Goal: Task Accomplishment & Management: Manage account settings

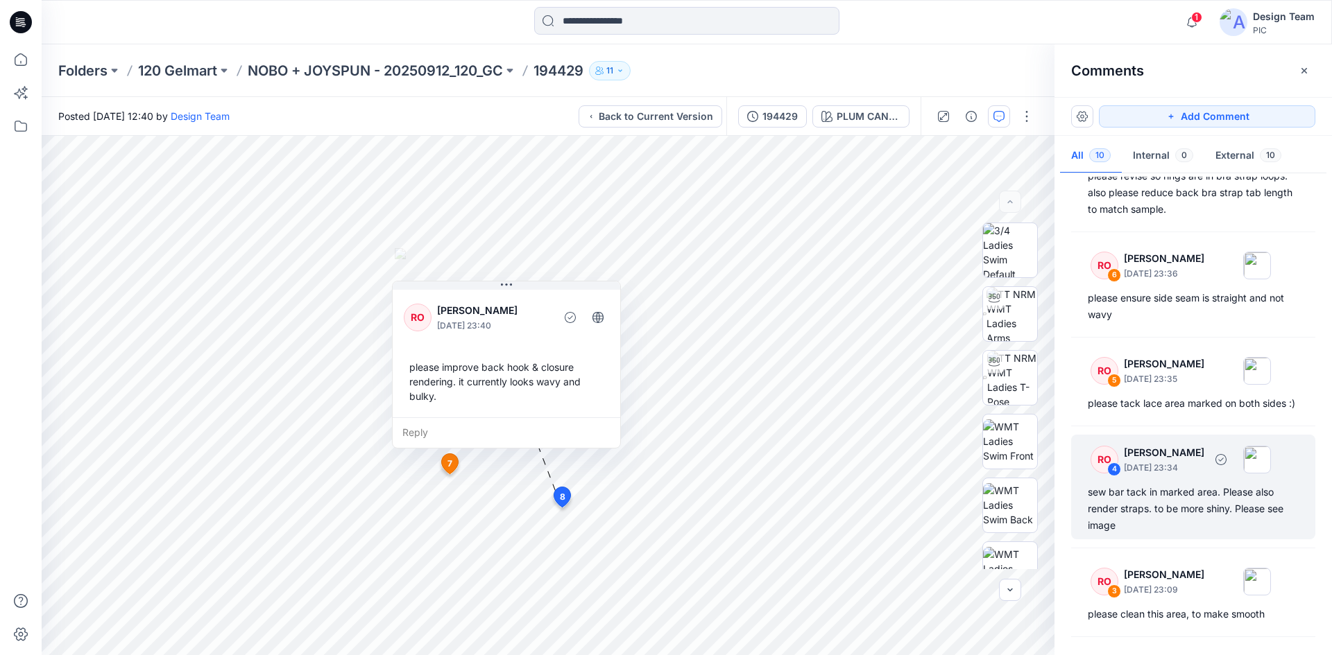
scroll to position [619, 0]
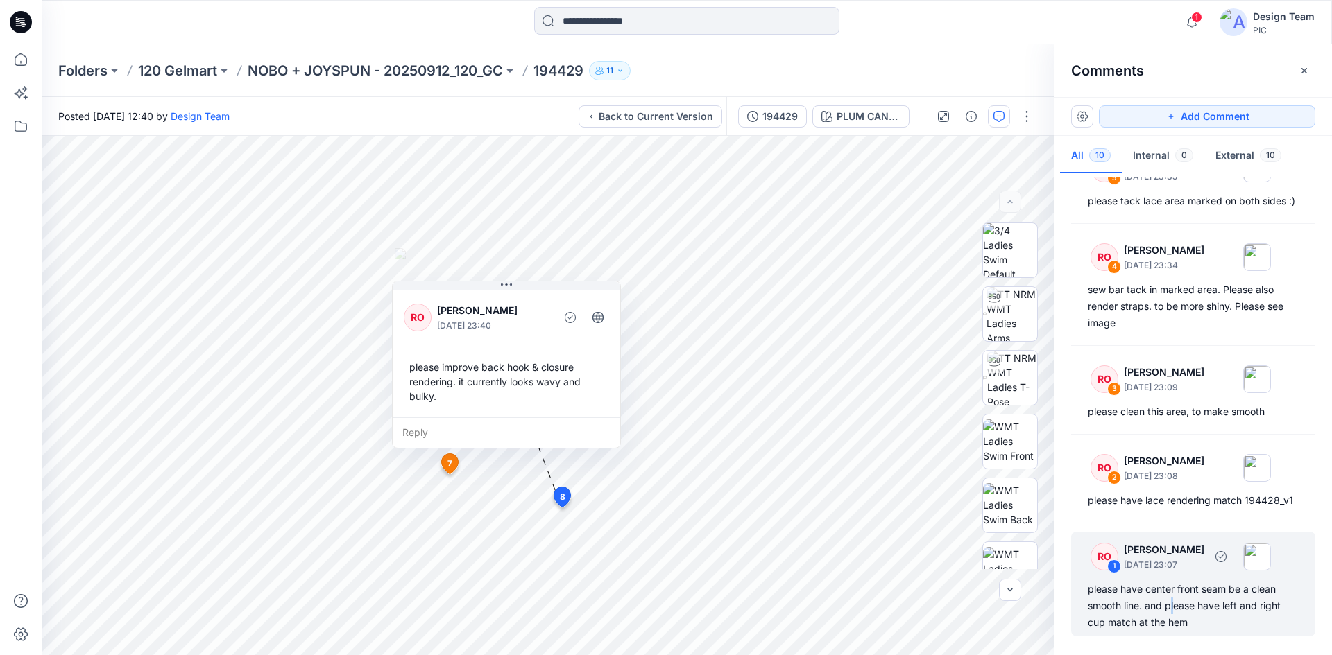
click at [1173, 608] on div "please have center front seam be a clean smooth line. and please have left and …" at bounding box center [1193, 606] width 211 height 50
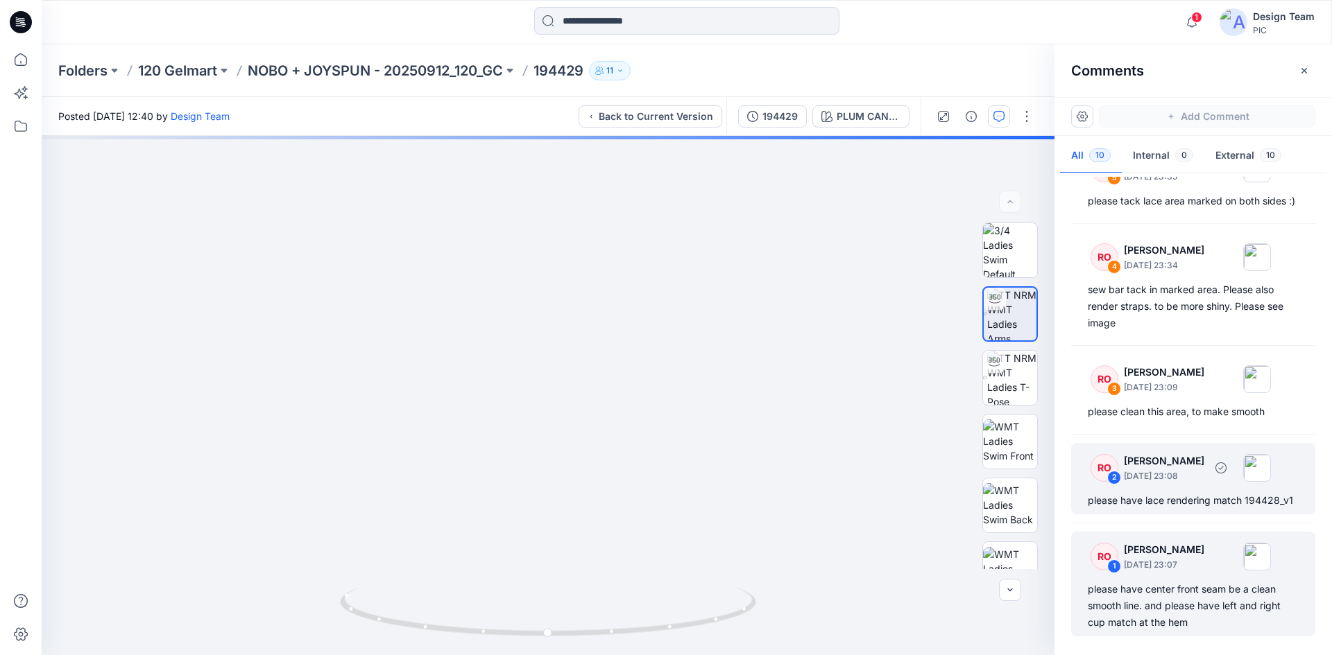
click at [1175, 492] on div "please have lace rendering match 194428_v1" at bounding box center [1193, 500] width 211 height 17
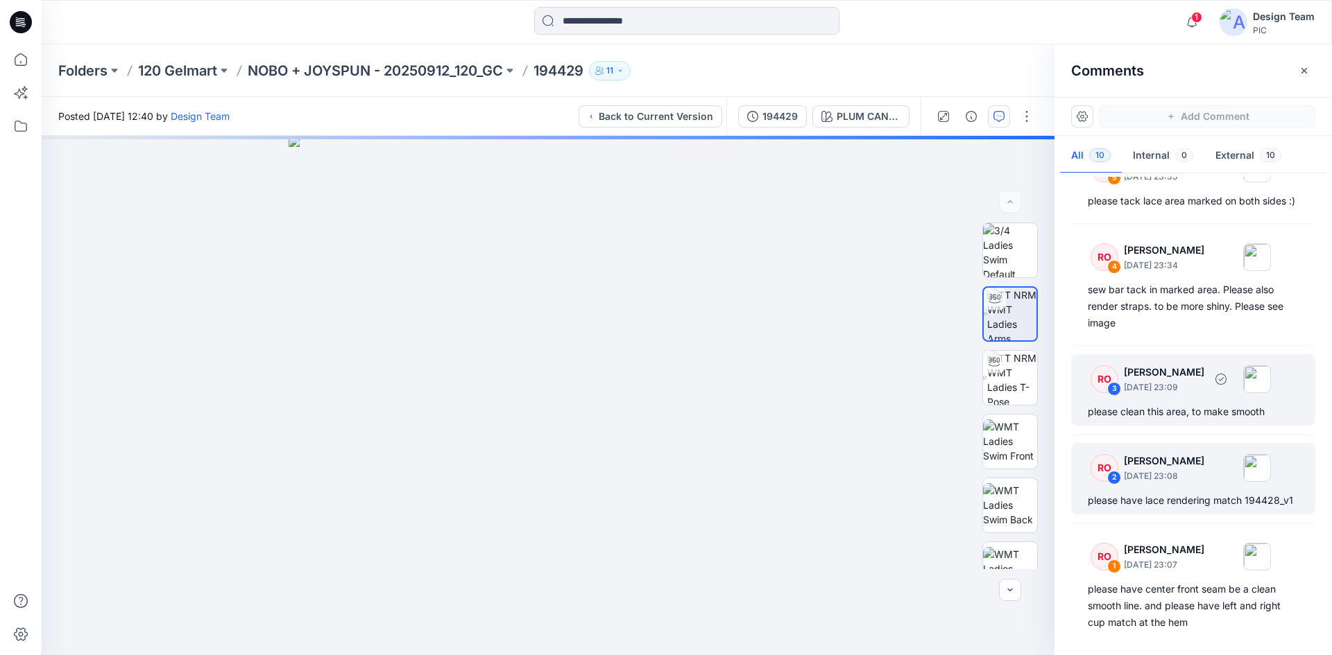
click at [1191, 404] on div "please clean this area, to make smooth" at bounding box center [1193, 412] width 211 height 17
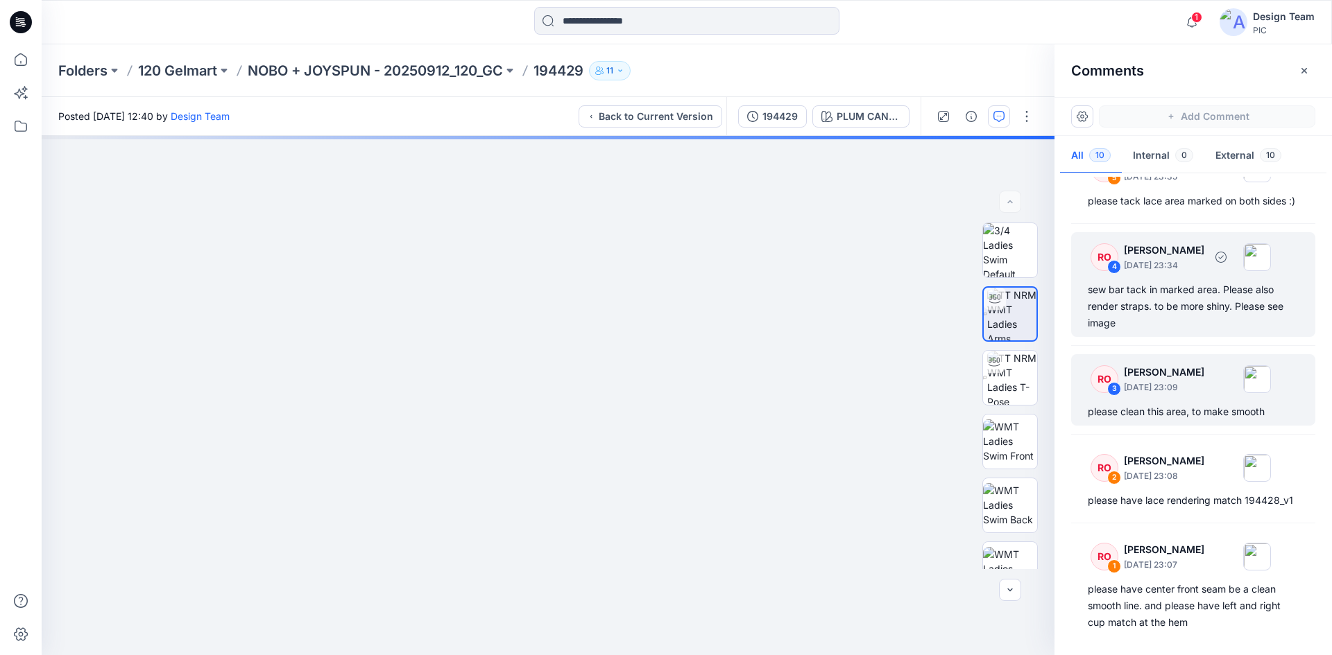
click at [1195, 296] on div "sew bar tack in marked area. Please also render straps. to be more shiny. Pleas…" at bounding box center [1193, 307] width 211 height 50
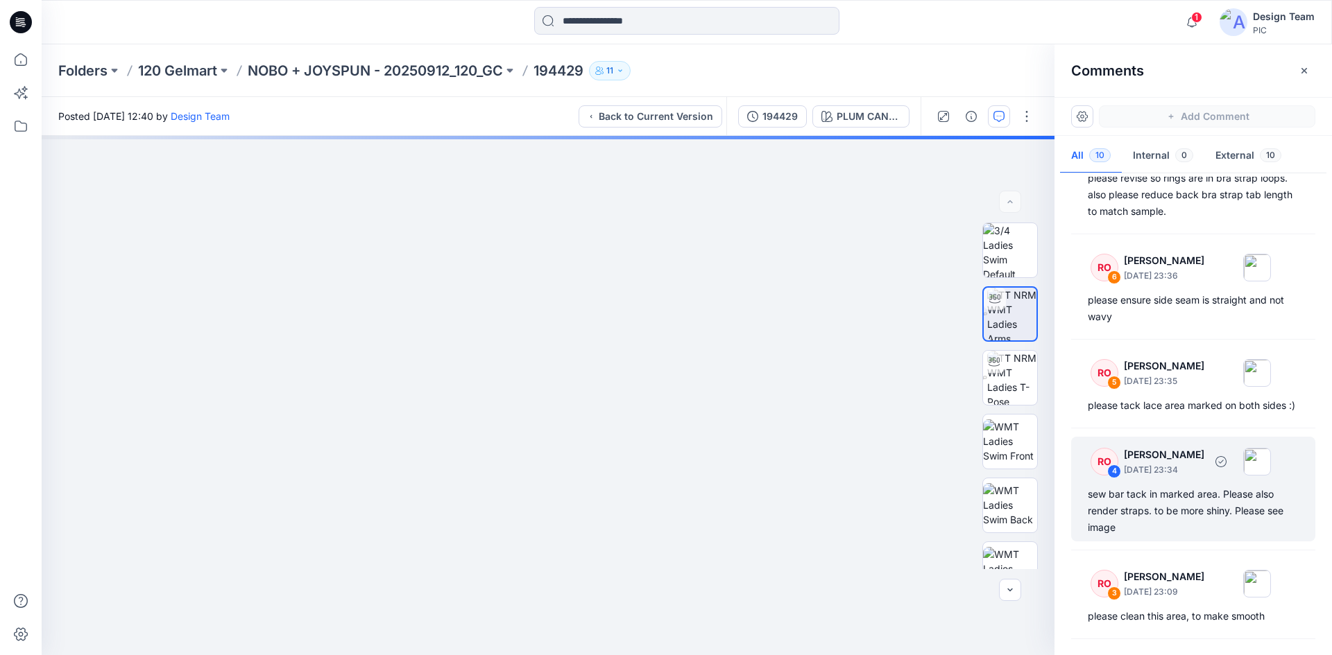
scroll to position [411, 0]
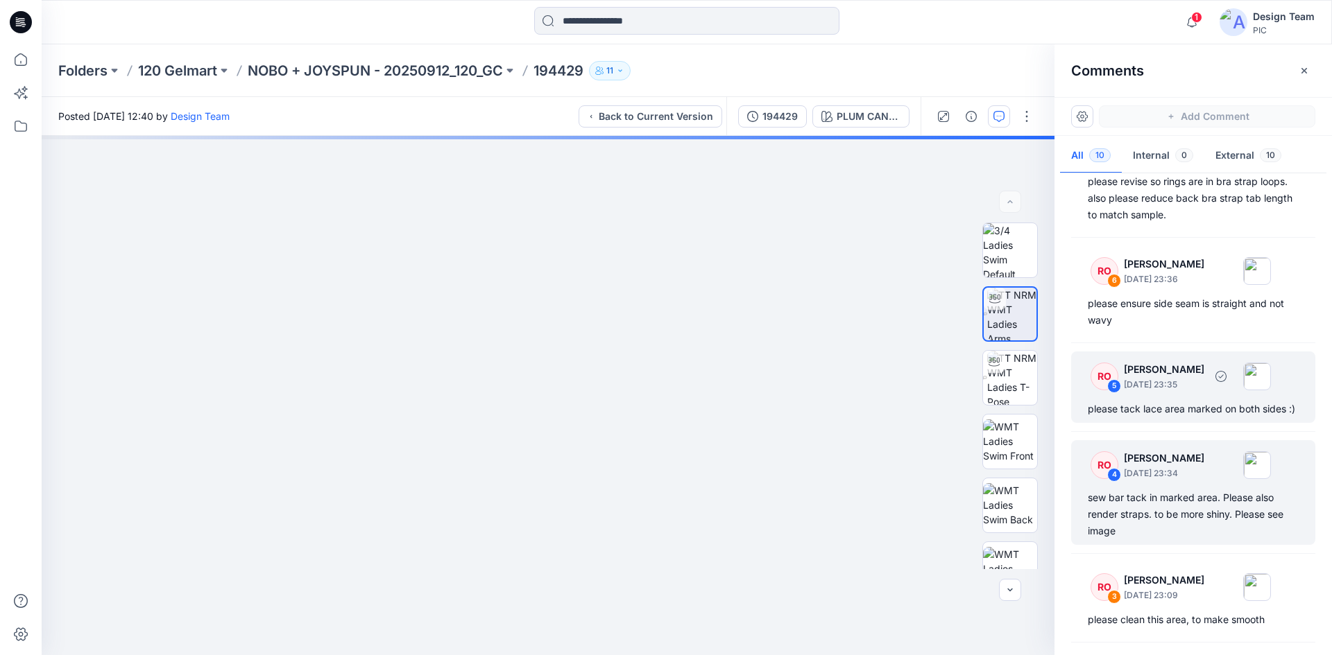
click at [1190, 378] on p "October 09, 2025 23:35" at bounding box center [1164, 385] width 80 height 14
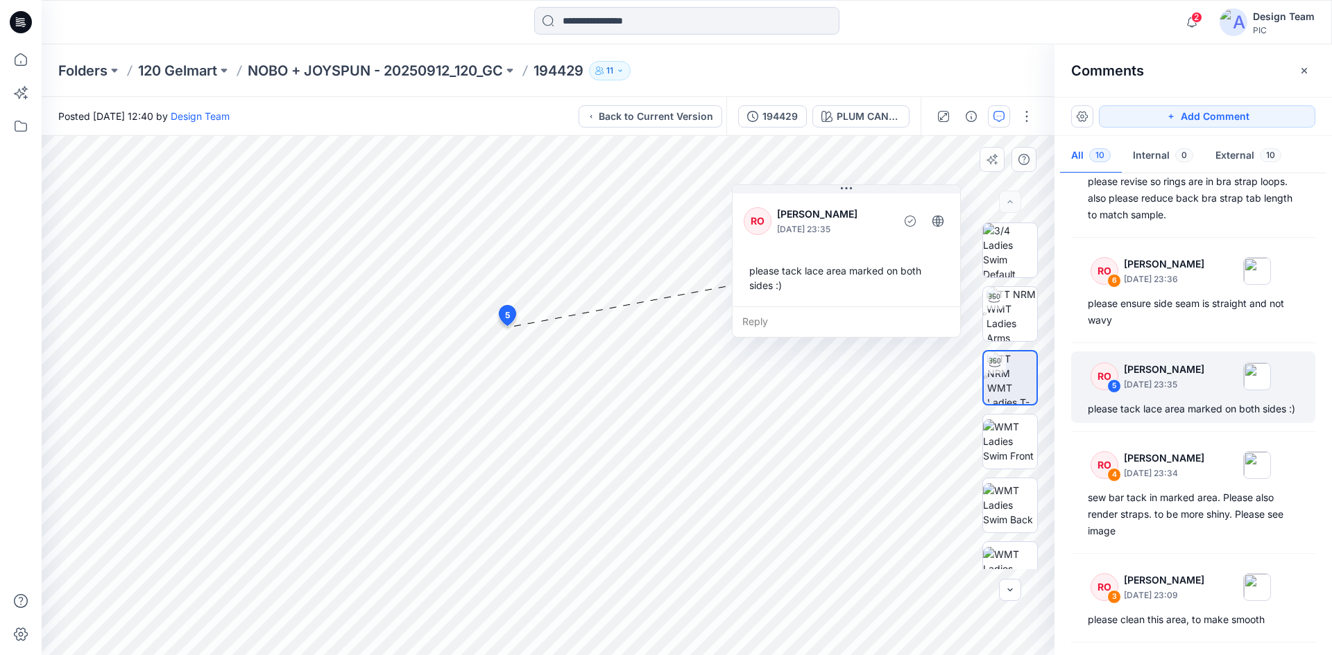
drag, startPoint x: 604, startPoint y: 238, endPoint x: 835, endPoint y: 247, distance: 231.1
click at [835, 247] on div "RO Raquel Ortiz October 09, 2025 23:35 please tack lace area marked on both sid…" at bounding box center [846, 249] width 228 height 116
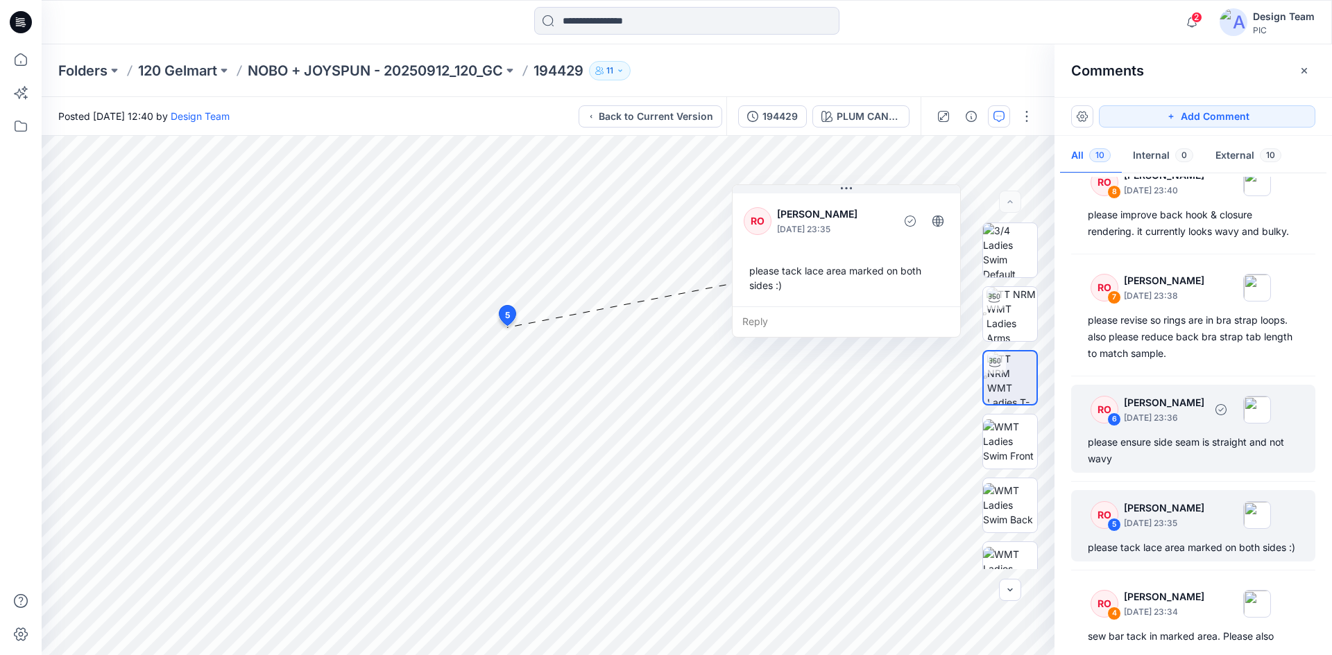
click at [1209, 434] on div "please ensure side seam is straight and not wavy" at bounding box center [1193, 450] width 211 height 33
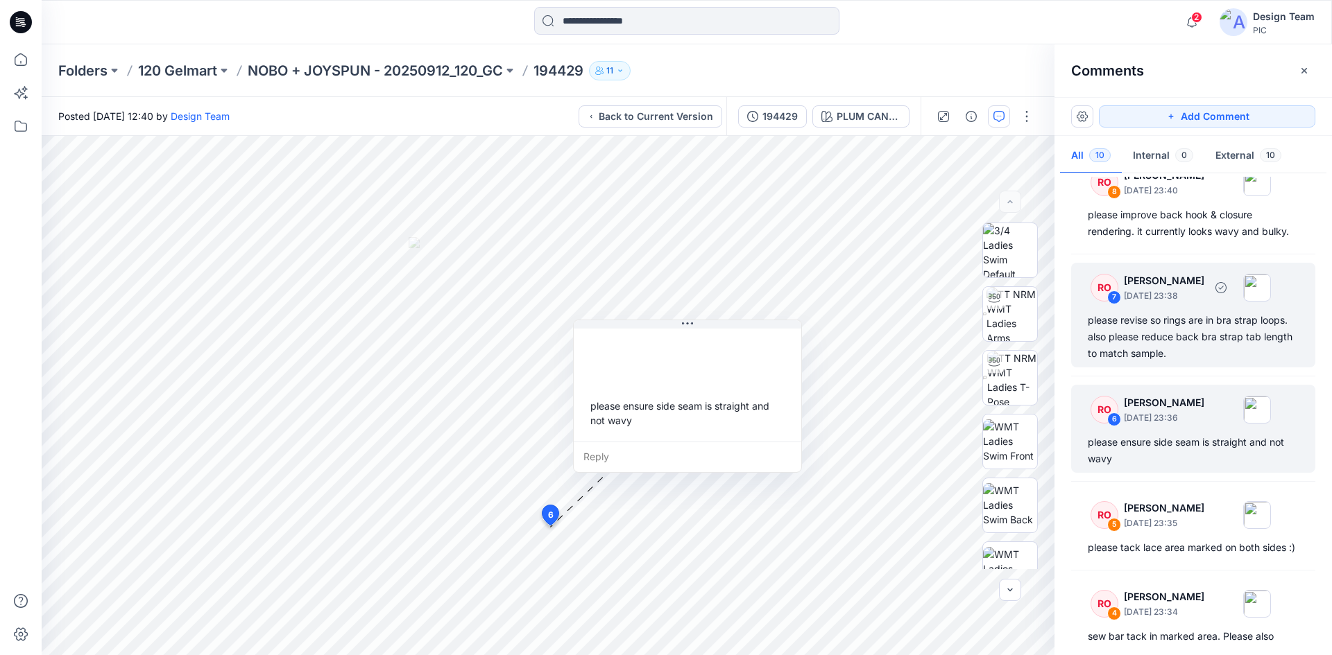
click at [1222, 333] on div "RO 7 Raquel Ortiz October 09, 2025 23:38 please revise so rings are in bra stra…" at bounding box center [1193, 315] width 244 height 105
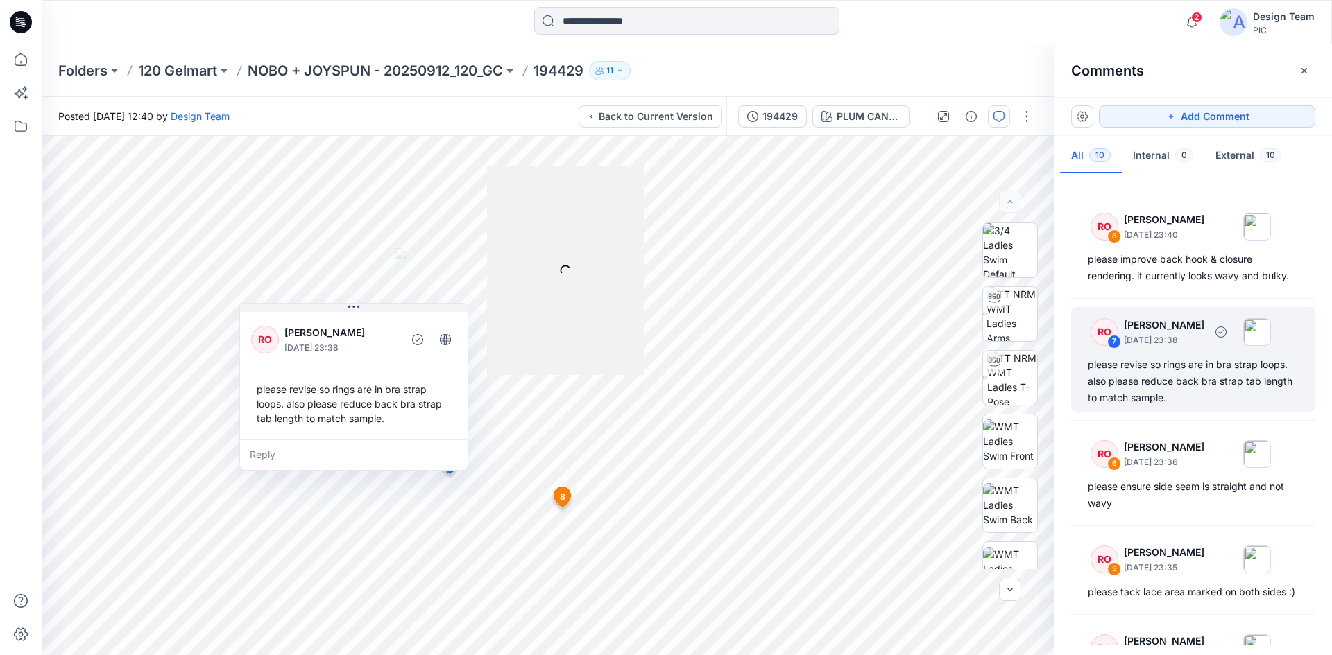
scroll to position [203, 0]
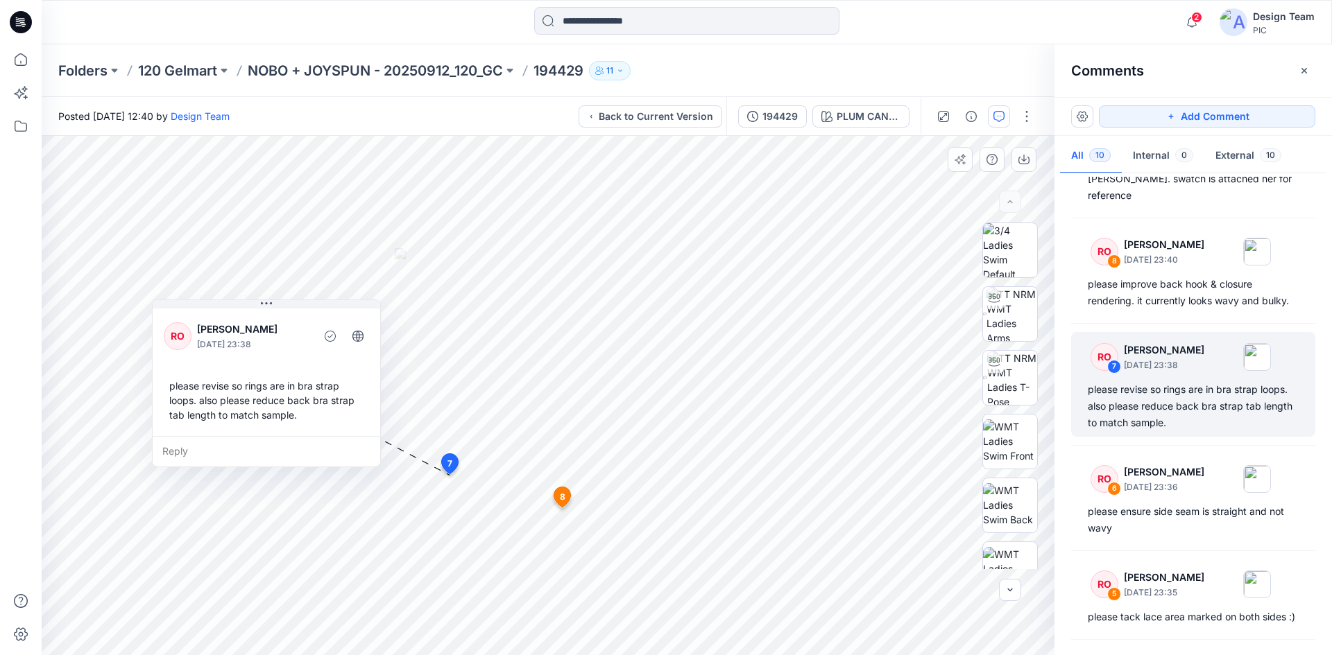
drag, startPoint x: 398, startPoint y: 358, endPoint x: 303, endPoint y: 352, distance: 95.2
click at [310, 352] on div at bounding box center [311, 336] width 3 height 38
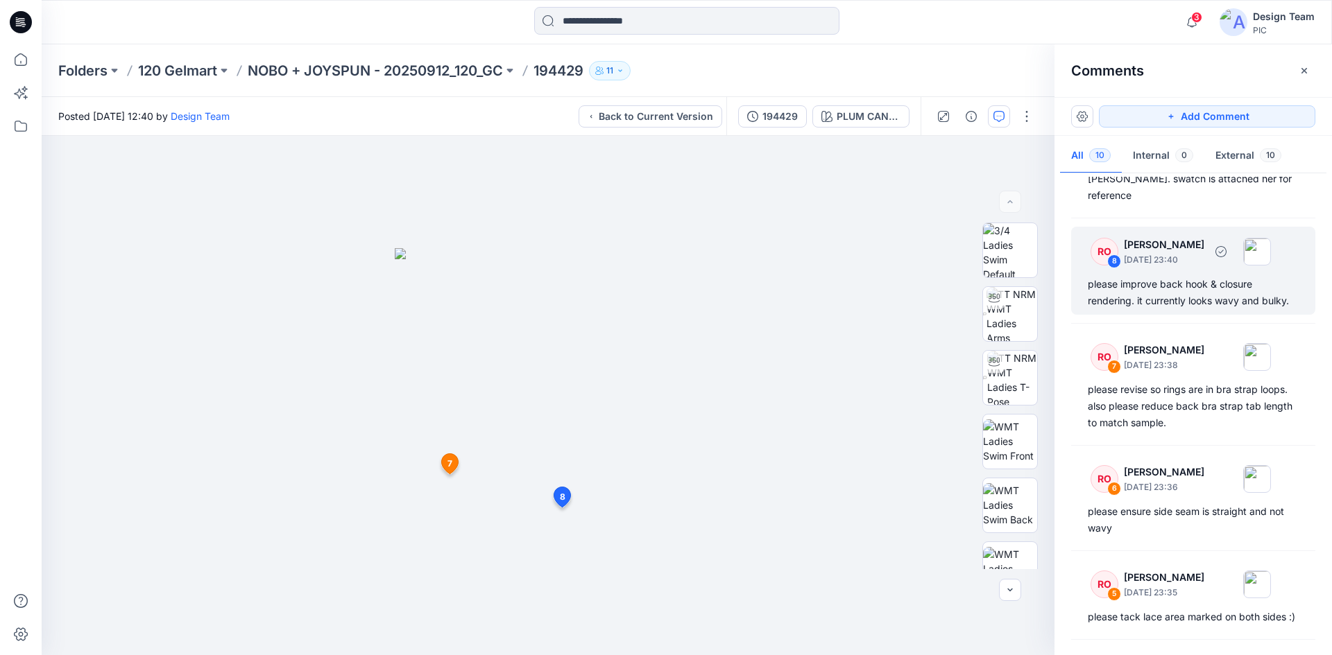
click at [1208, 278] on div "RO 8 Raquel Ortiz October 09, 2025 23:40 please improve back hook & closure ren…" at bounding box center [1193, 271] width 244 height 88
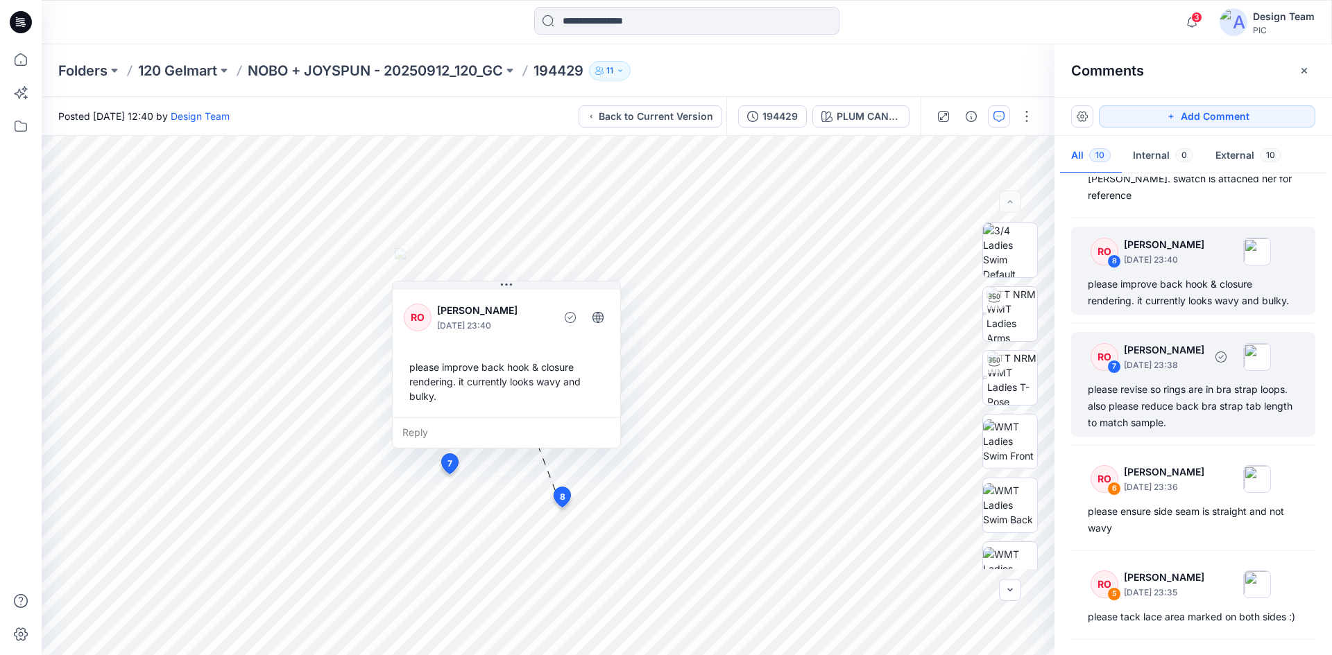
click at [1214, 381] on div "please revise so rings are in bra strap loops. also please reduce back bra stra…" at bounding box center [1193, 406] width 211 height 50
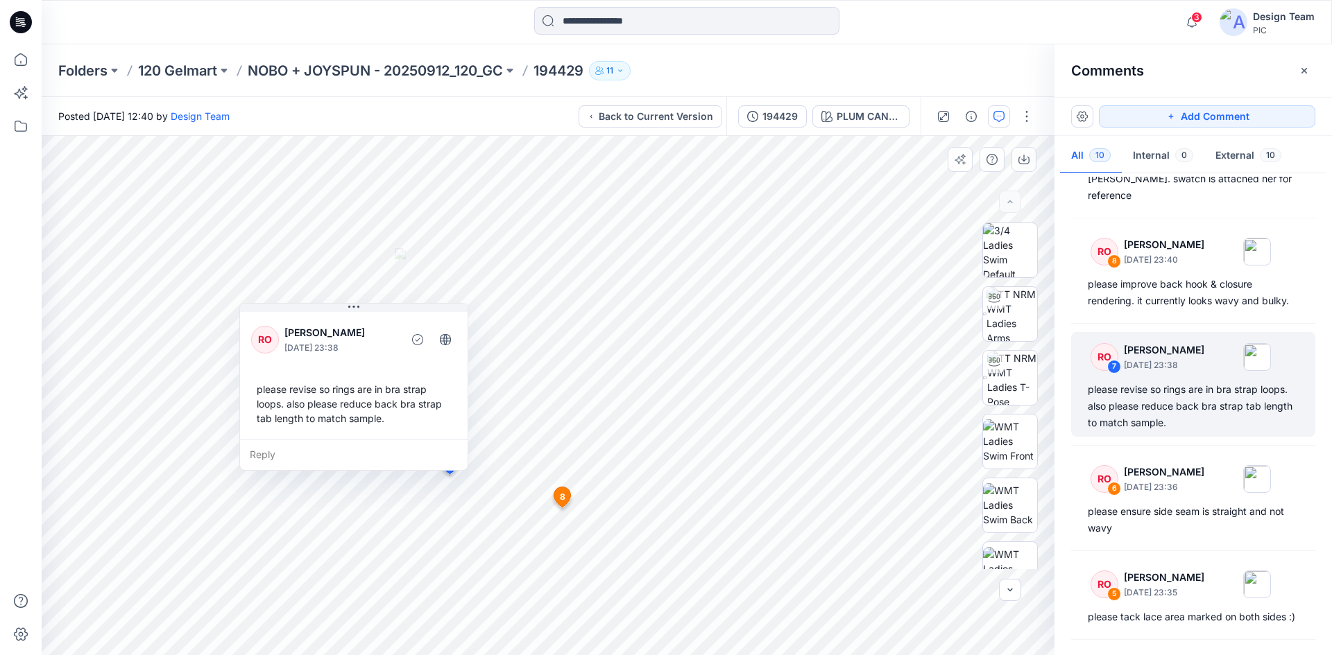
click at [269, 452] on div "Reply" at bounding box center [354, 455] width 228 height 31
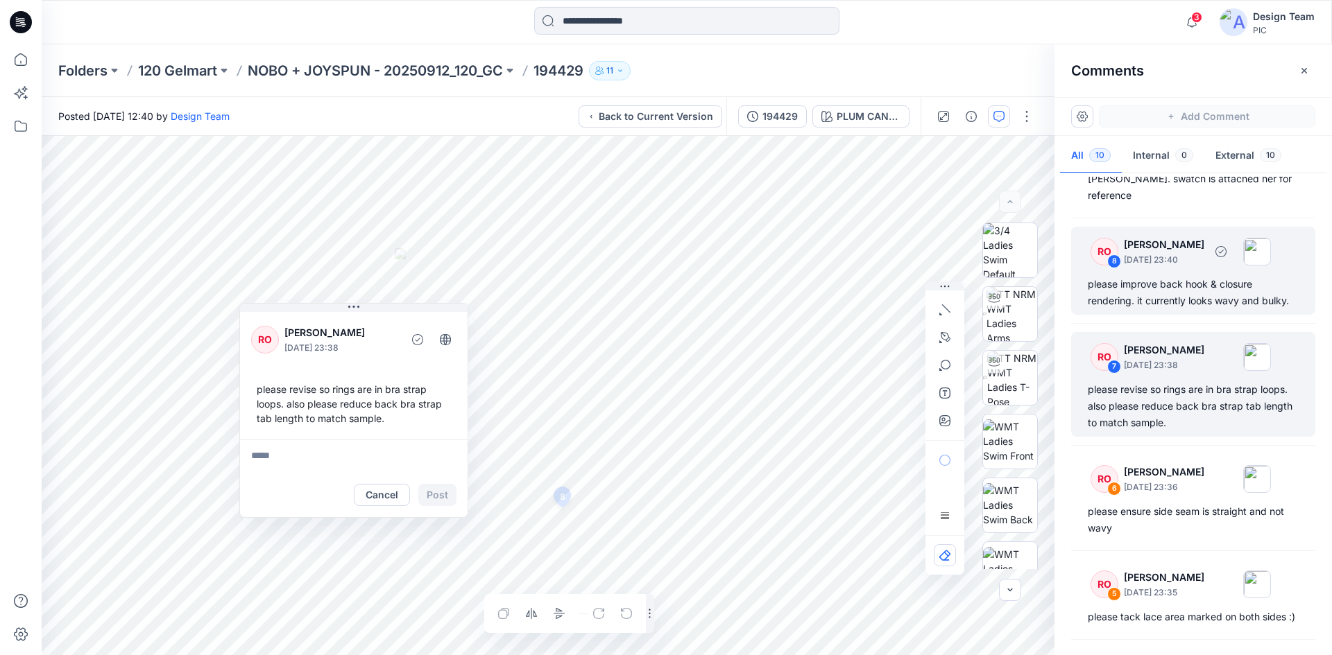
click at [1194, 276] on div "please improve back hook & closure rendering. it currently looks wavy and bulky." at bounding box center [1193, 292] width 211 height 33
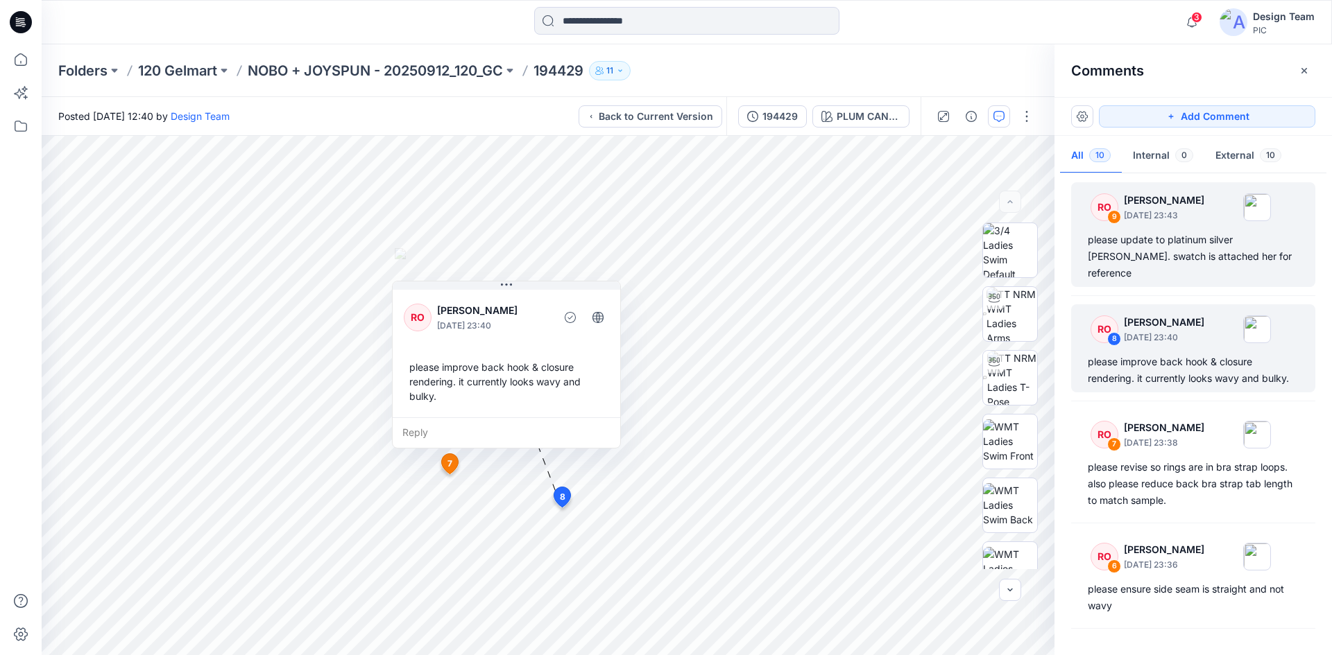
scroll to position [0, 0]
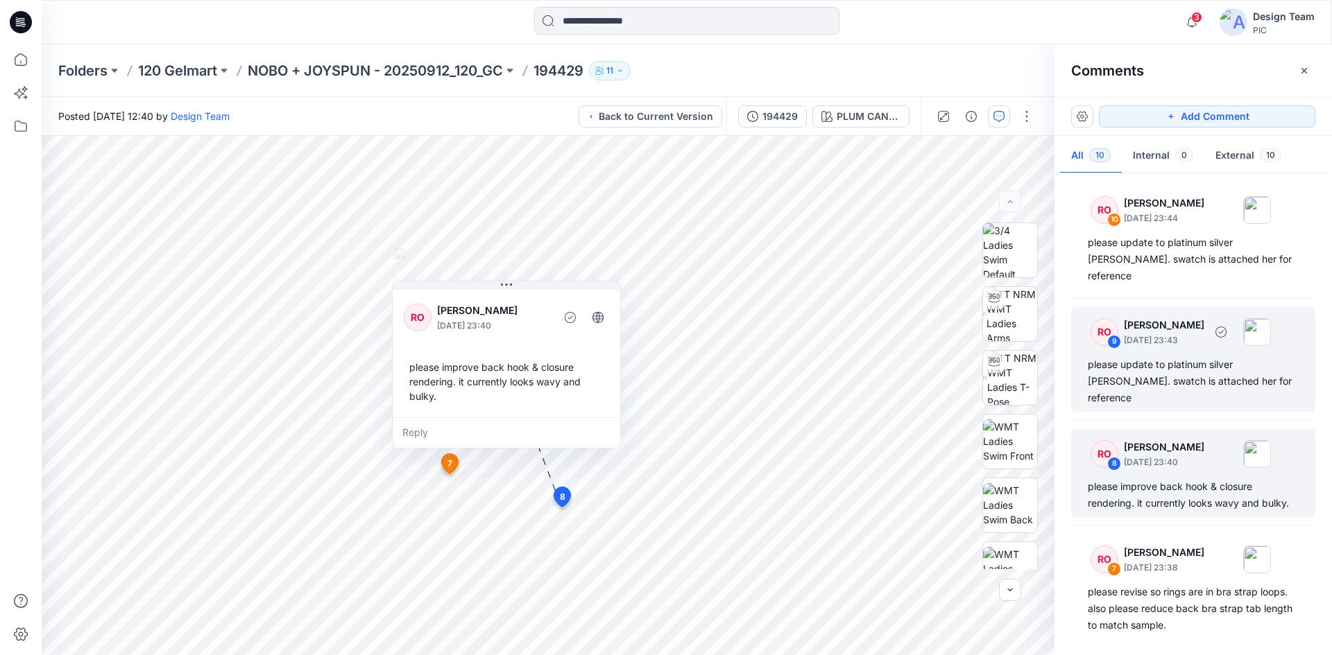
click at [1214, 362] on div "please update to platinum silver heather grey. swatch is attached her for refer…" at bounding box center [1193, 382] width 211 height 50
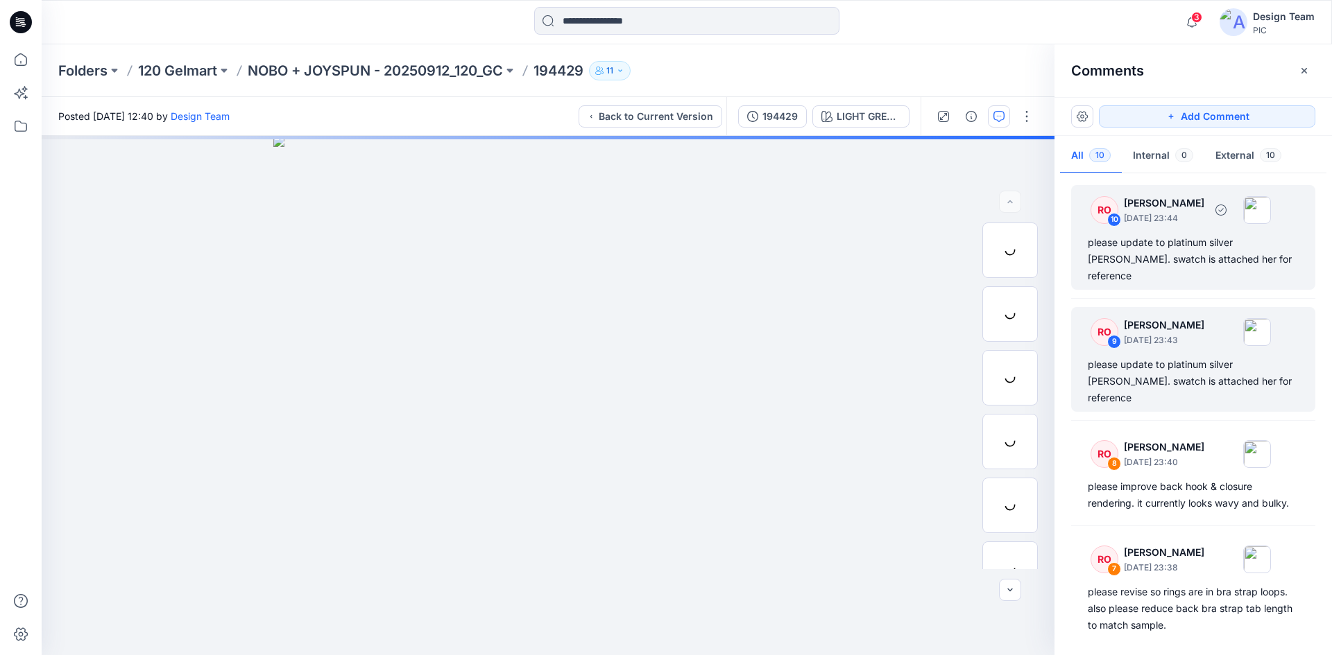
click at [1201, 259] on div "please update to platinum silver heather grey. swatch is attached her for refer…" at bounding box center [1193, 259] width 211 height 50
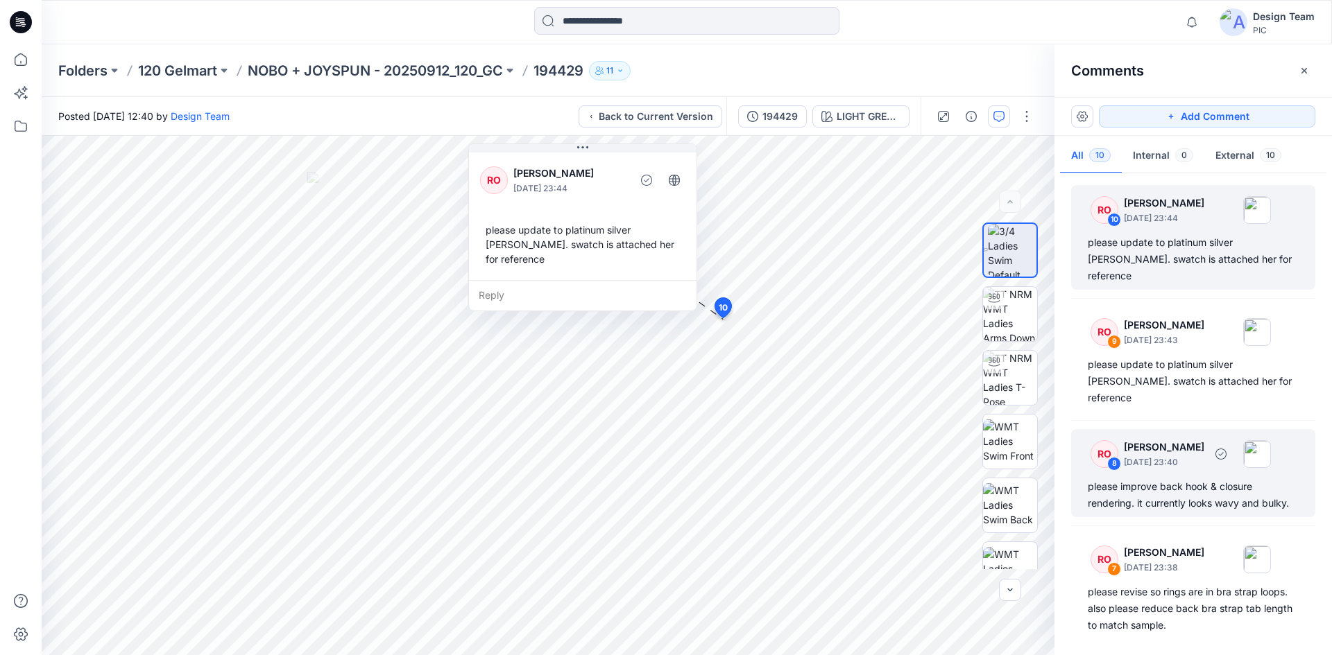
click at [1204, 456] on p "October 09, 2025 23:40" at bounding box center [1164, 463] width 80 height 14
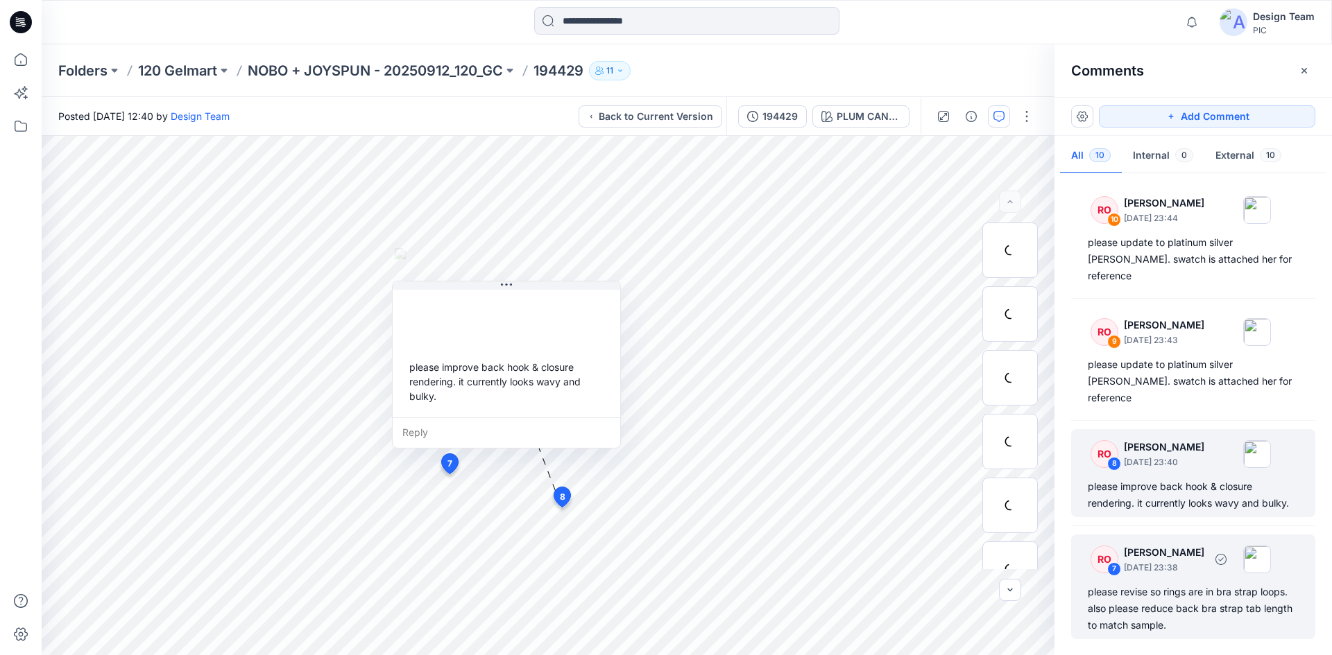
click at [1210, 584] on div "please revise so rings are in bra strap loops. also please reduce back bra stra…" at bounding box center [1193, 609] width 211 height 50
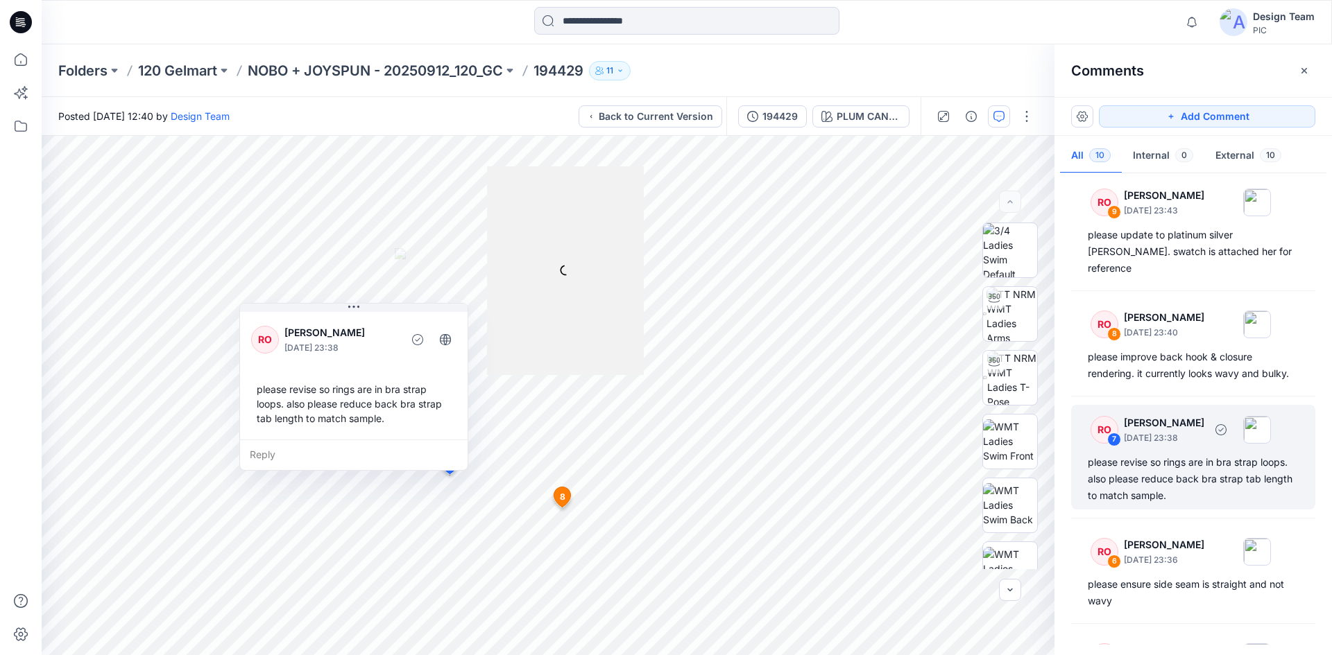
scroll to position [139, 0]
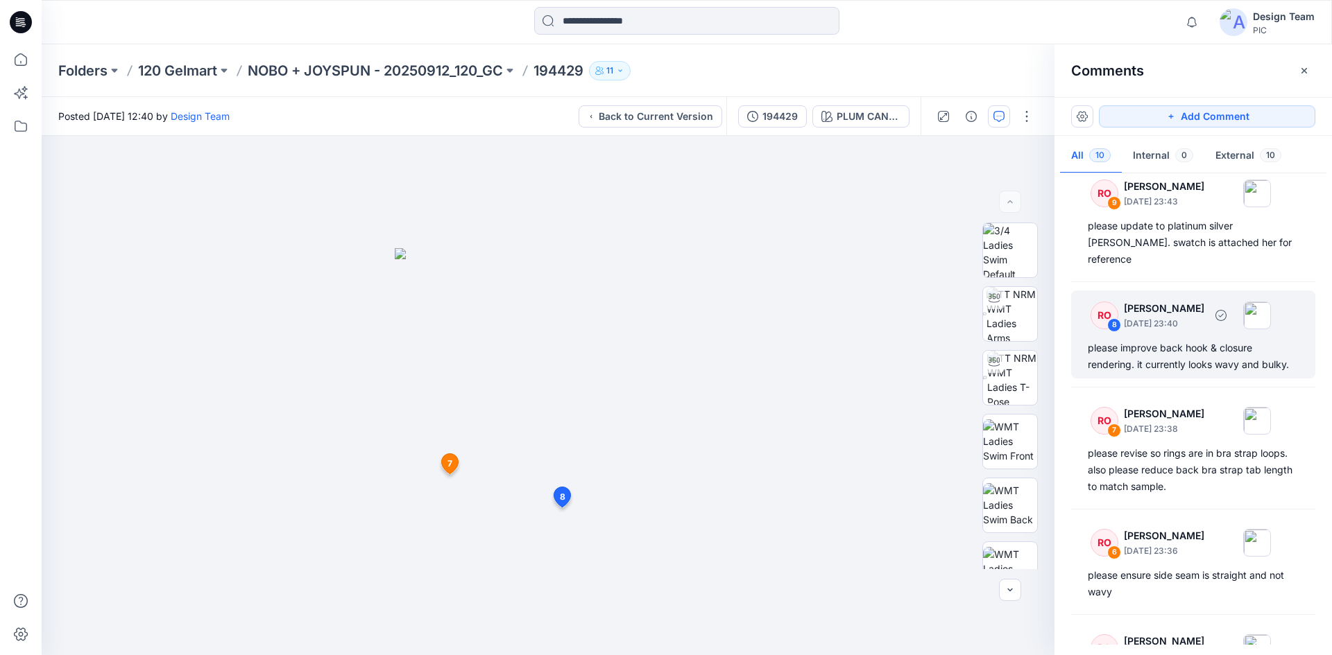
click at [1188, 340] on div "please improve back hook & closure rendering. it currently looks wavy and bulky." at bounding box center [1193, 356] width 211 height 33
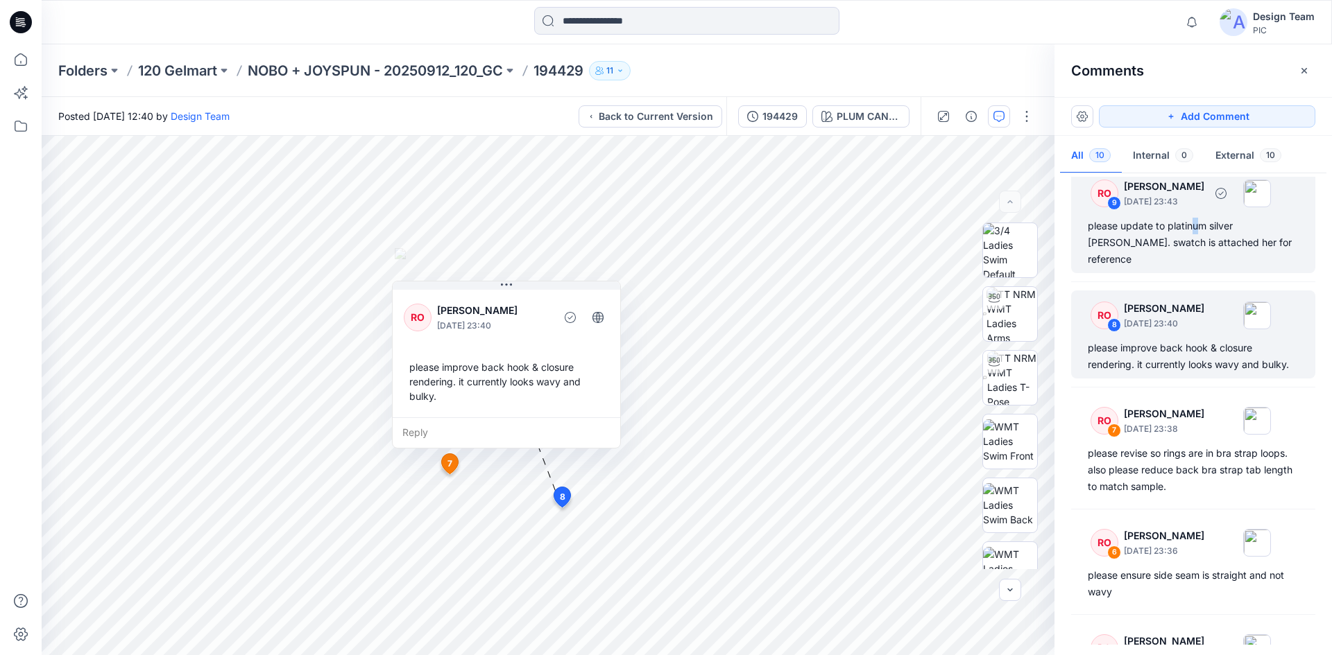
click at [1195, 218] on div "please update to platinum silver heather grey. swatch is attached her for refer…" at bounding box center [1193, 243] width 211 height 50
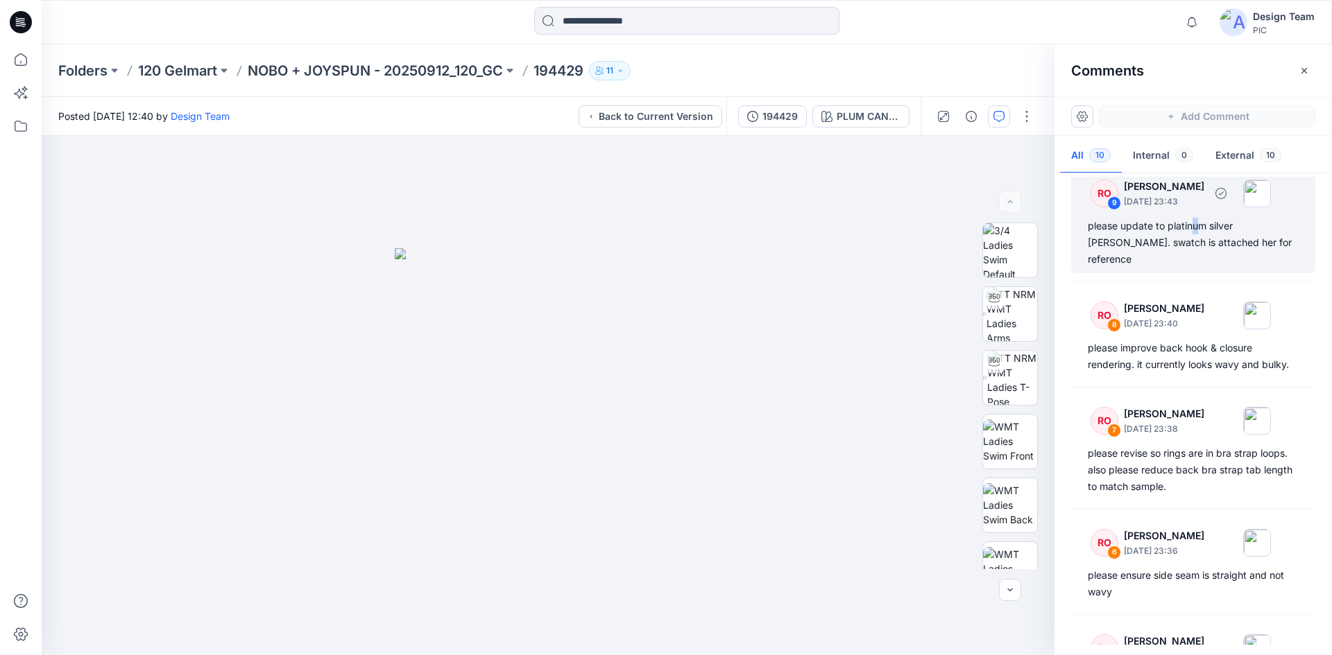
scroll to position [114, 0]
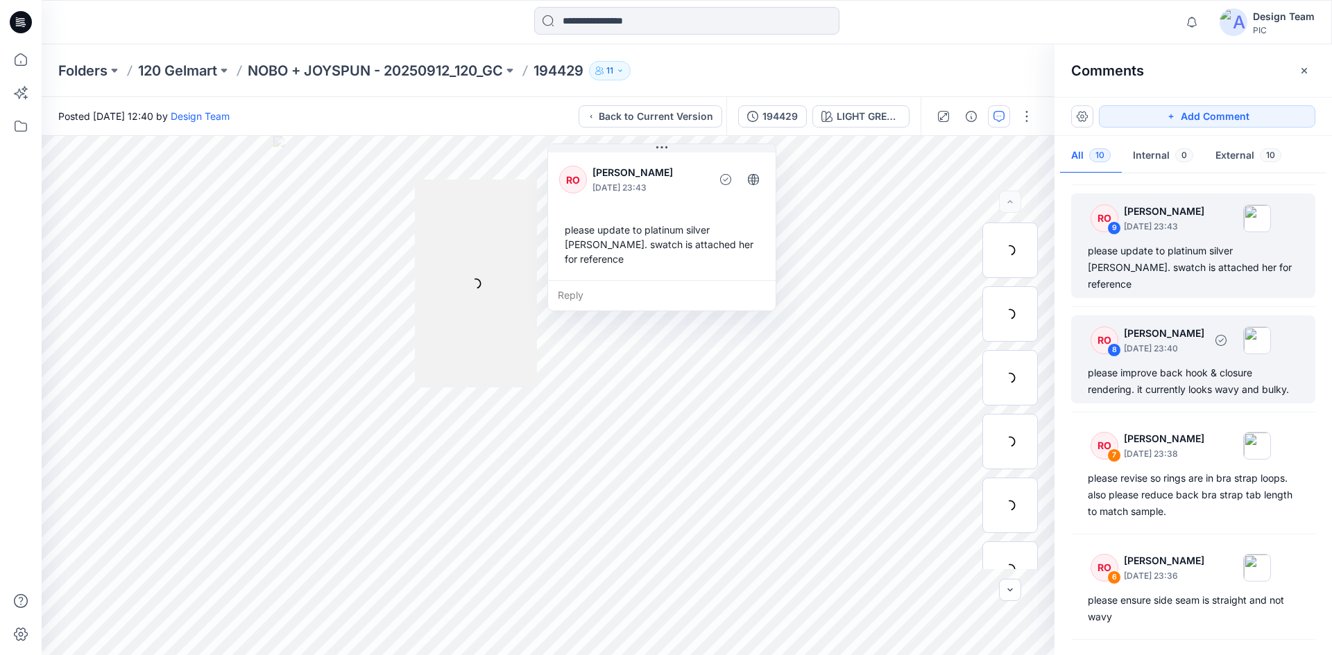
click at [1178, 365] on div "please improve back hook & closure rendering. it currently looks wavy and bulky." at bounding box center [1193, 381] width 211 height 33
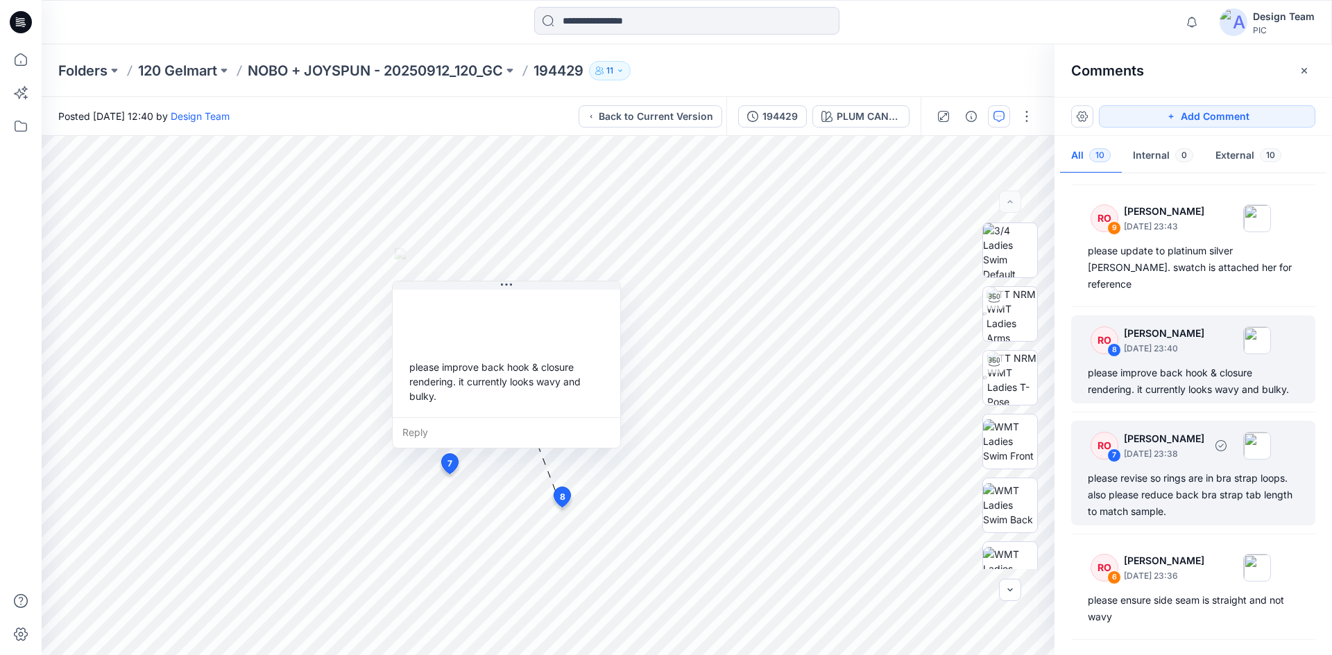
click at [1179, 470] on div "please revise so rings are in bra strap loops. also please reduce back bra stra…" at bounding box center [1193, 495] width 211 height 50
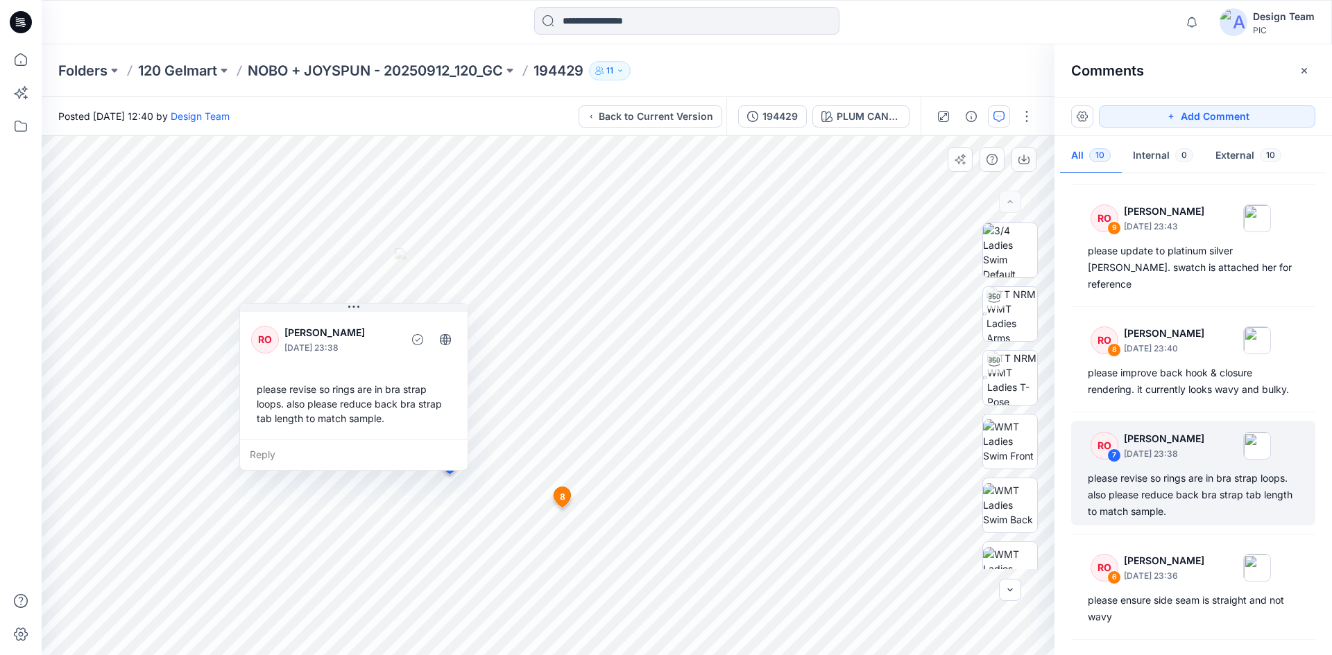
click at [267, 450] on div "Reply" at bounding box center [354, 455] width 228 height 31
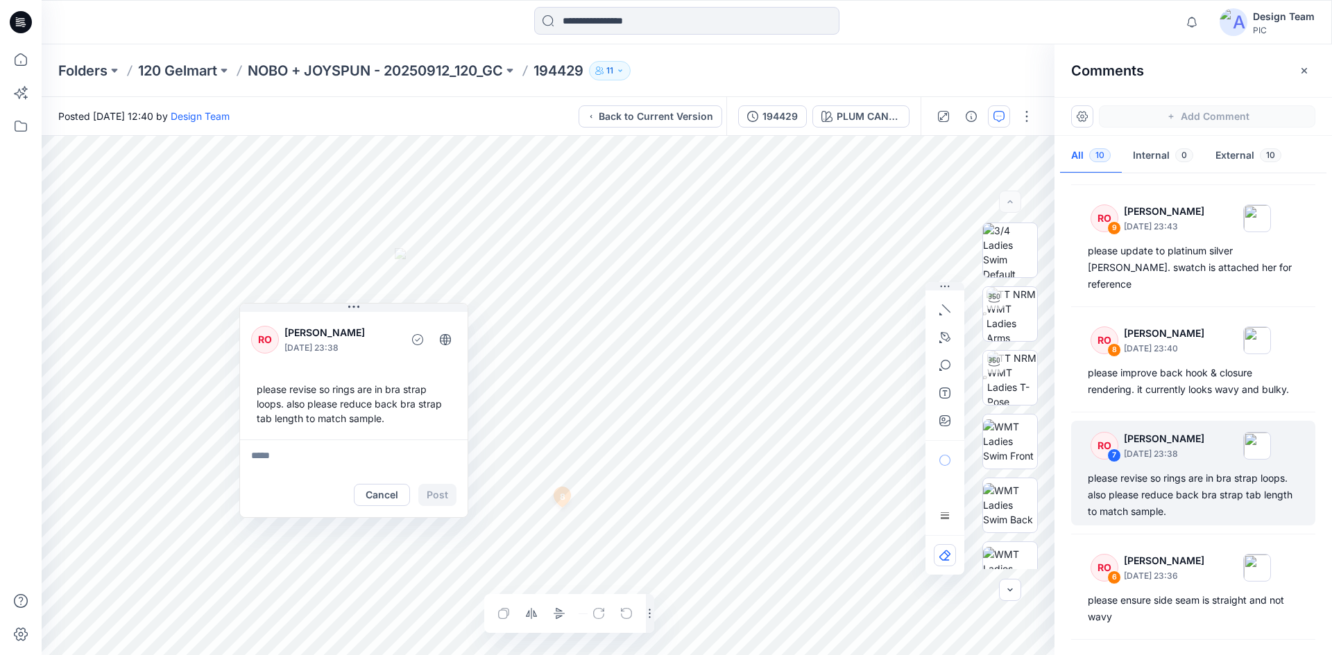
click at [1314, 600] on div "PLUM CANDY_PINK MARSHMELLOW Loading... Material Properties Loading... 11 7 RO R…" at bounding box center [687, 396] width 1290 height 520
click at [173, 106] on div "Posted Friday, October 03, 2025 12:40 by Design Team Back to Current Version 19…" at bounding box center [687, 376] width 1290 height 558
click at [563, 69] on p "194429" at bounding box center [558, 70] width 50 height 19
click at [649, 108] on button "Back to Current Version" at bounding box center [650, 116] width 144 height 22
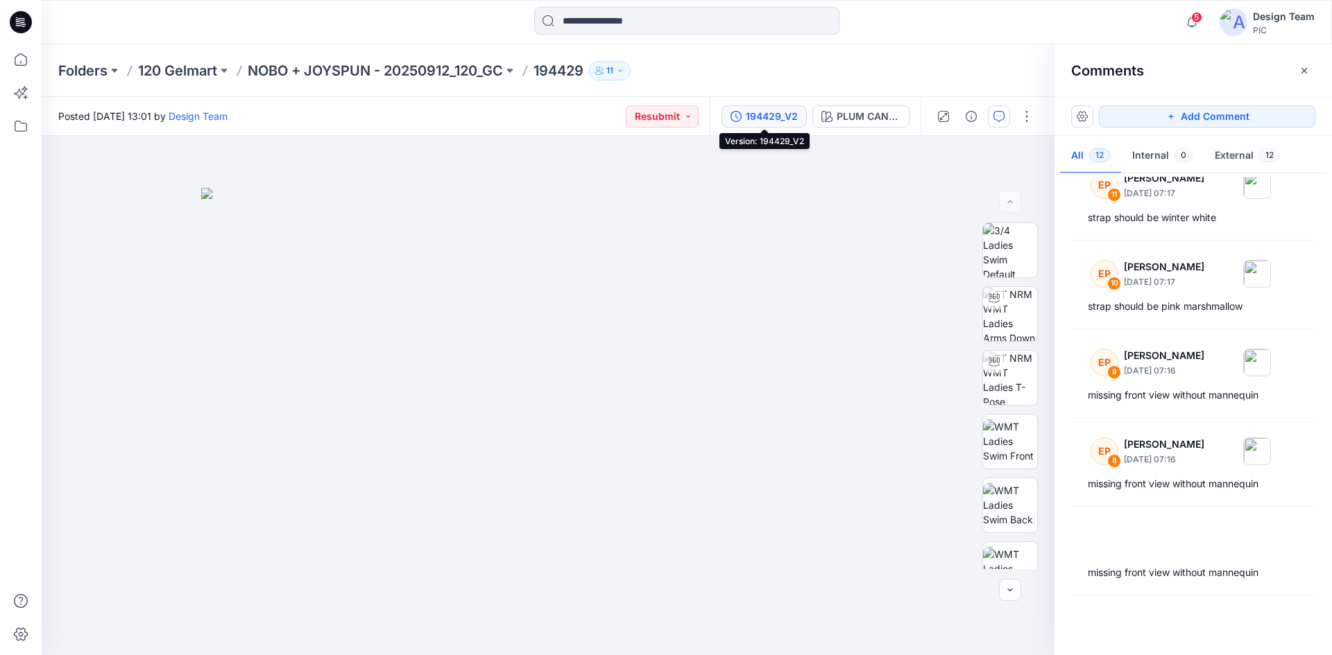
click at [777, 110] on div "194429_V2" at bounding box center [772, 116] width 52 height 15
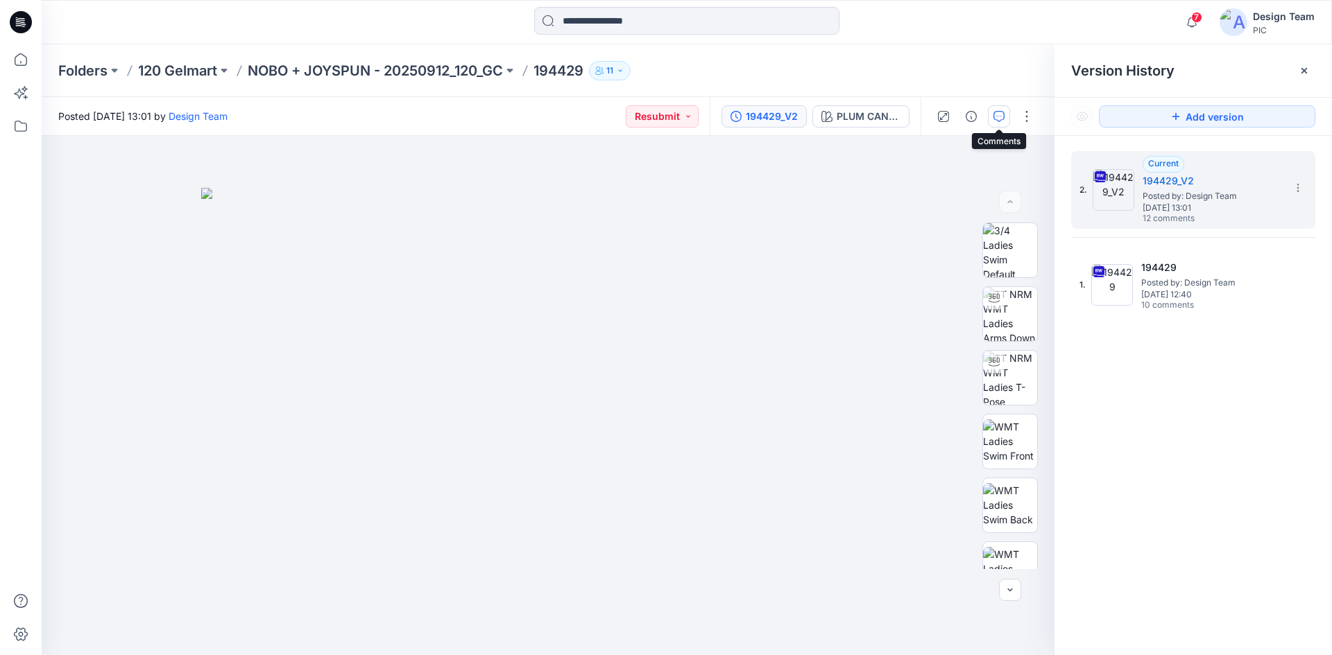
click at [993, 114] on button "button" at bounding box center [999, 116] width 22 height 22
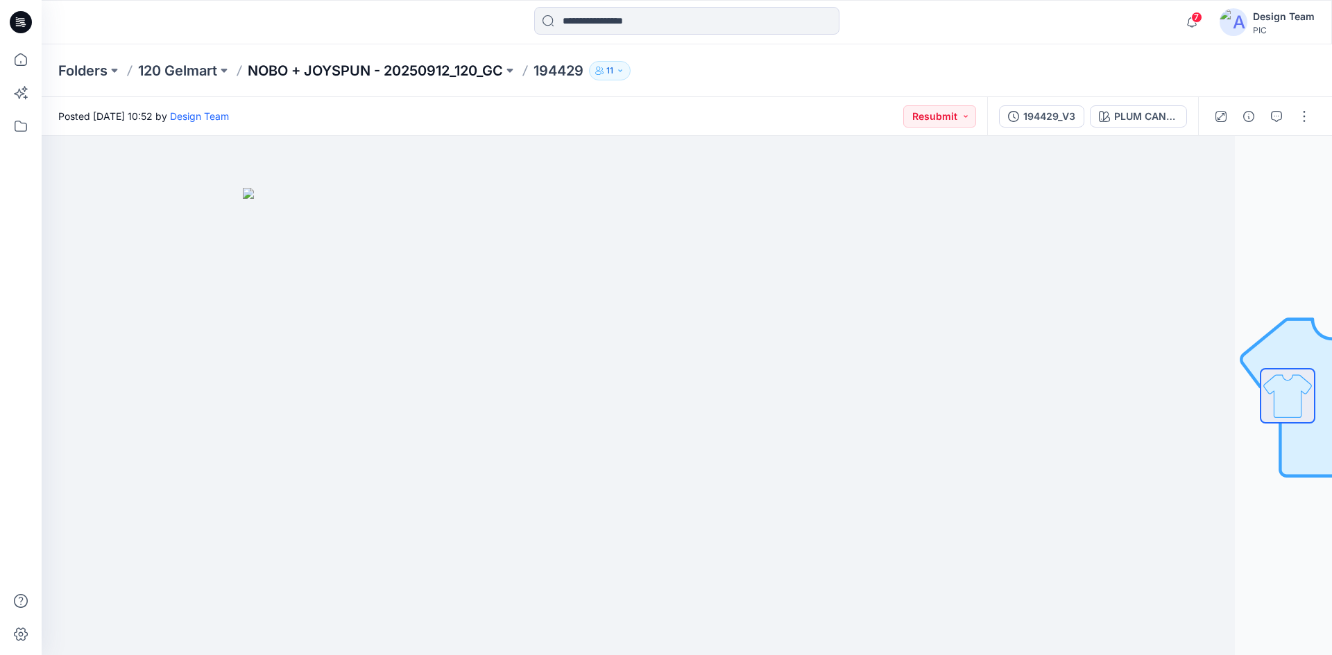
click at [304, 74] on p "NOBO + JOYSPUN - 20250912_120_GC" at bounding box center [375, 70] width 255 height 19
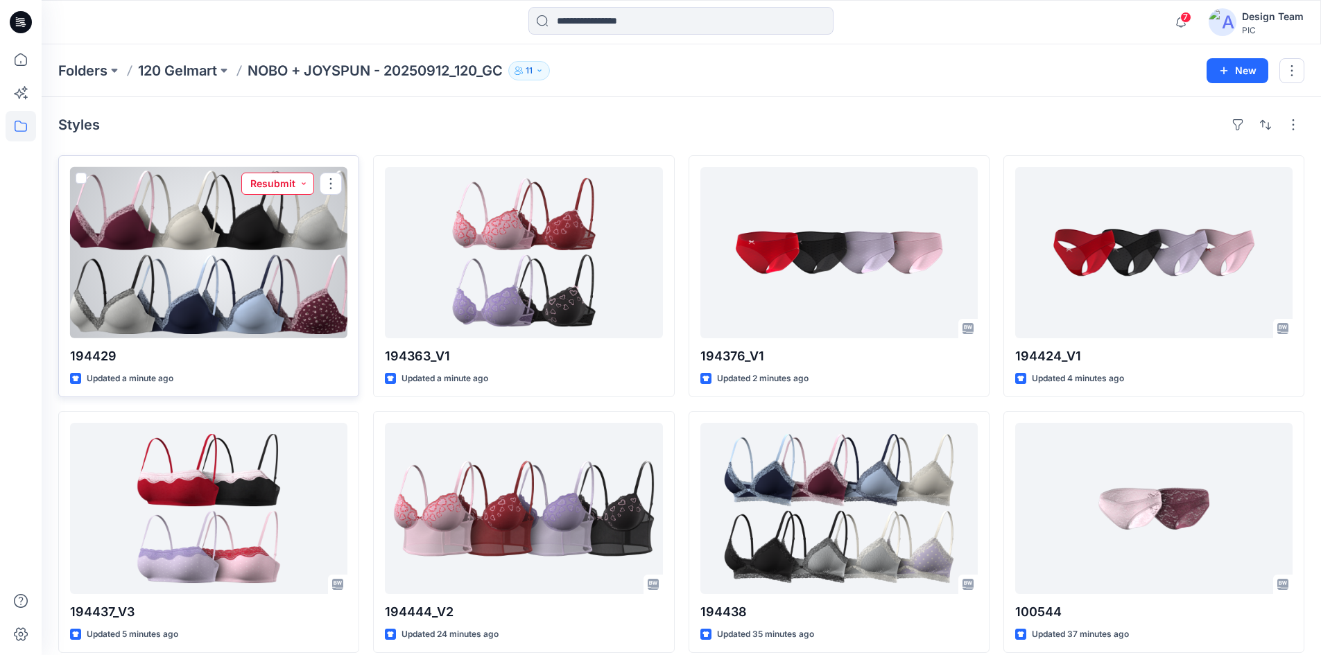
click at [310, 180] on button "Resubmit" at bounding box center [277, 184] width 73 height 22
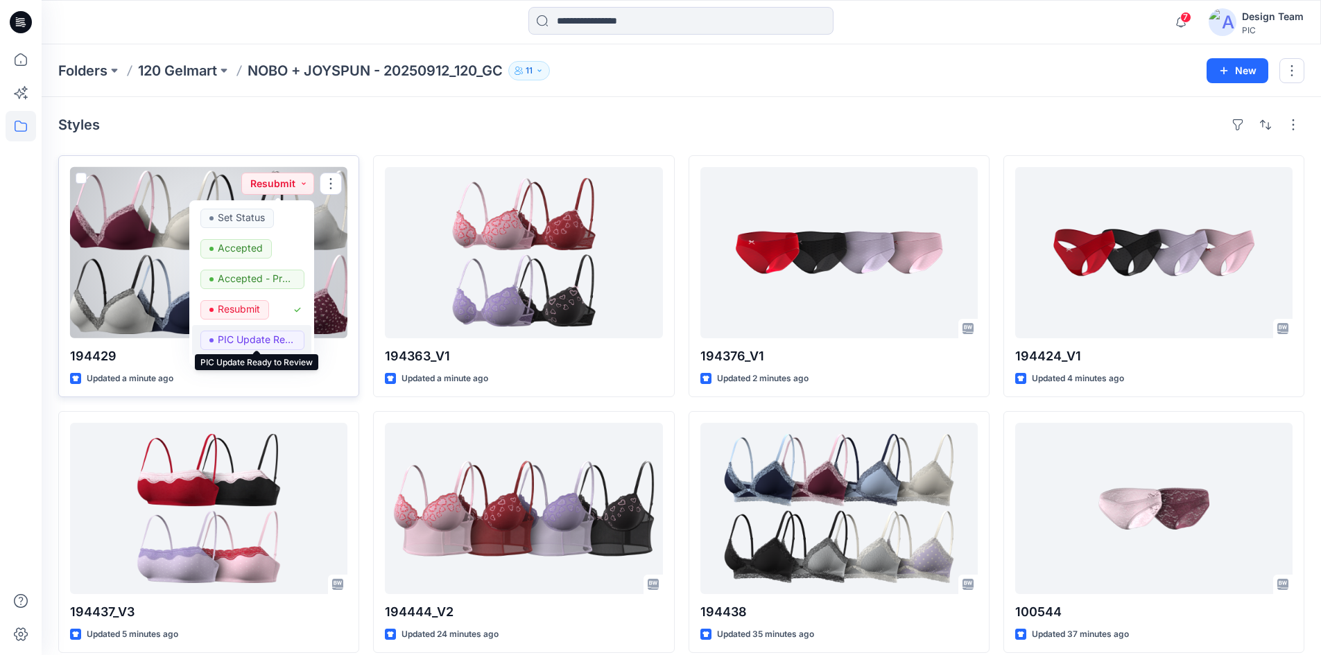
click at [263, 340] on p "PIC Update Ready to Review" at bounding box center [257, 340] width 78 height 18
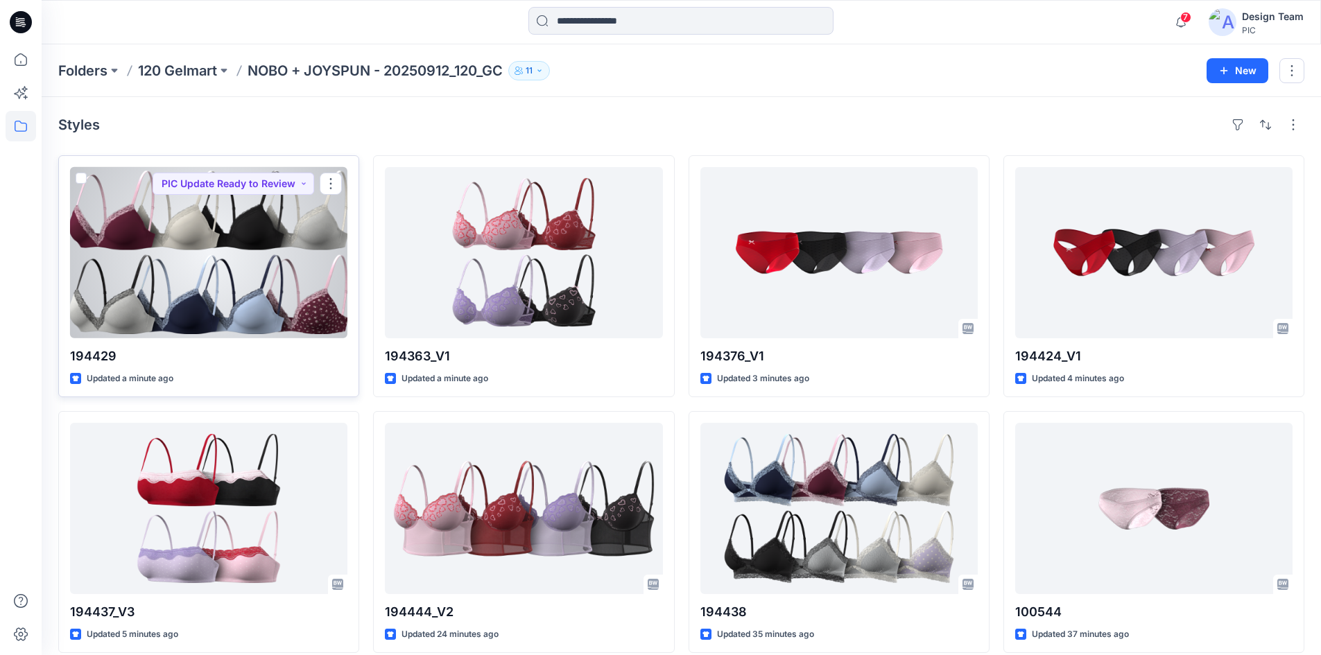
click at [260, 282] on div at bounding box center [208, 252] width 277 height 171
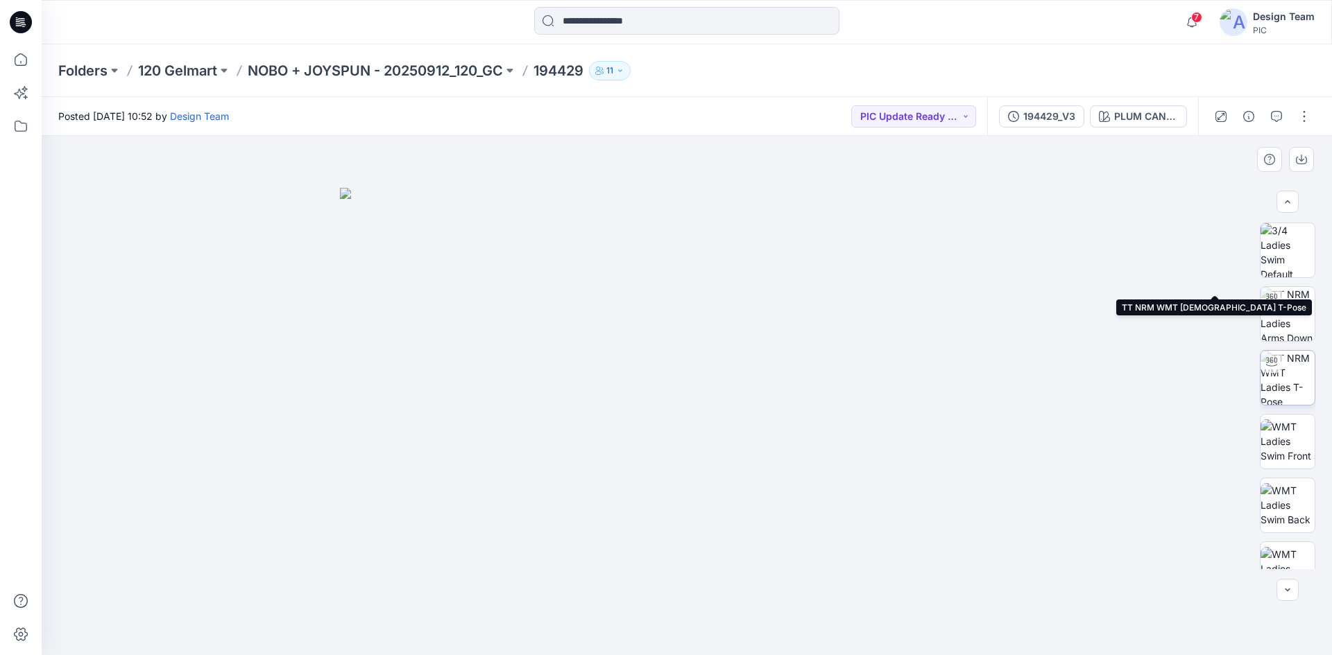
scroll to position [347, 0]
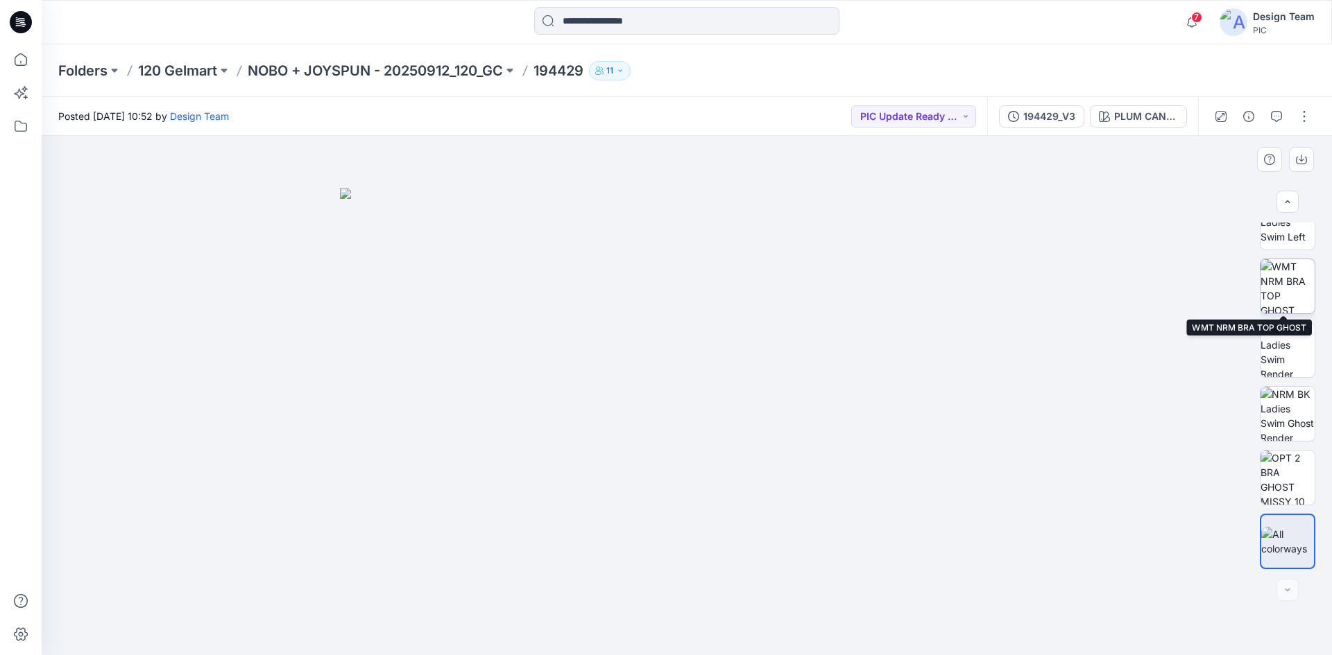
click at [1289, 288] on img at bounding box center [1287, 286] width 54 height 54
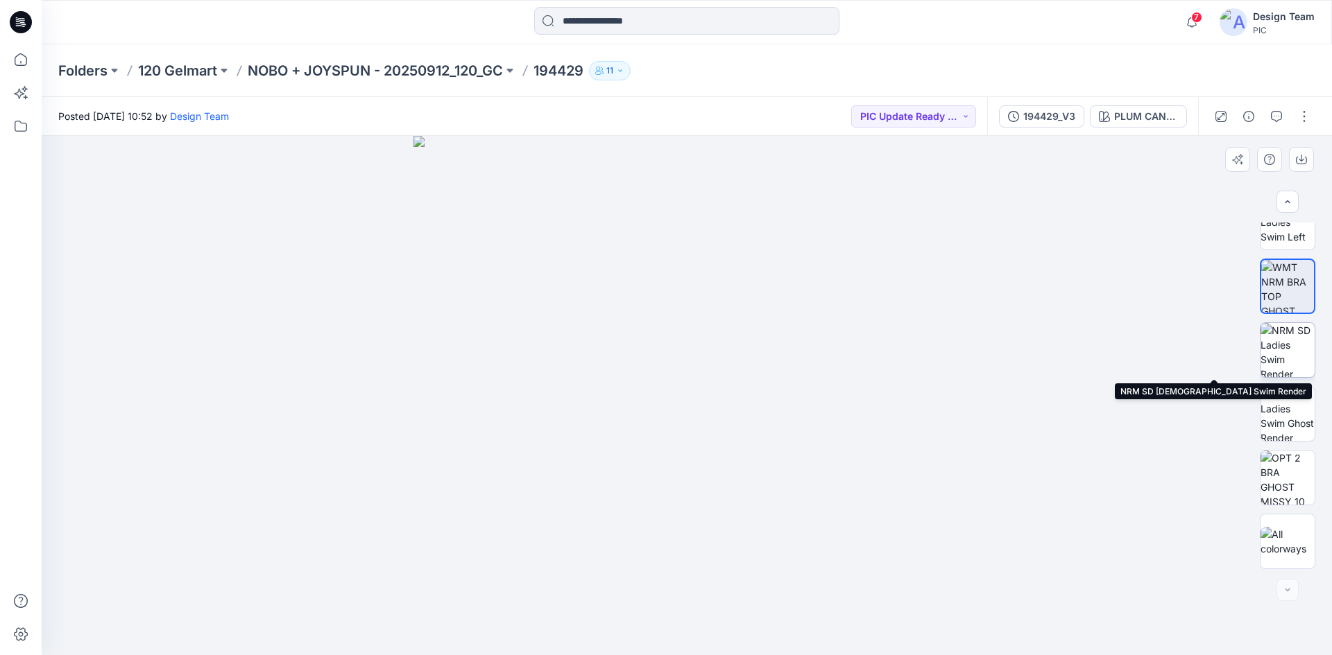
click at [1289, 363] on img at bounding box center [1287, 350] width 54 height 54
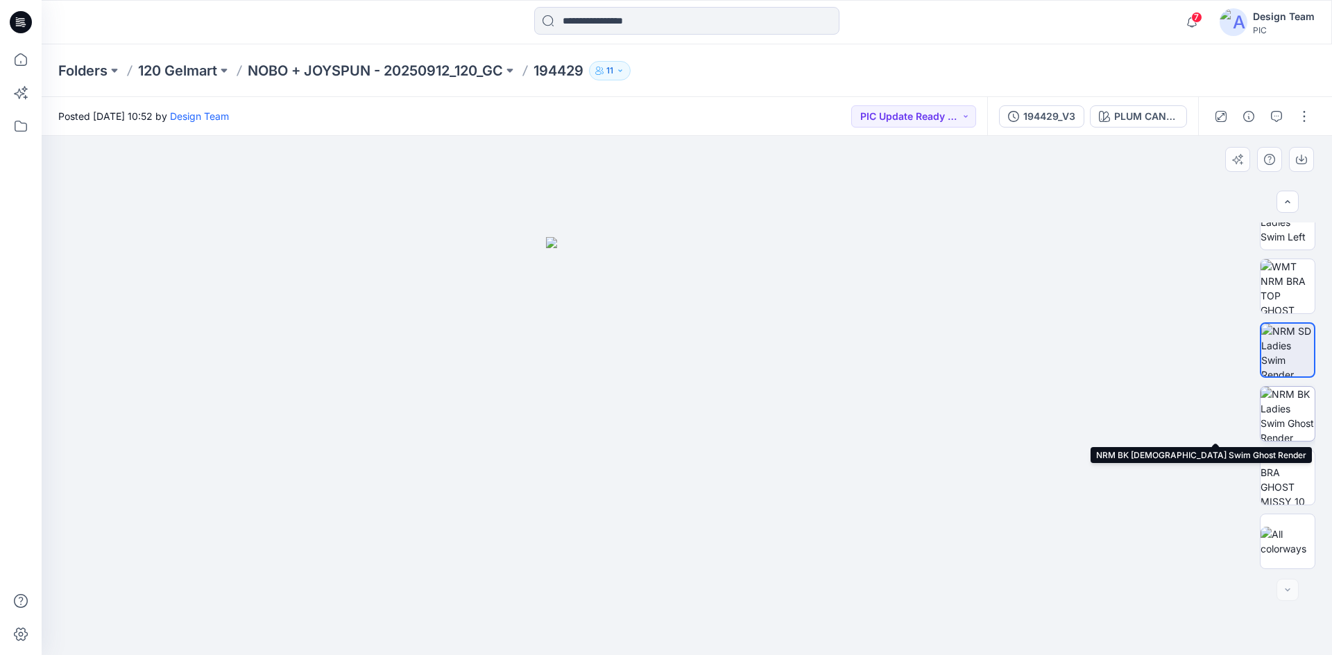
click at [1287, 427] on img at bounding box center [1287, 414] width 54 height 54
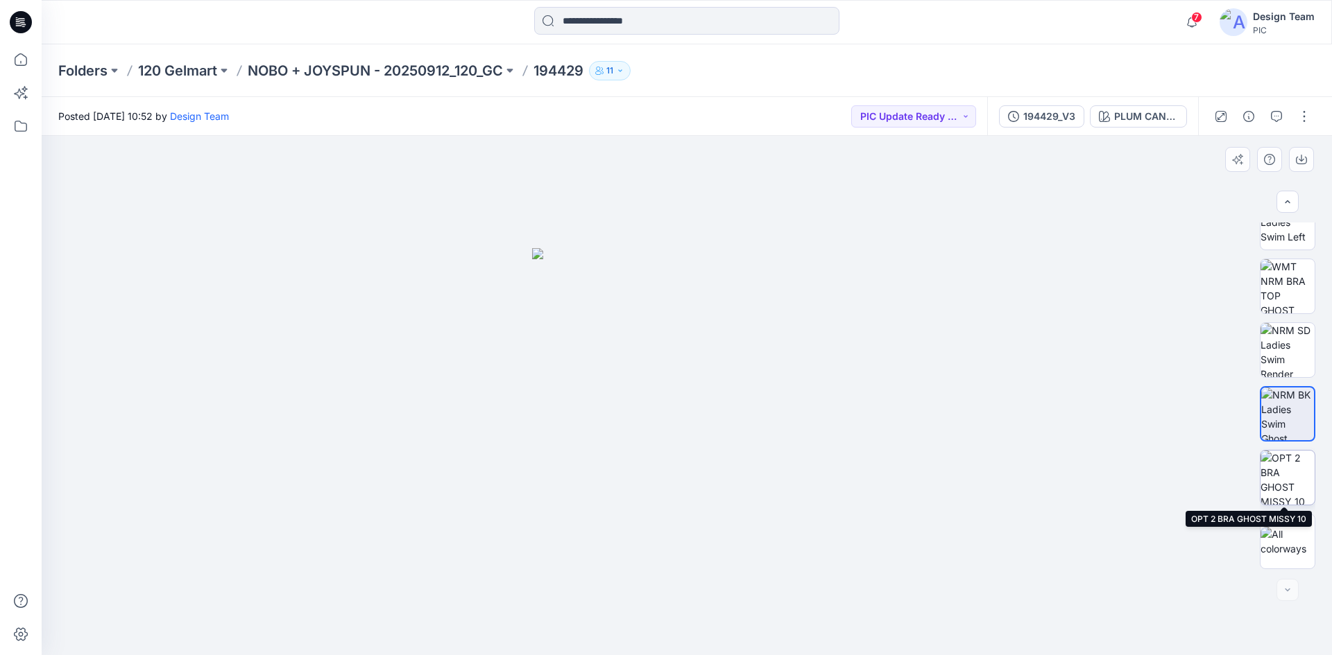
click at [1287, 477] on img at bounding box center [1287, 478] width 54 height 54
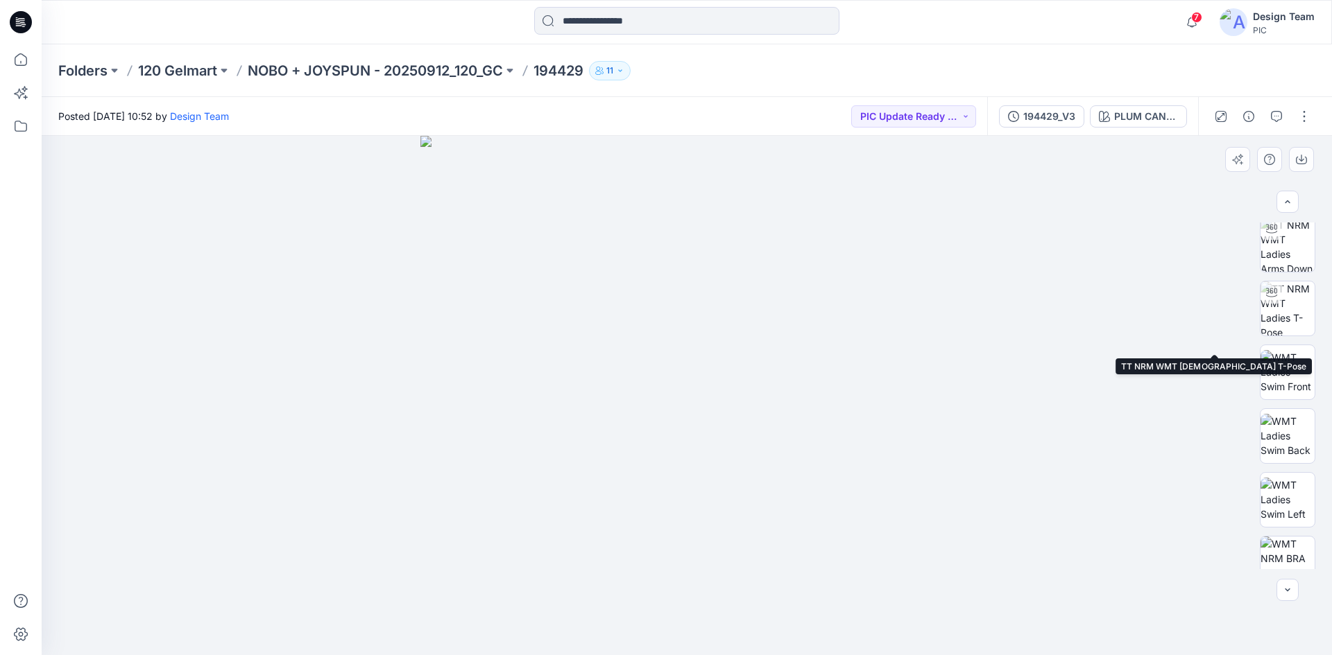
scroll to position [0, 0]
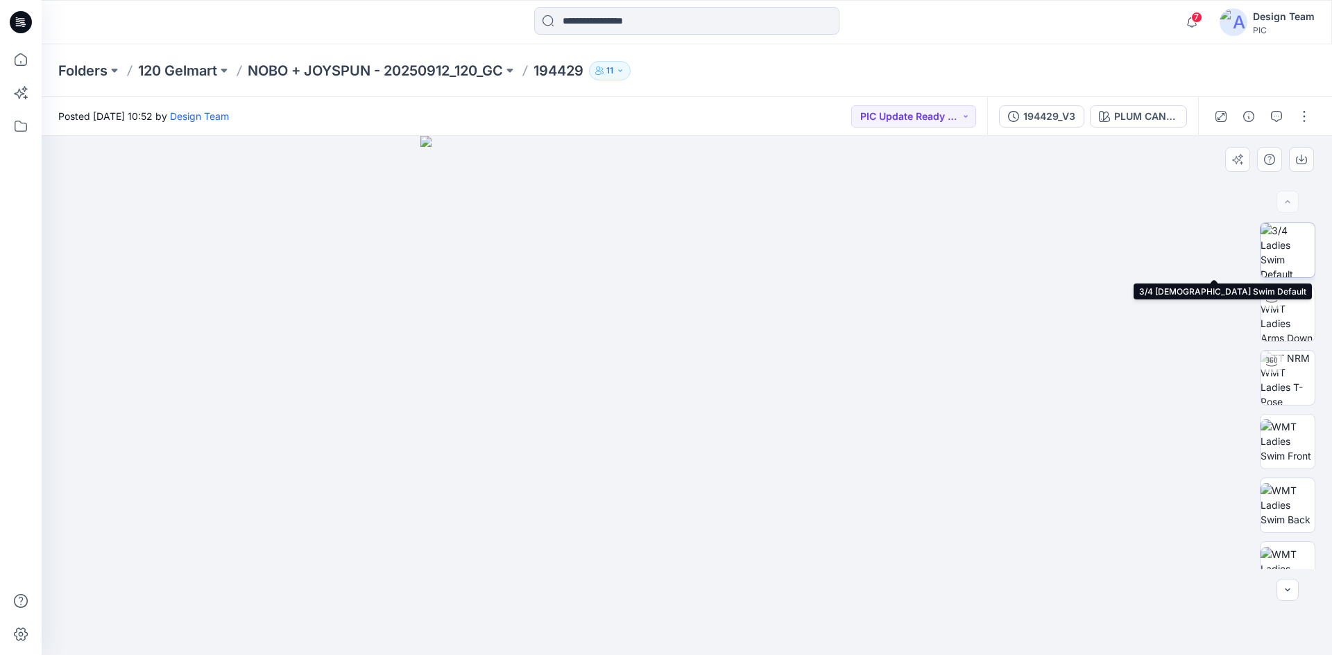
click at [1291, 254] on img at bounding box center [1287, 250] width 54 height 54
click at [1040, 123] on div "194429_V3" at bounding box center [1049, 116] width 52 height 15
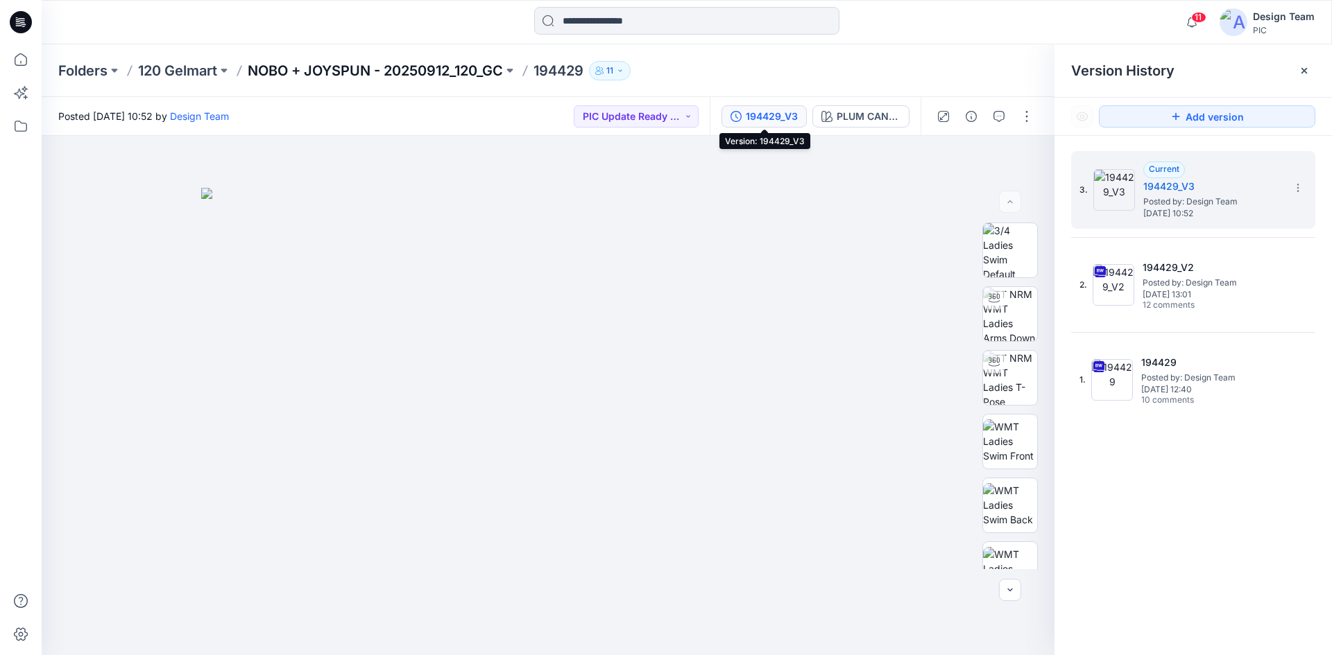
click at [335, 64] on p "NOBO + JOYSPUN - 20250912_120_GC" at bounding box center [375, 70] width 255 height 19
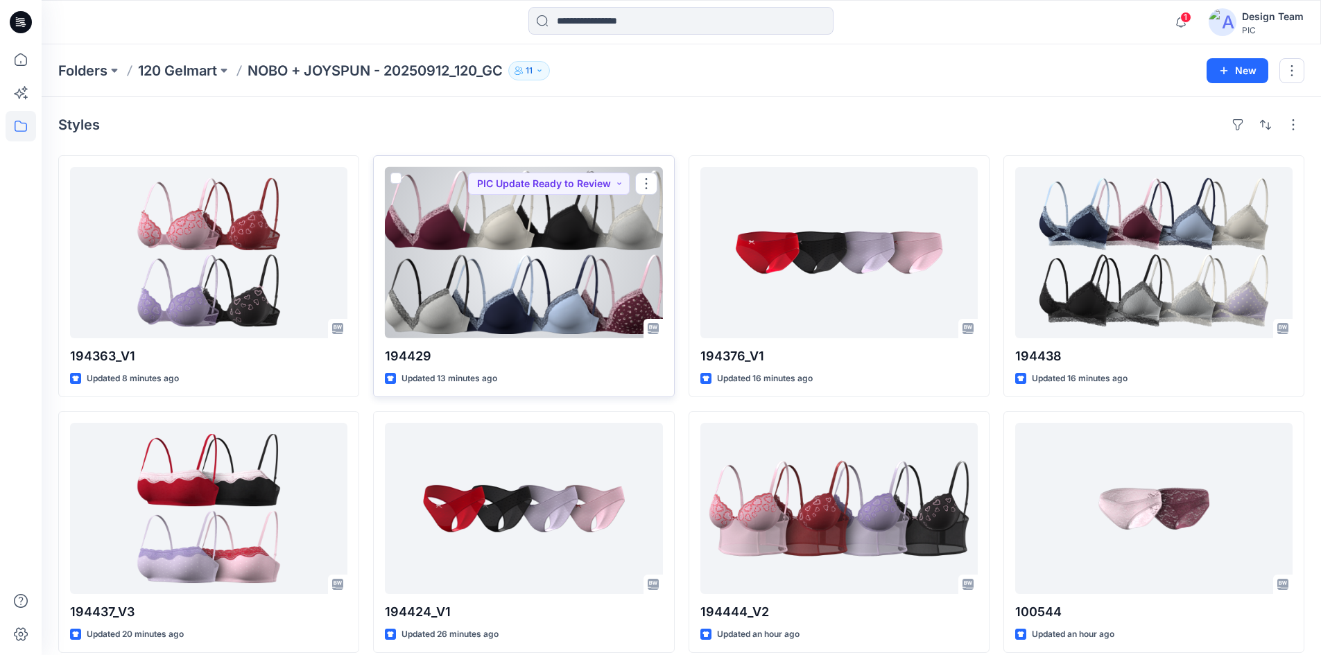
click at [528, 290] on div at bounding box center [523, 252] width 277 height 171
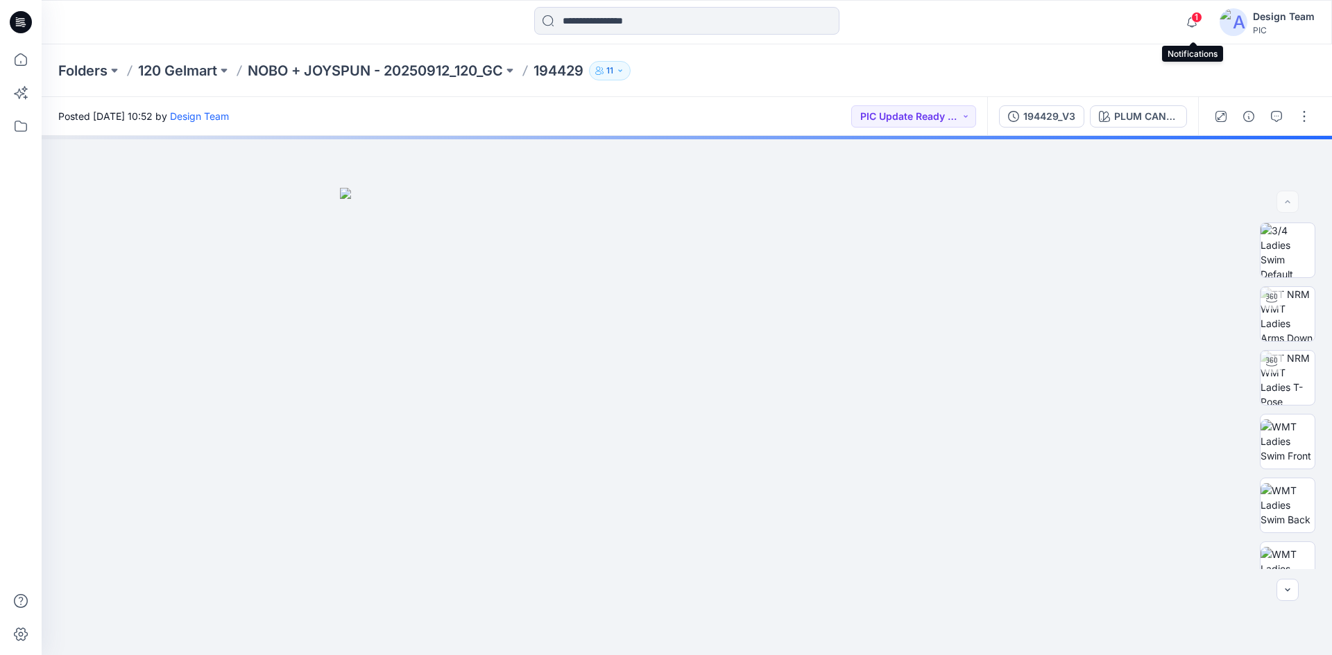
click at [1195, 19] on span "1" at bounding box center [1196, 17] width 11 height 11
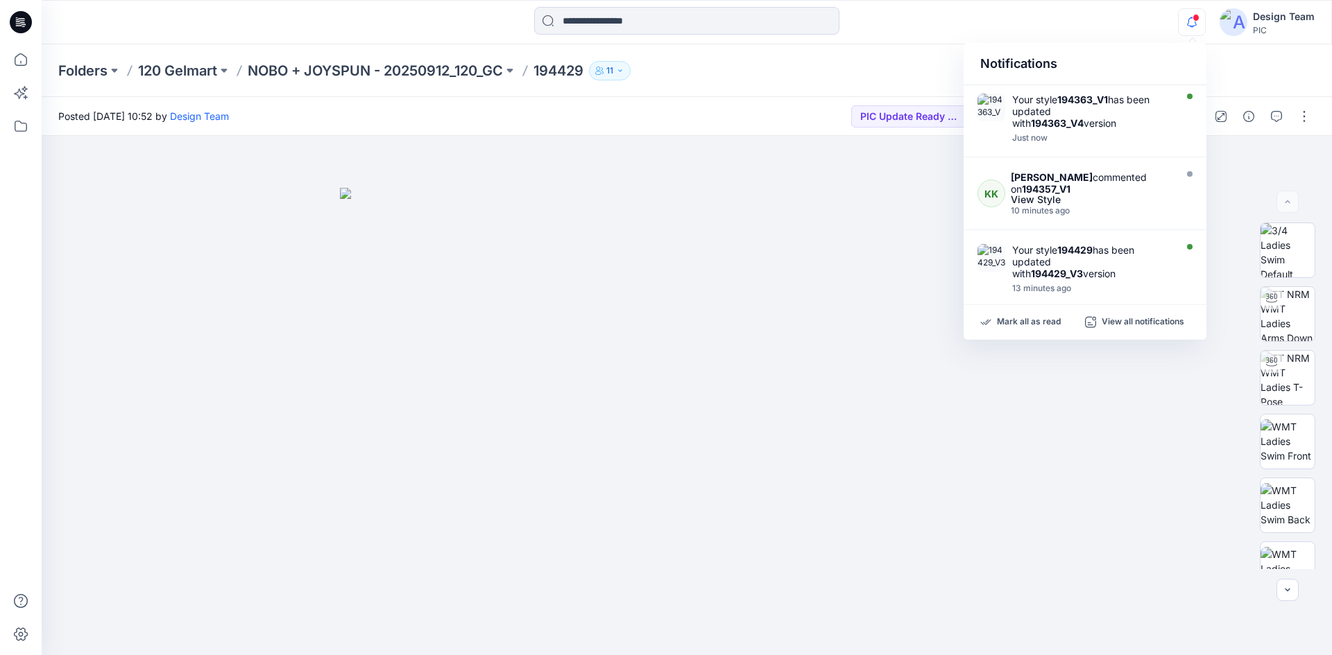
click at [815, 128] on div "Posted Tuesday, October 14, 2025 10:52 by Design Team PIC Update Ready to Review" at bounding box center [514, 116] width 945 height 38
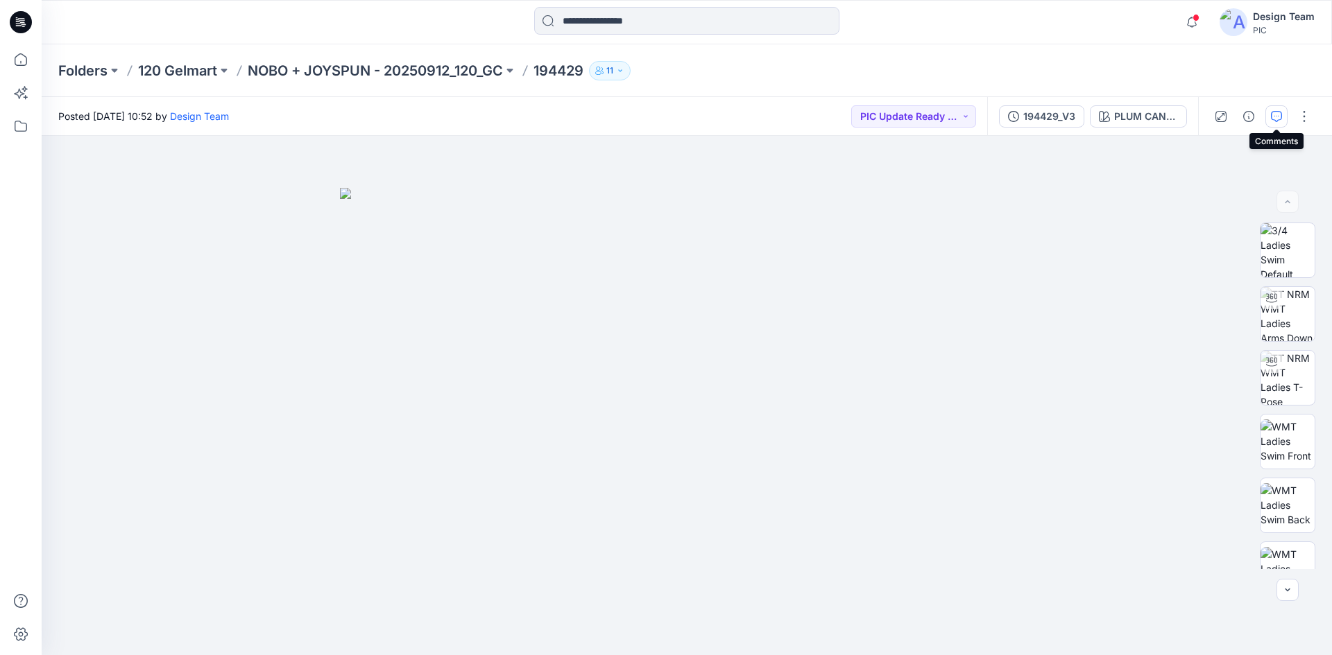
click at [1277, 125] on button "button" at bounding box center [1276, 116] width 22 height 22
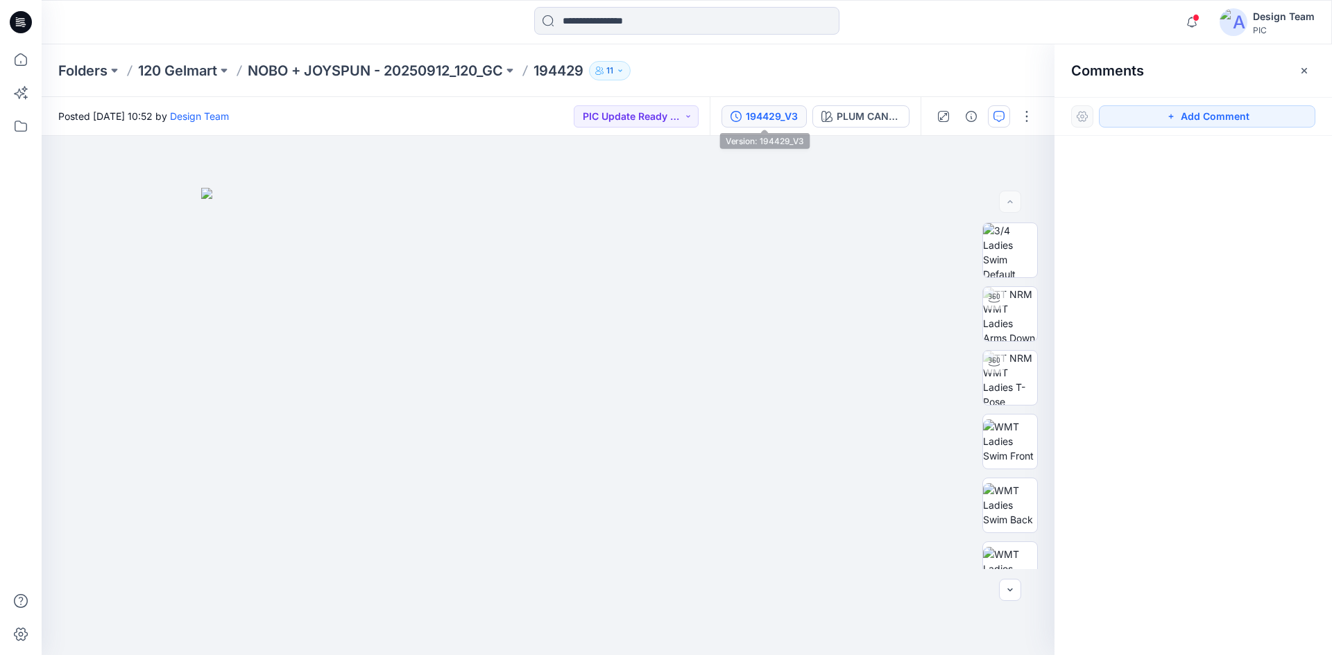
click at [768, 111] on div "194429_V3" at bounding box center [772, 116] width 52 height 15
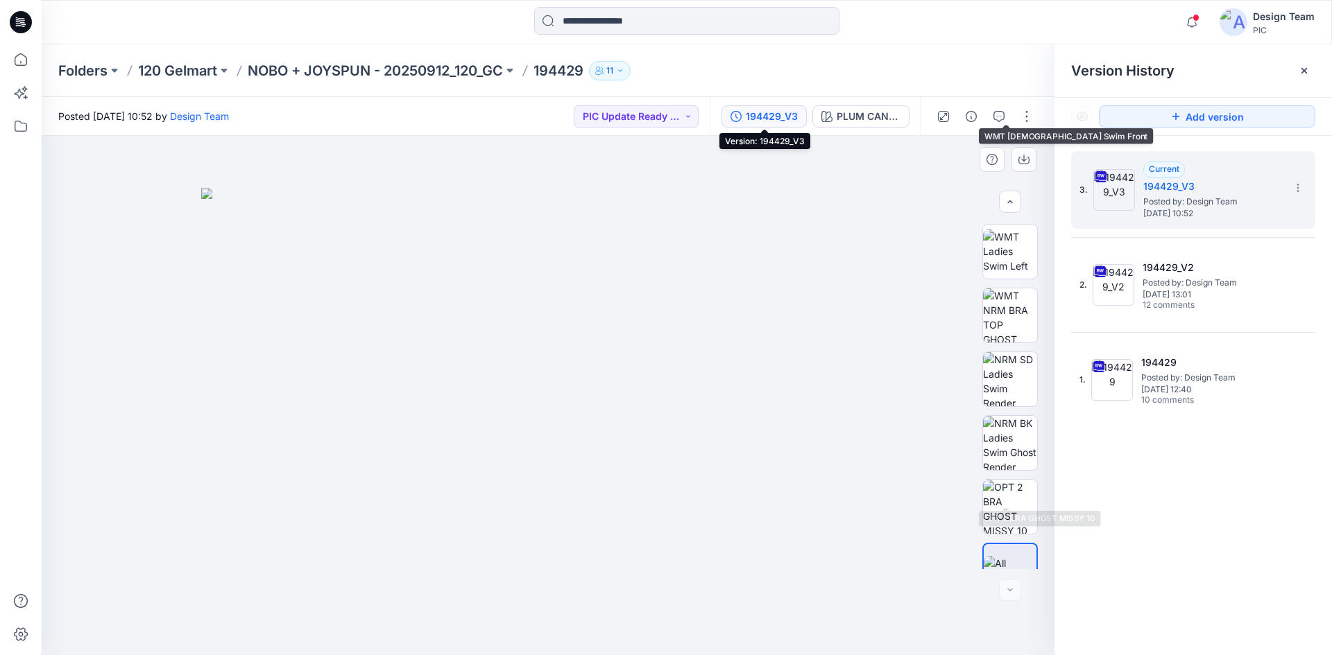
scroll to position [347, 0]
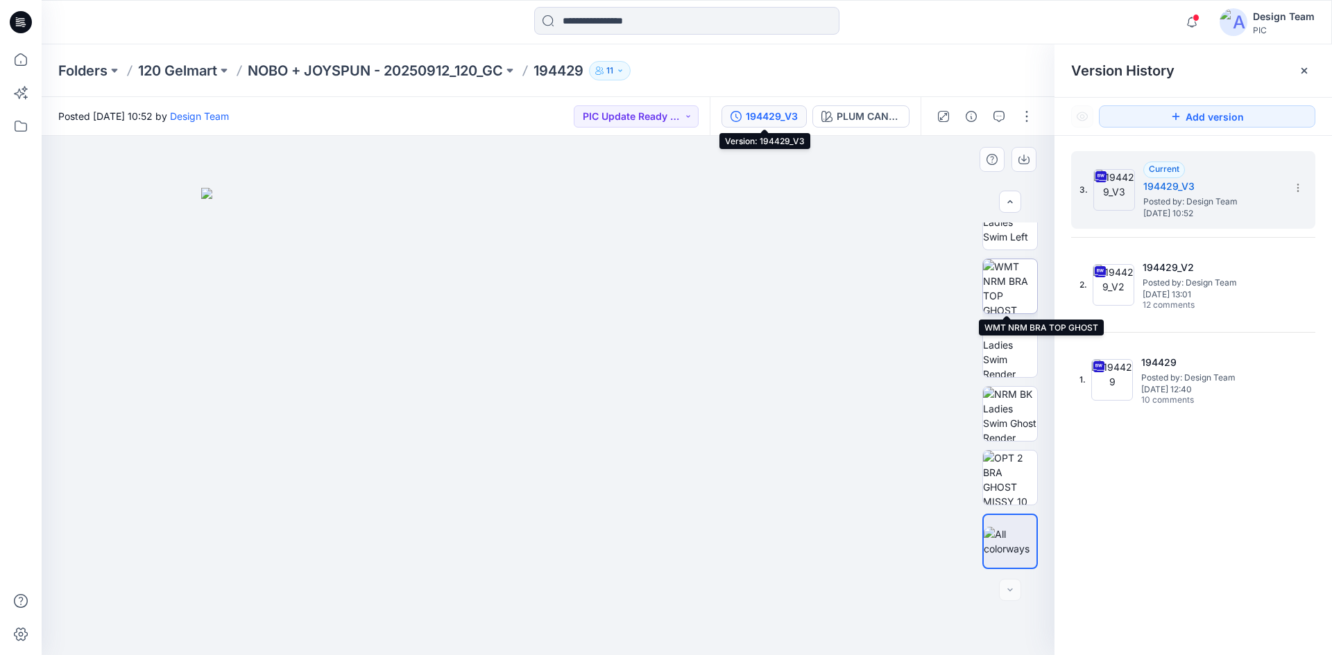
click at [1011, 297] on img at bounding box center [1010, 286] width 54 height 54
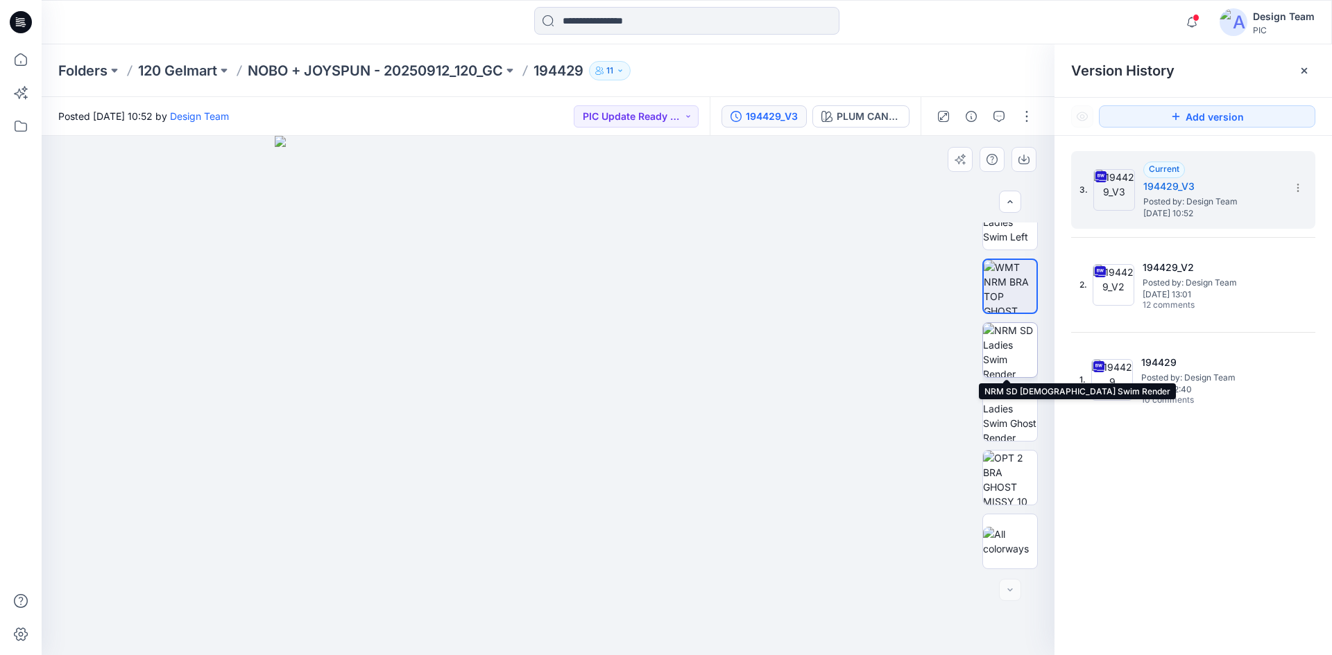
click at [1015, 357] on img at bounding box center [1010, 350] width 54 height 54
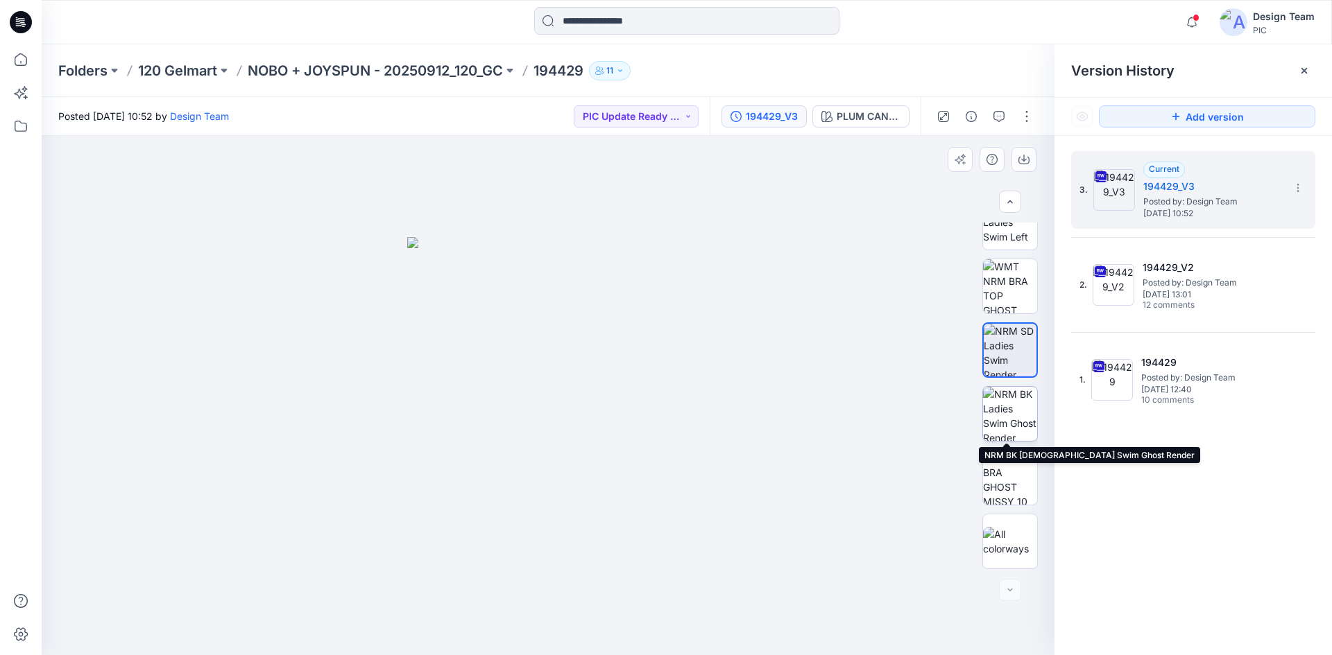
click at [1013, 411] on img at bounding box center [1010, 414] width 54 height 54
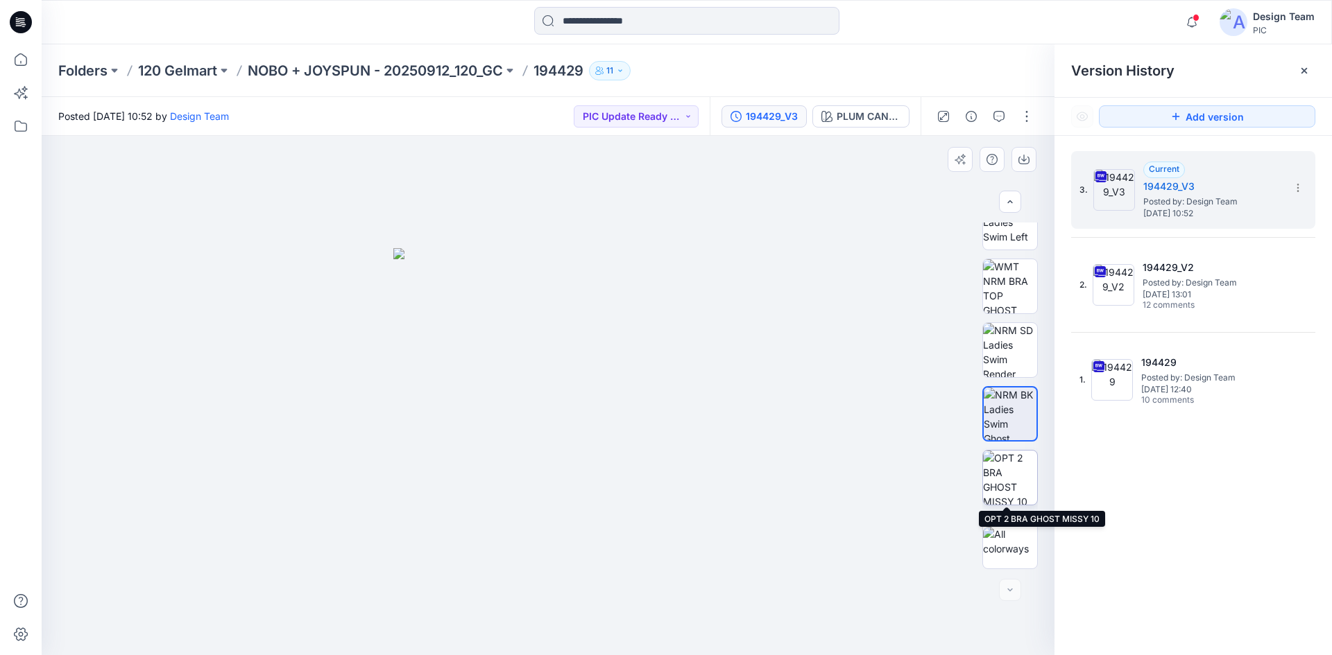
click at [1013, 471] on img at bounding box center [1010, 478] width 54 height 54
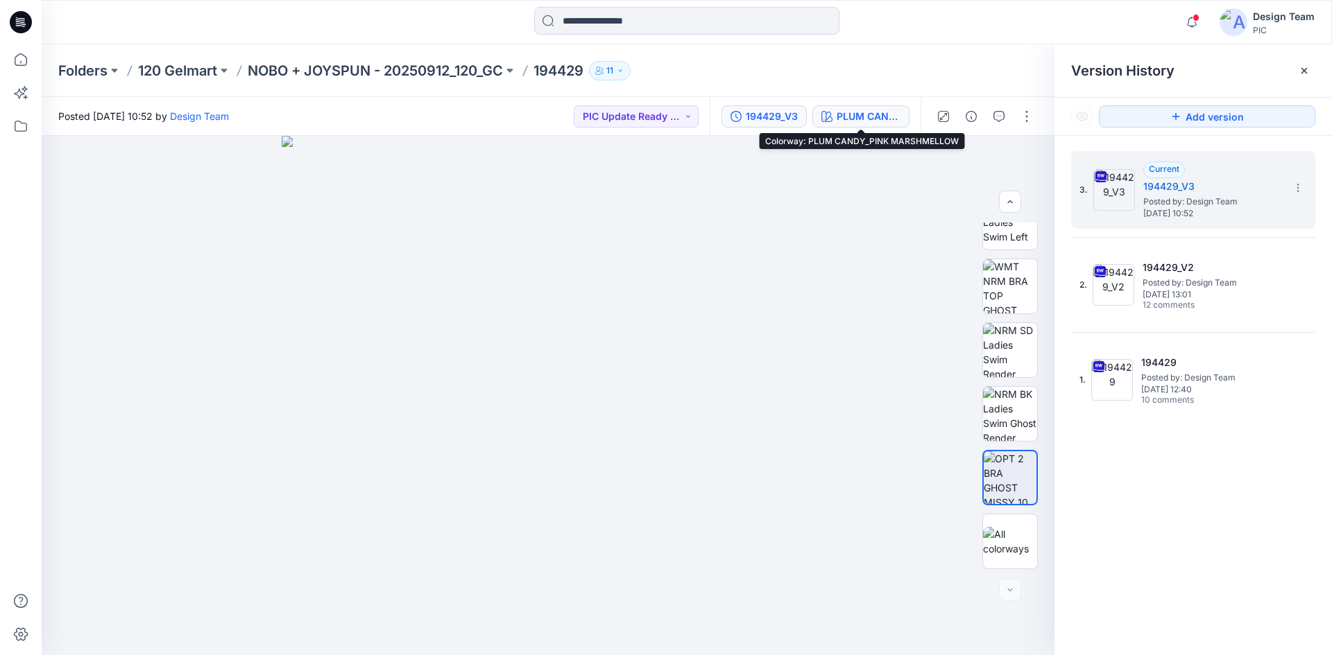
click at [867, 115] on div "PLUM CANDY_PINK MARSHMELLOW" at bounding box center [868, 116] width 64 height 15
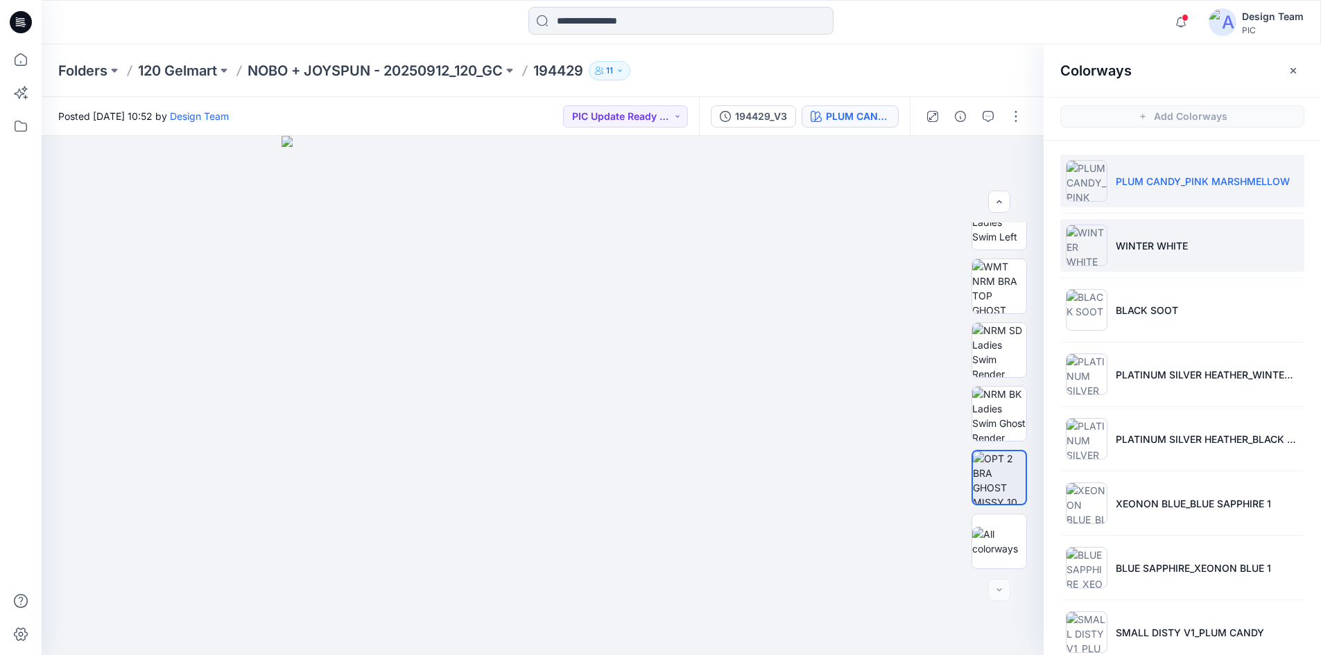
click at [1172, 242] on p "WINTER WHITE" at bounding box center [1152, 246] width 72 height 15
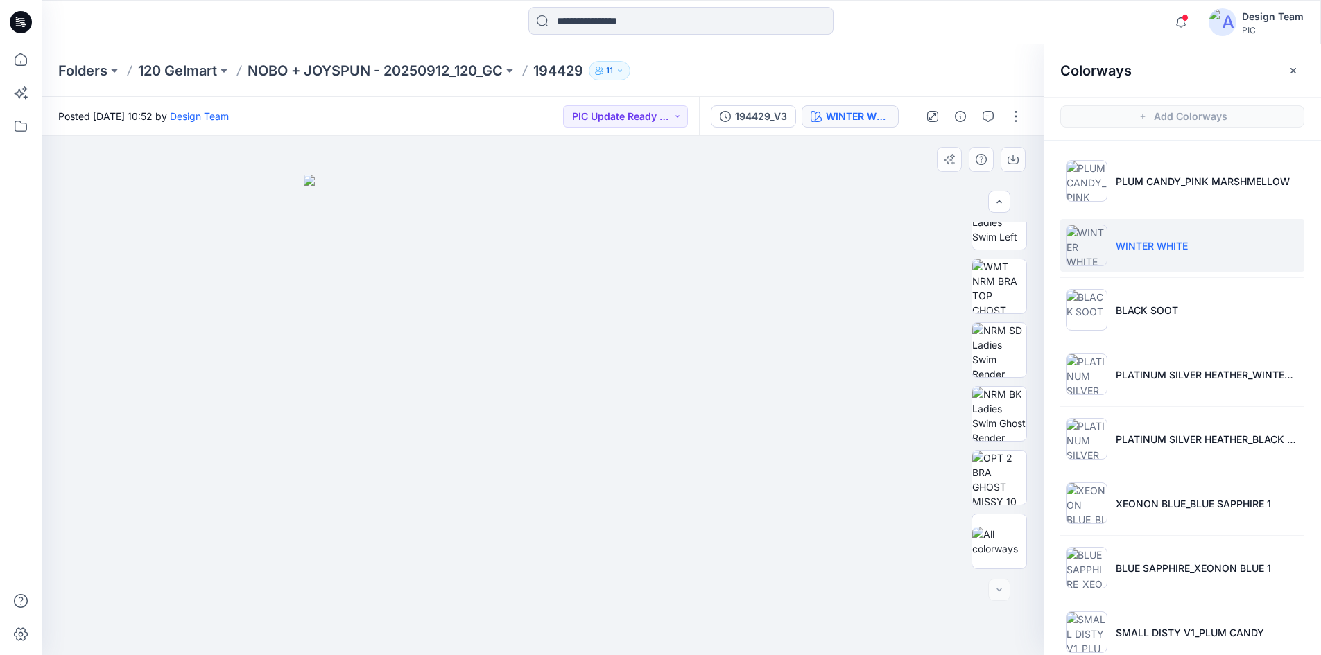
scroll to position [4, 0]
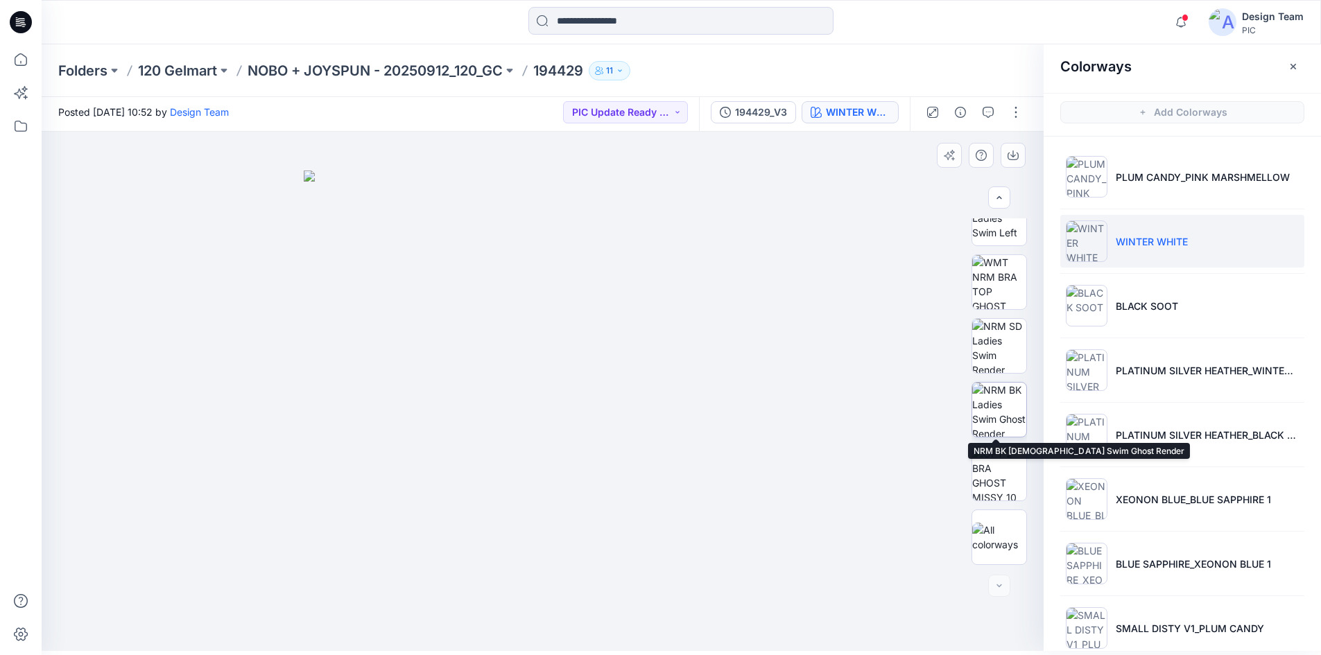
click at [997, 419] on img at bounding box center [999, 410] width 54 height 54
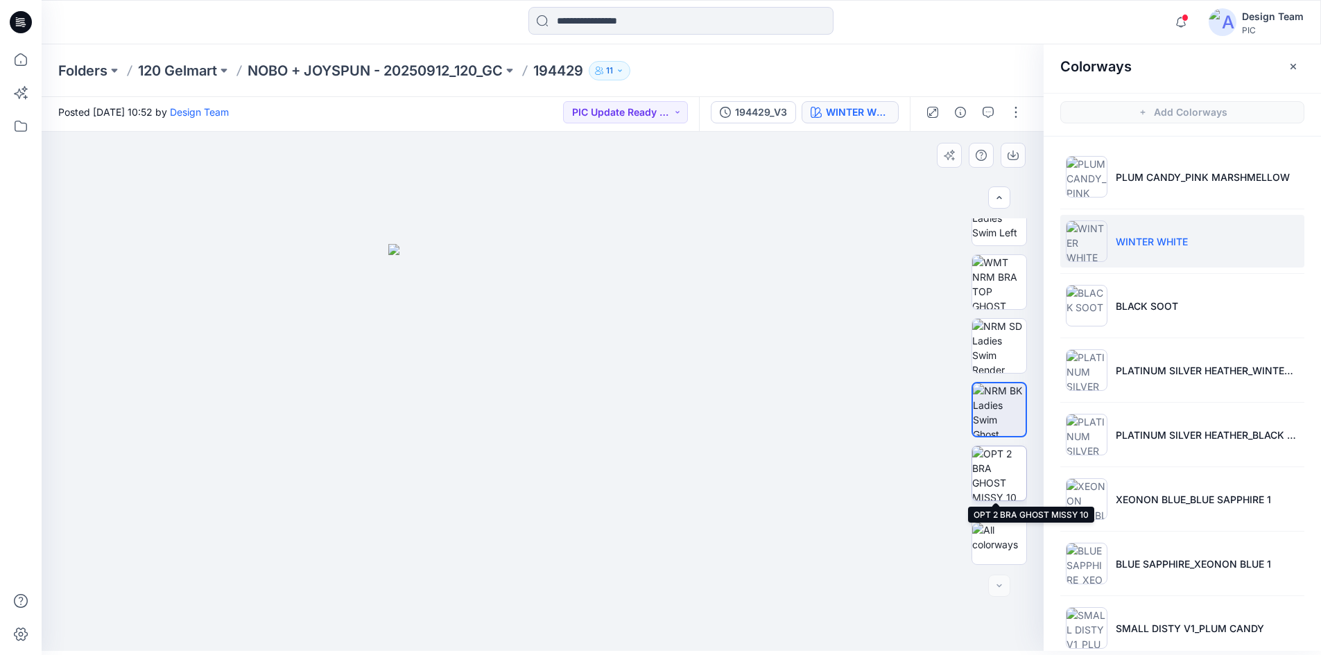
click at [999, 484] on img at bounding box center [999, 474] width 54 height 54
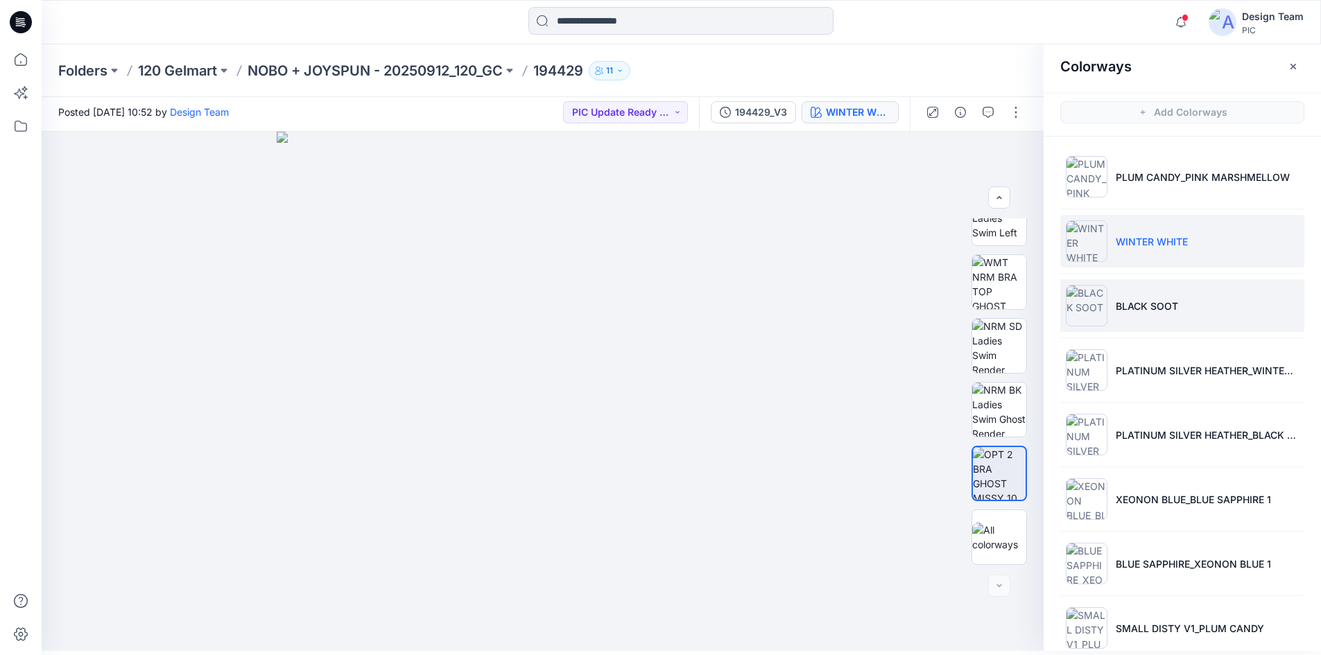
click at [1122, 310] on p "BLACK SOOT" at bounding box center [1147, 306] width 62 height 15
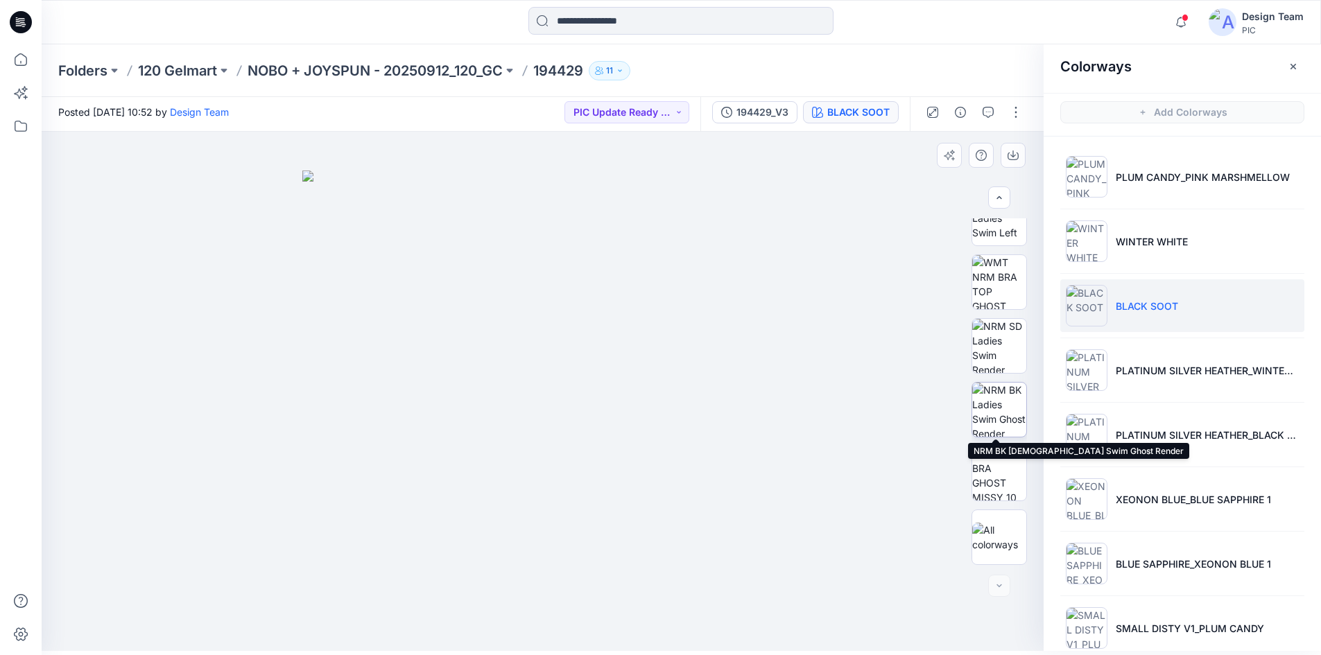
click at [993, 416] on img at bounding box center [999, 410] width 54 height 54
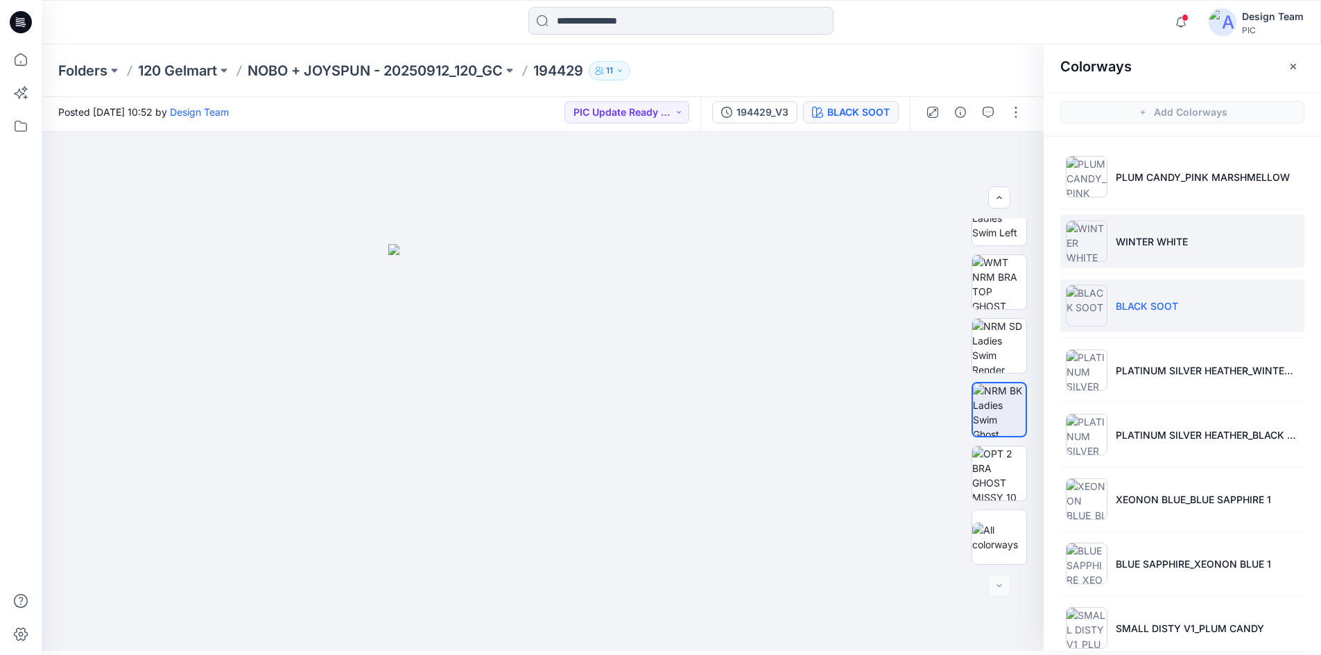
click at [1108, 243] on li "WINTER WHITE" at bounding box center [1183, 241] width 244 height 53
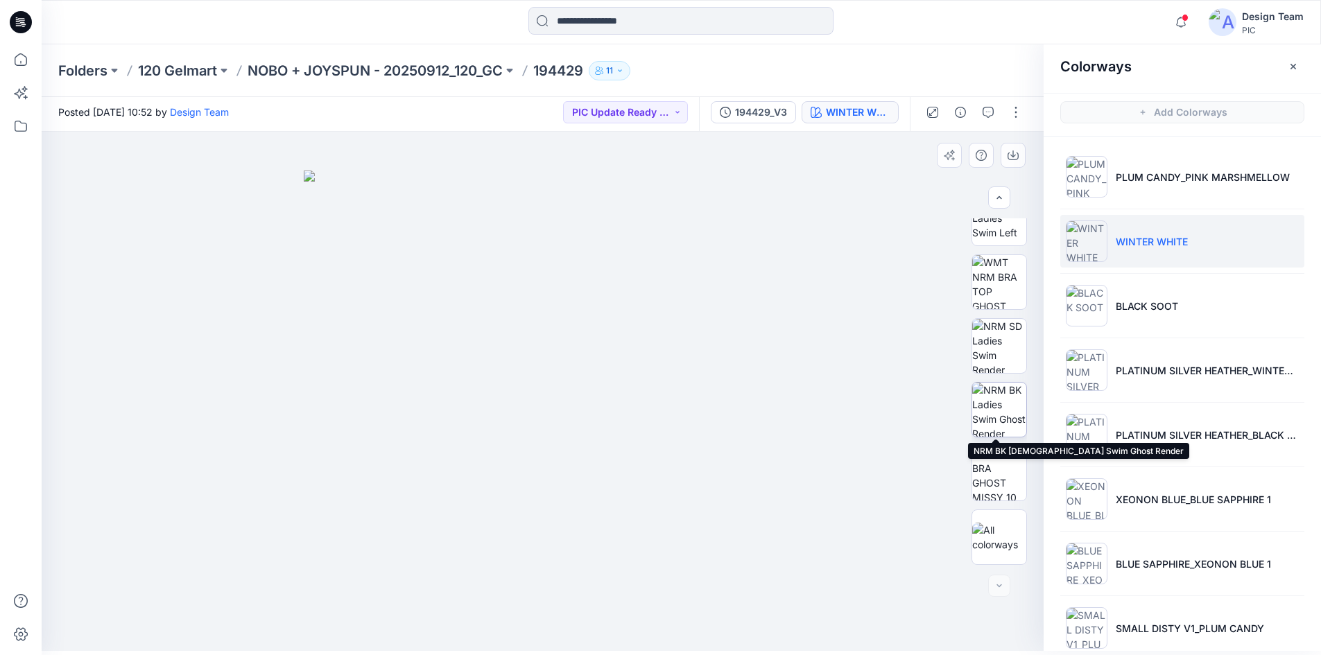
click at [999, 411] on img at bounding box center [999, 410] width 54 height 54
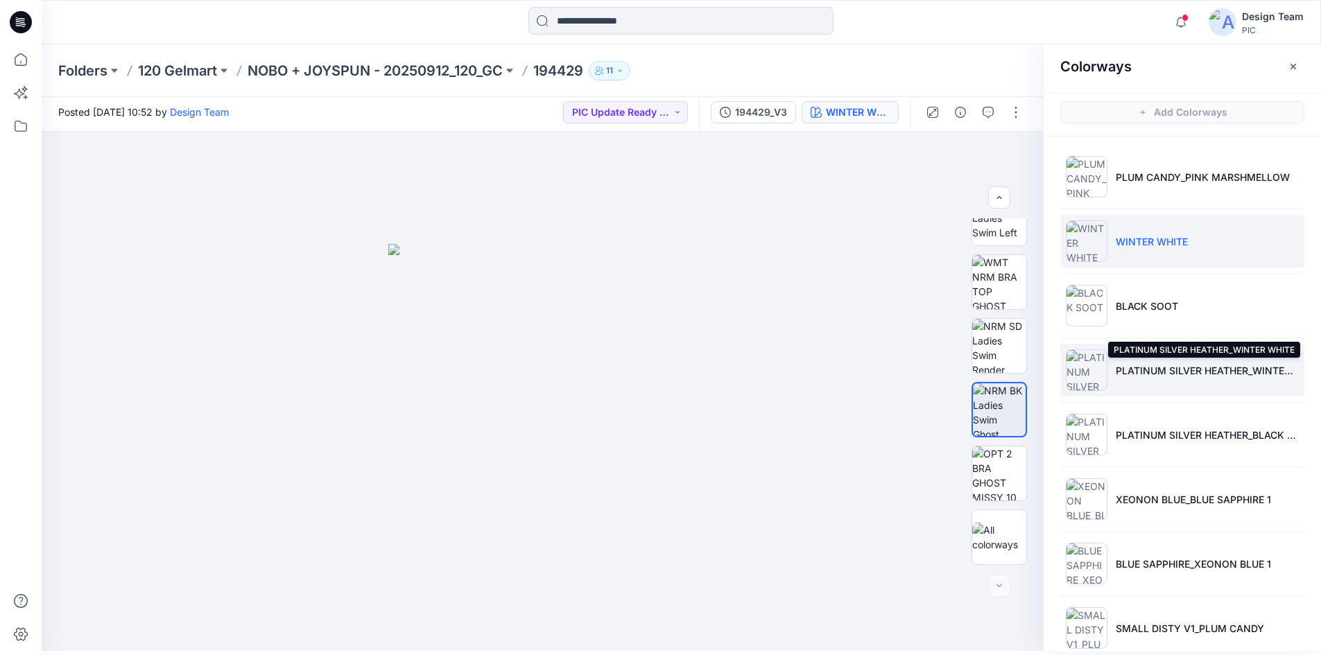
click at [1176, 366] on p "PLATINUM SILVER HEATHER_WINTER WHITE" at bounding box center [1207, 370] width 183 height 15
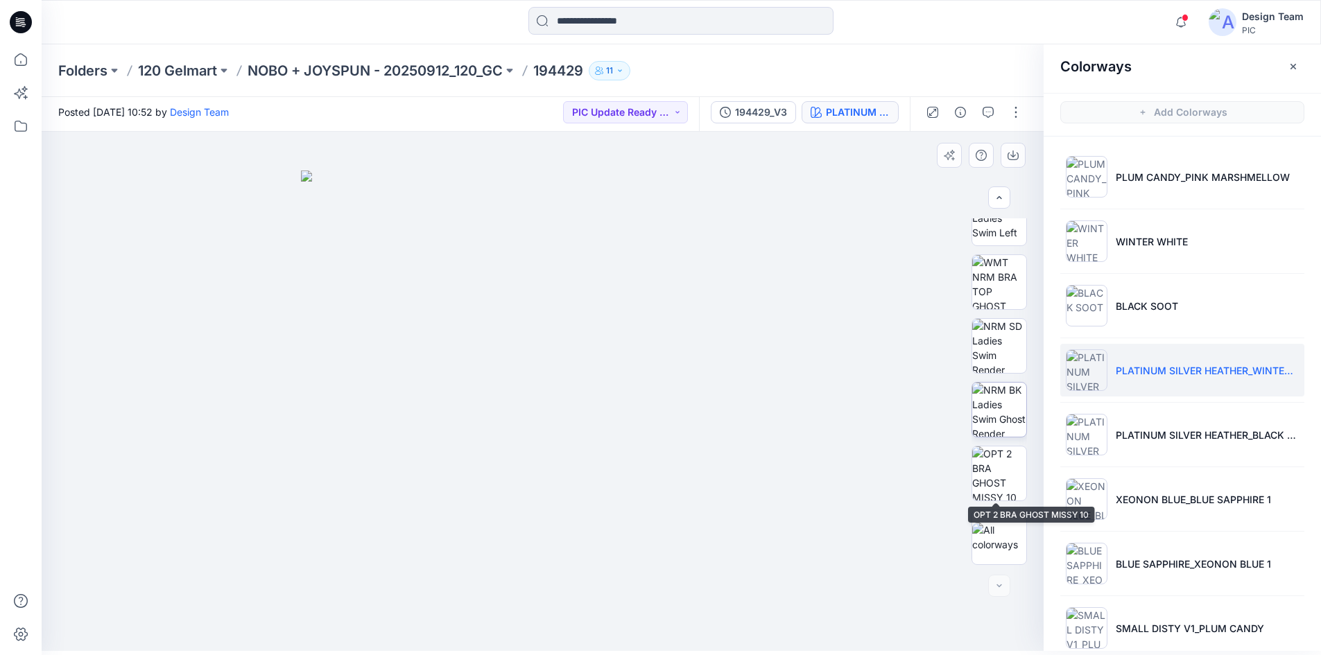
click at [999, 422] on img at bounding box center [999, 410] width 54 height 54
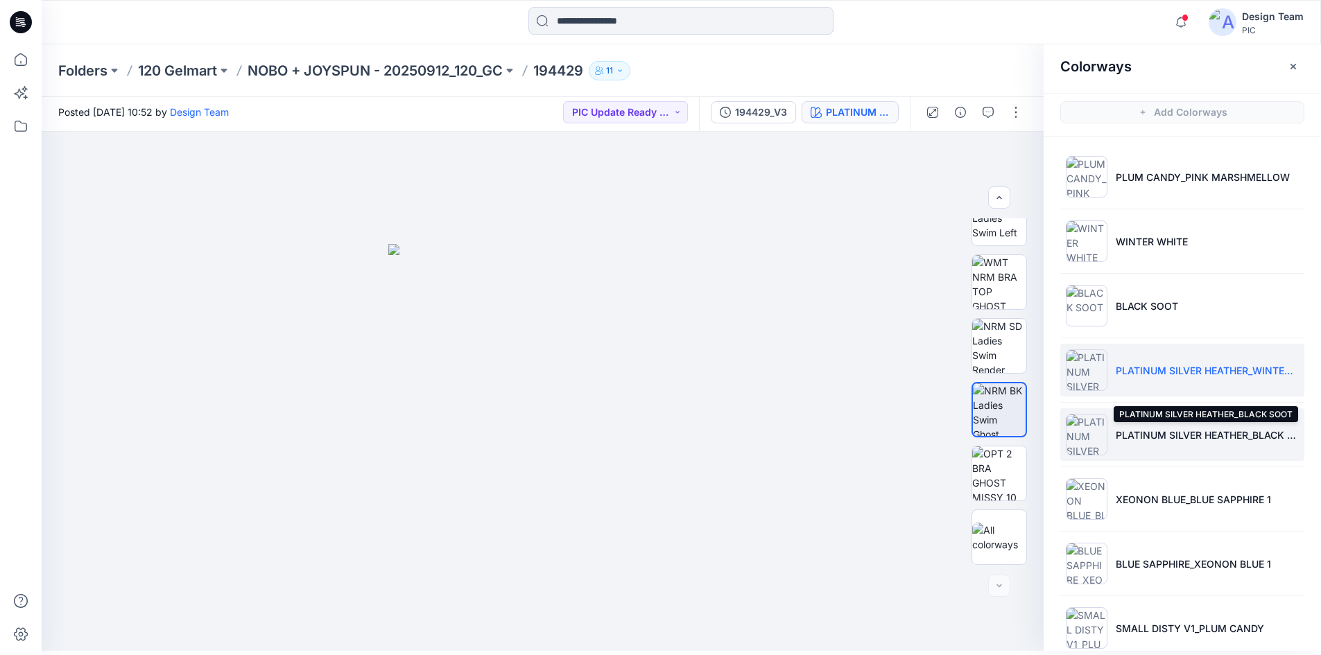
click at [1158, 429] on p "PLATINUM SILVER HEATHER_BLACK SOOT" at bounding box center [1207, 435] width 183 height 15
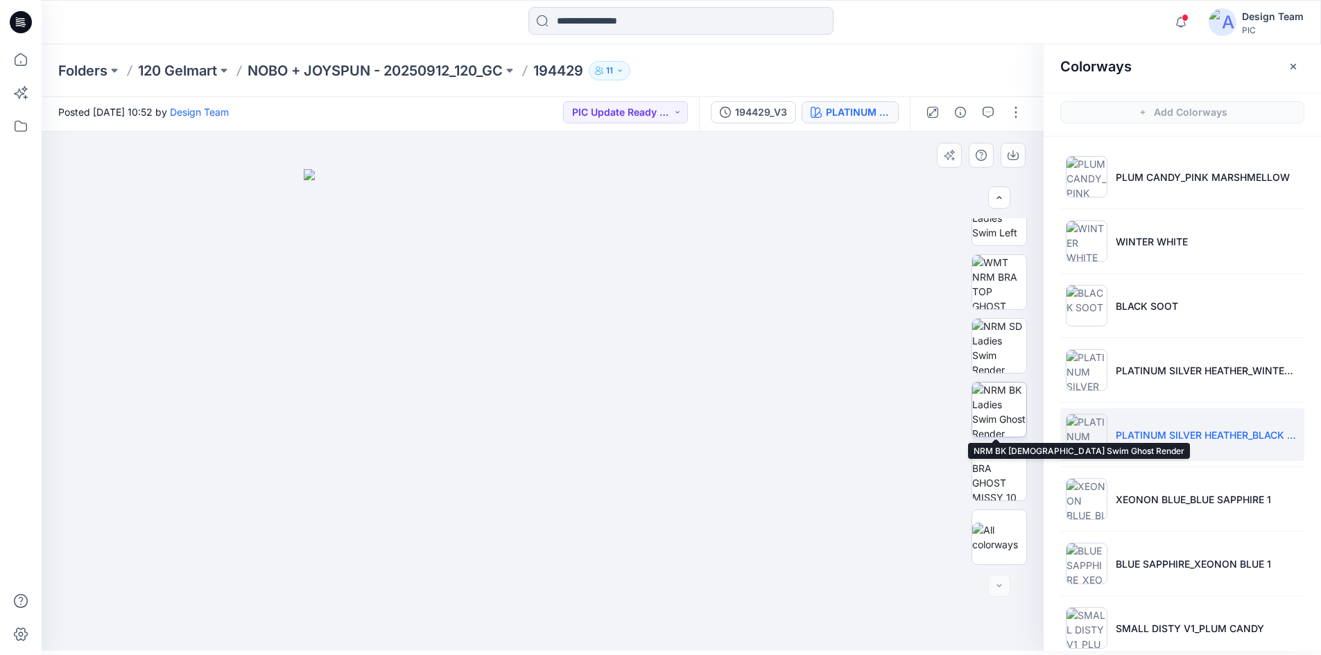
click at [1003, 424] on img at bounding box center [999, 410] width 54 height 54
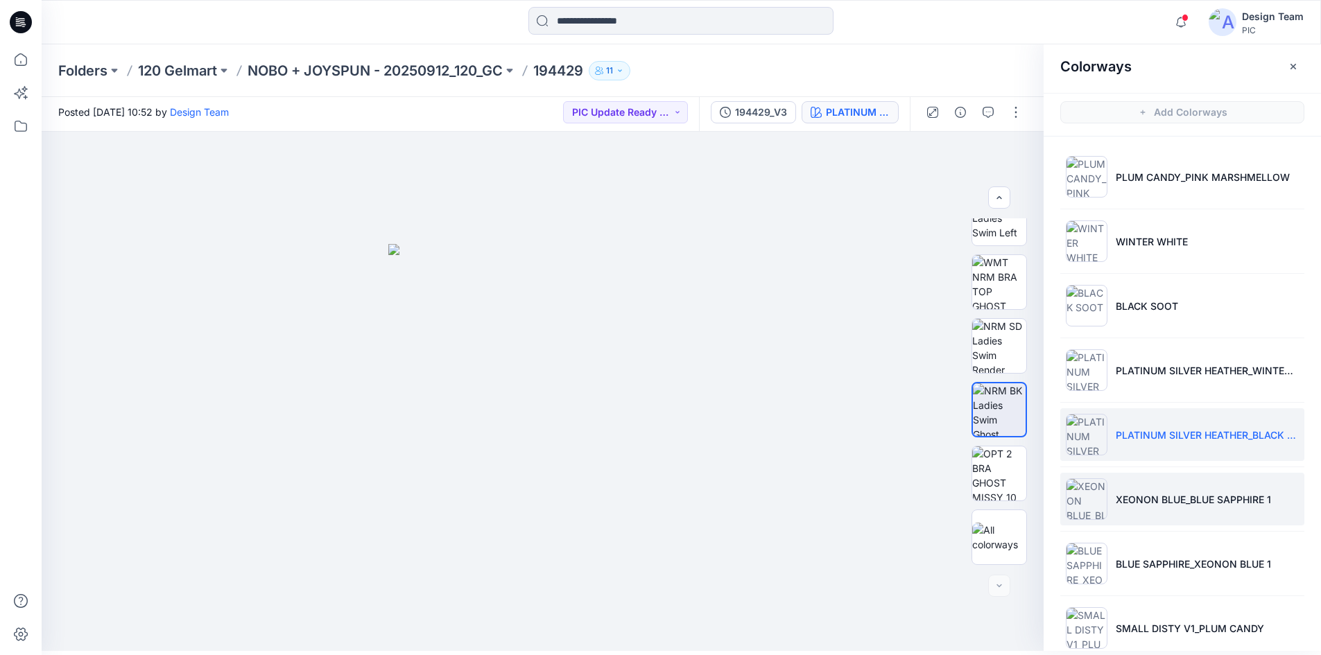
click at [1132, 507] on li "XEONON BLUE_BLUE SAPPHIRE 1" at bounding box center [1183, 499] width 244 height 53
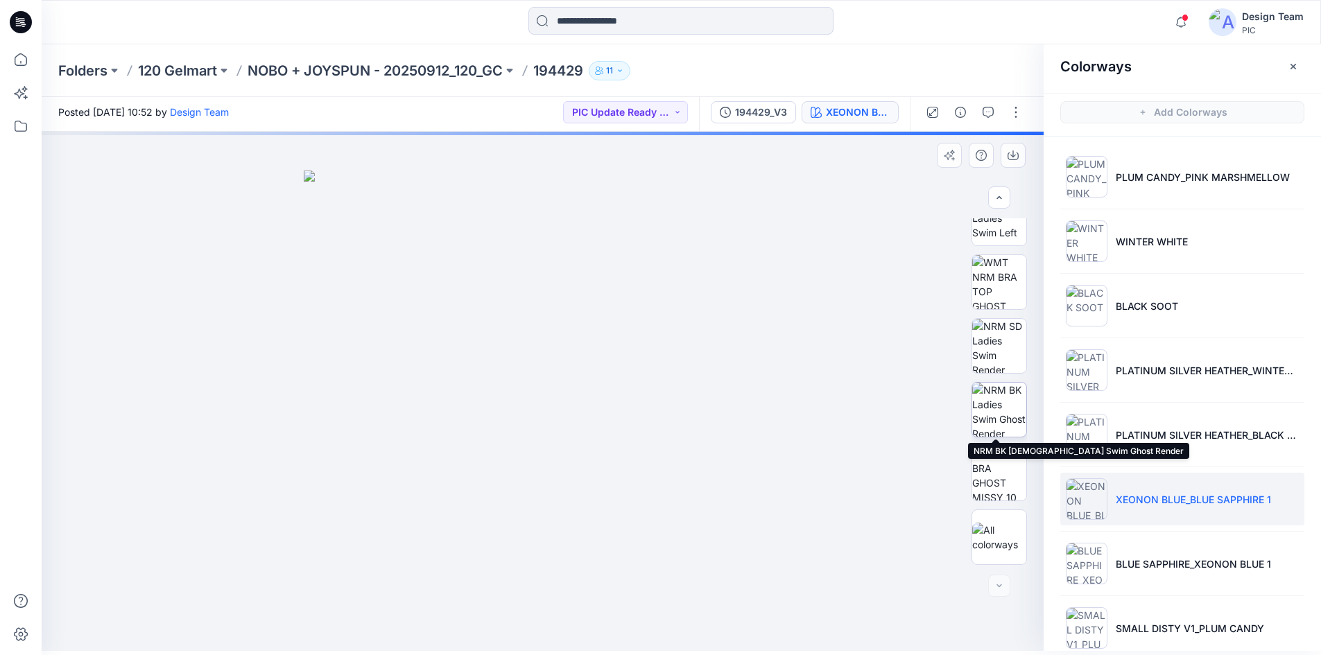
click at [993, 417] on img at bounding box center [999, 410] width 54 height 54
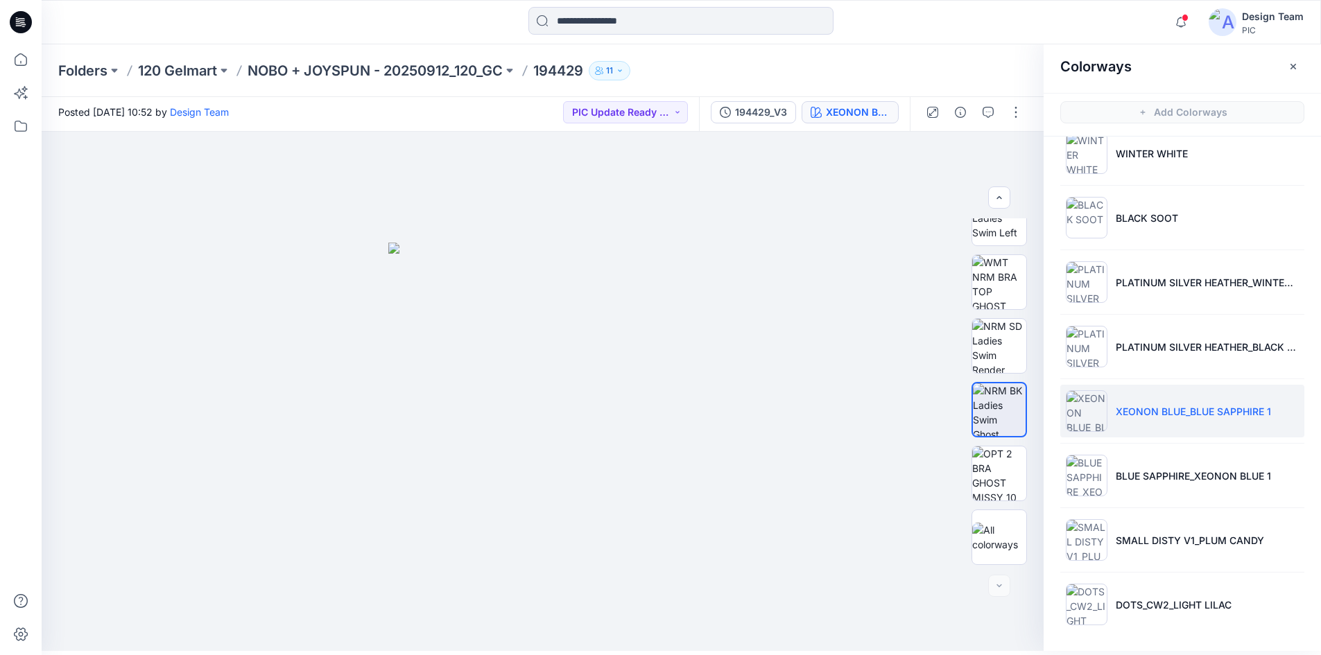
scroll to position [89, 0]
click at [1148, 487] on li "BLUE SAPPHIRE_XEONON BLUE 1" at bounding box center [1183, 475] width 244 height 53
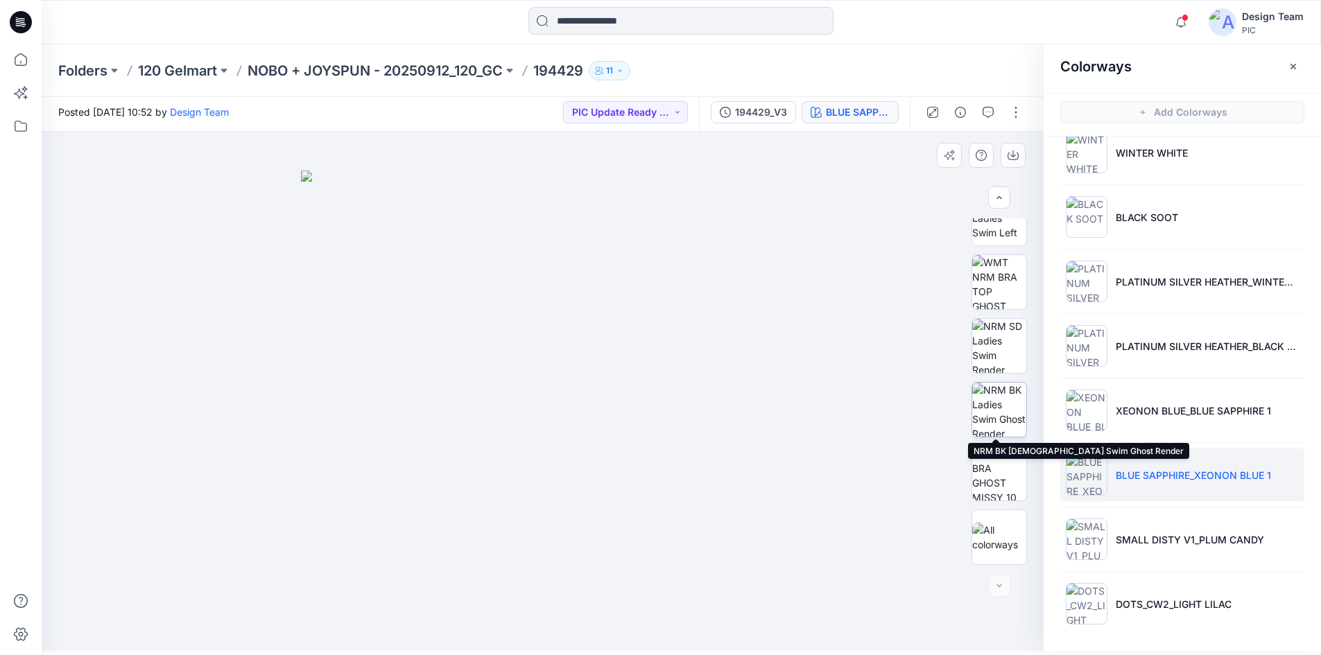
click at [999, 422] on img at bounding box center [999, 410] width 54 height 54
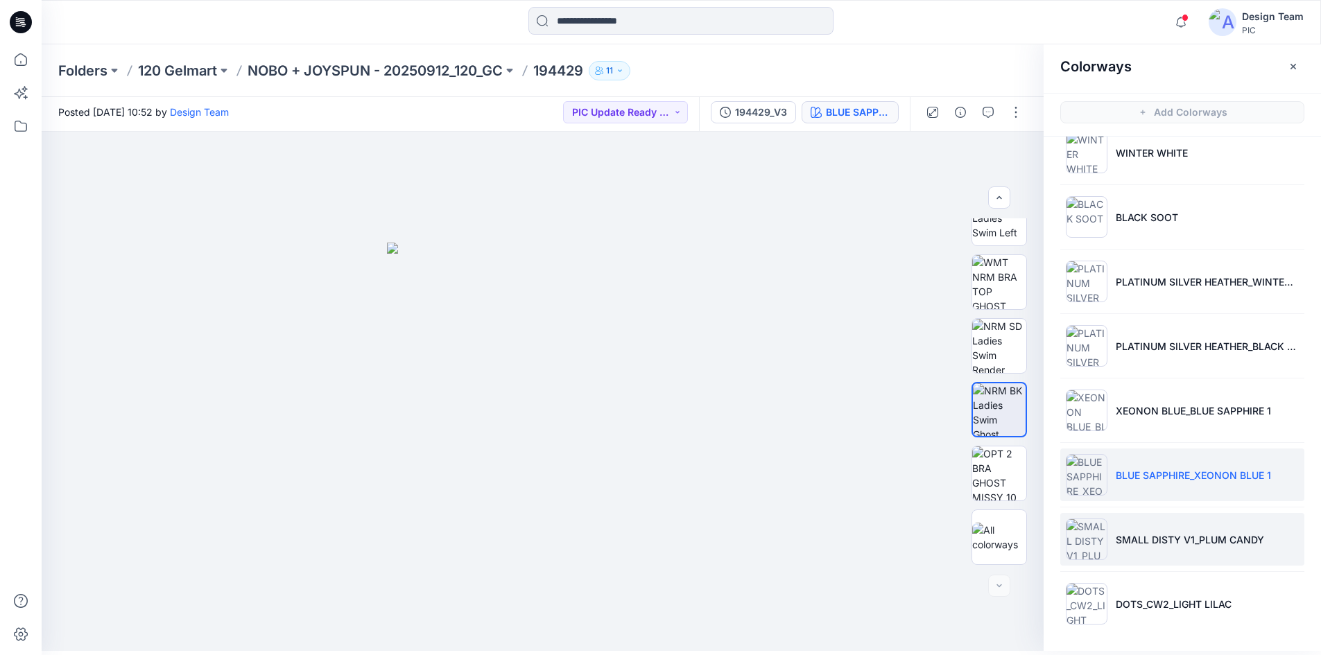
click at [1128, 533] on p "SMALL DISTY V1_PLUM CANDY" at bounding box center [1190, 540] width 148 height 15
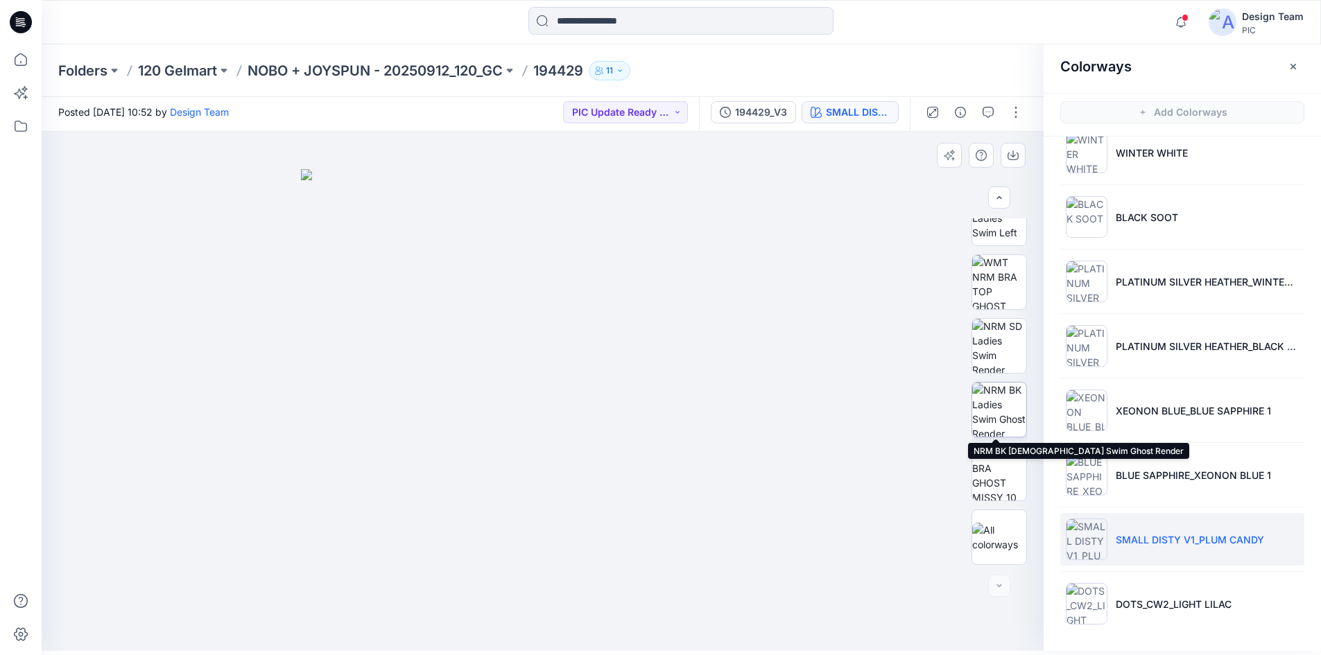
click at [1006, 417] on img at bounding box center [999, 410] width 54 height 54
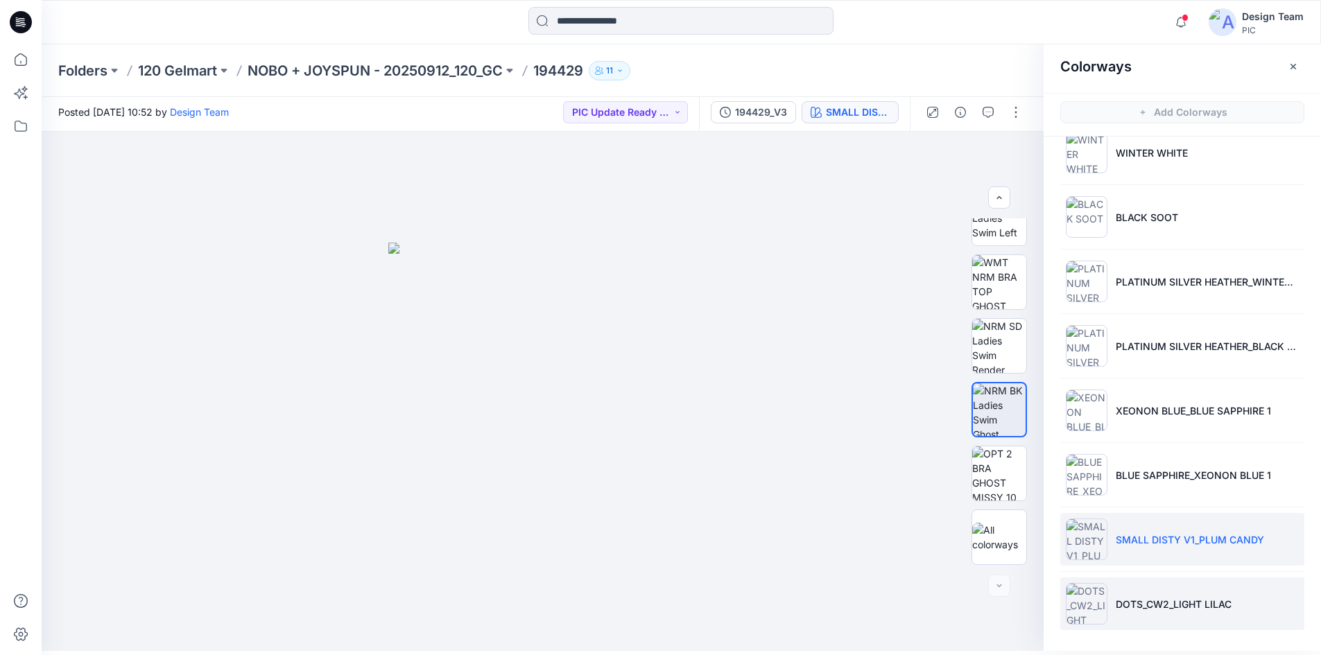
click at [1164, 606] on p "DOTS_CW2_LIGHT LILAC" at bounding box center [1174, 604] width 116 height 15
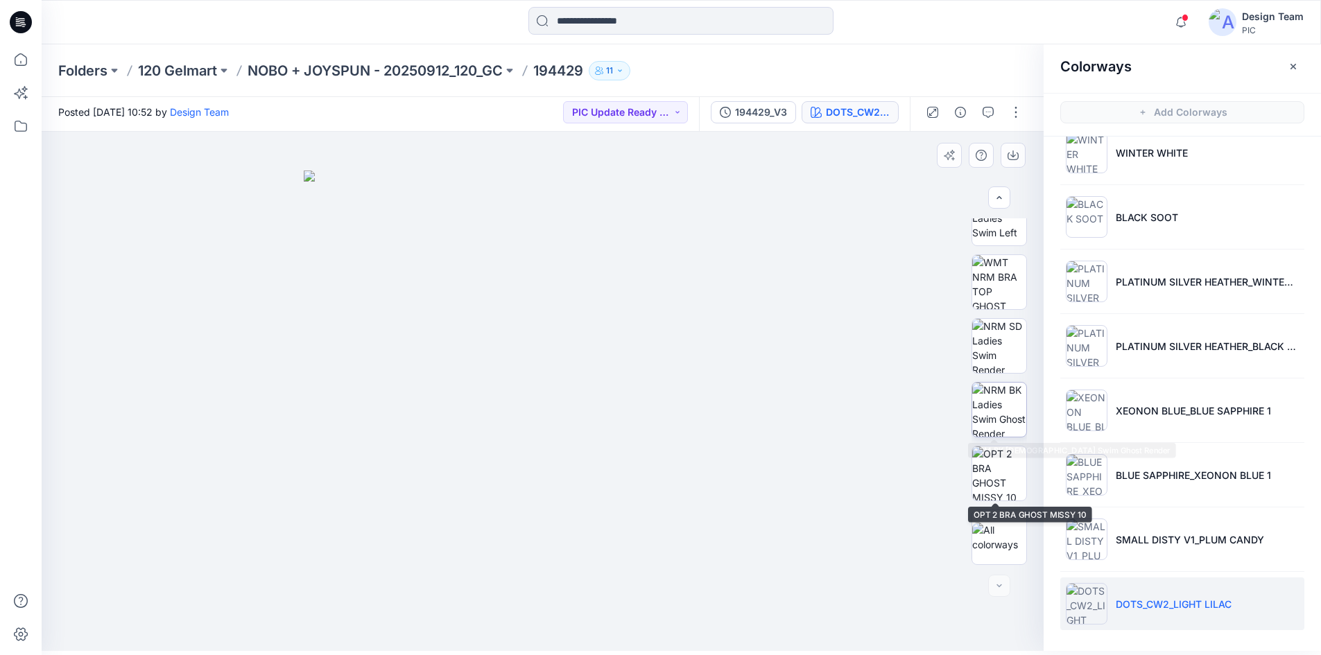
click at [1000, 424] on img at bounding box center [999, 410] width 54 height 54
click at [996, 479] on img at bounding box center [999, 474] width 54 height 54
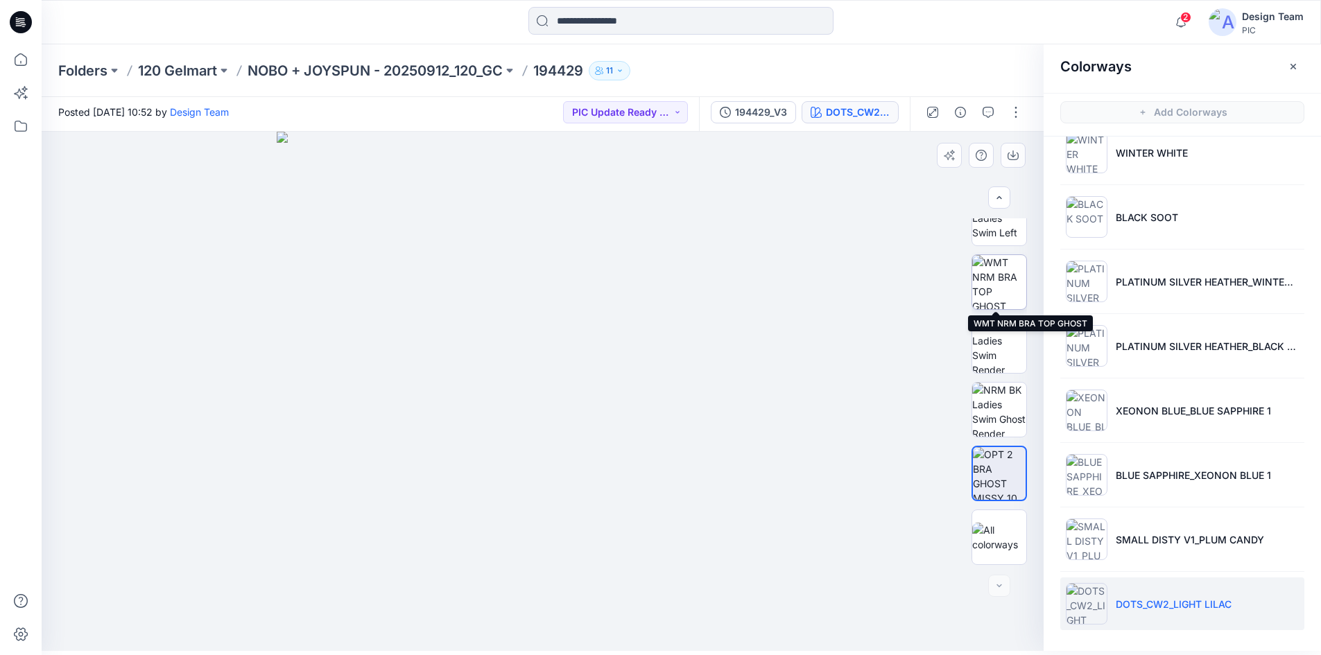
click at [1004, 301] on img at bounding box center [999, 282] width 54 height 54
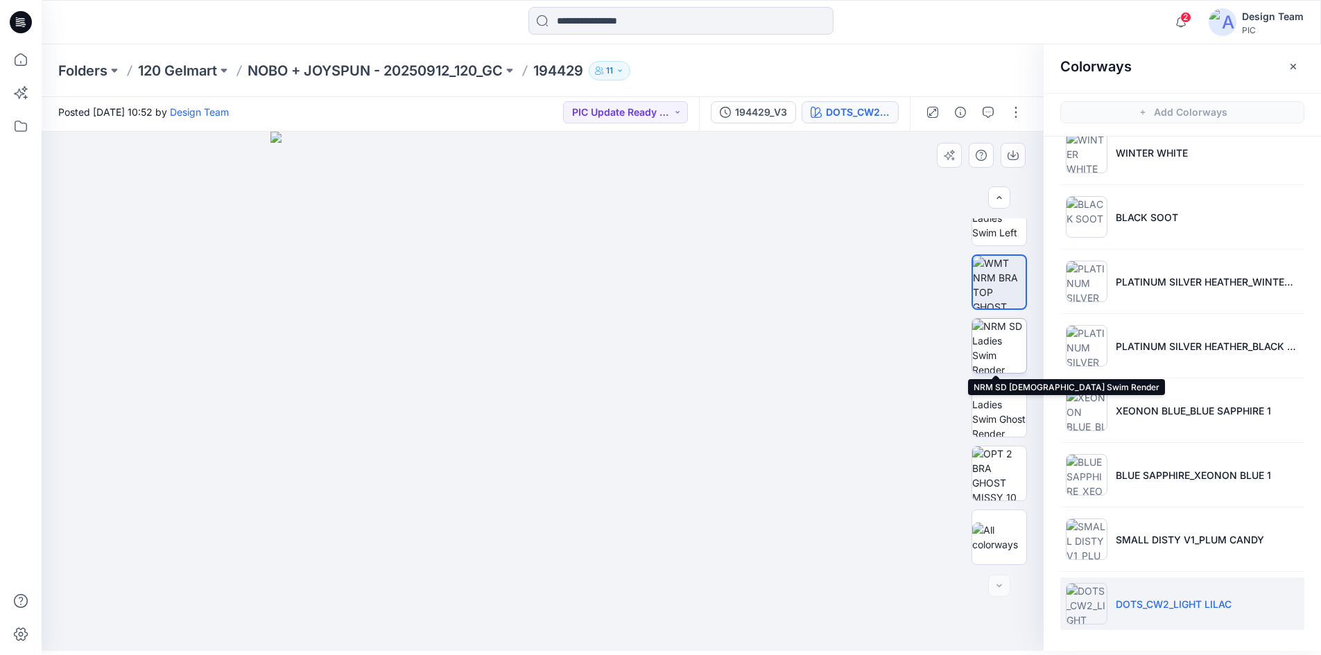
click at [993, 343] on img at bounding box center [999, 346] width 54 height 54
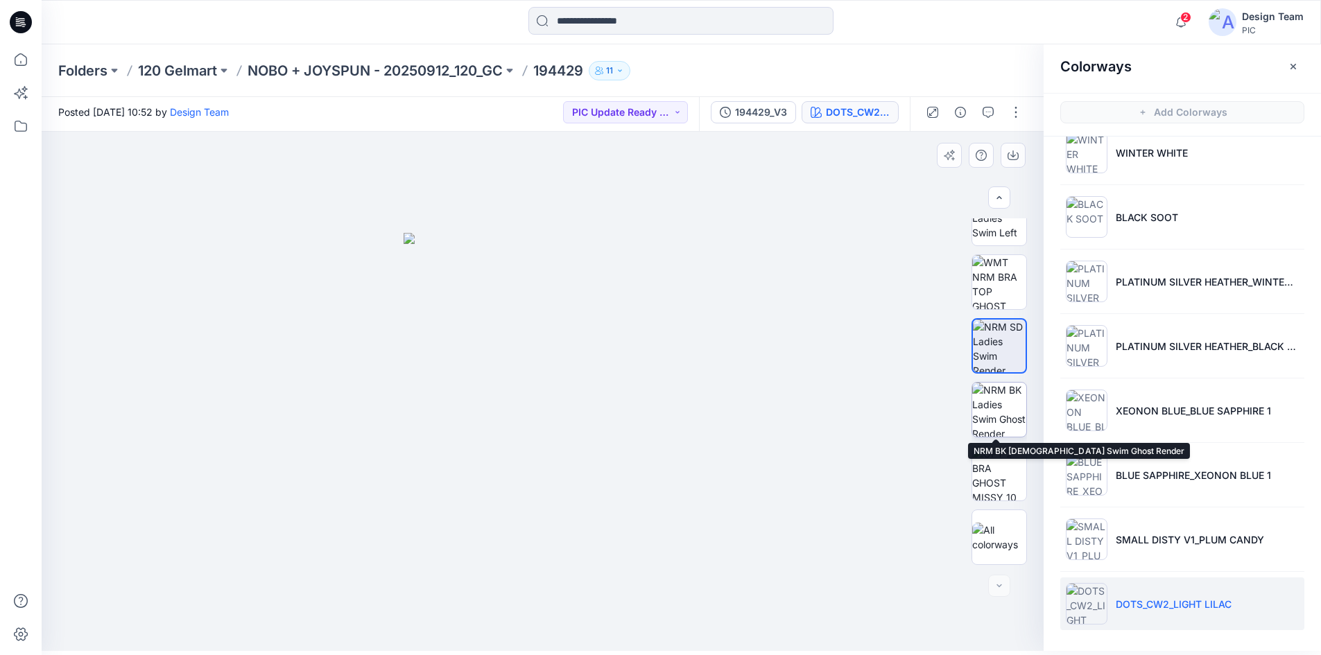
click at [1000, 426] on img at bounding box center [999, 410] width 54 height 54
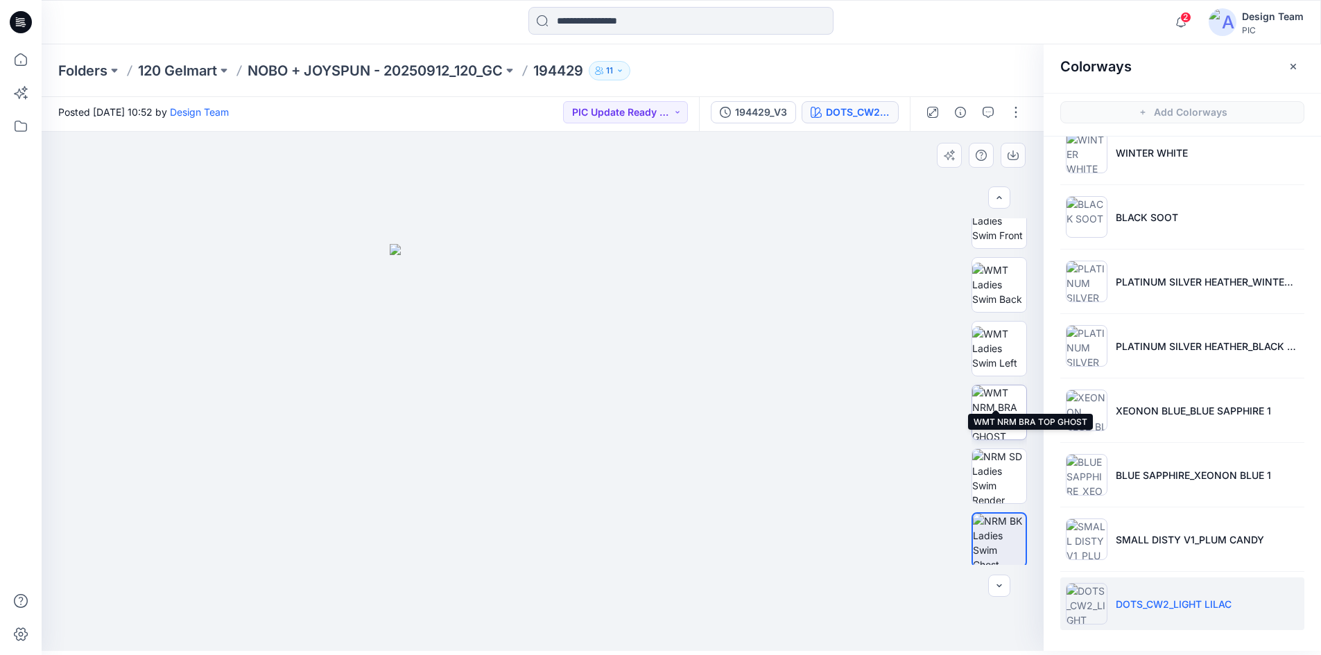
scroll to position [69, 0]
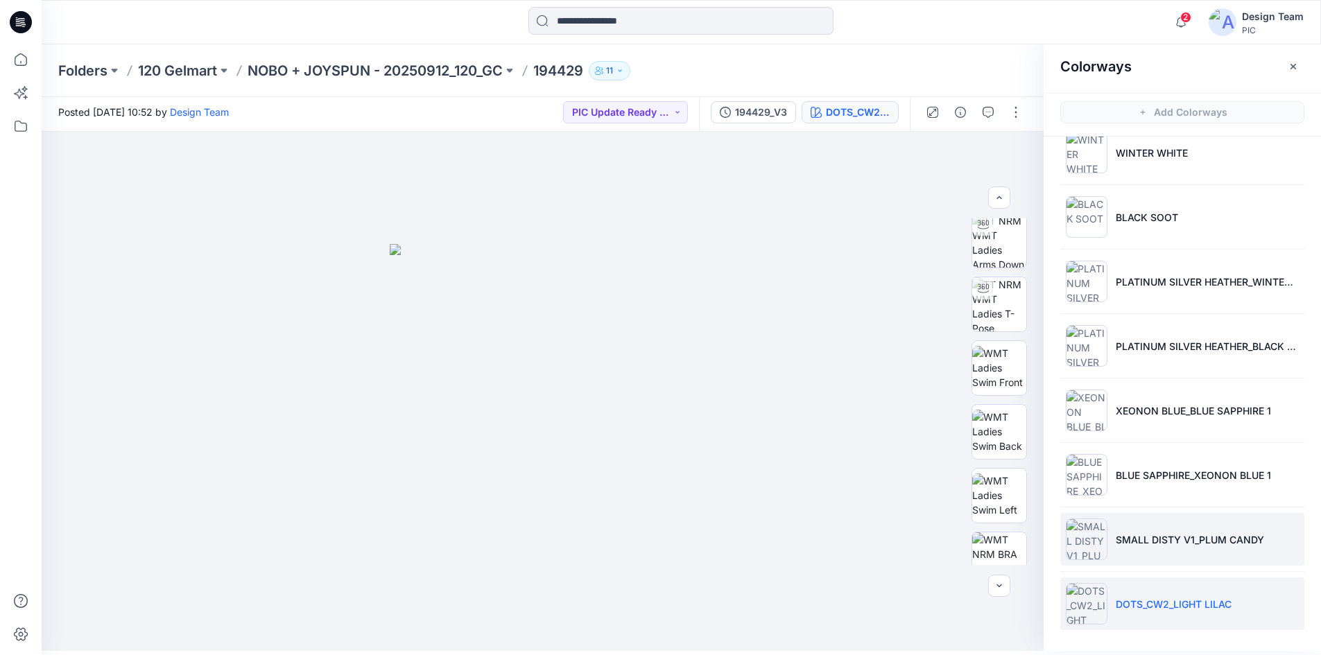
click at [1142, 537] on p "SMALL DISTY V1_PLUM CANDY" at bounding box center [1190, 540] width 148 height 15
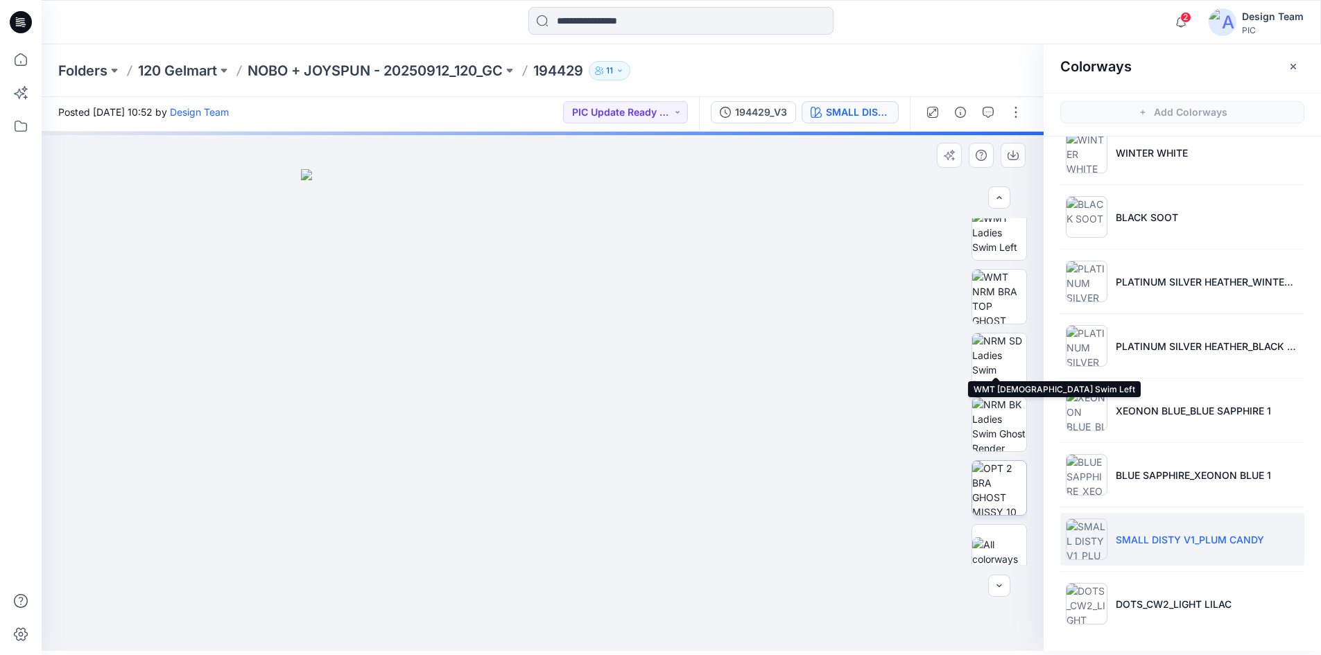
scroll to position [347, 0]
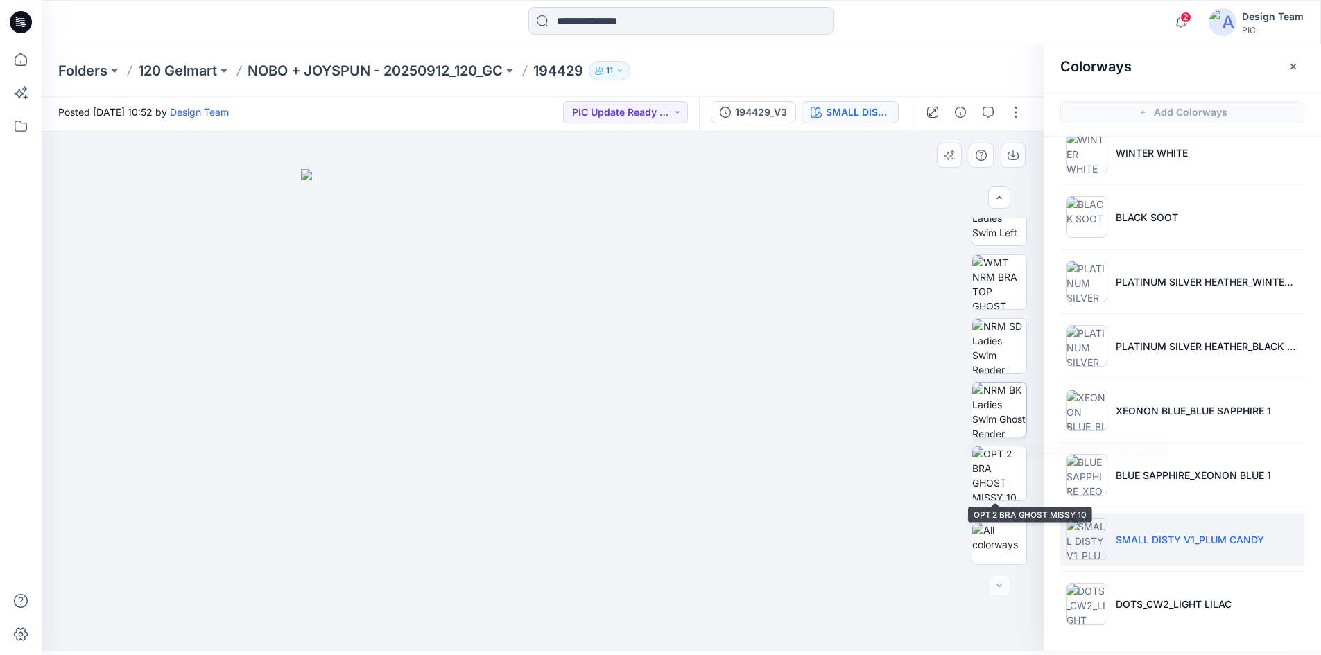
click at [990, 435] on img at bounding box center [999, 410] width 54 height 54
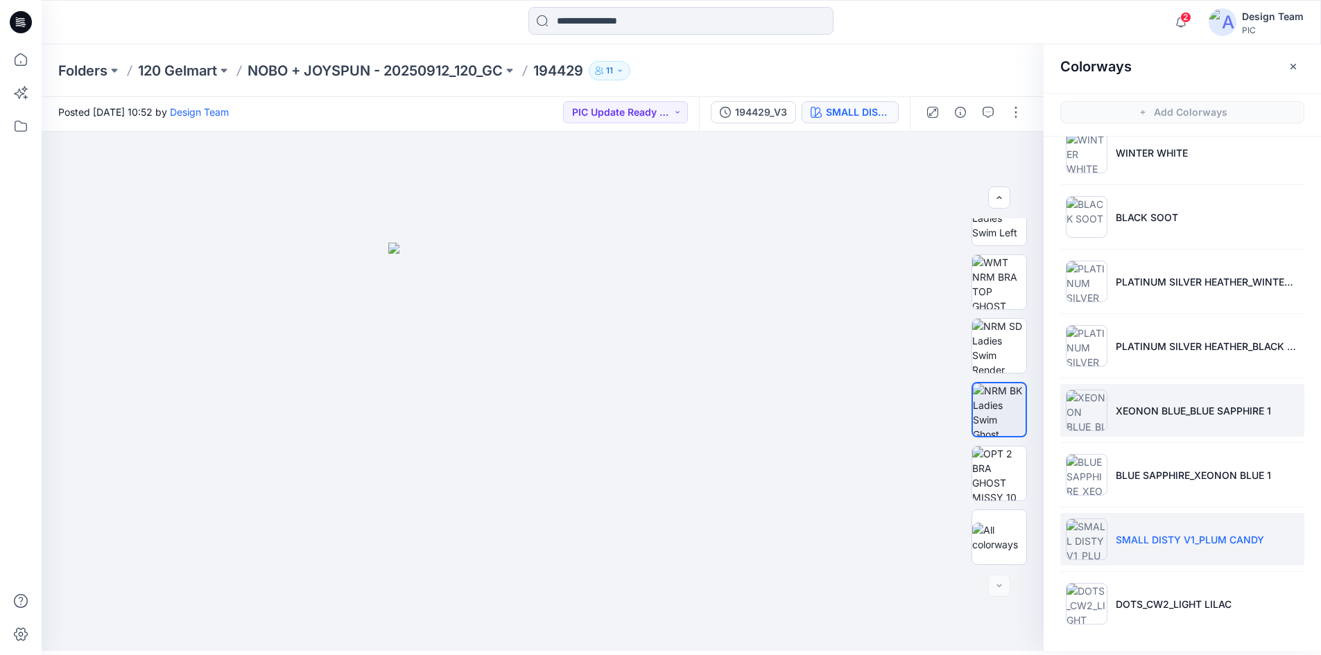
click at [1184, 422] on li "XEONON BLUE_BLUE SAPPHIRE 1" at bounding box center [1183, 410] width 244 height 53
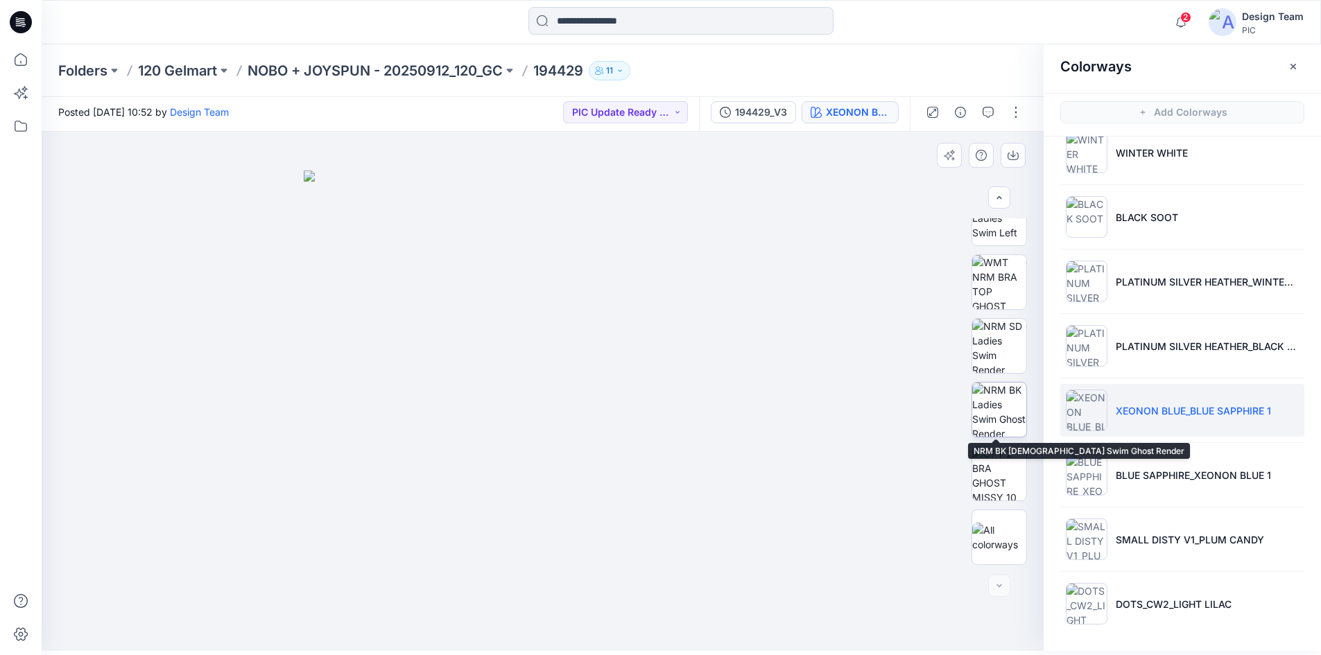
click at [994, 424] on img at bounding box center [999, 410] width 54 height 54
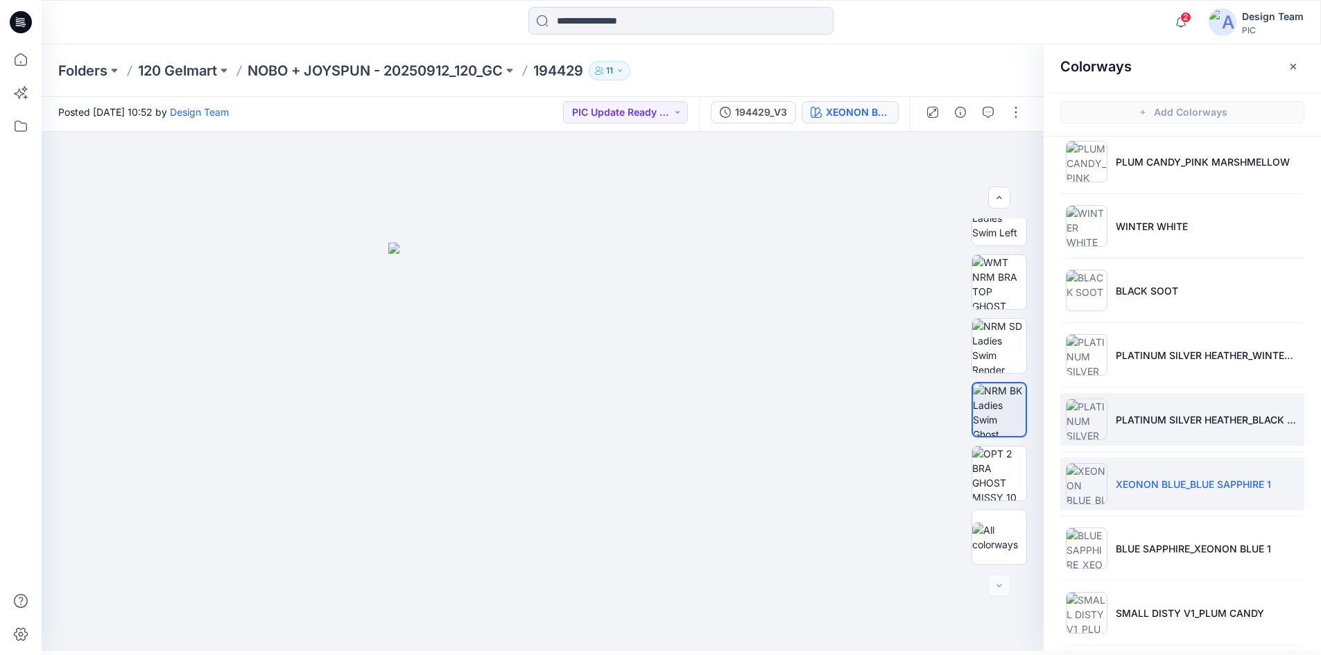
scroll to position [0, 0]
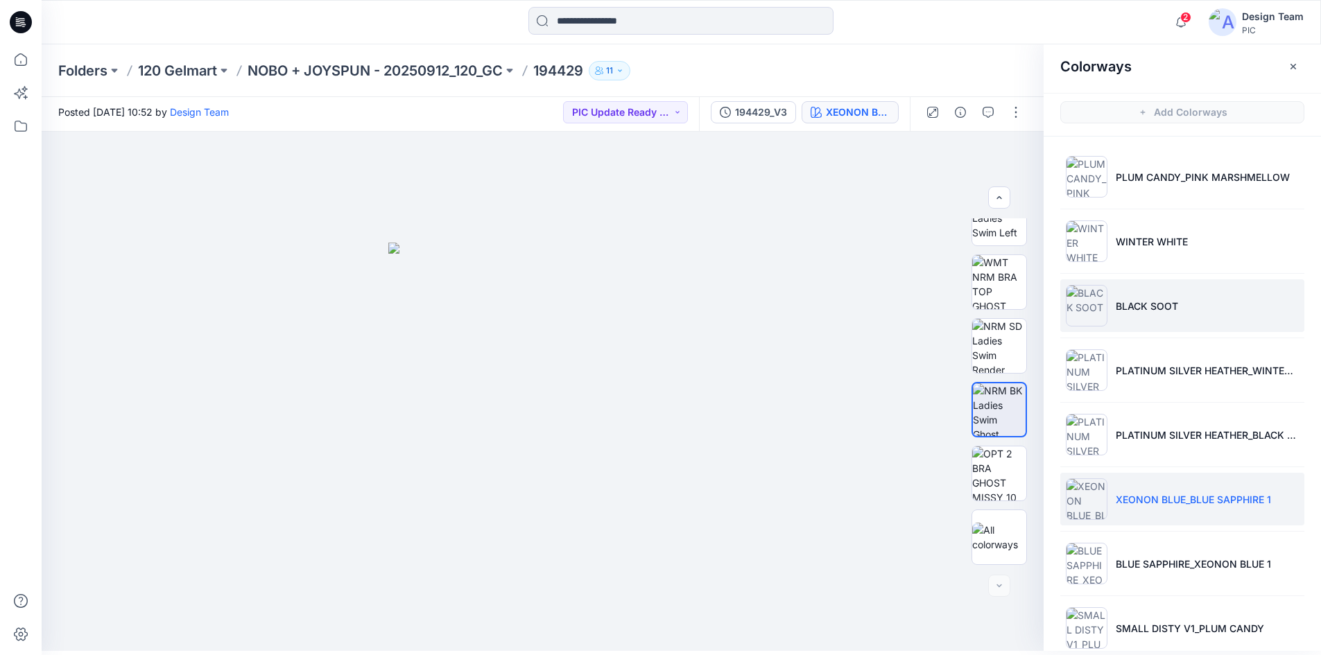
click at [1213, 316] on li "BLACK SOOT" at bounding box center [1183, 306] width 244 height 53
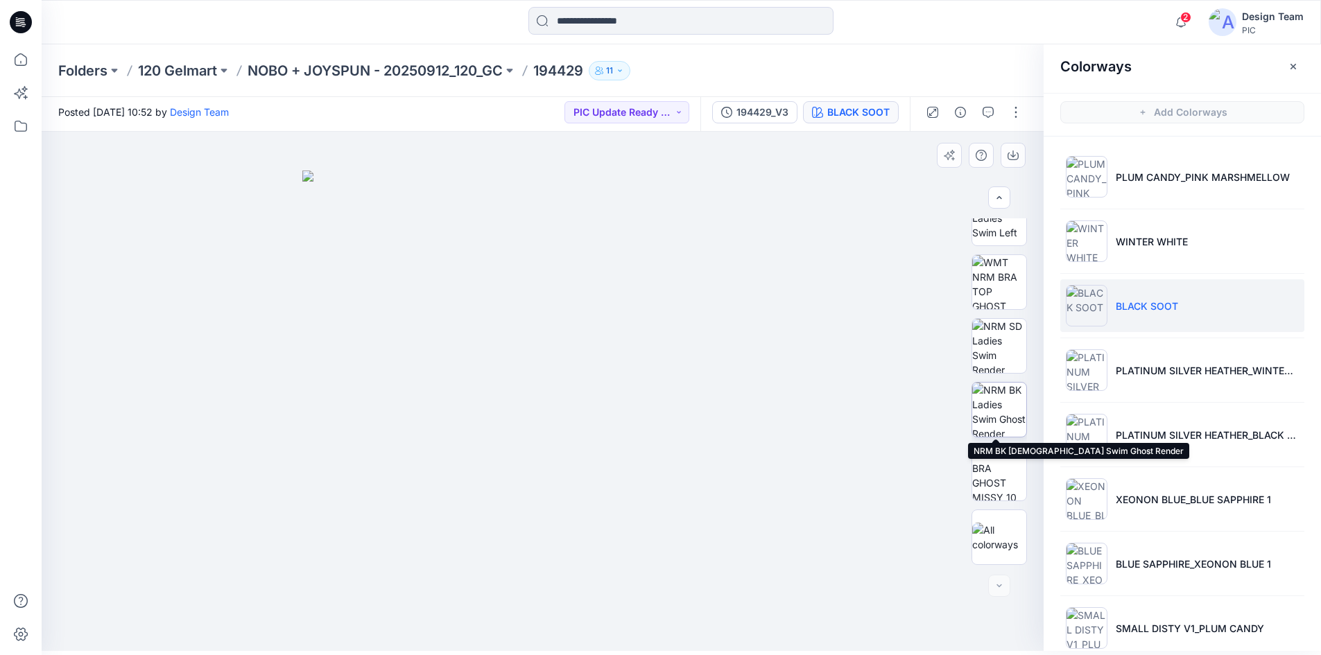
click at [1009, 416] on img at bounding box center [999, 410] width 54 height 54
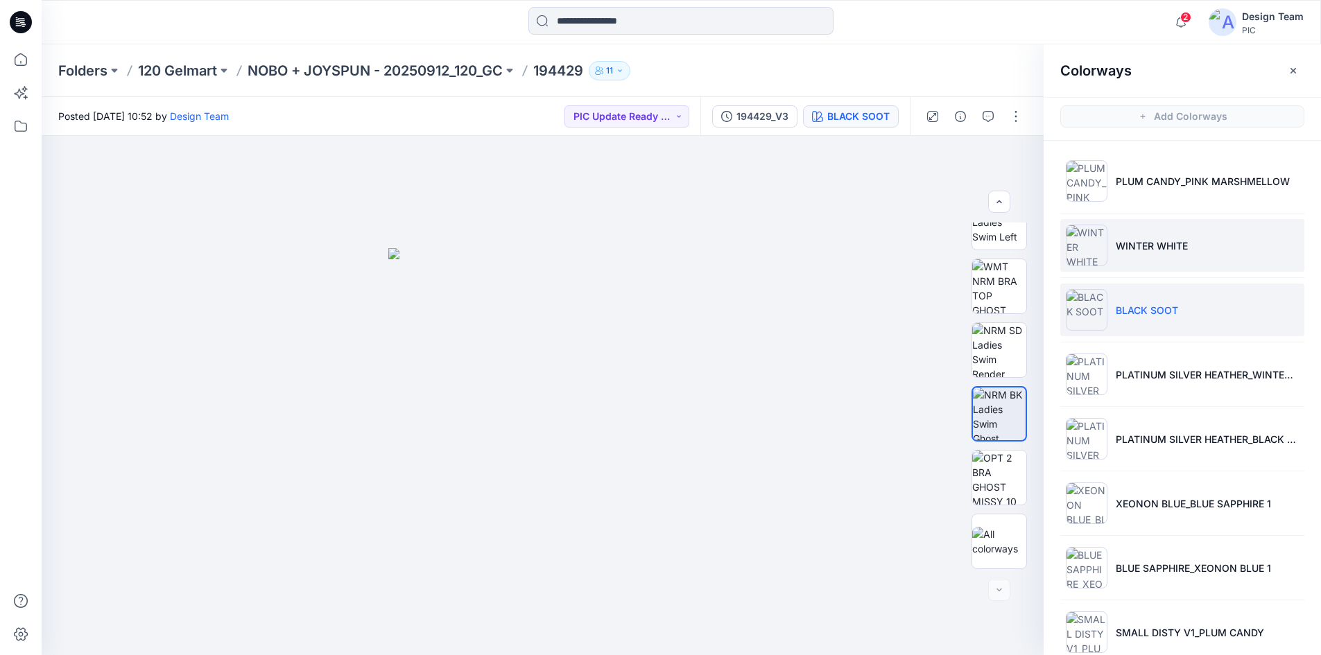
click at [1191, 245] on li "WINTER WHITE" at bounding box center [1183, 245] width 244 height 53
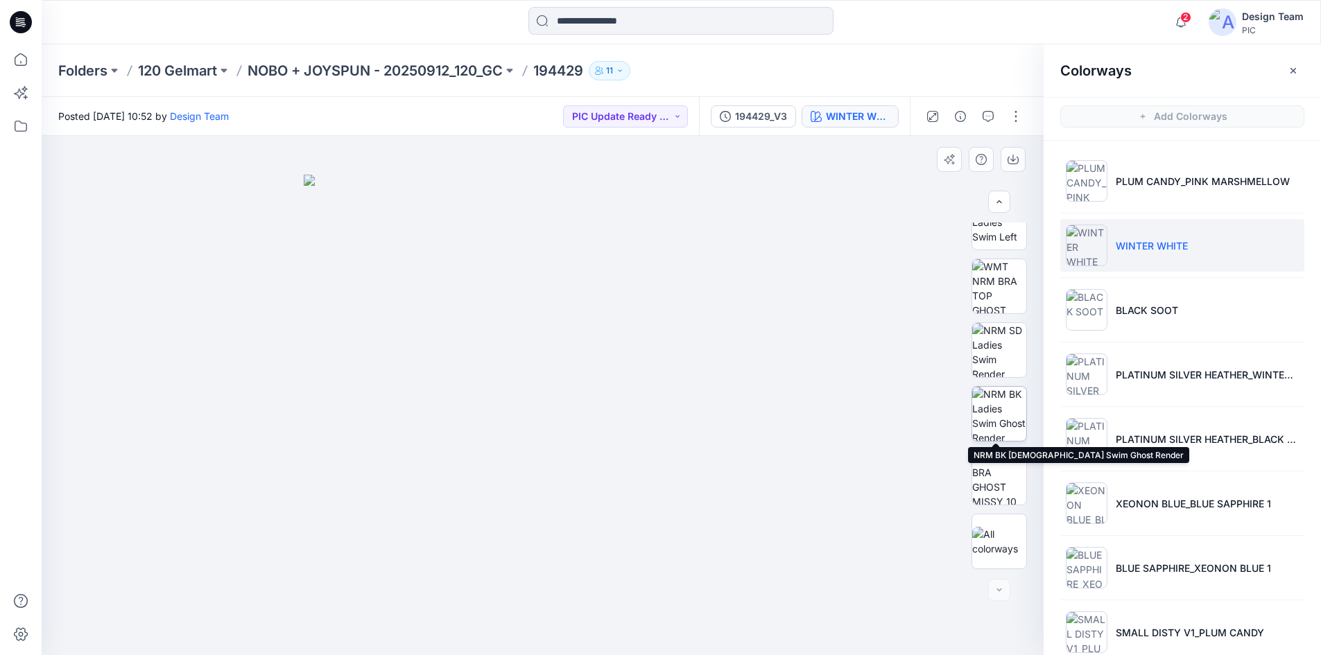
click at [1012, 422] on img at bounding box center [999, 414] width 54 height 54
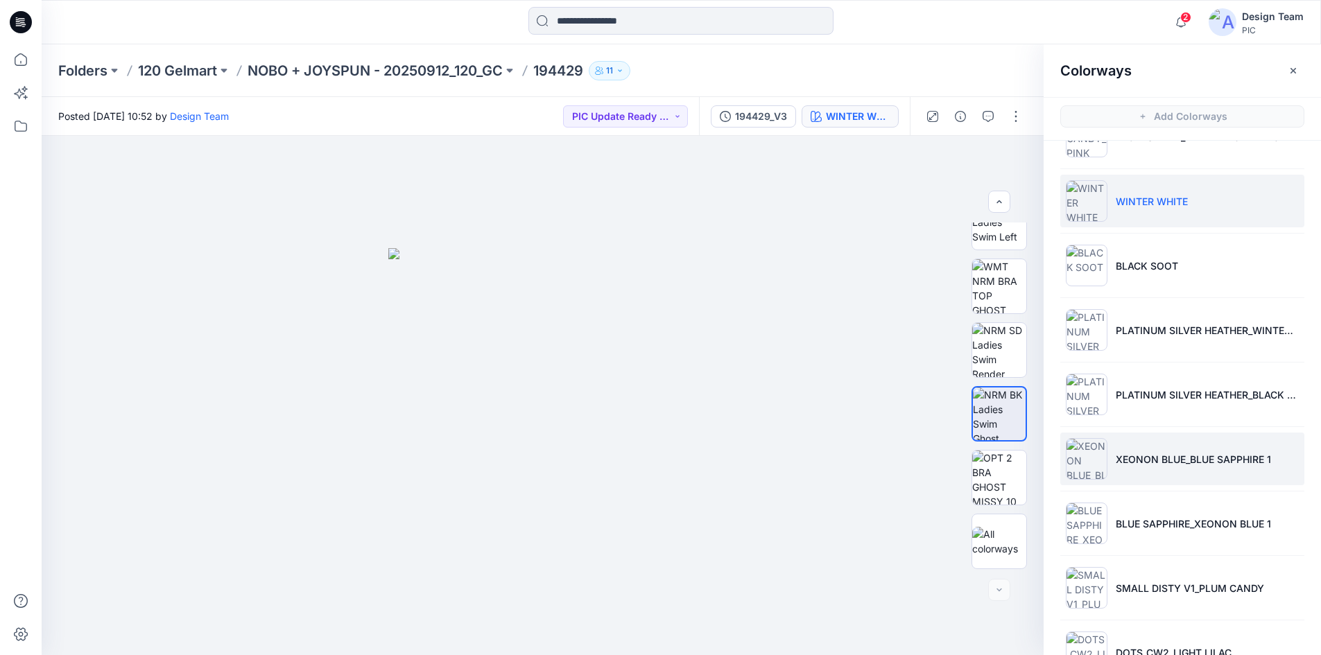
scroll to position [69, 0]
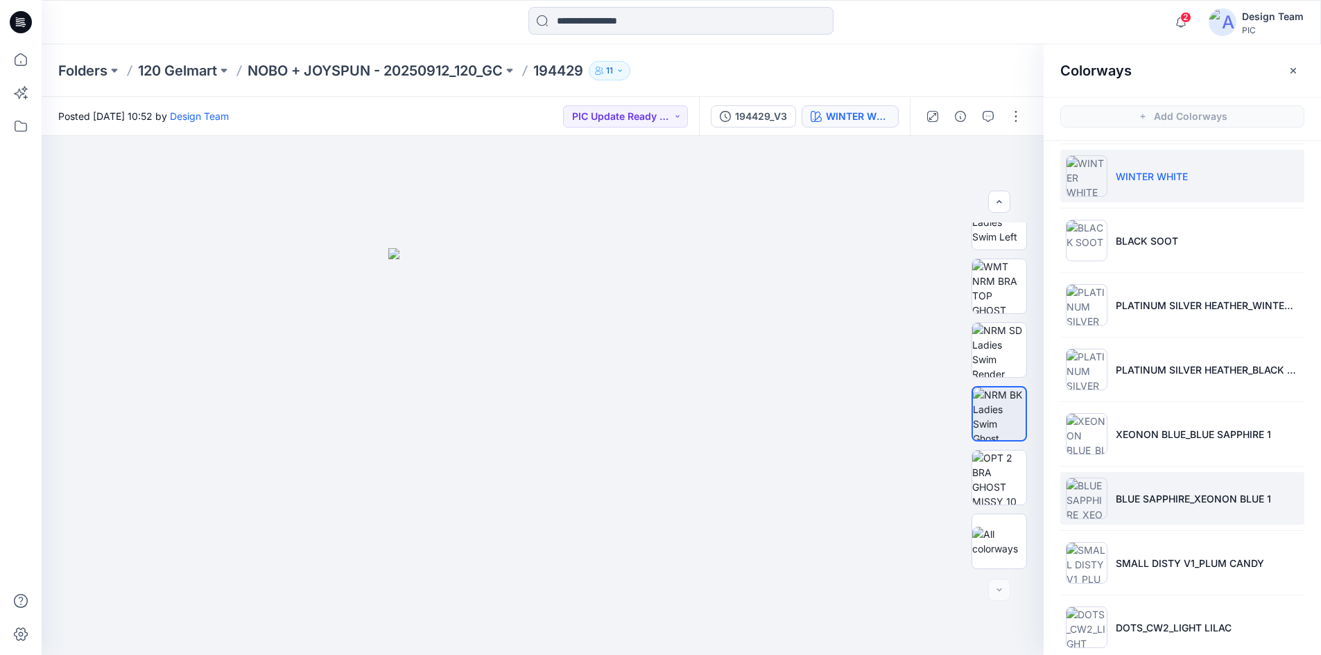
click at [1110, 508] on li "BLUE SAPPHIRE_XEONON BLUE 1" at bounding box center [1183, 498] width 244 height 53
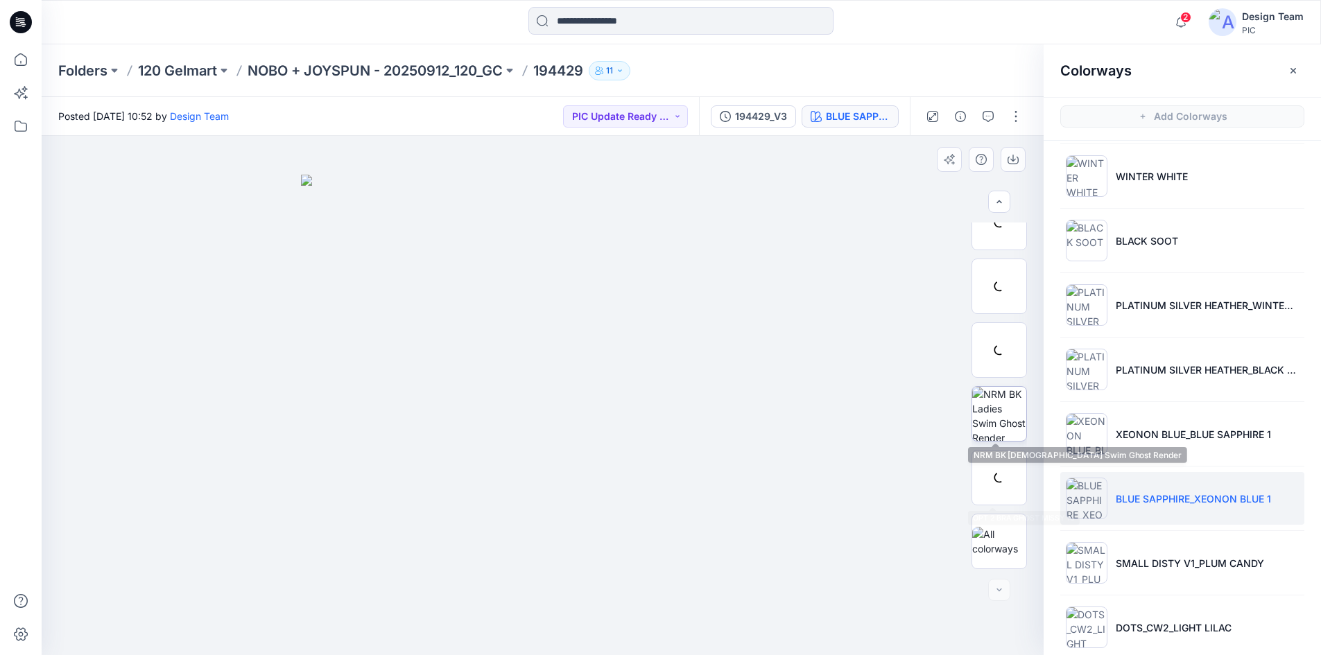
click at [1007, 433] on img at bounding box center [999, 414] width 54 height 54
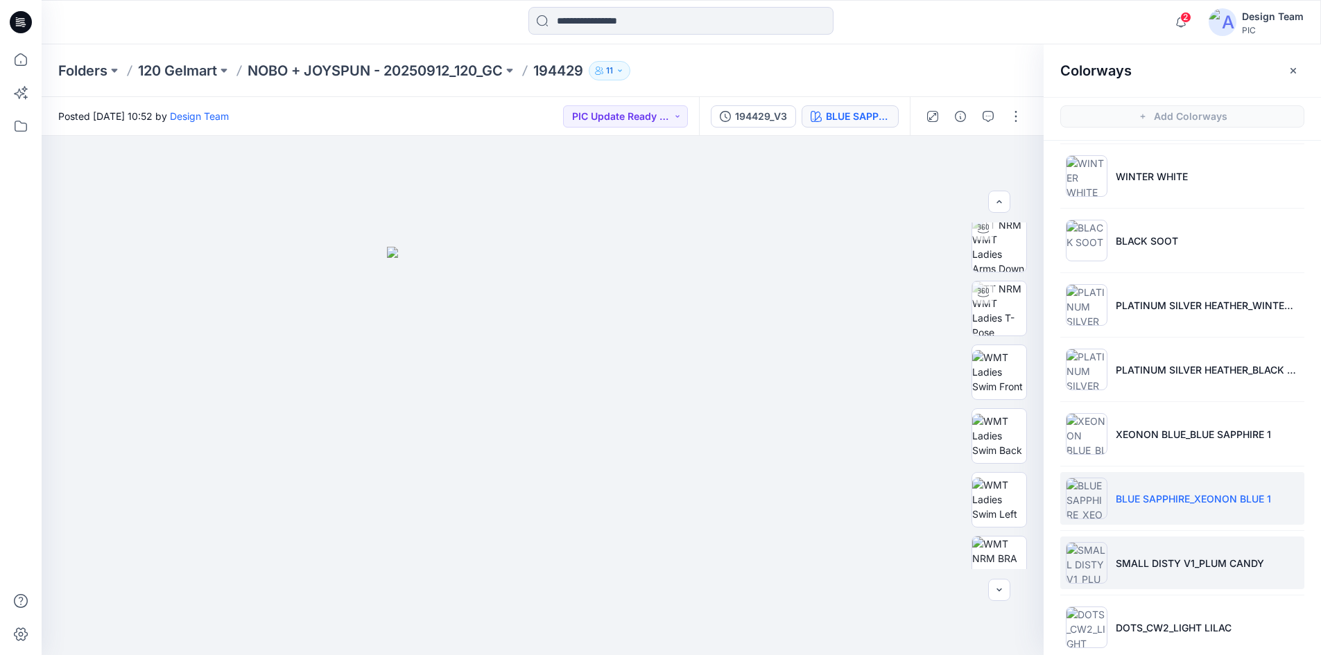
scroll to position [89, 0]
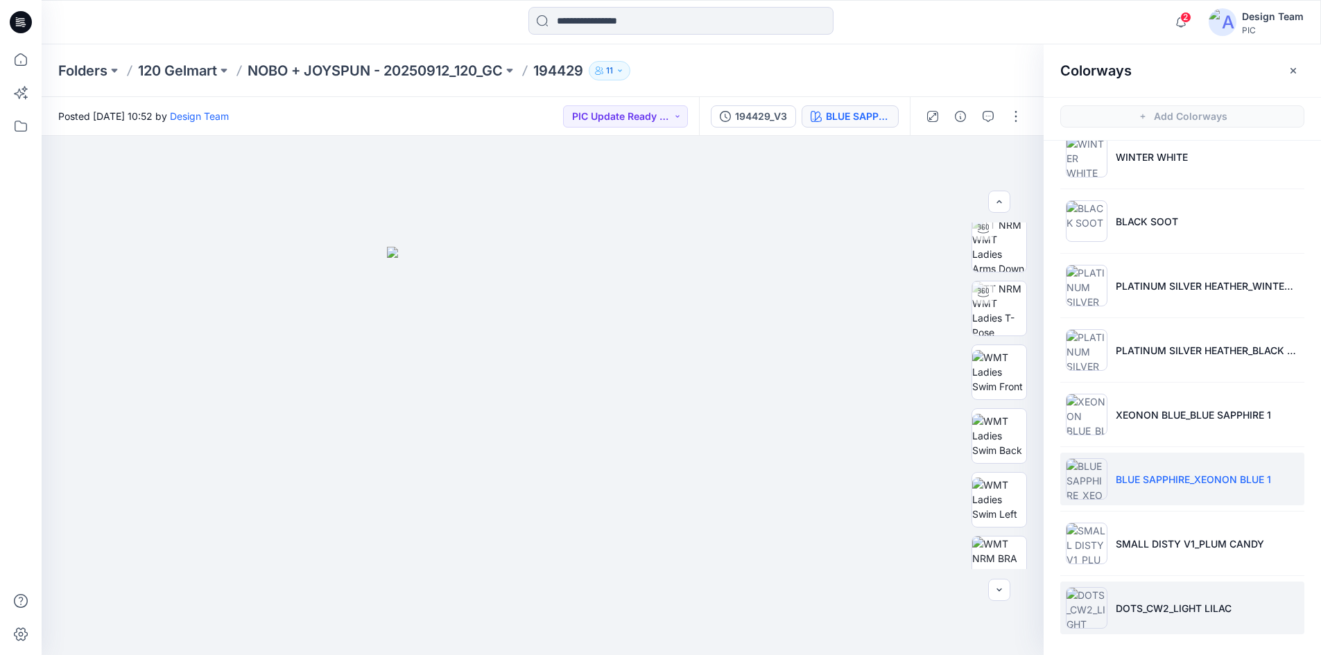
click at [1183, 610] on p "DOTS_CW2_LIGHT LILAC" at bounding box center [1174, 608] width 116 height 15
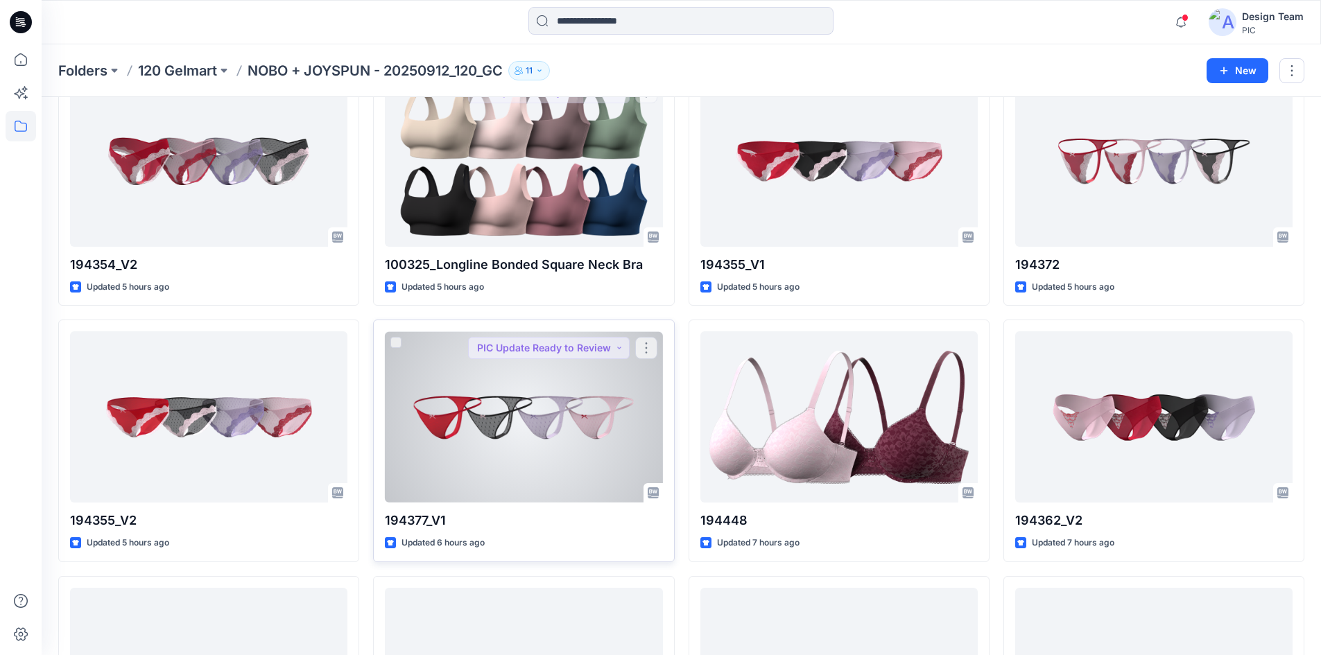
scroll to position [416, 0]
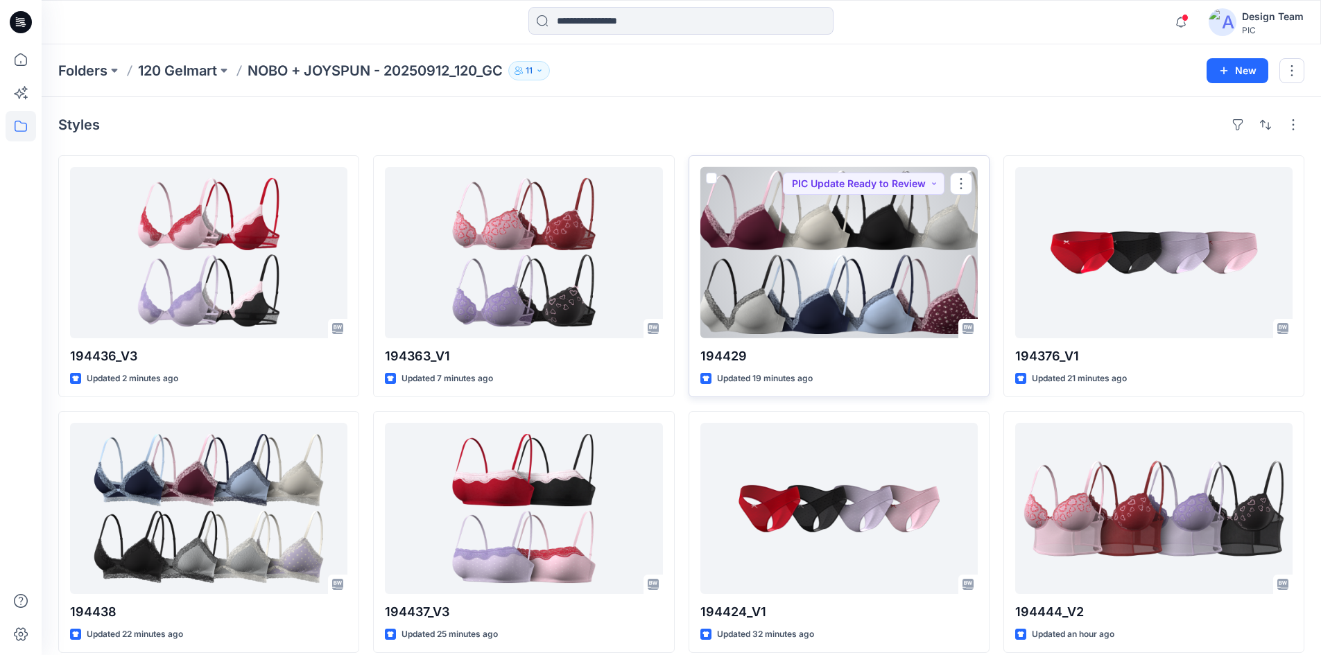
click at [841, 255] on div at bounding box center [839, 252] width 277 height 171
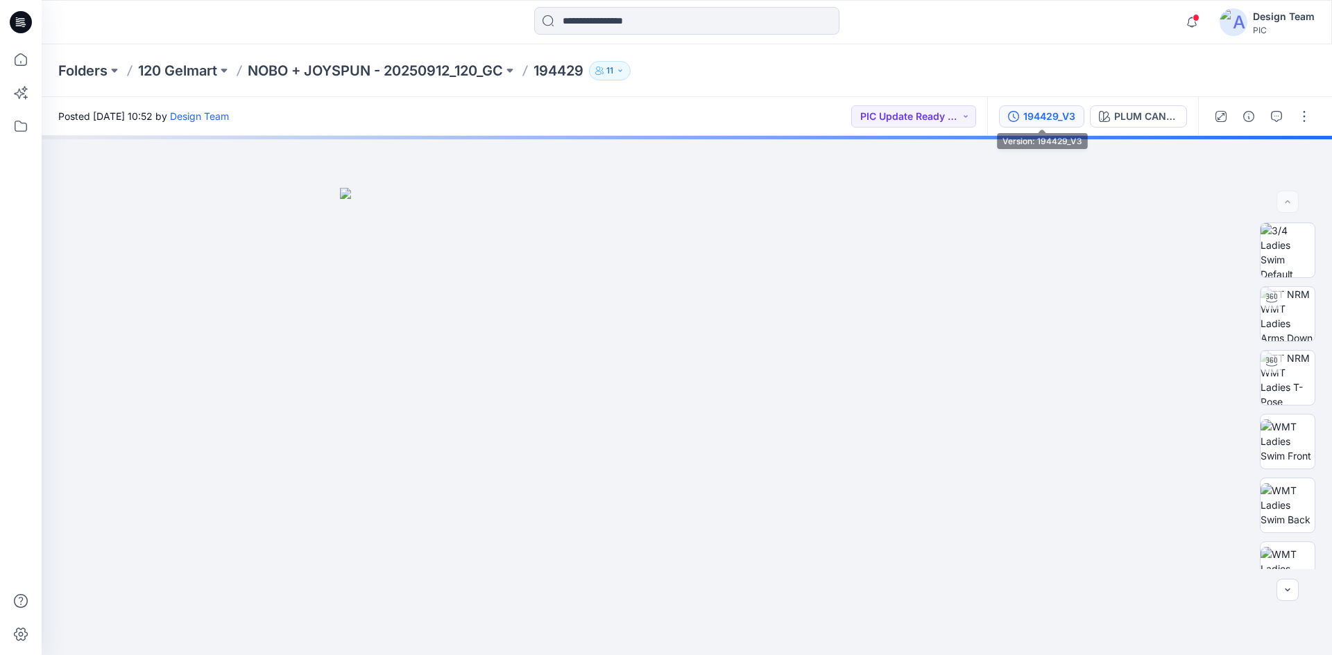
click at [1052, 117] on div "194429_V3" at bounding box center [1049, 116] width 52 height 15
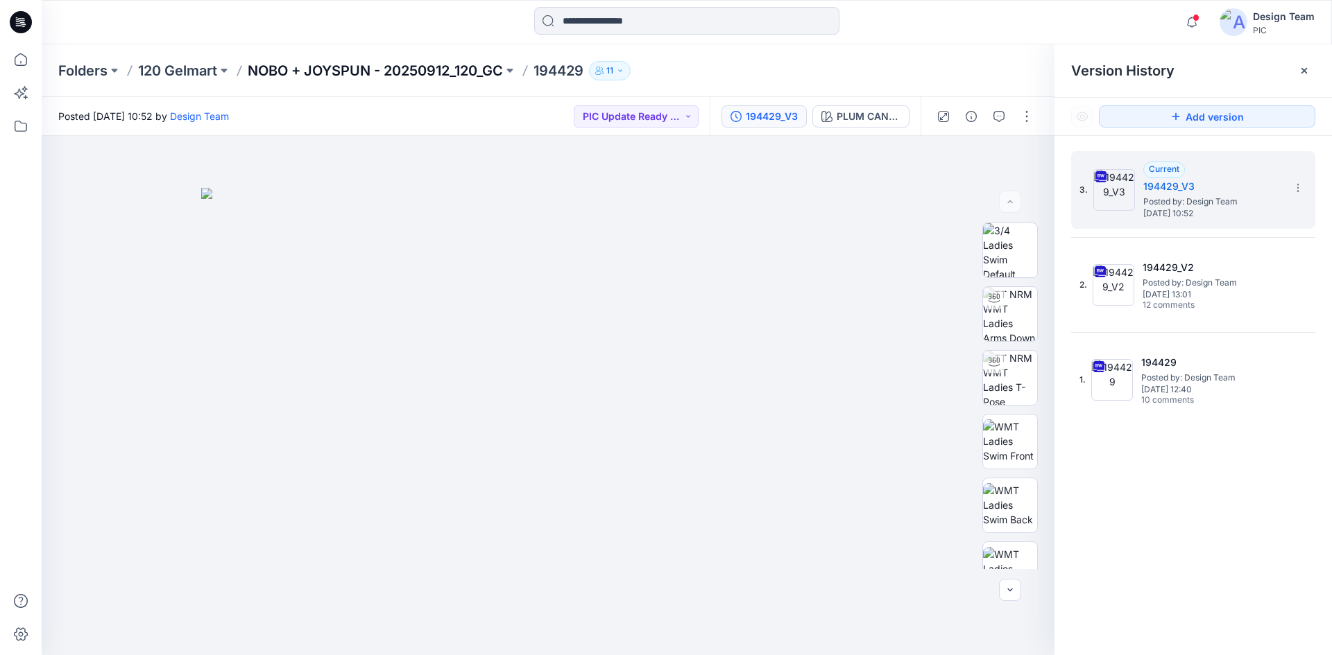
click at [359, 71] on p "NOBO + JOYSPUN - 20250912_120_GC" at bounding box center [375, 70] width 255 height 19
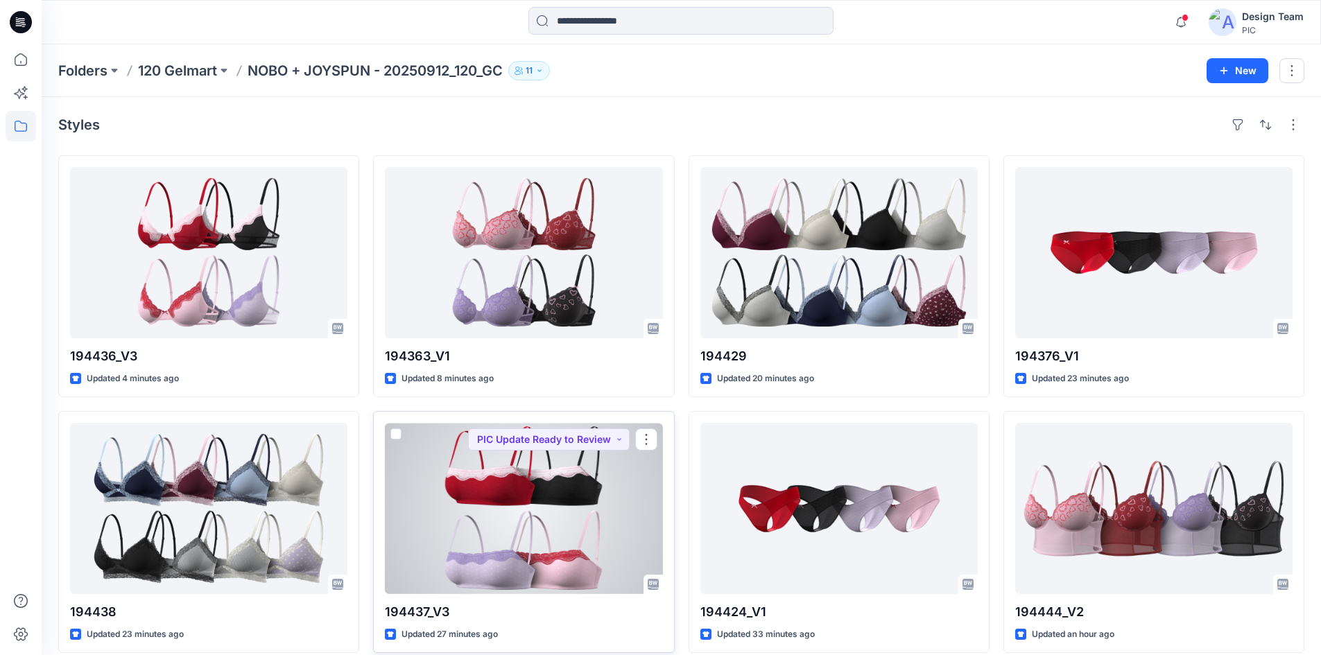
click at [545, 551] on div at bounding box center [523, 508] width 277 height 171
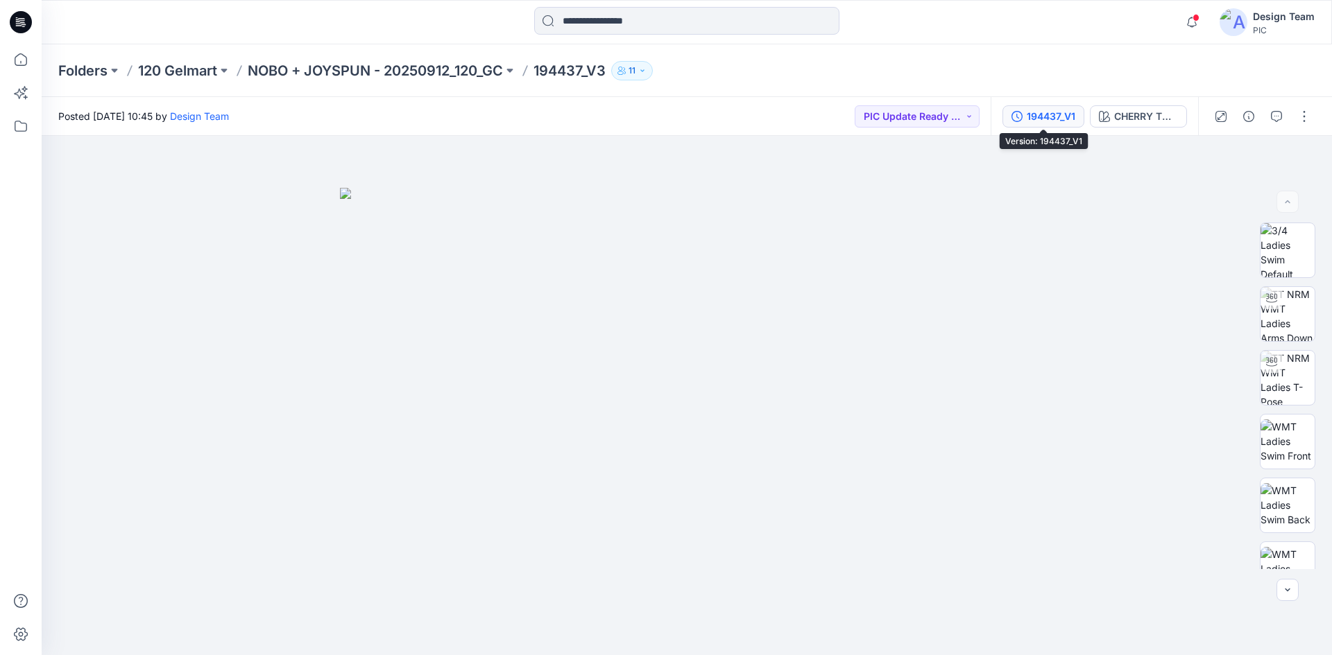
click at [1073, 119] on div "194437_V1" at bounding box center [1051, 116] width 49 height 15
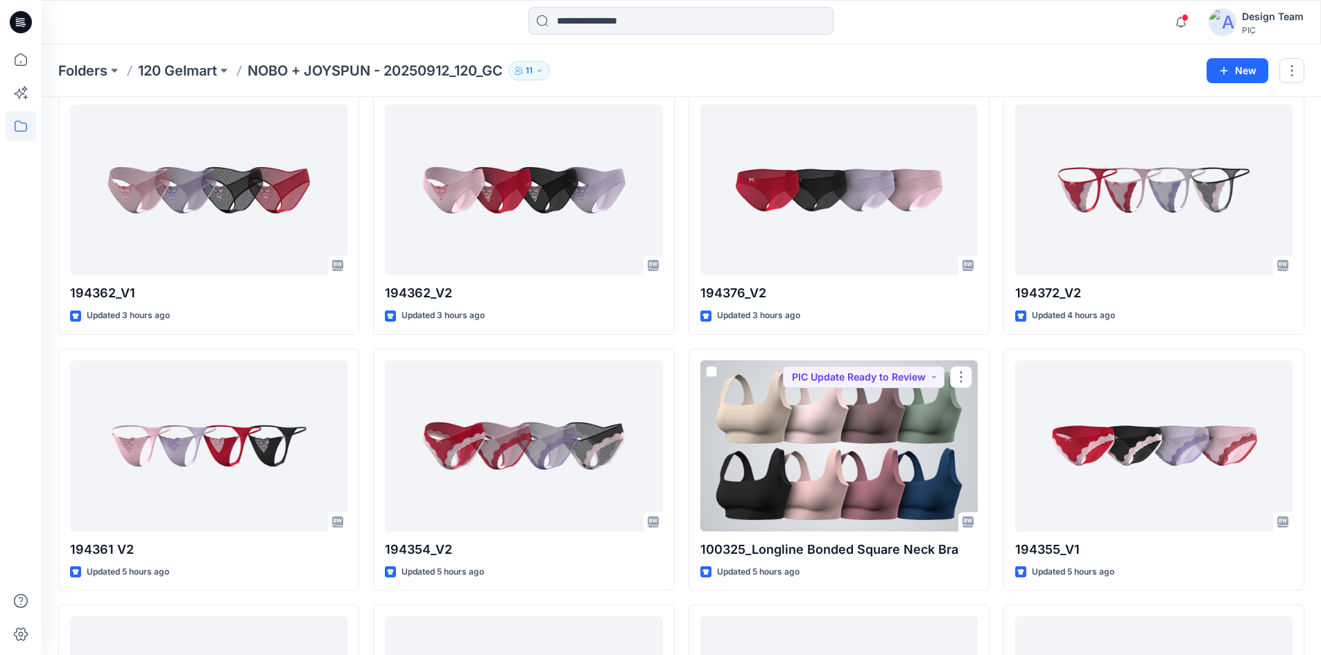
scroll to position [1020, 0]
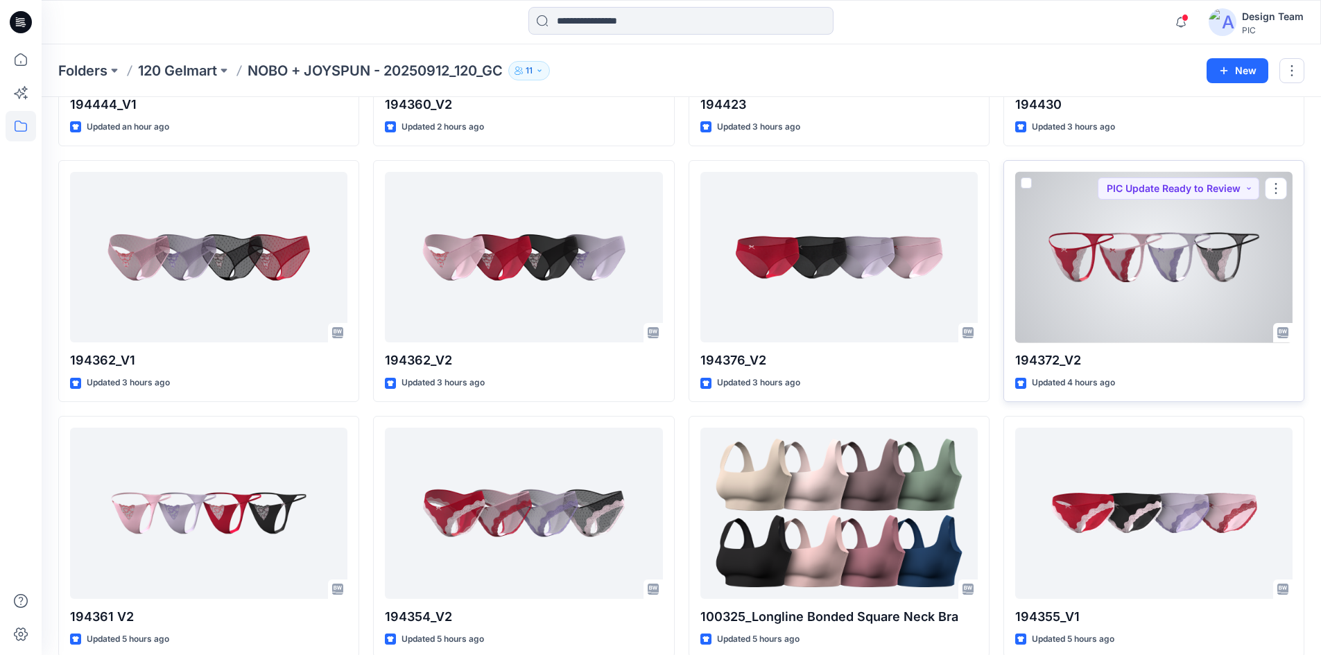
click at [1090, 291] on div at bounding box center [1153, 257] width 277 height 171
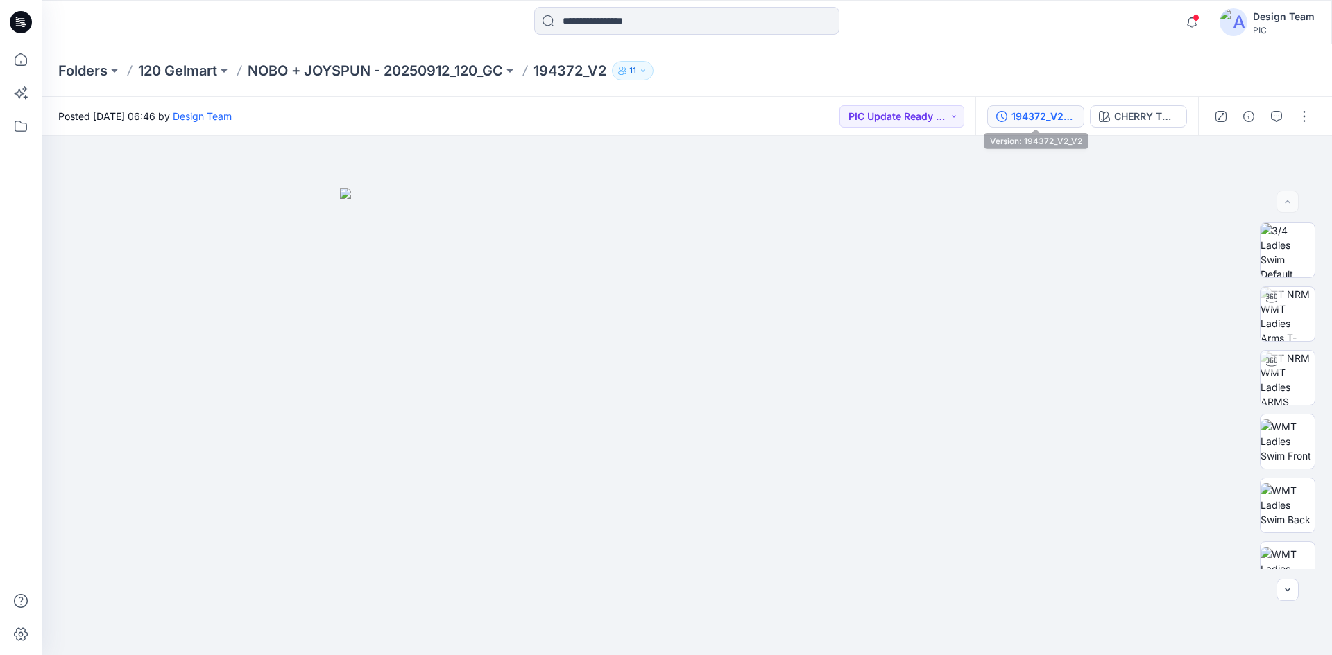
click at [1065, 111] on div "194372_V2_V2" at bounding box center [1043, 116] width 64 height 15
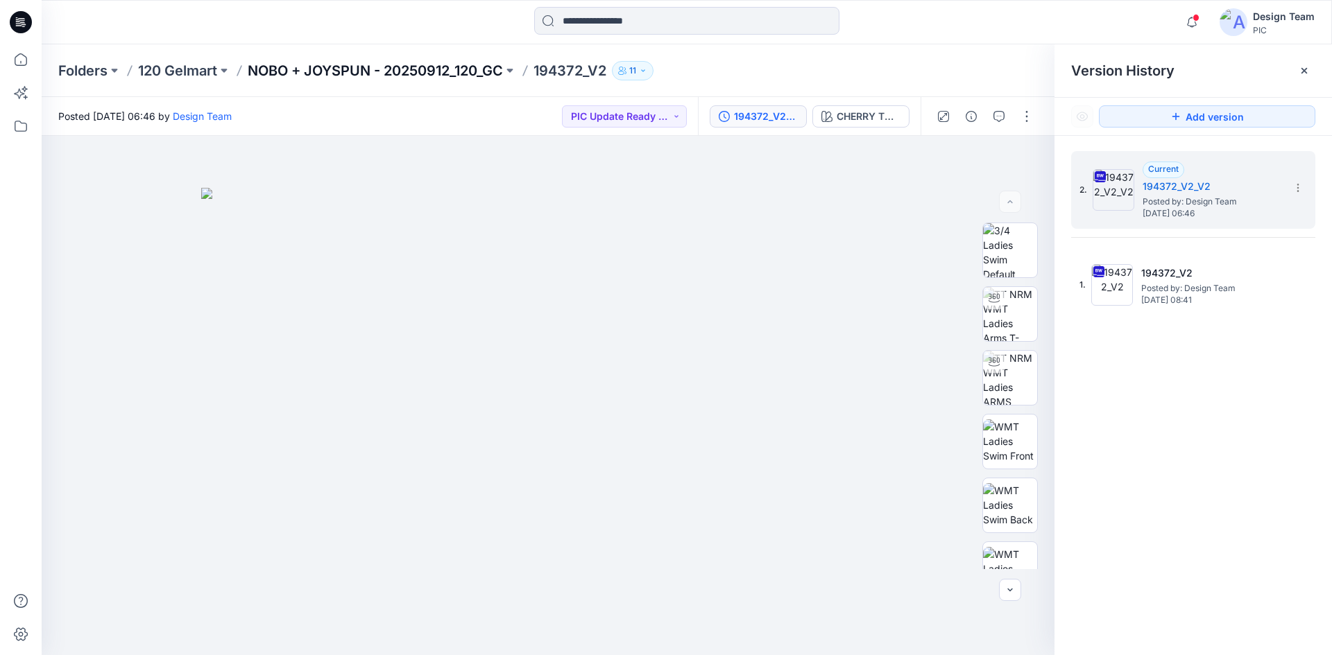
click at [420, 69] on p "NOBO + JOYSPUN - 20250912_120_GC" at bounding box center [375, 70] width 255 height 19
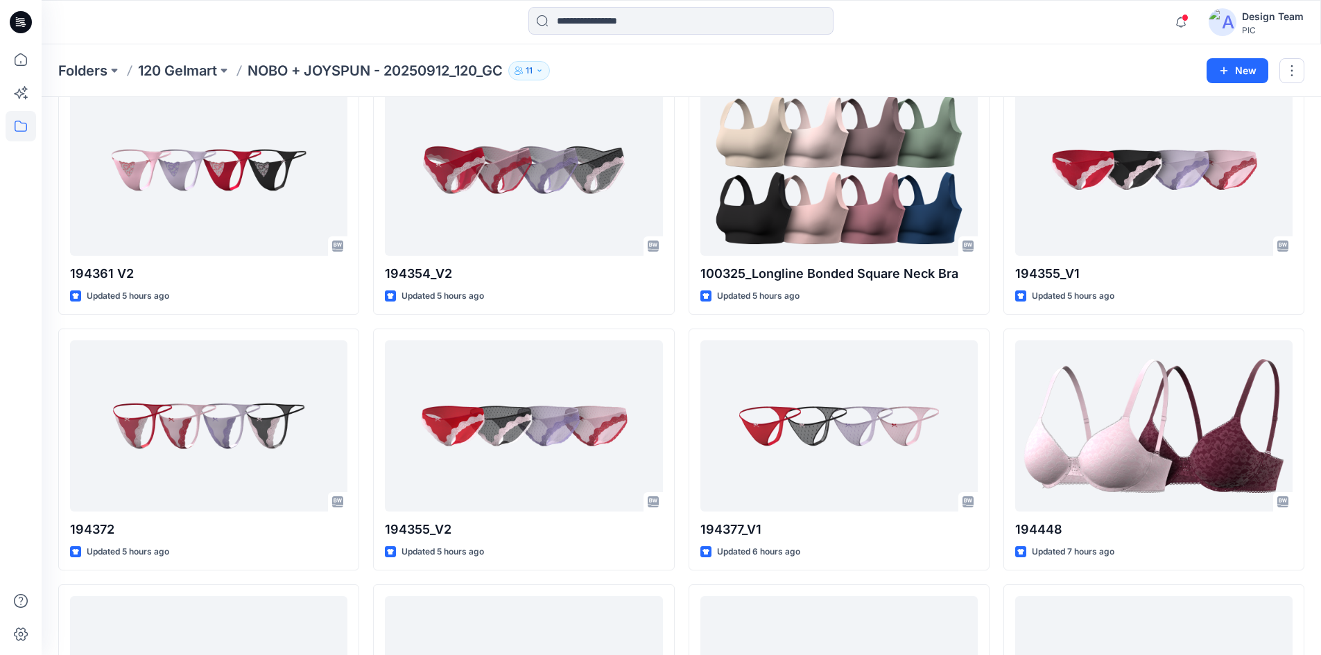
scroll to position [1318, 0]
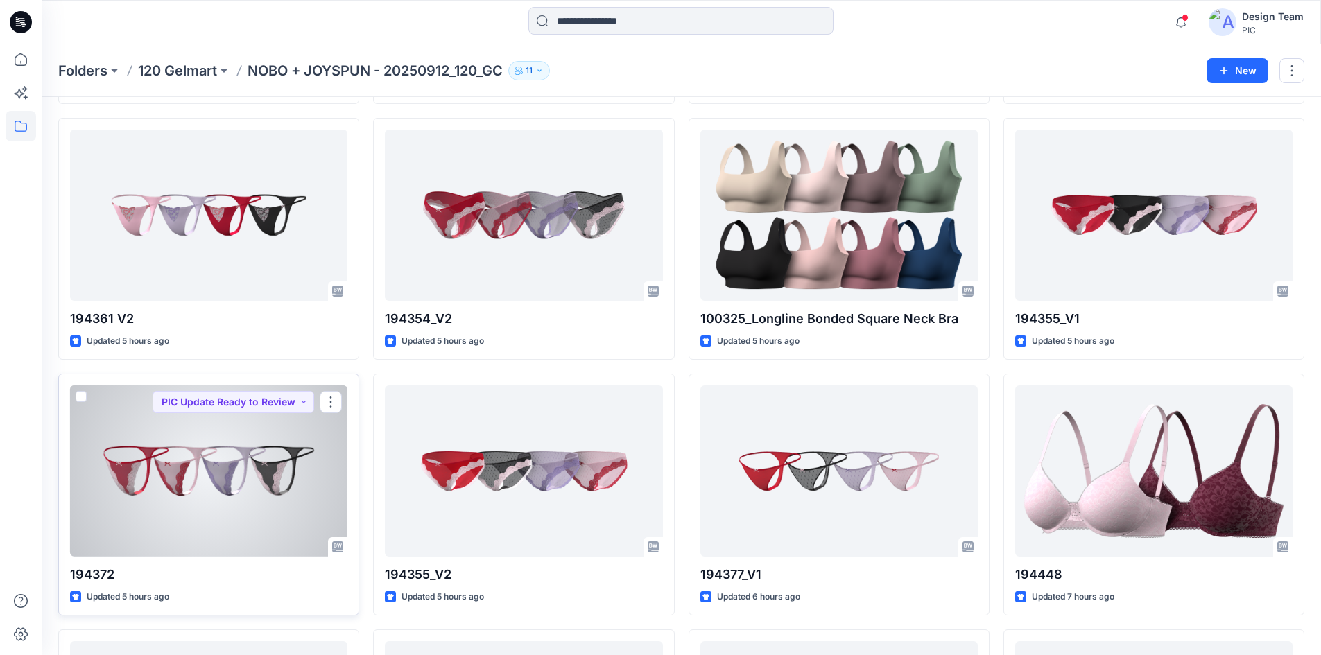
click at [240, 522] on div at bounding box center [208, 471] width 277 height 171
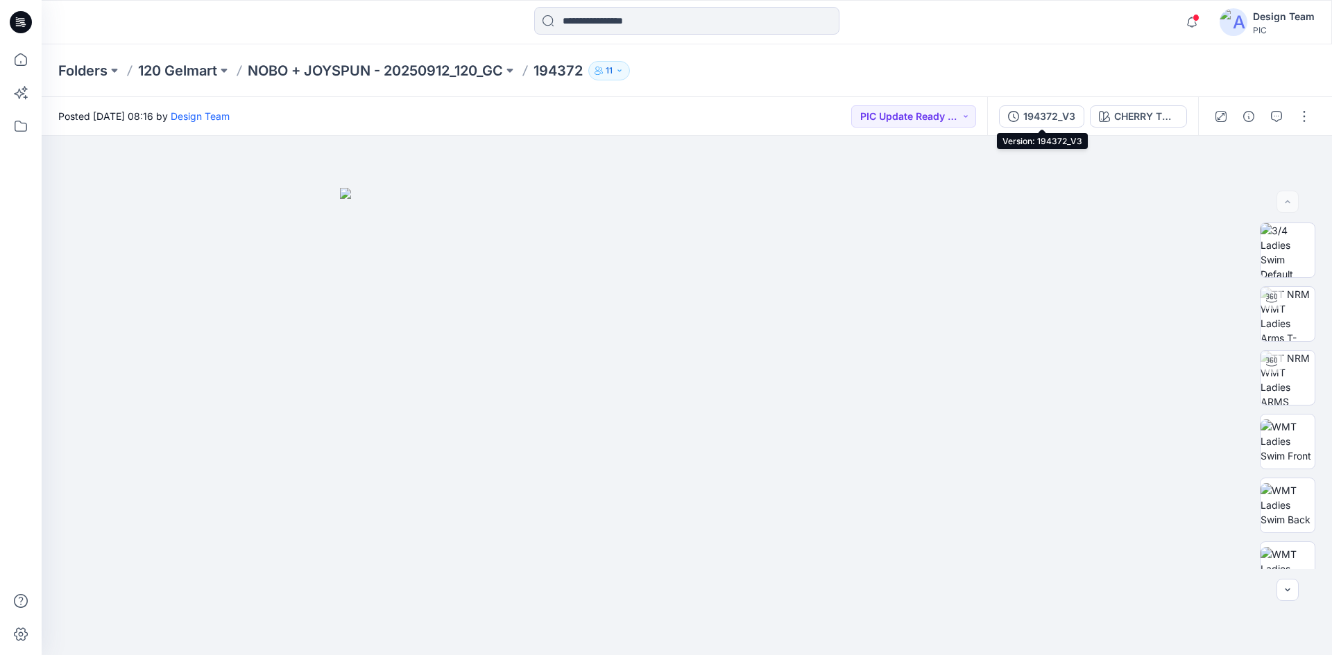
drag, startPoint x: 1052, startPoint y: 114, endPoint x: 1047, endPoint y: 121, distance: 7.9
click at [1052, 114] on div "194372_V3" at bounding box center [1049, 116] width 52 height 15
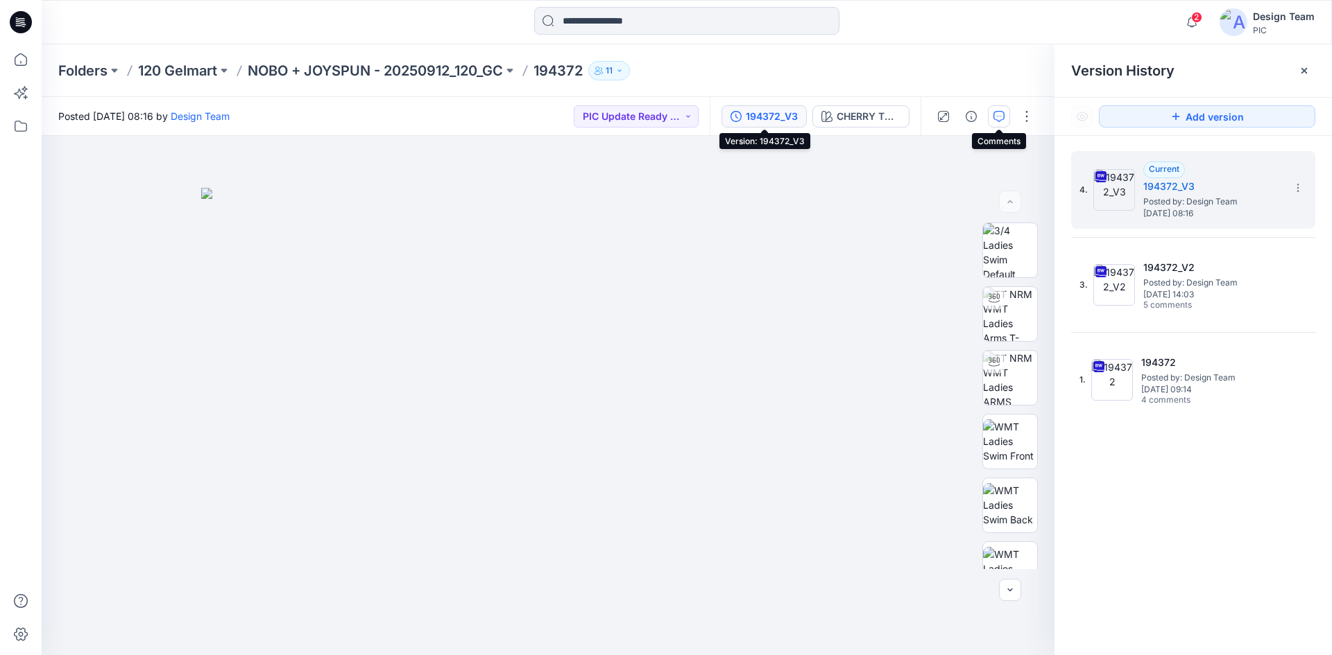
click at [997, 115] on icon "button" at bounding box center [998, 116] width 11 height 11
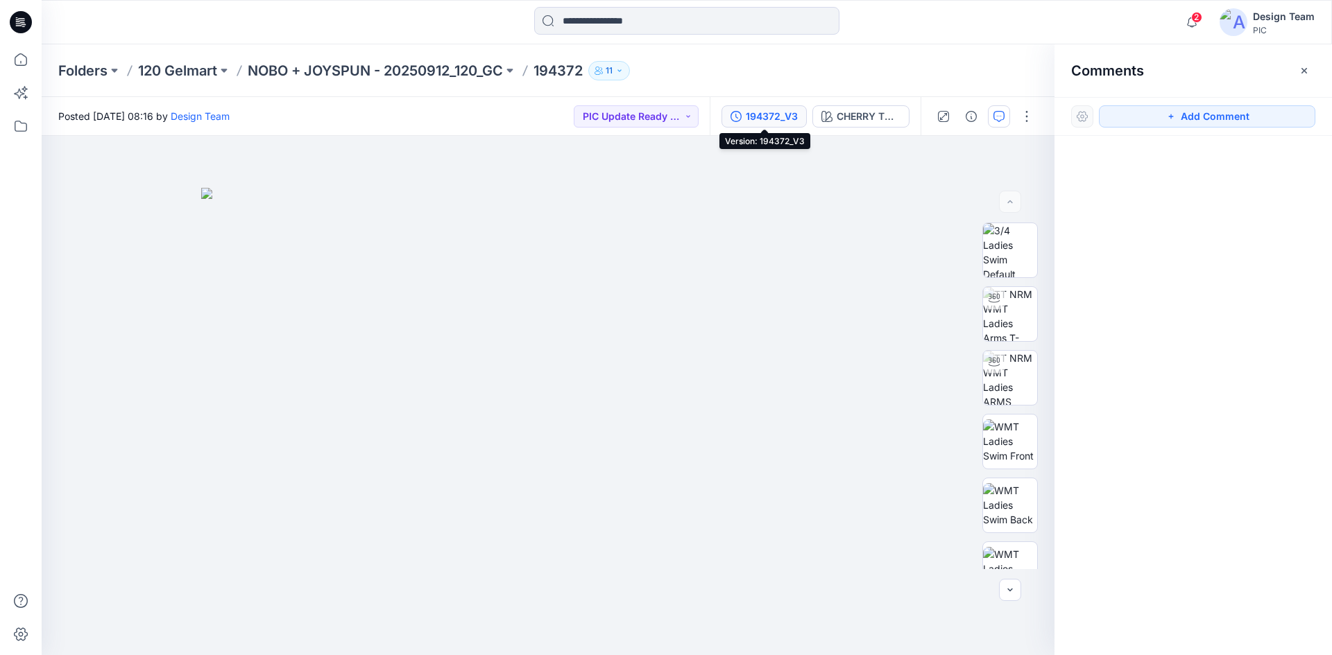
click at [766, 116] on div "194372_V3" at bounding box center [772, 116] width 52 height 15
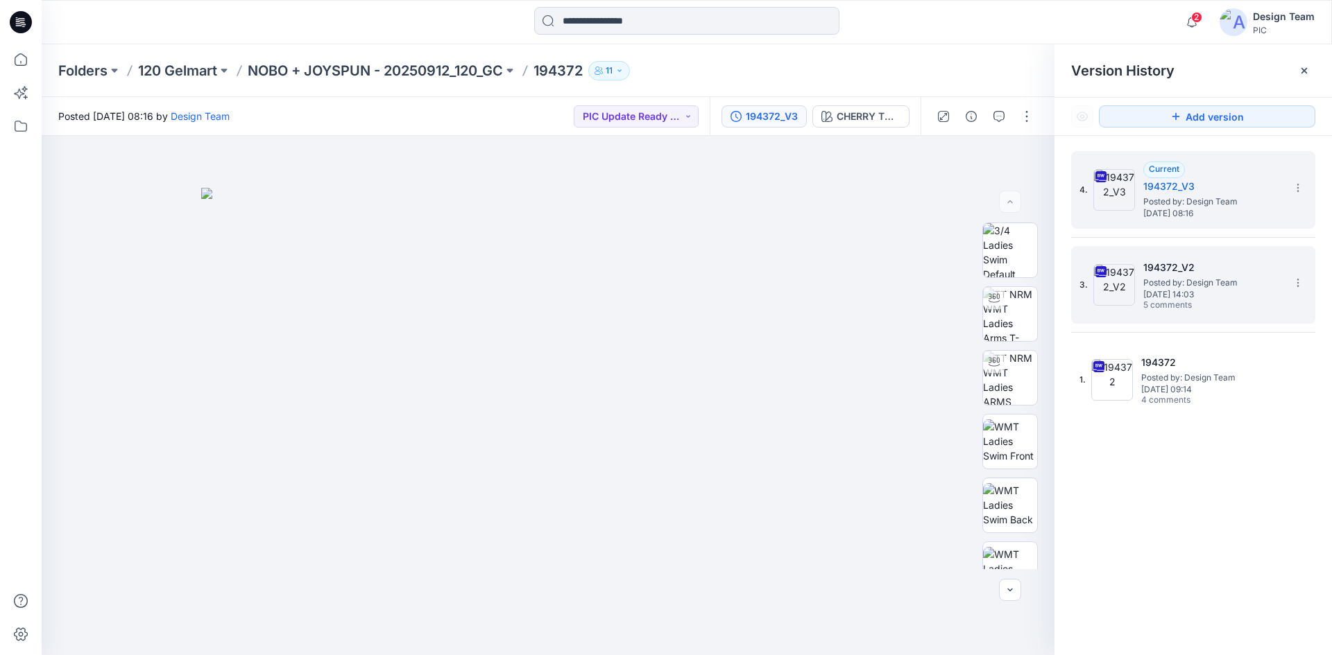
click at [1248, 271] on h5 "194372_V2" at bounding box center [1212, 267] width 139 height 17
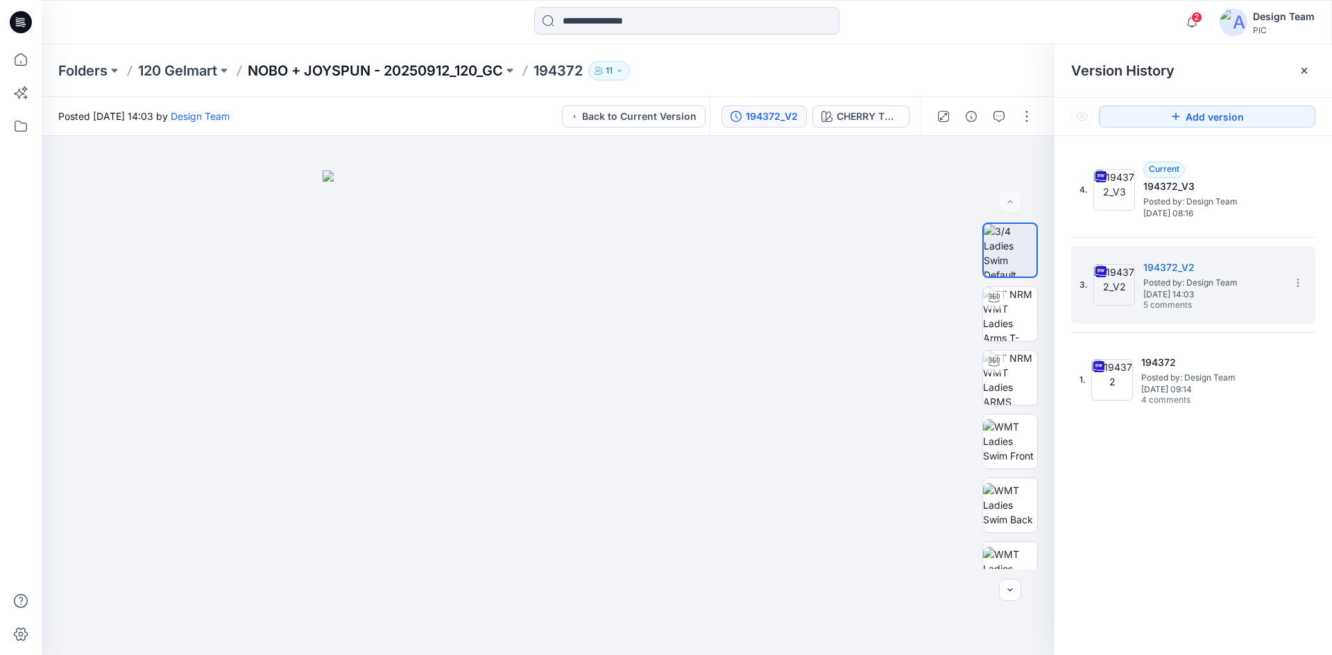
click at [464, 67] on p "NOBO + JOYSPUN - 20250912_120_GC" at bounding box center [375, 70] width 255 height 19
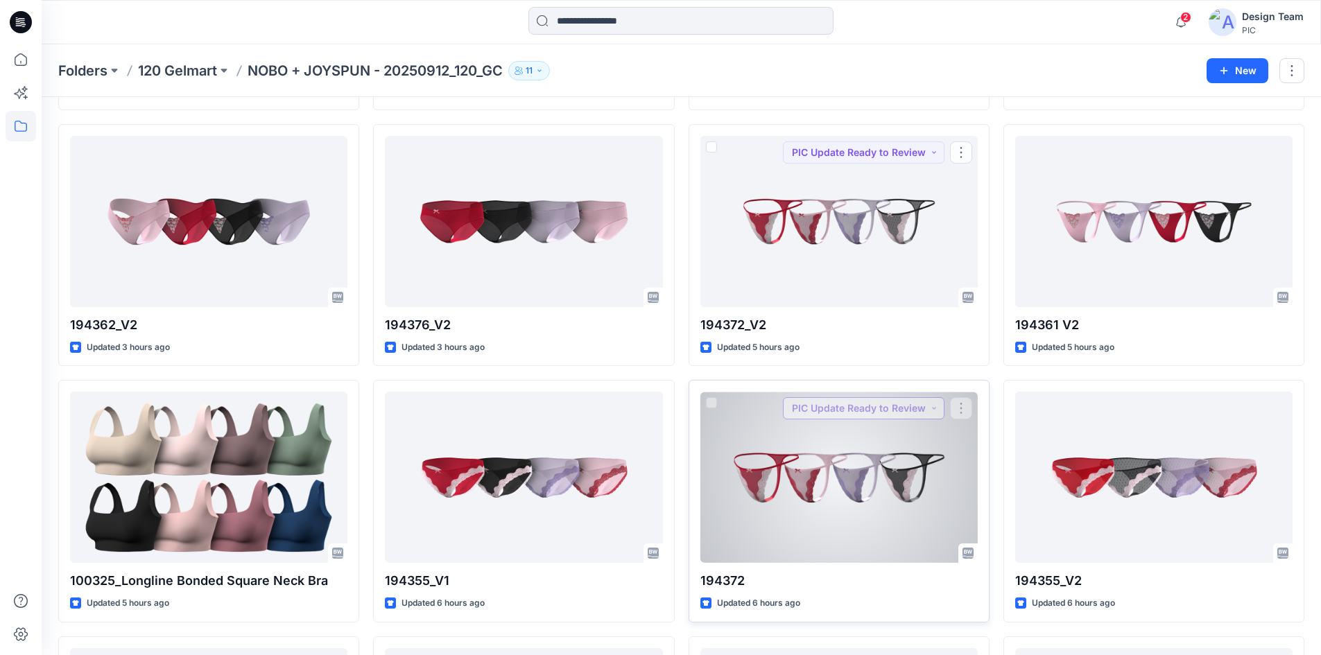
scroll to position [1574, 0]
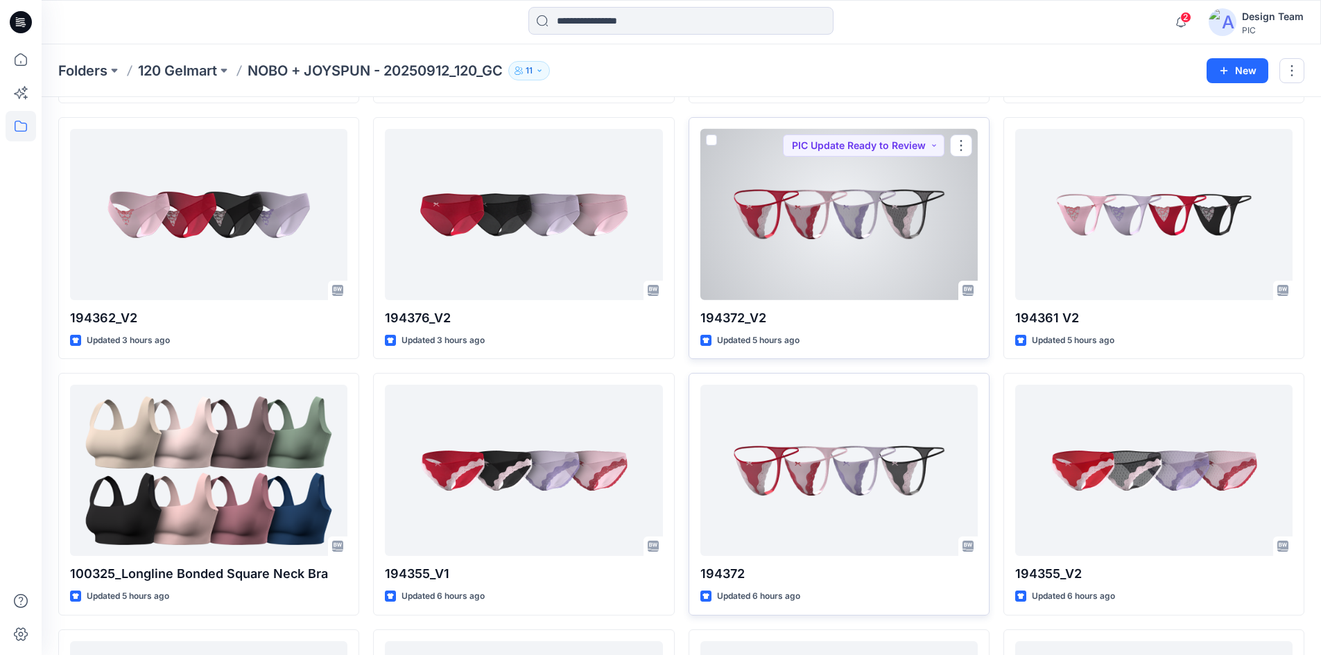
click at [884, 252] on div at bounding box center [839, 214] width 277 height 171
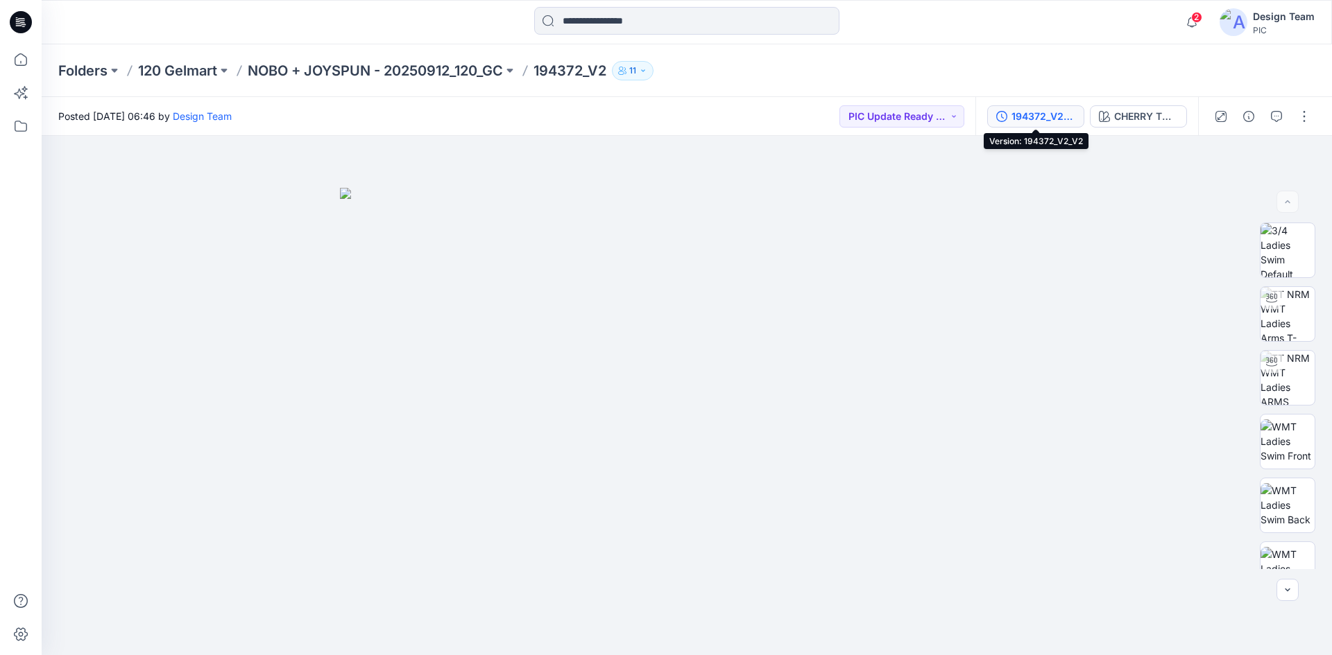
click at [1038, 114] on div "194372_V2_V2" at bounding box center [1043, 116] width 64 height 15
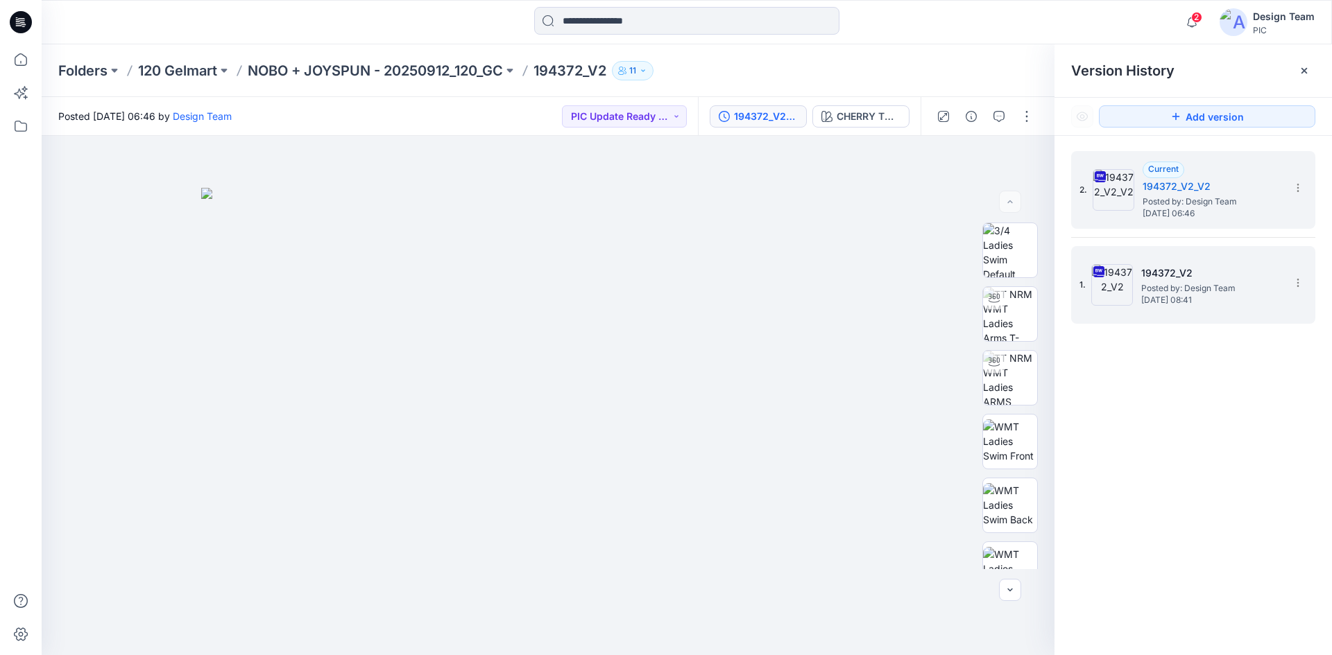
click at [1167, 271] on h5 "194372_V2" at bounding box center [1210, 273] width 139 height 17
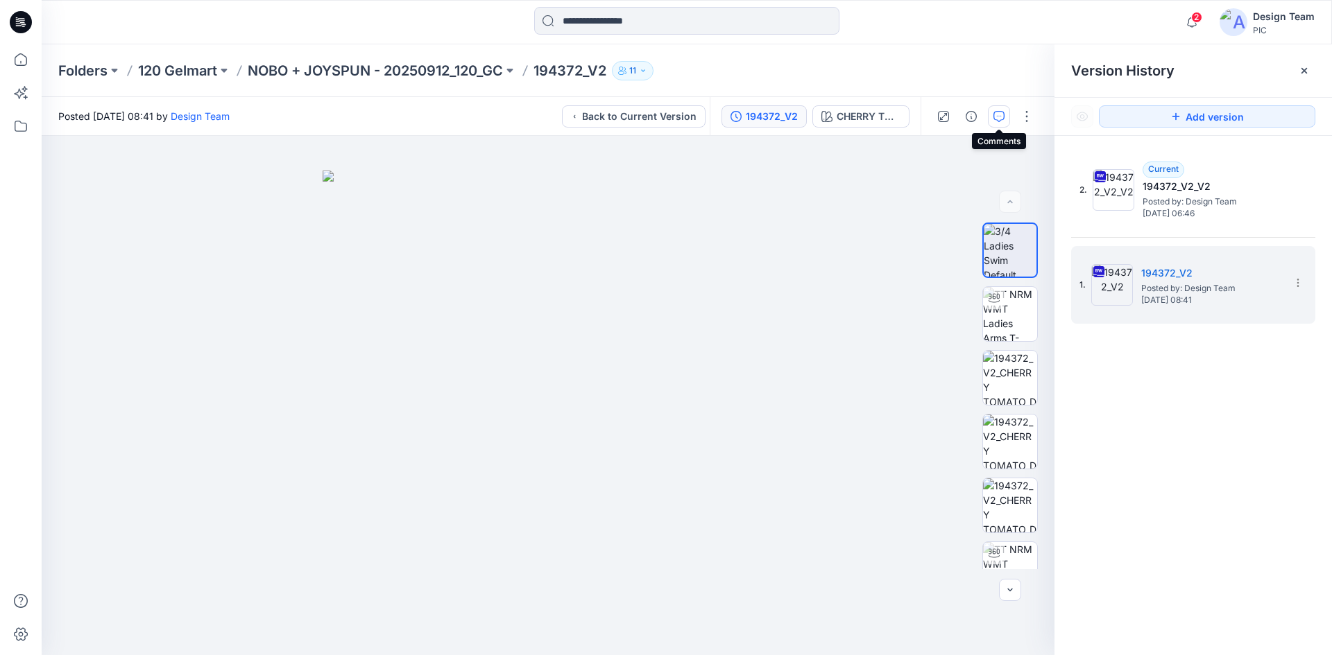
click at [995, 114] on icon "button" at bounding box center [998, 116] width 11 height 11
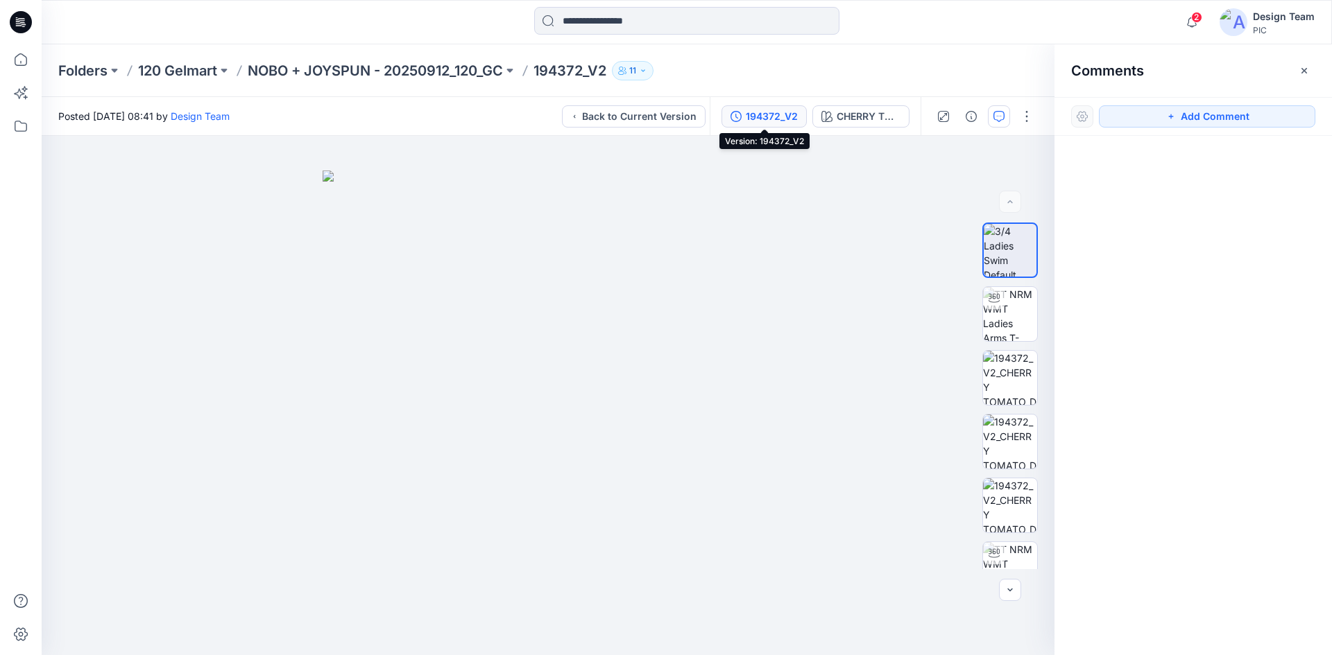
click at [759, 116] on div "194372_V2" at bounding box center [772, 116] width 52 height 15
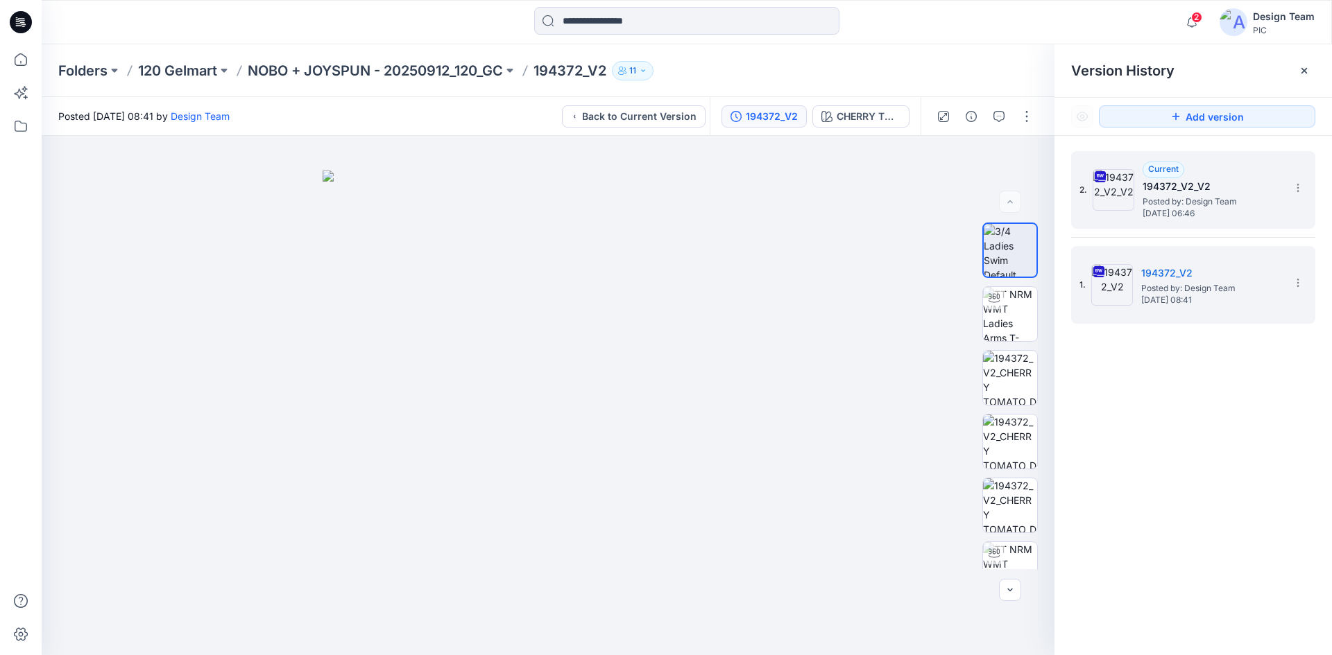
click at [1230, 206] on span "Posted by: Design Team" at bounding box center [1211, 202] width 139 height 14
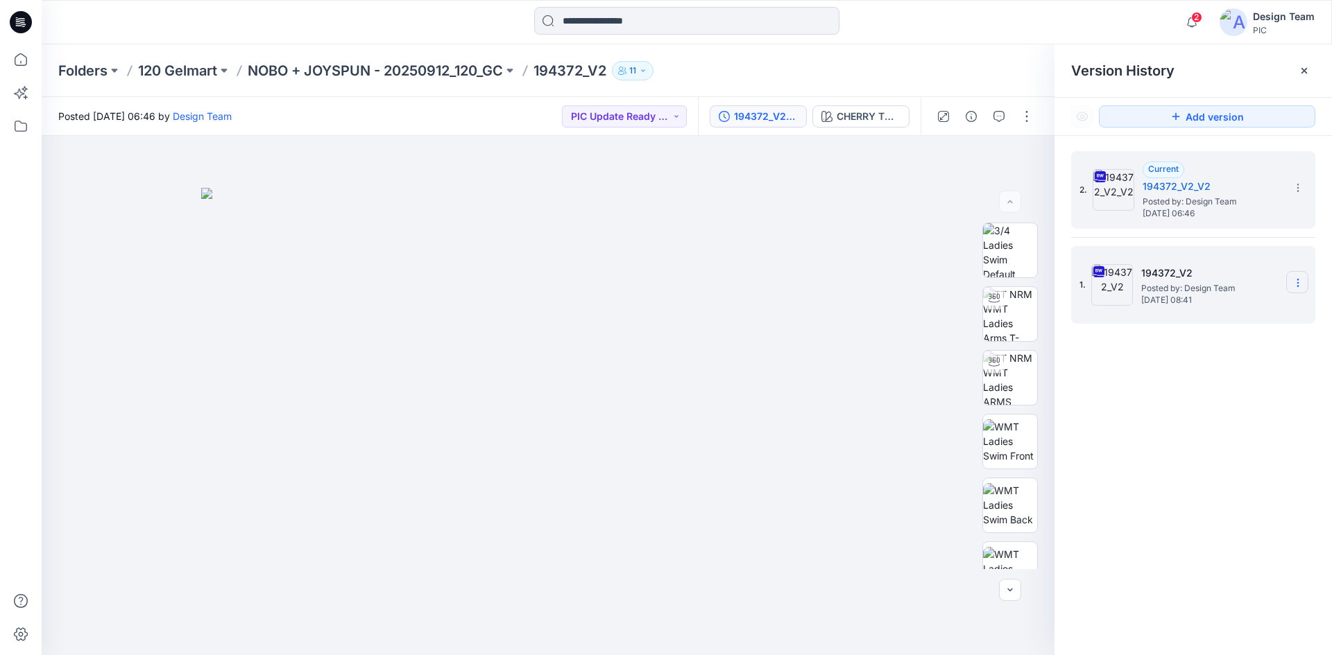
click at [1296, 279] on icon at bounding box center [1297, 282] width 11 height 11
click at [1230, 429] on span "Delete Version" at bounding box center [1201, 427] width 65 height 17
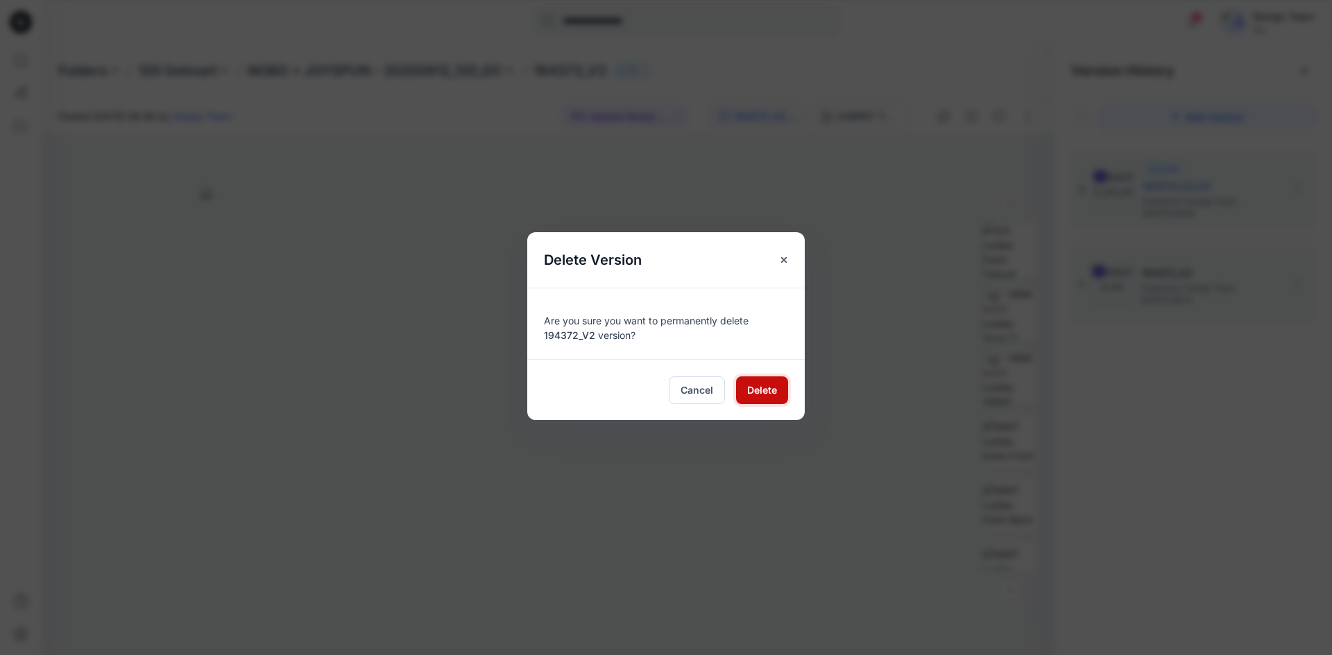
click at [755, 388] on span "Delete" at bounding box center [762, 390] width 30 height 15
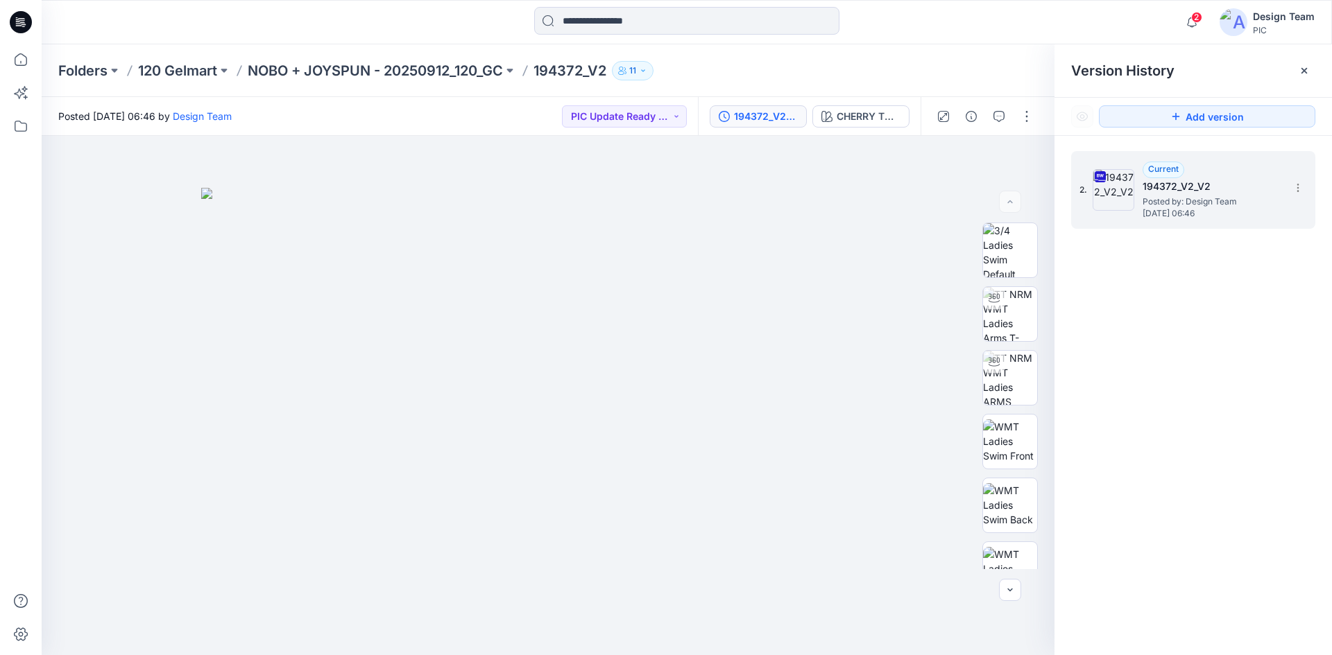
click at [1207, 183] on h5 "194372_V2_V2" at bounding box center [1211, 186] width 139 height 17
click at [1305, 187] on section at bounding box center [1297, 187] width 22 height 22
click at [1255, 273] on div "Rename Version" at bounding box center [1223, 271] width 161 height 28
click at [1239, 182] on input "**********" at bounding box center [1229, 186] width 153 height 22
type input "*********"
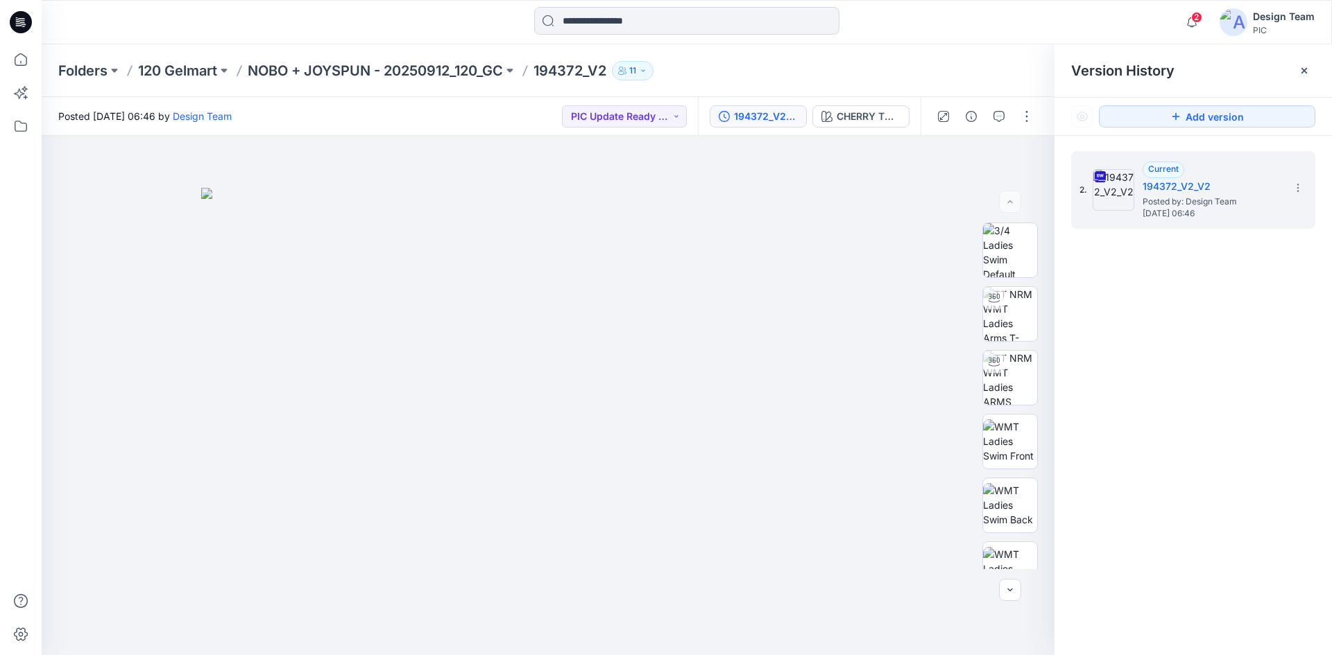
click at [1160, 440] on div "2. Current 194372_V2_V2 Posted by: Design Team Tuesday, October 14, 2025 06:46" at bounding box center [1192, 406] width 277 height 540
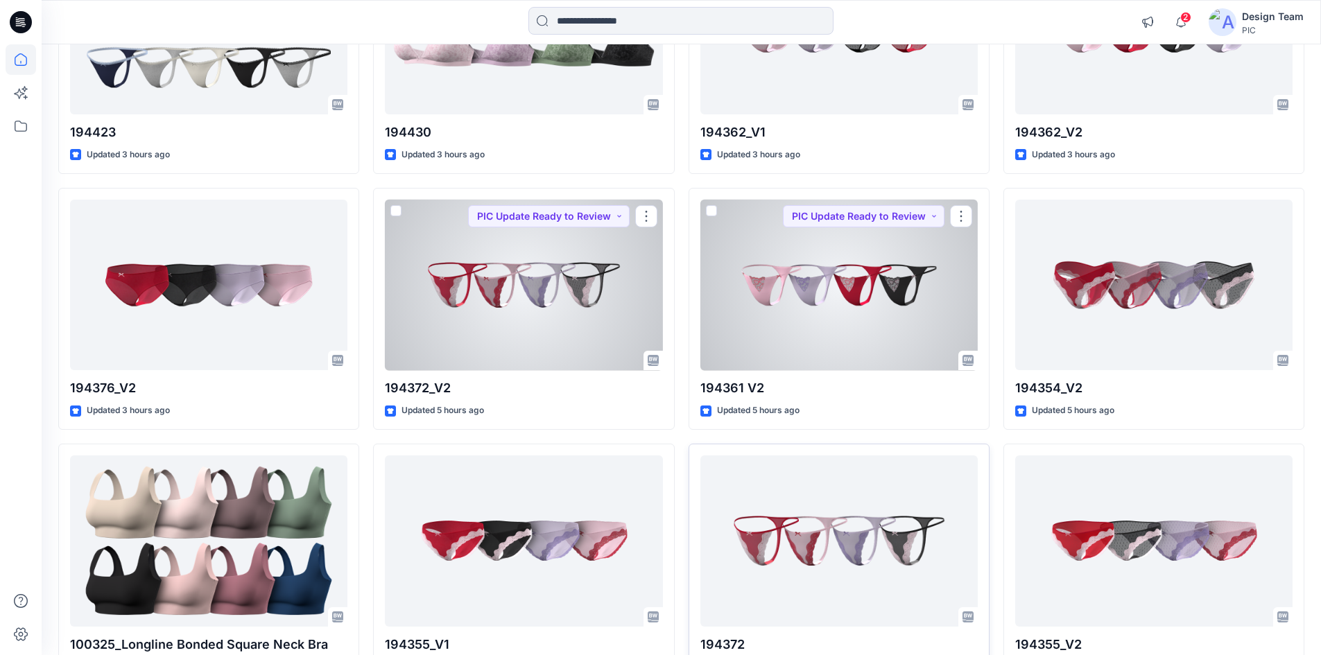
scroll to position [1545, 0]
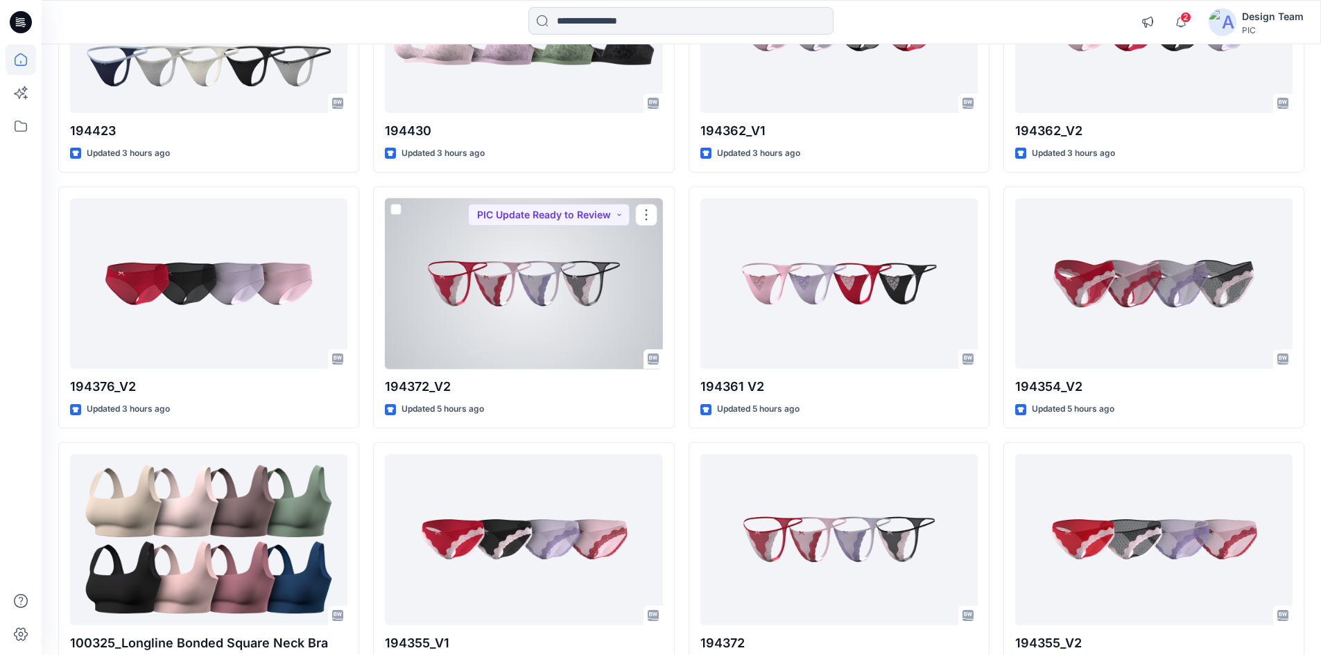
click at [484, 243] on div at bounding box center [523, 283] width 277 height 171
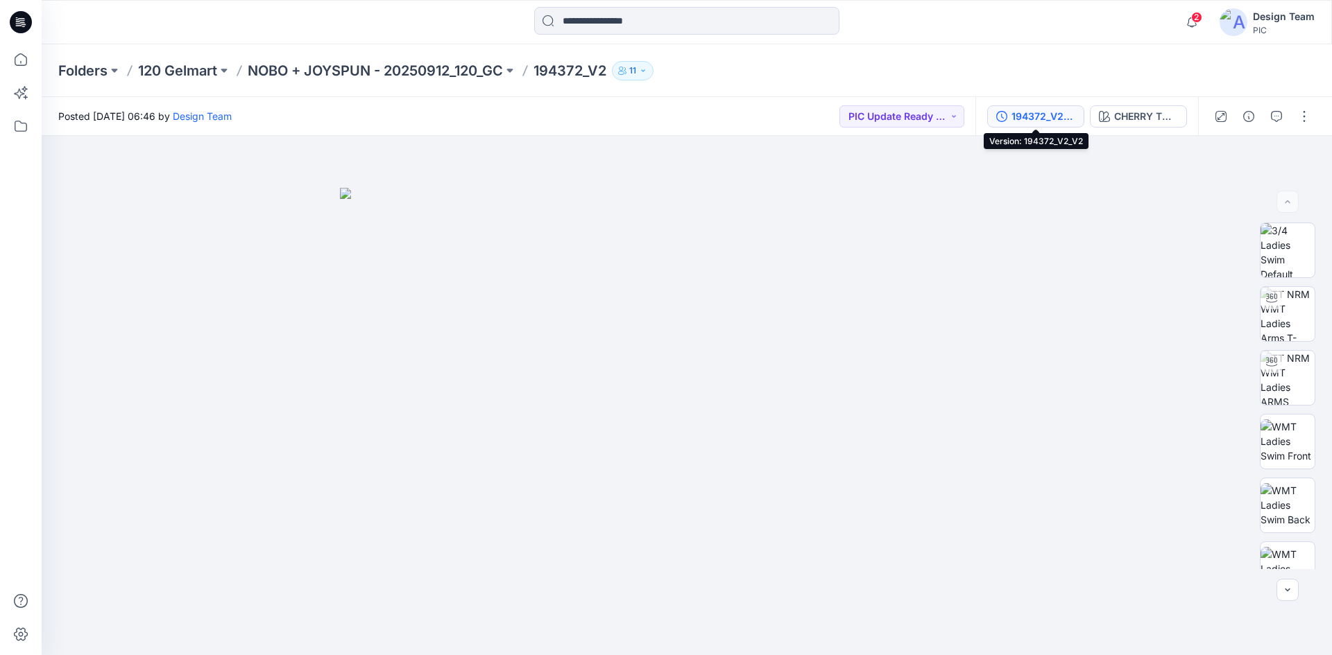
click at [1052, 114] on div "194372_V2_V2" at bounding box center [1043, 116] width 64 height 15
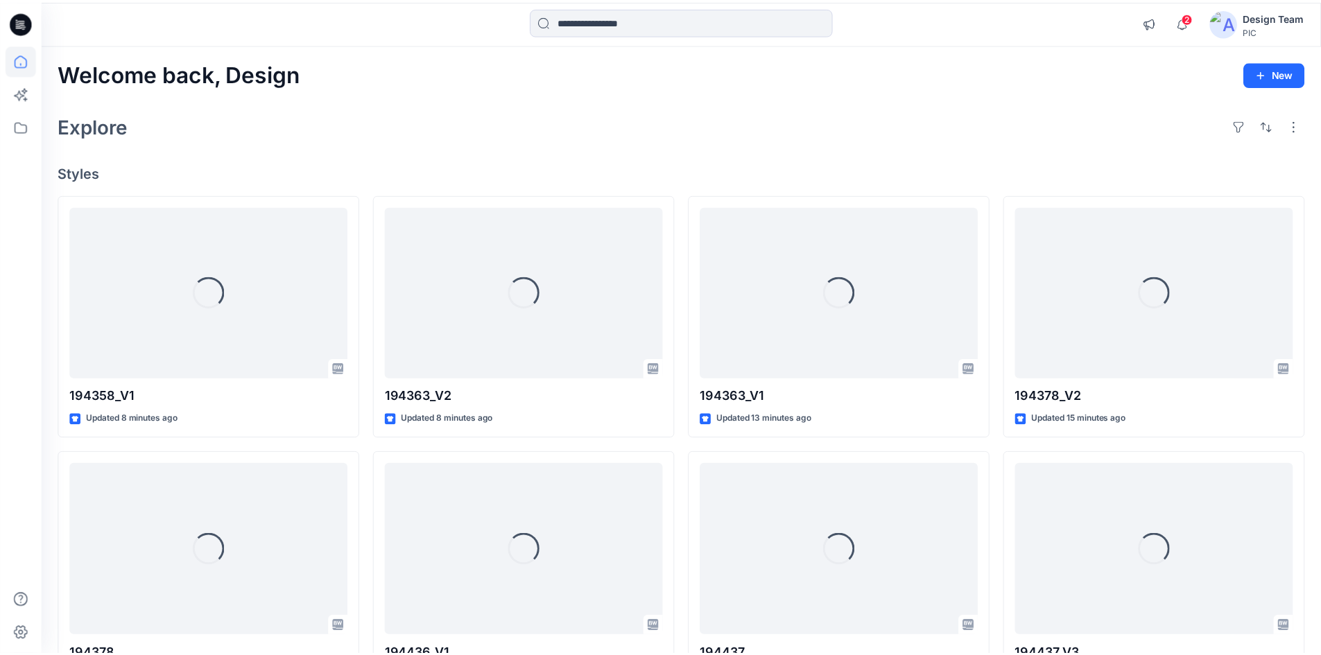
scroll to position [1545, 0]
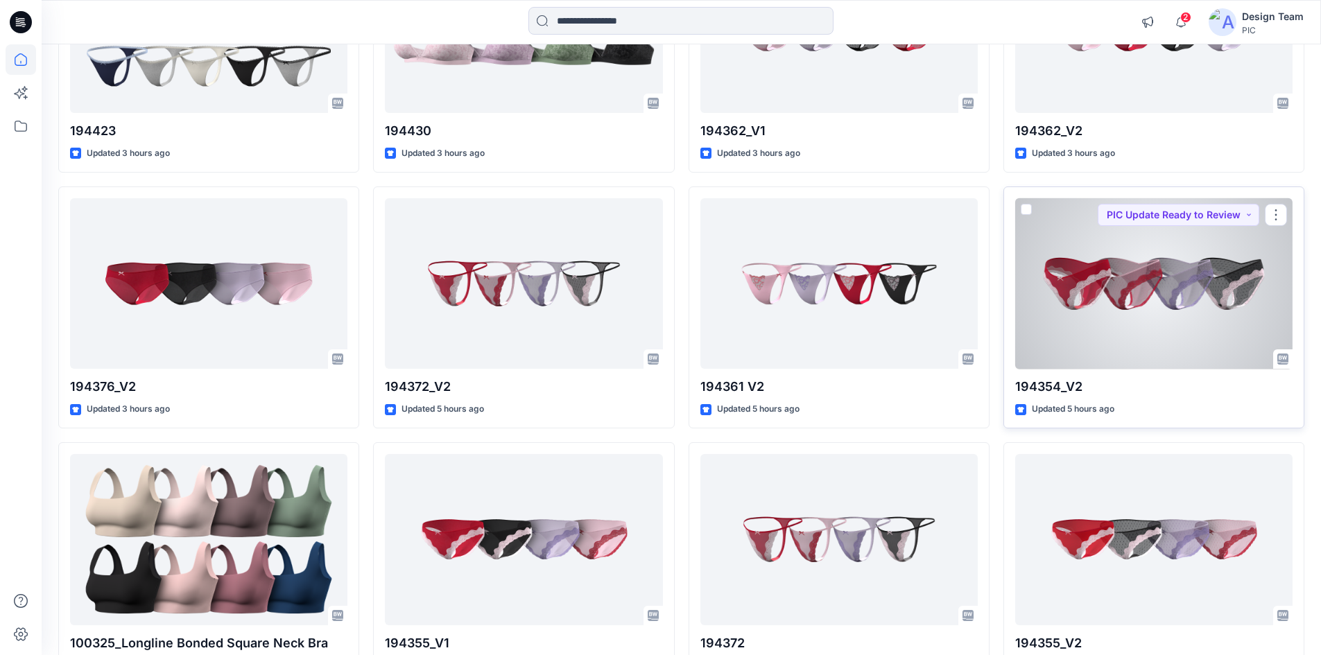
click at [1118, 292] on div at bounding box center [1153, 283] width 277 height 171
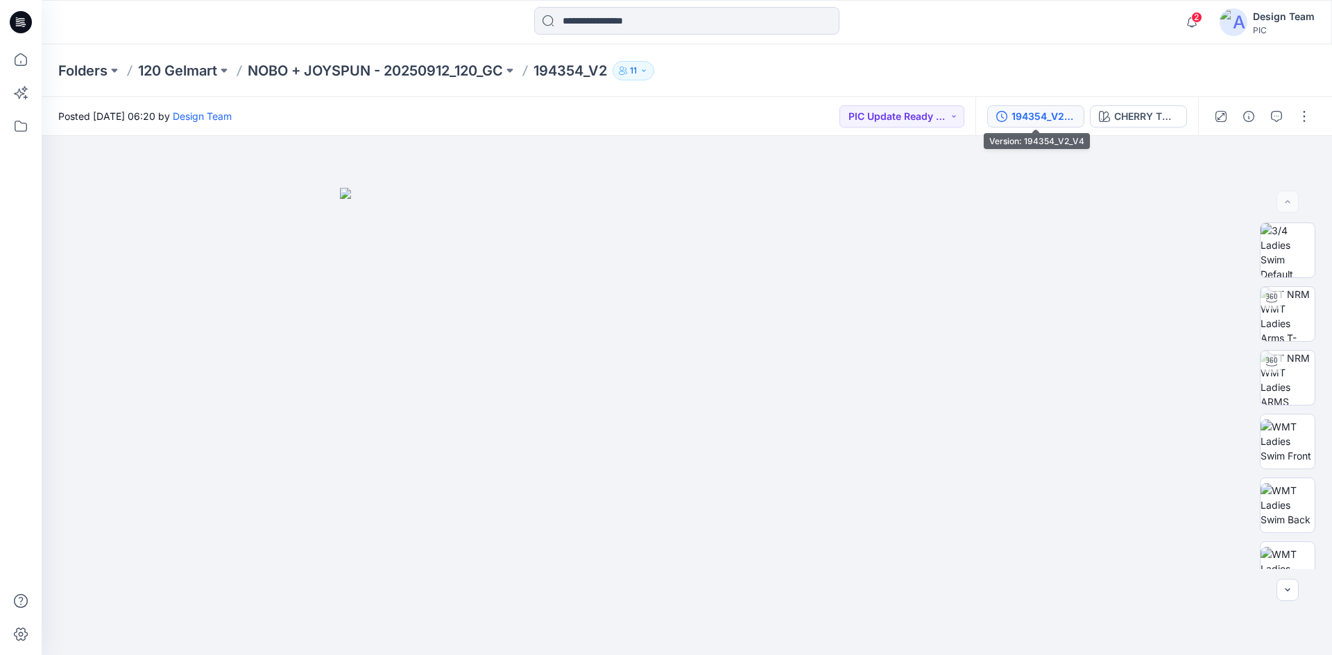
click at [1053, 119] on div "194354_V2_V4" at bounding box center [1043, 116] width 64 height 15
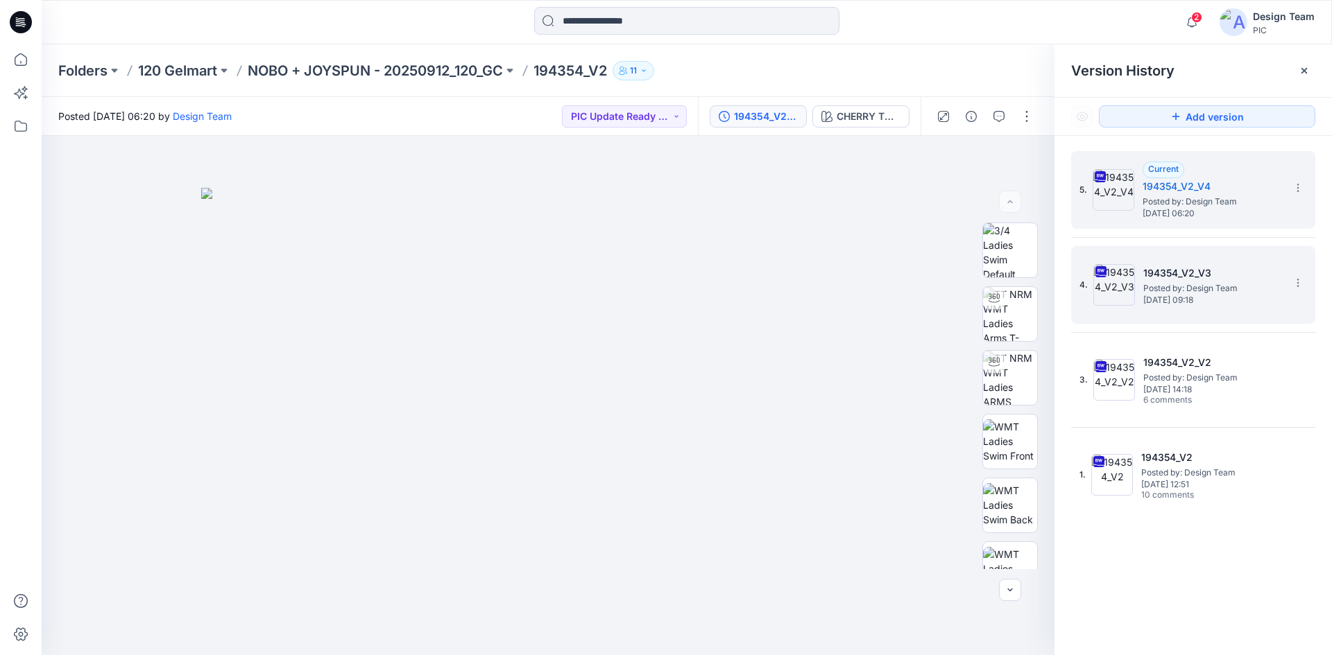
click at [1191, 271] on h5 "194354_V2_V3" at bounding box center [1212, 273] width 139 height 17
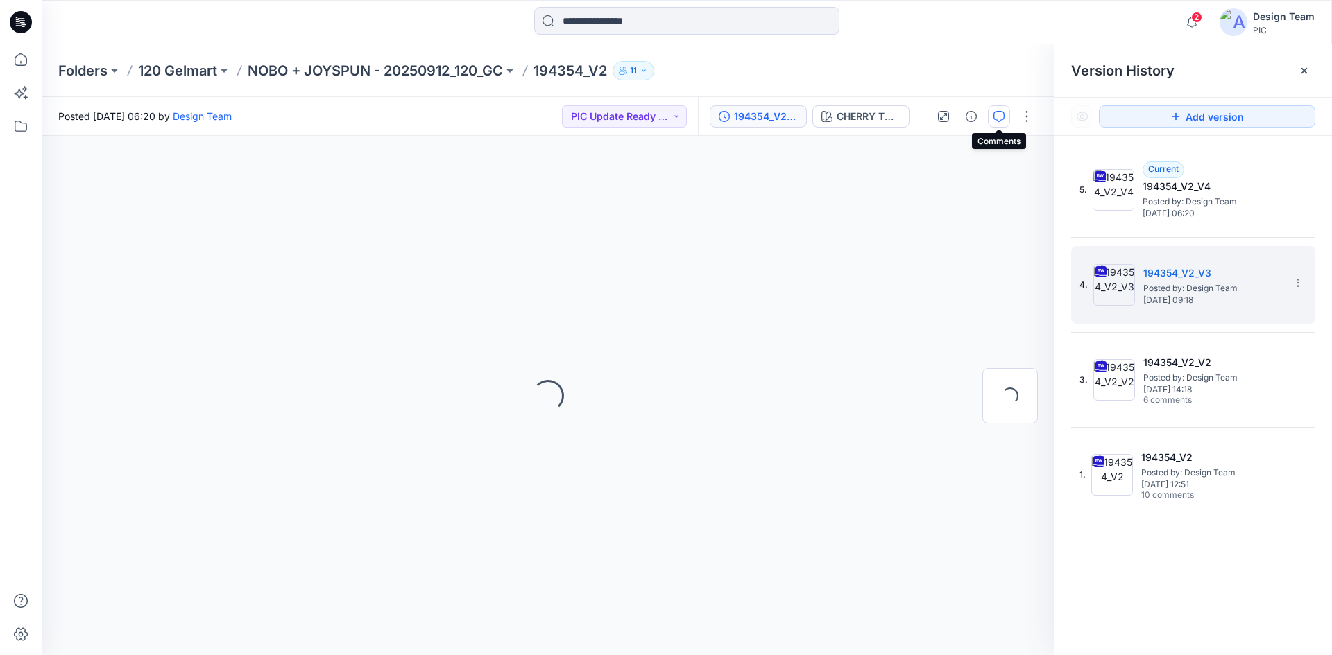
click at [999, 114] on icon "button" at bounding box center [998, 116] width 11 height 11
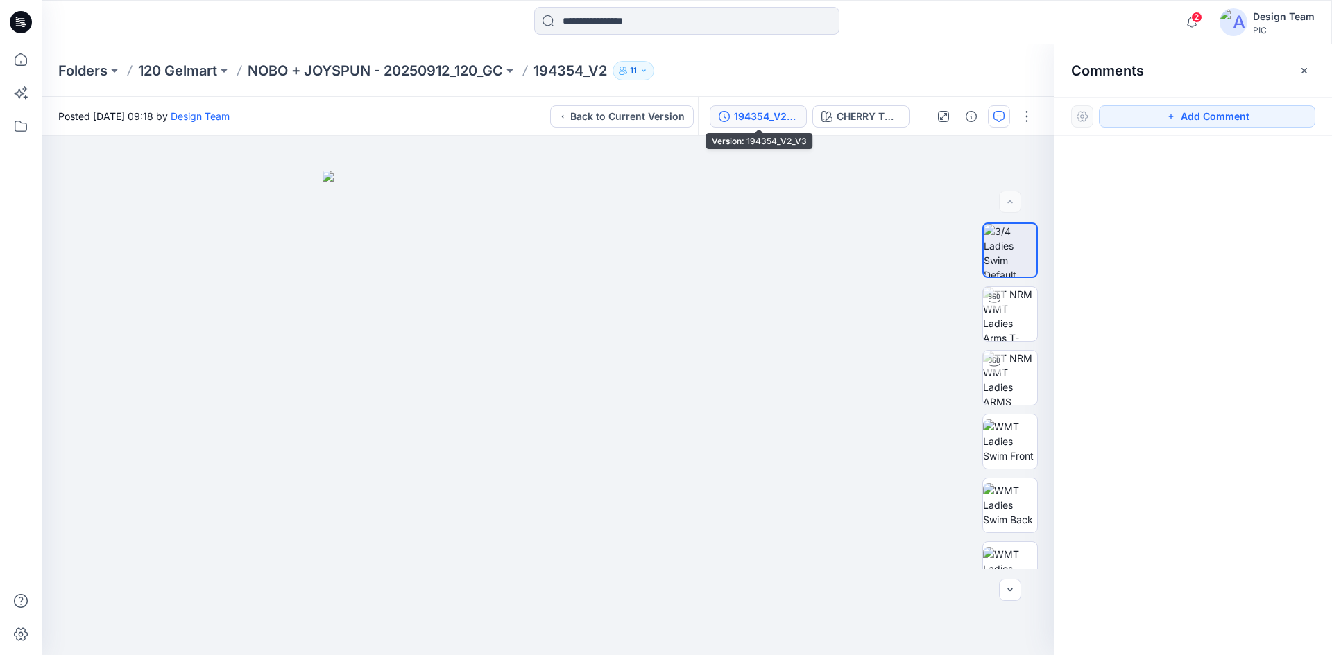
click at [773, 118] on div "194354_V2_V3" at bounding box center [766, 116] width 64 height 15
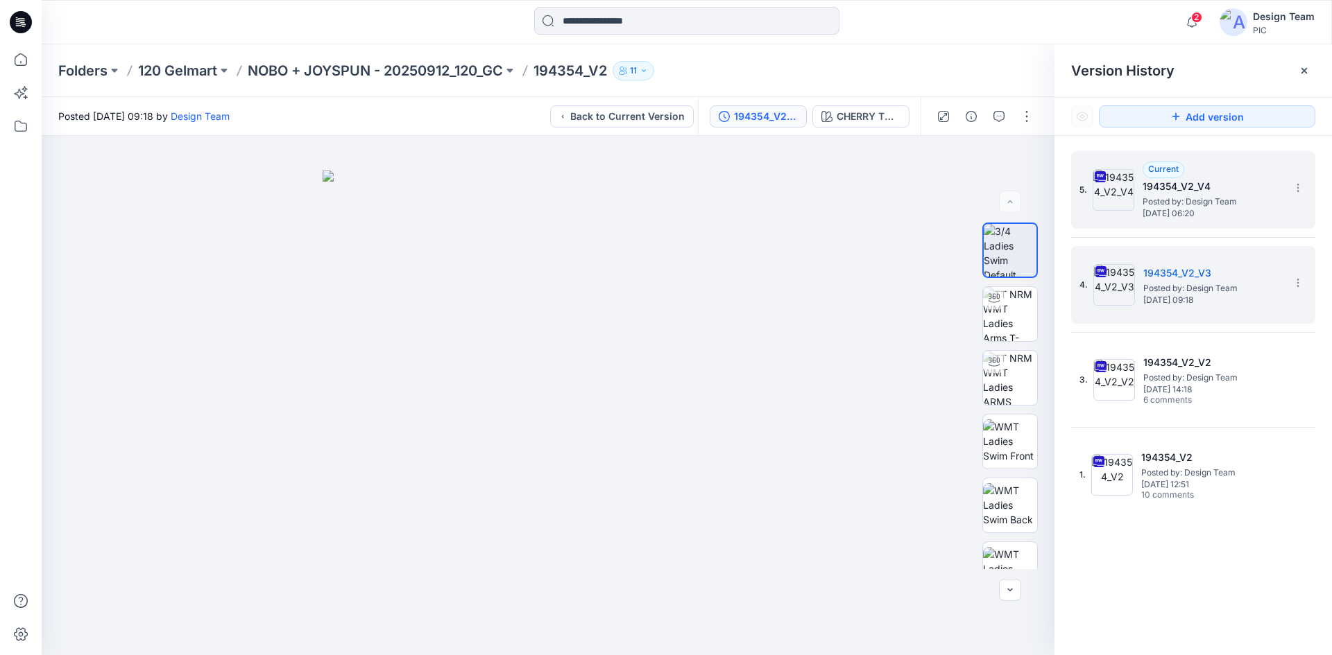
click at [1218, 209] on span "[DATE] 06:20" at bounding box center [1211, 214] width 139 height 10
click at [1298, 282] on icon at bounding box center [1297, 282] width 11 height 11
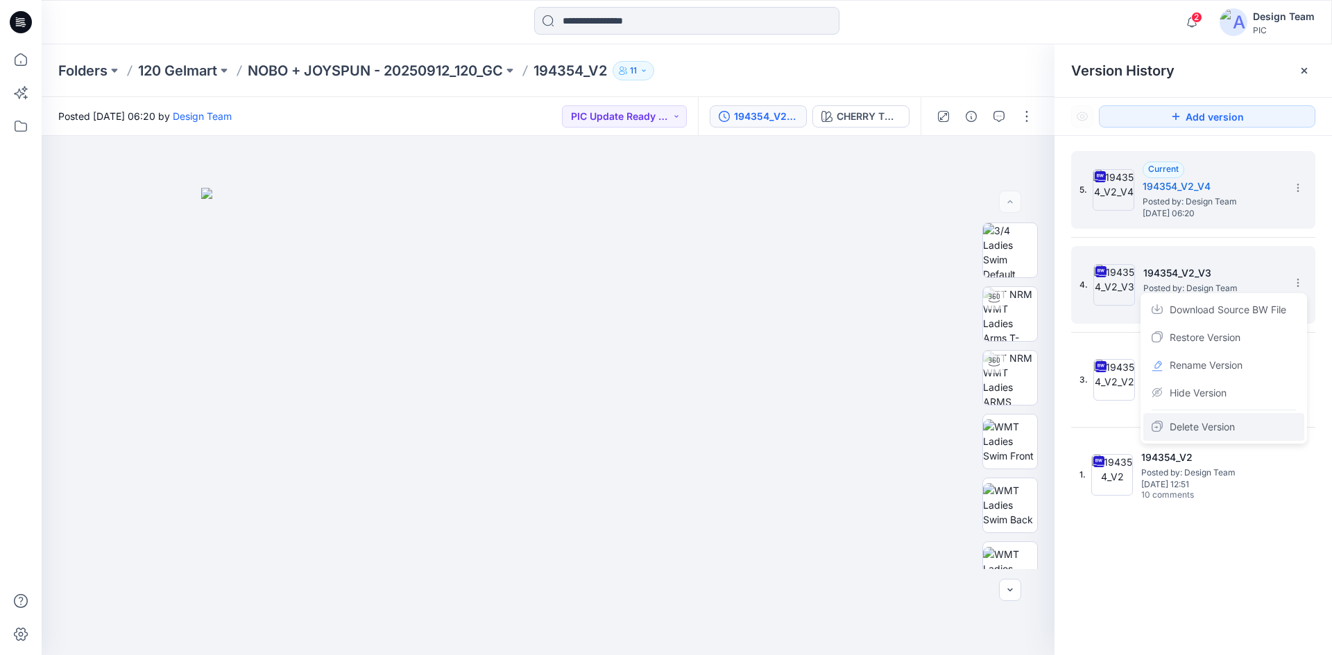
click at [1228, 427] on span "Delete Version" at bounding box center [1201, 427] width 65 height 17
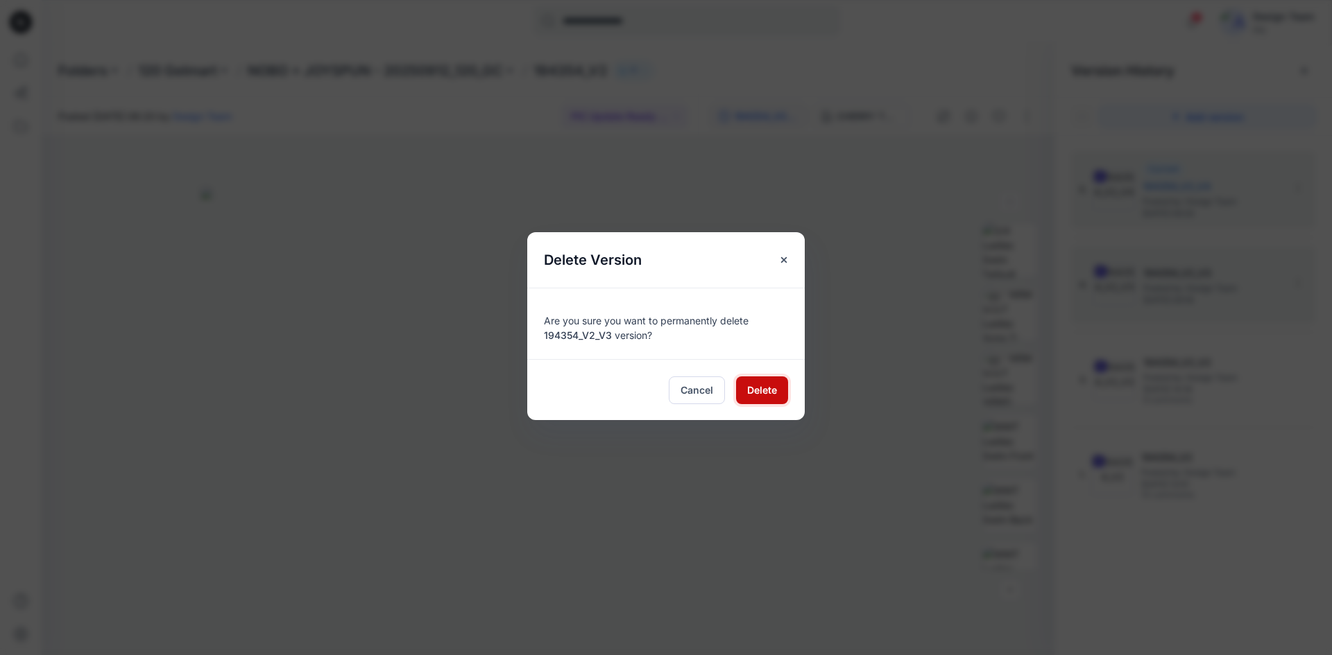
click at [761, 392] on span "Delete" at bounding box center [762, 390] width 30 height 15
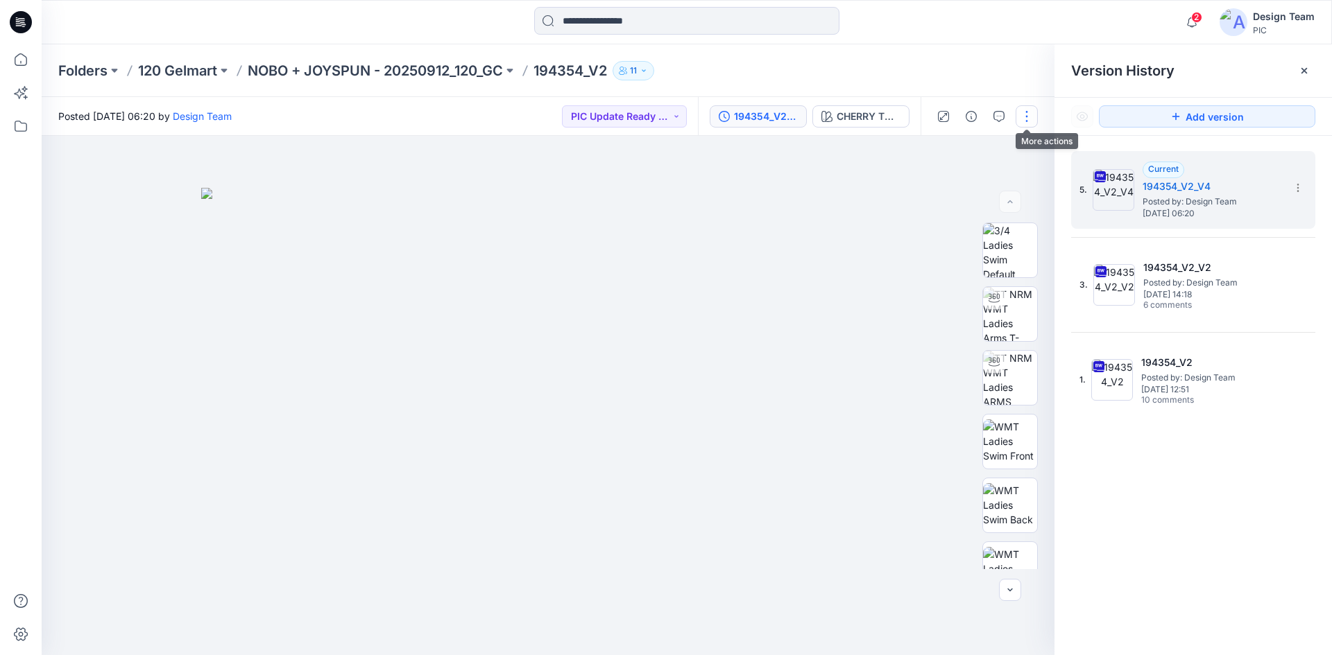
click at [1022, 112] on button "button" at bounding box center [1026, 116] width 22 height 22
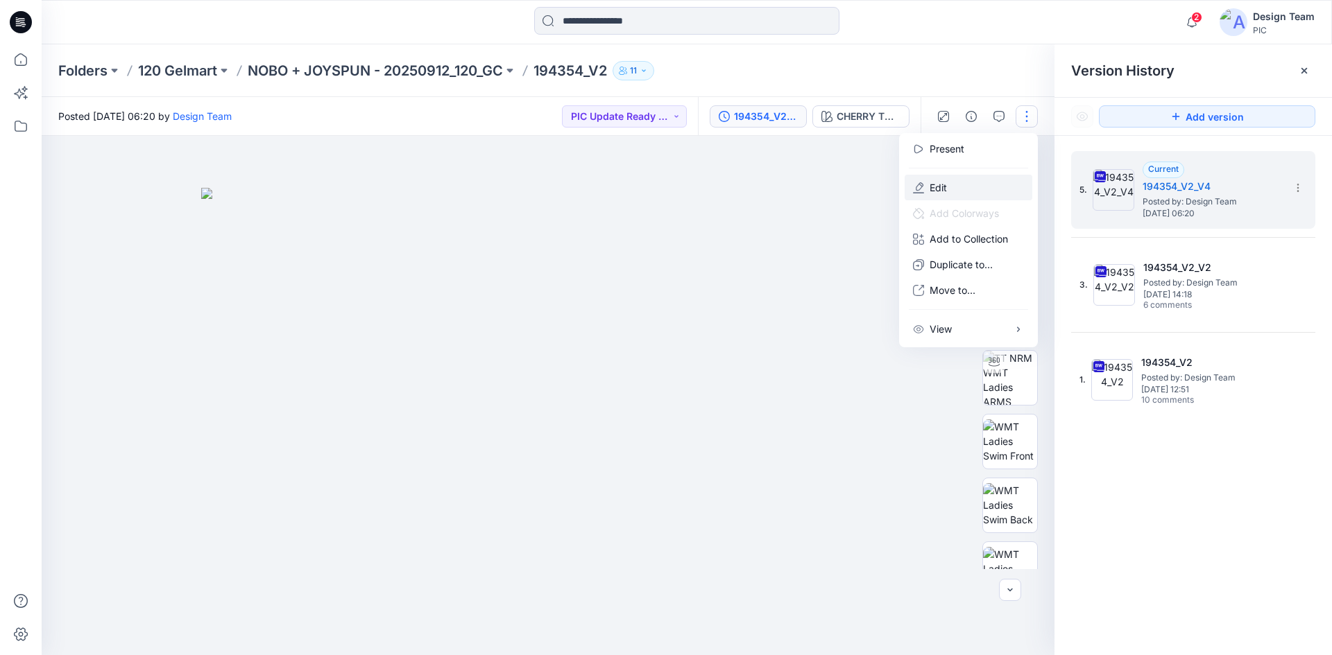
click at [984, 180] on button "Edit" at bounding box center [968, 188] width 128 height 26
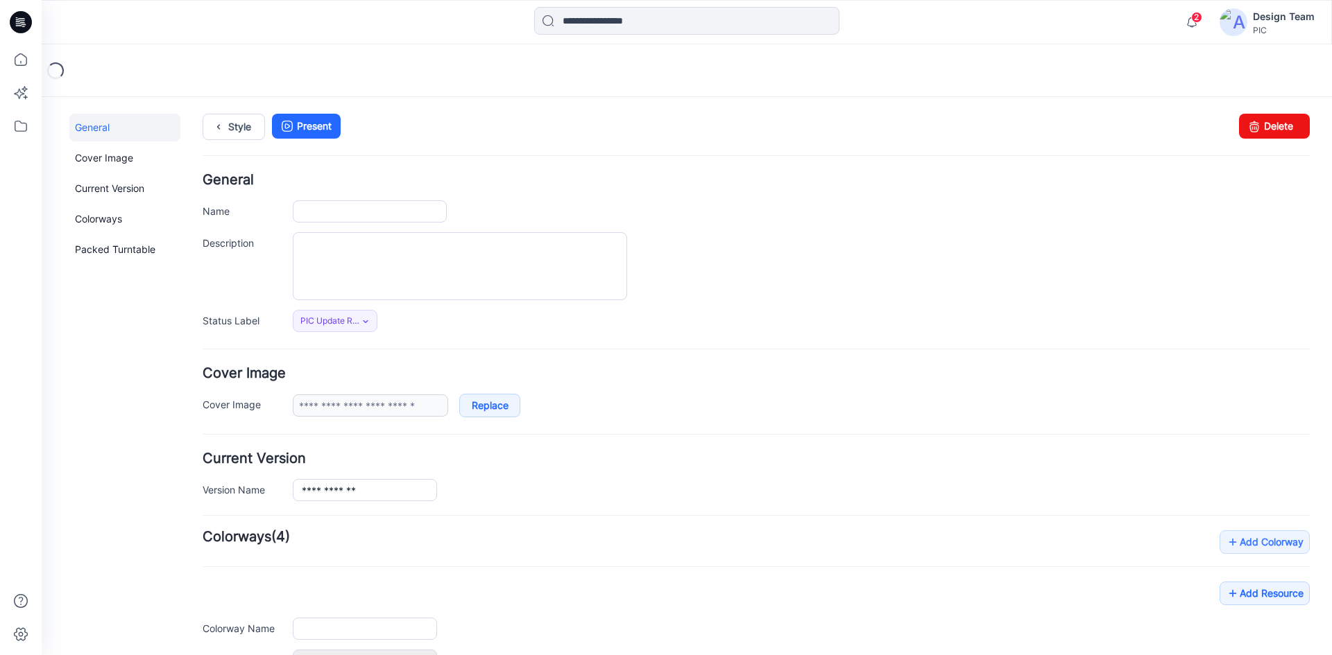
type input "*********"
type input "**********"
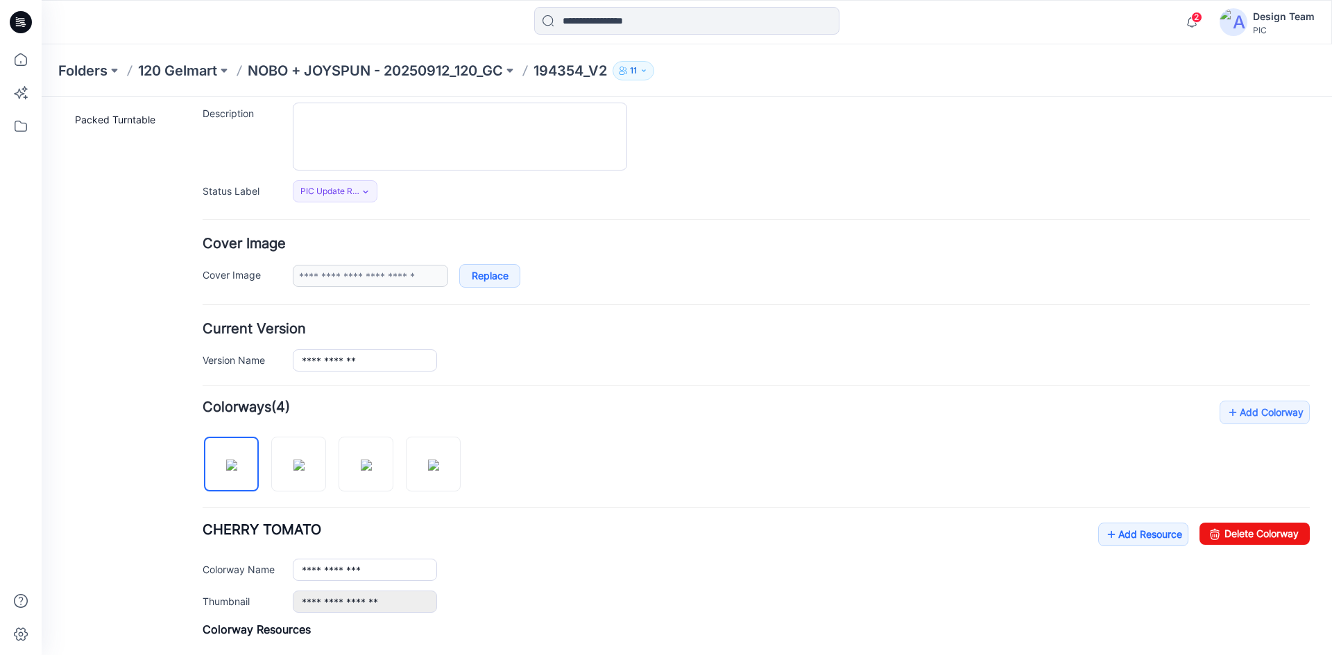
scroll to position [139, 0]
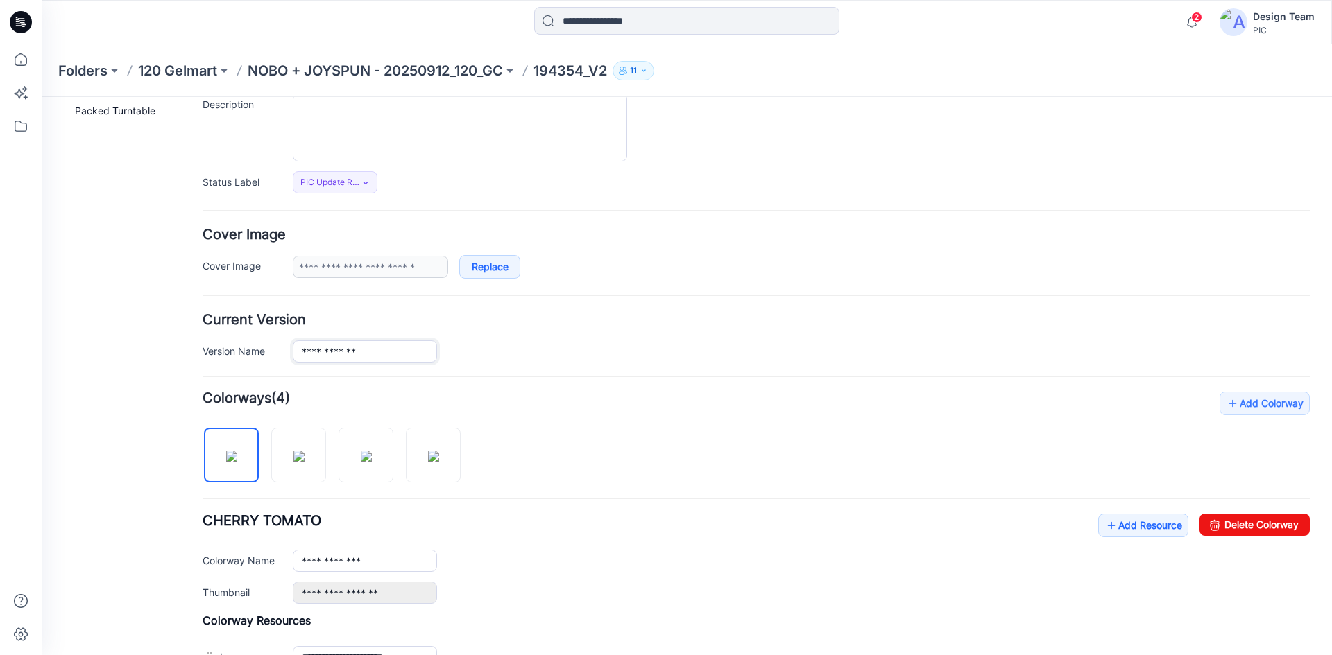
click at [384, 354] on input "**********" at bounding box center [365, 352] width 144 height 22
type input "**********"
click at [732, 284] on form "**********" at bounding box center [756, 547] width 1107 height 1025
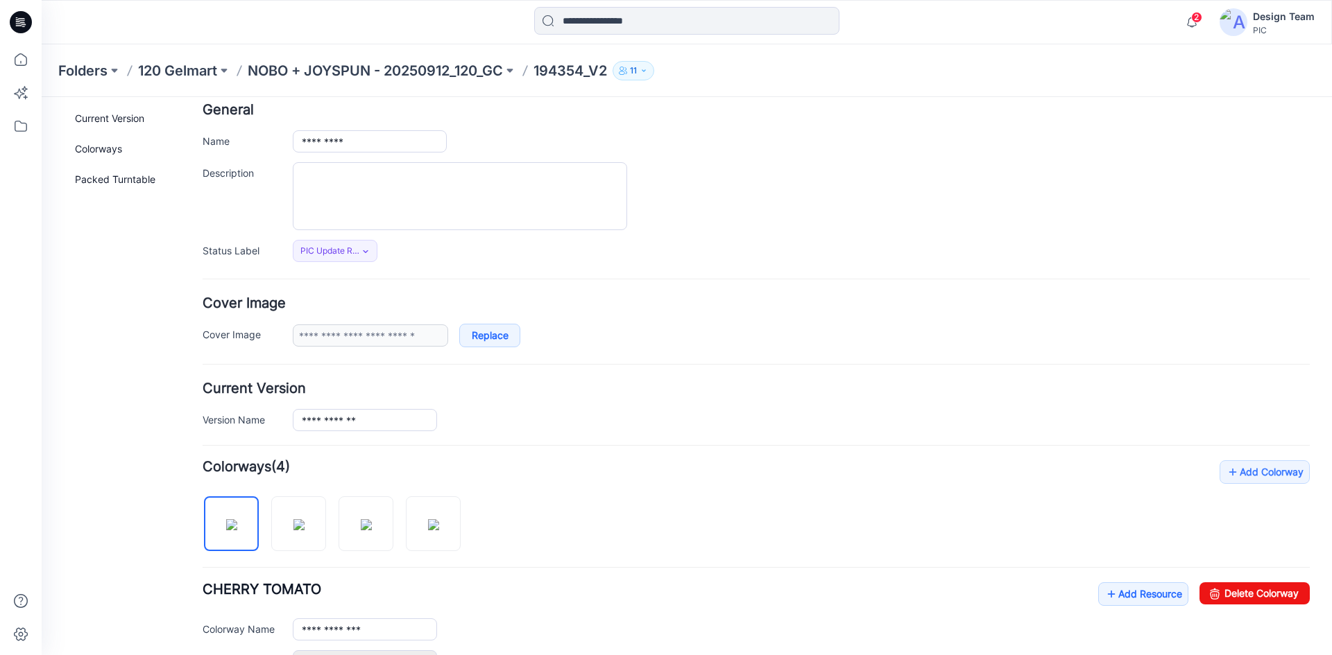
scroll to position [0, 0]
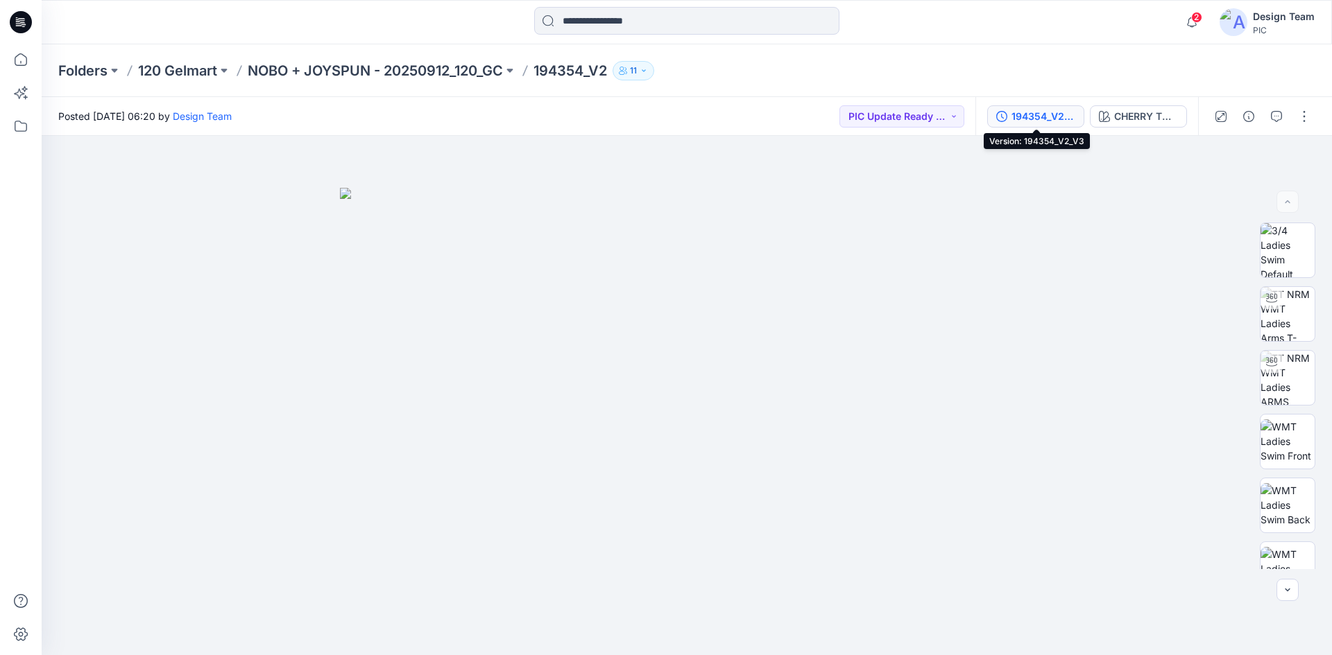
click at [1045, 110] on div "194354_V2_V3" at bounding box center [1043, 116] width 64 height 15
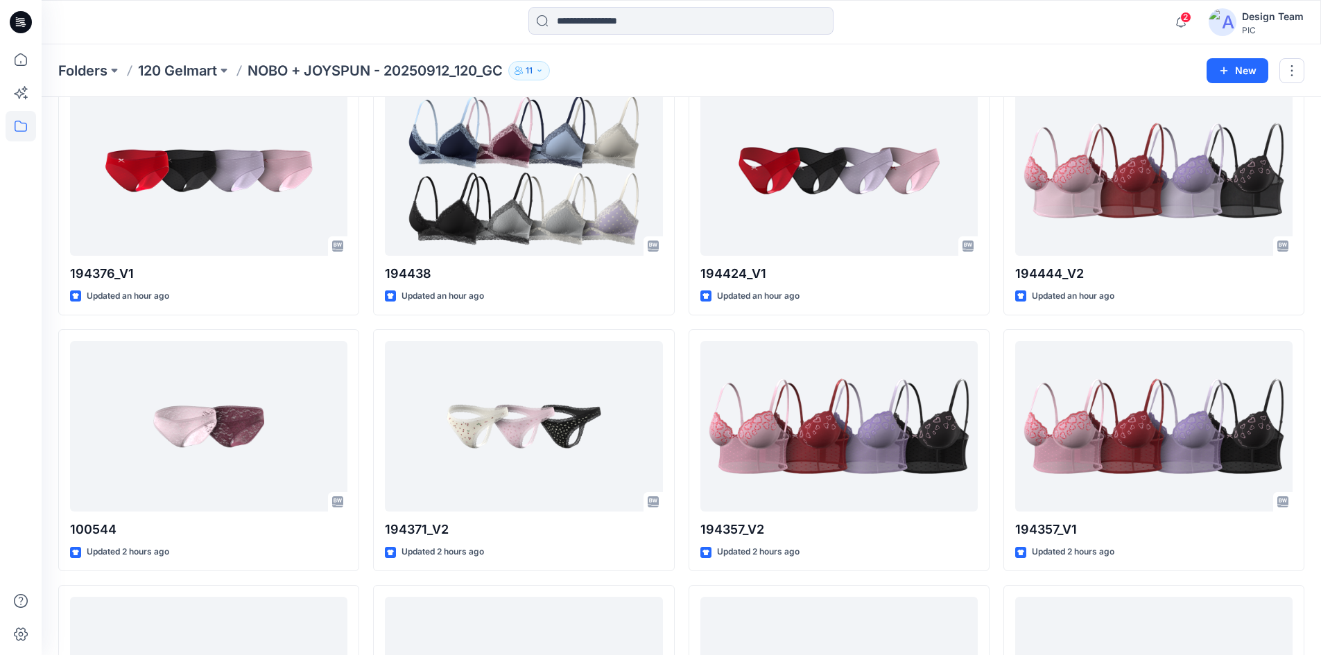
scroll to position [902, 0]
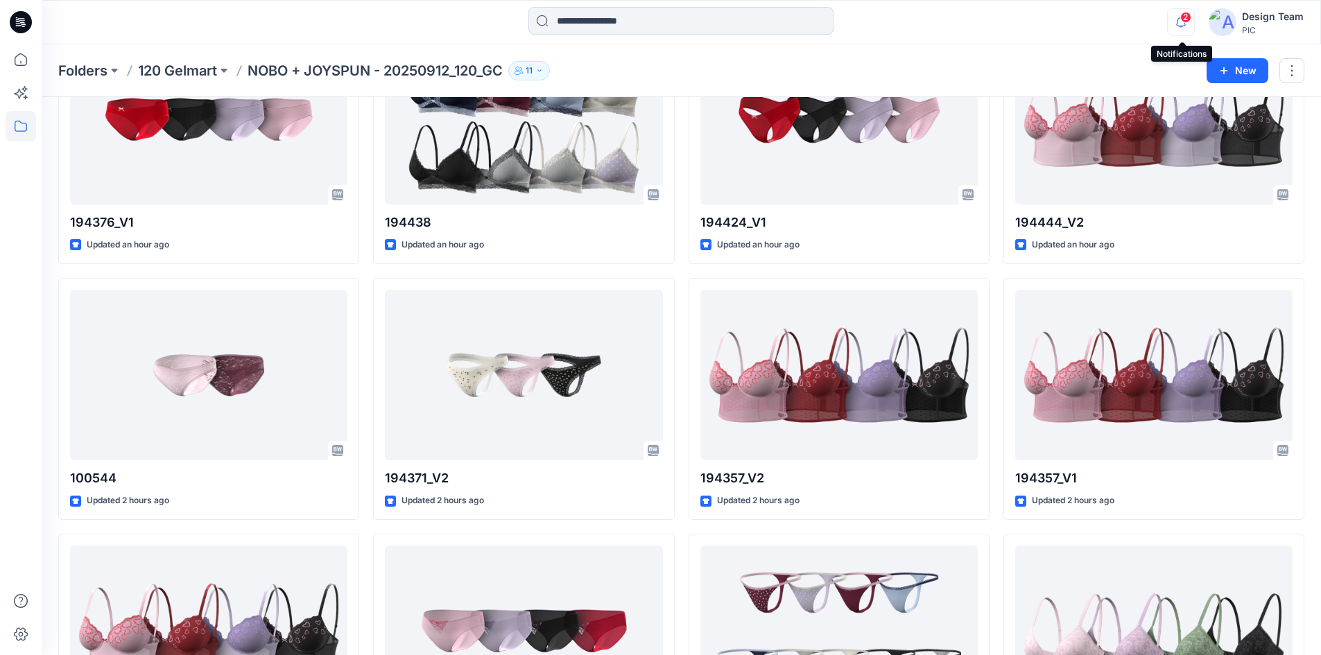
click at [1176, 14] on icon "button" at bounding box center [1181, 22] width 26 height 28
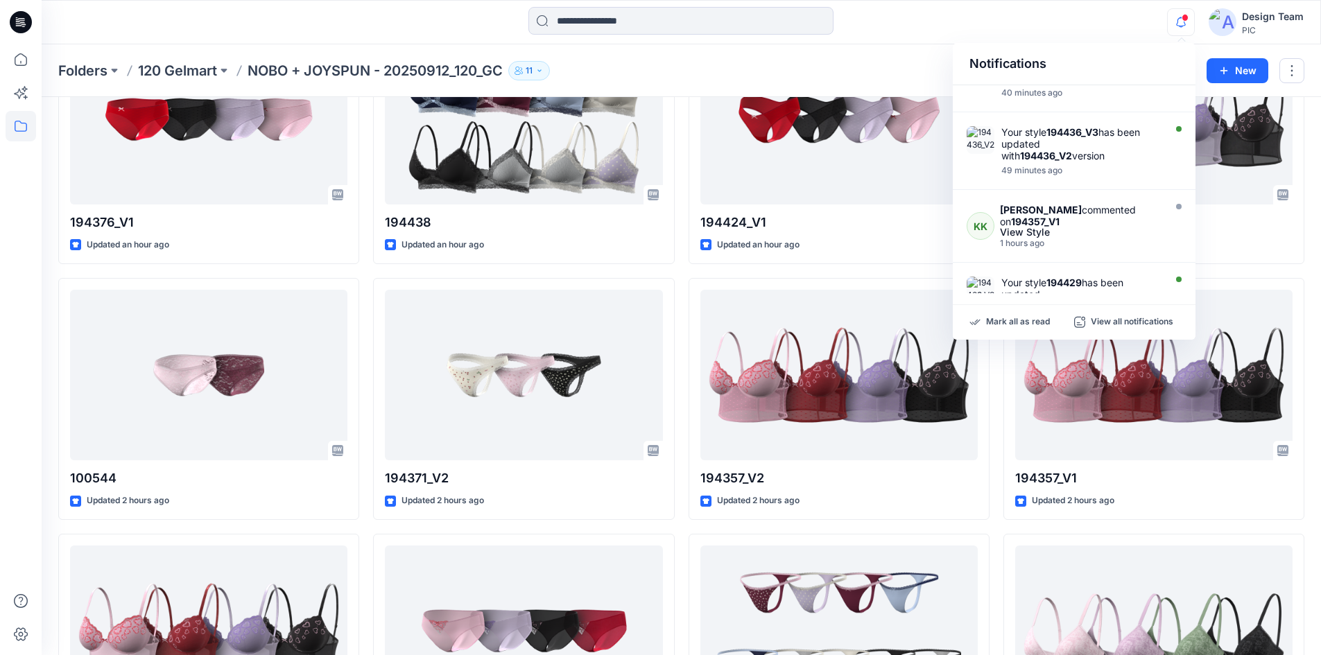
scroll to position [0, 0]
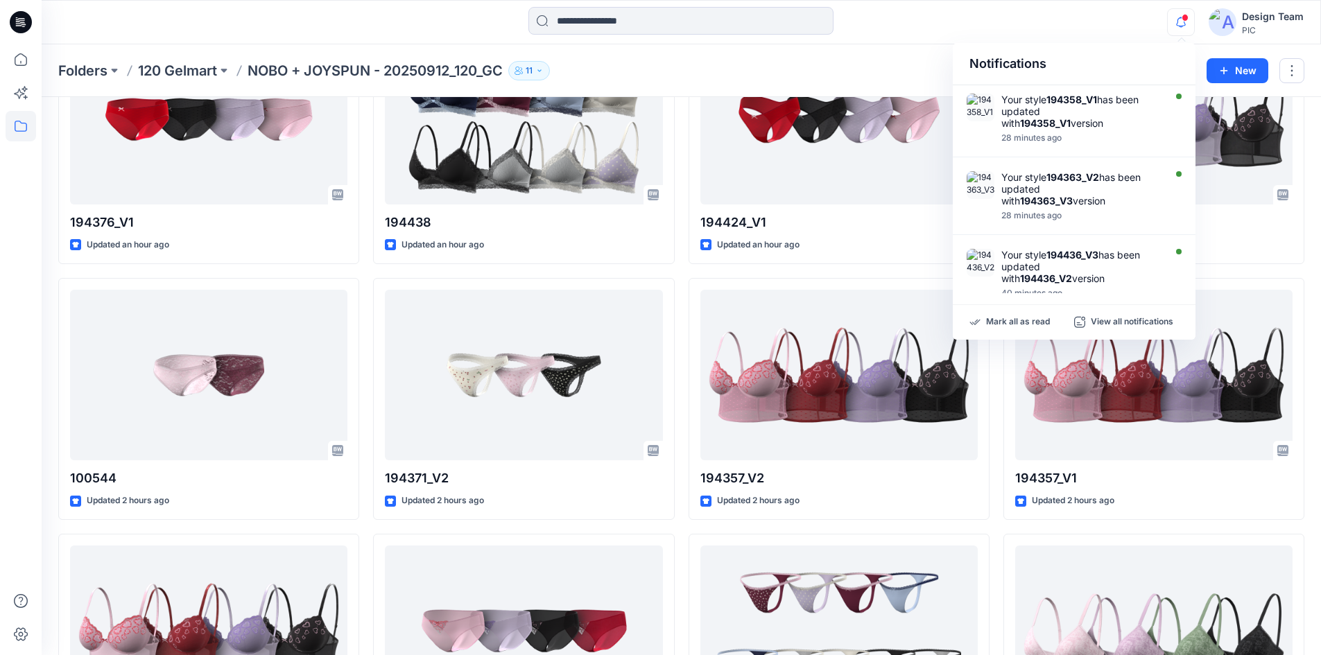
click at [979, 16] on div at bounding box center [681, 22] width 640 height 31
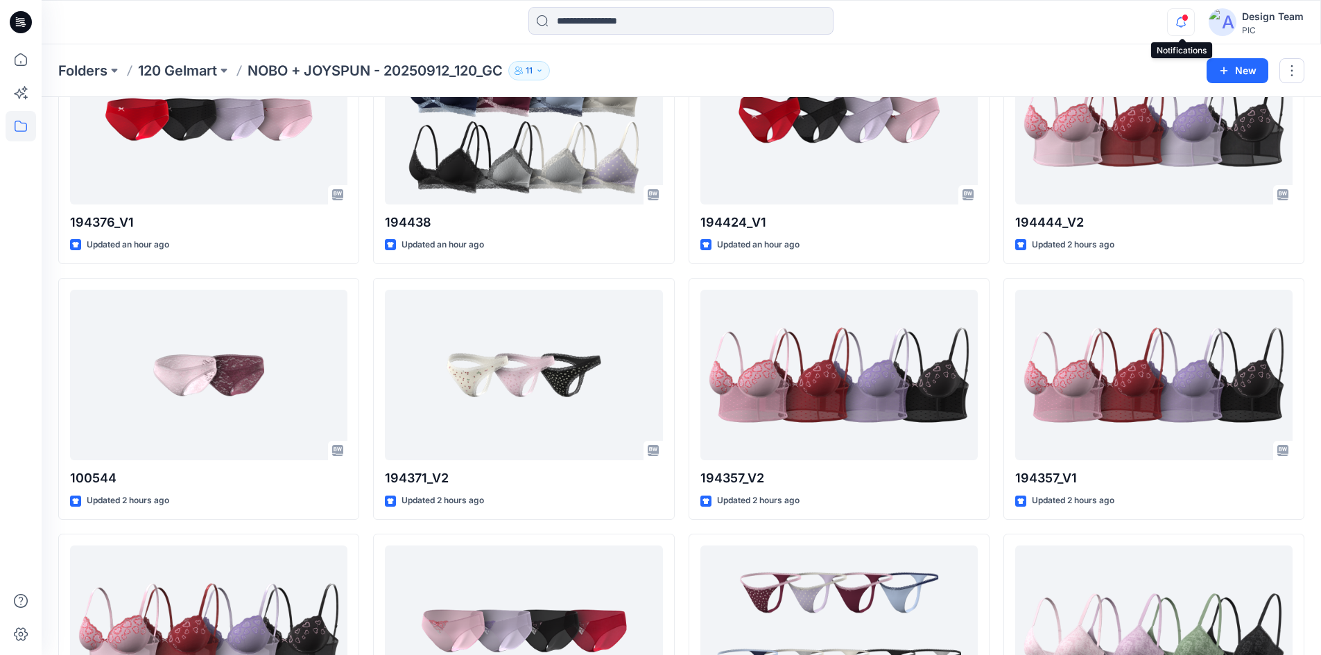
click at [1181, 22] on icon "button" at bounding box center [1181, 22] width 26 height 28
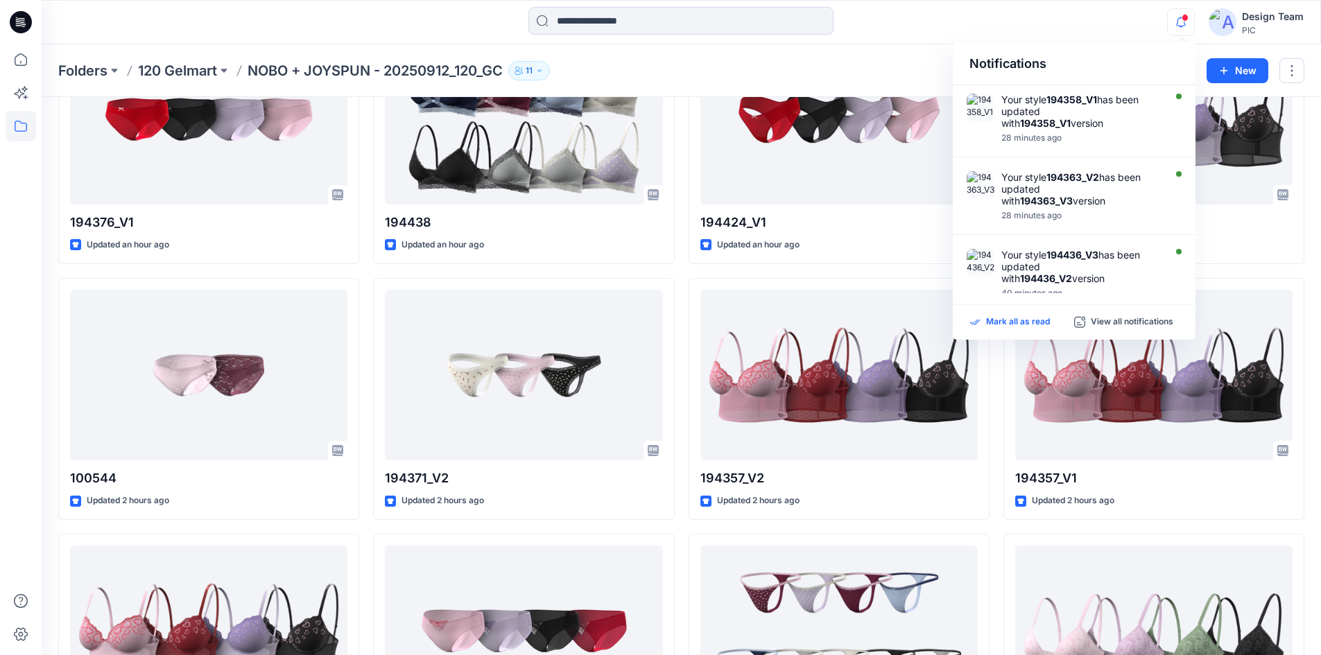
click at [1026, 323] on p "Mark all as read" at bounding box center [1018, 322] width 64 height 12
click at [1294, 71] on button "button" at bounding box center [1292, 70] width 25 height 25
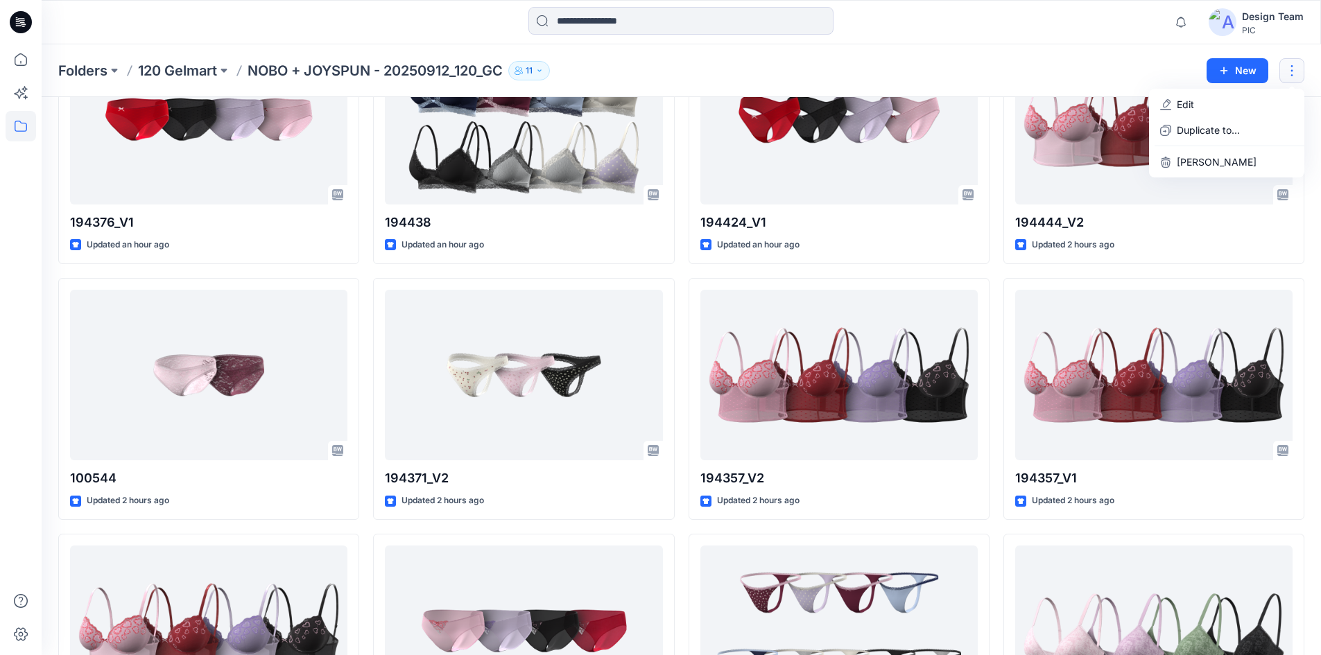
click at [1065, 51] on div "Folders 120 Gelmart NOBO + JOYSPUN - 20250912_120_GC 11 New Edit Duplicate to..…" at bounding box center [682, 70] width 1280 height 53
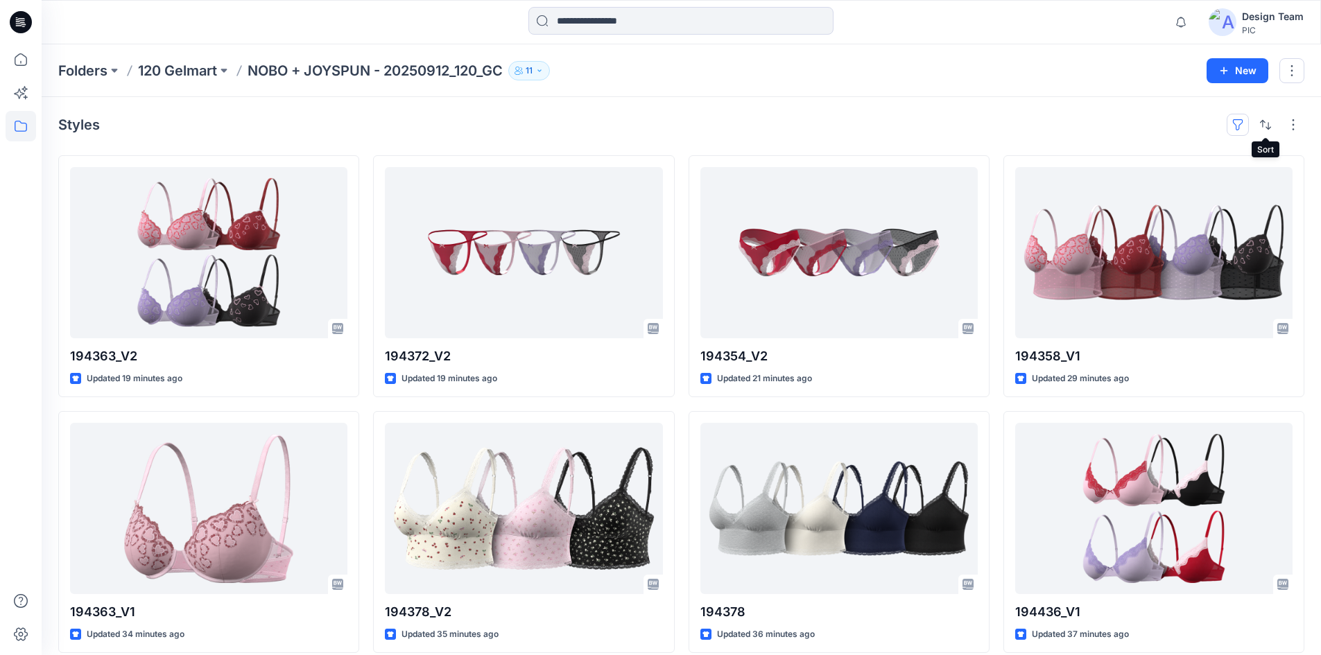
click at [1233, 128] on button "button" at bounding box center [1238, 125] width 22 height 22
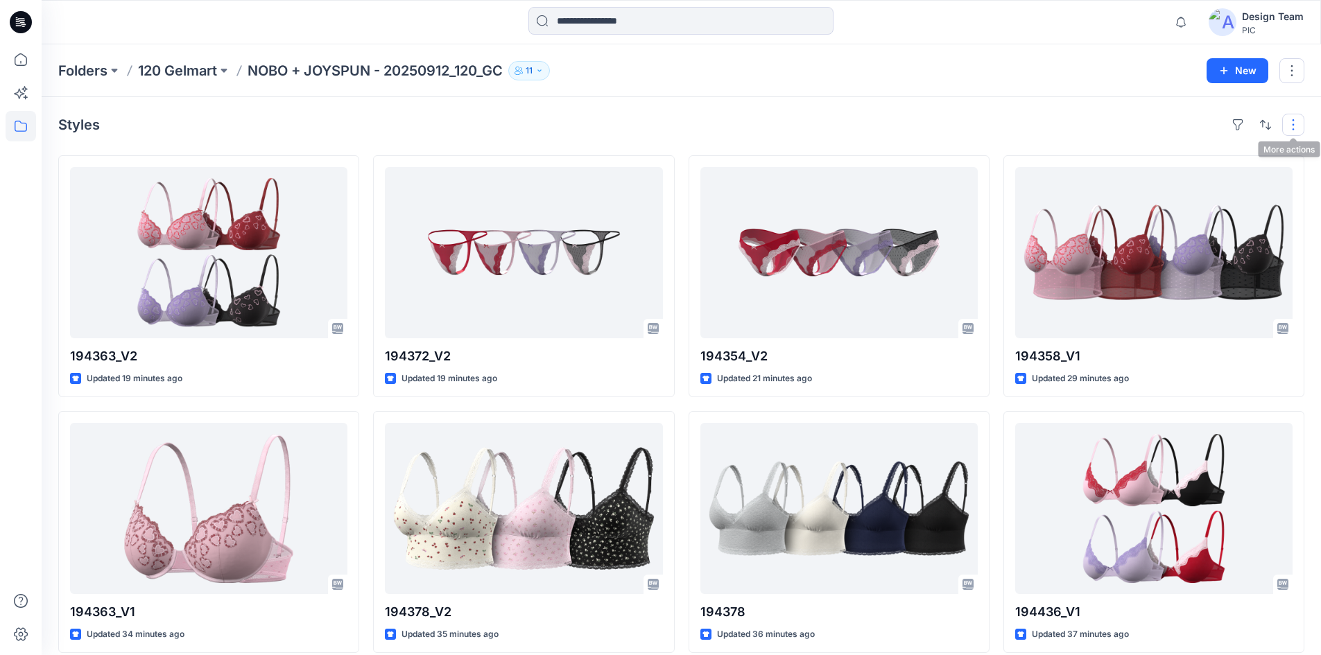
click at [1297, 121] on button "button" at bounding box center [1293, 125] width 22 height 22
click at [1105, 169] on p "Large Grid" at bounding box center [1114, 172] width 69 height 17
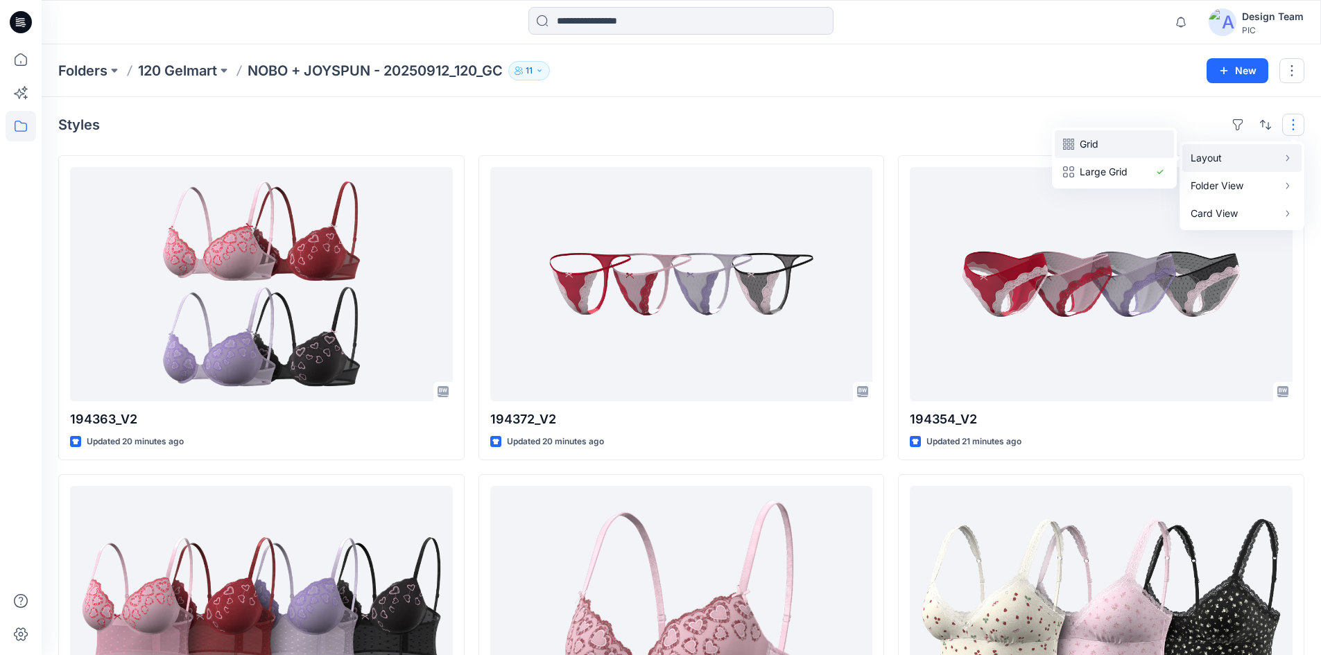
click at [1119, 141] on p "Grid" at bounding box center [1114, 144] width 69 height 17
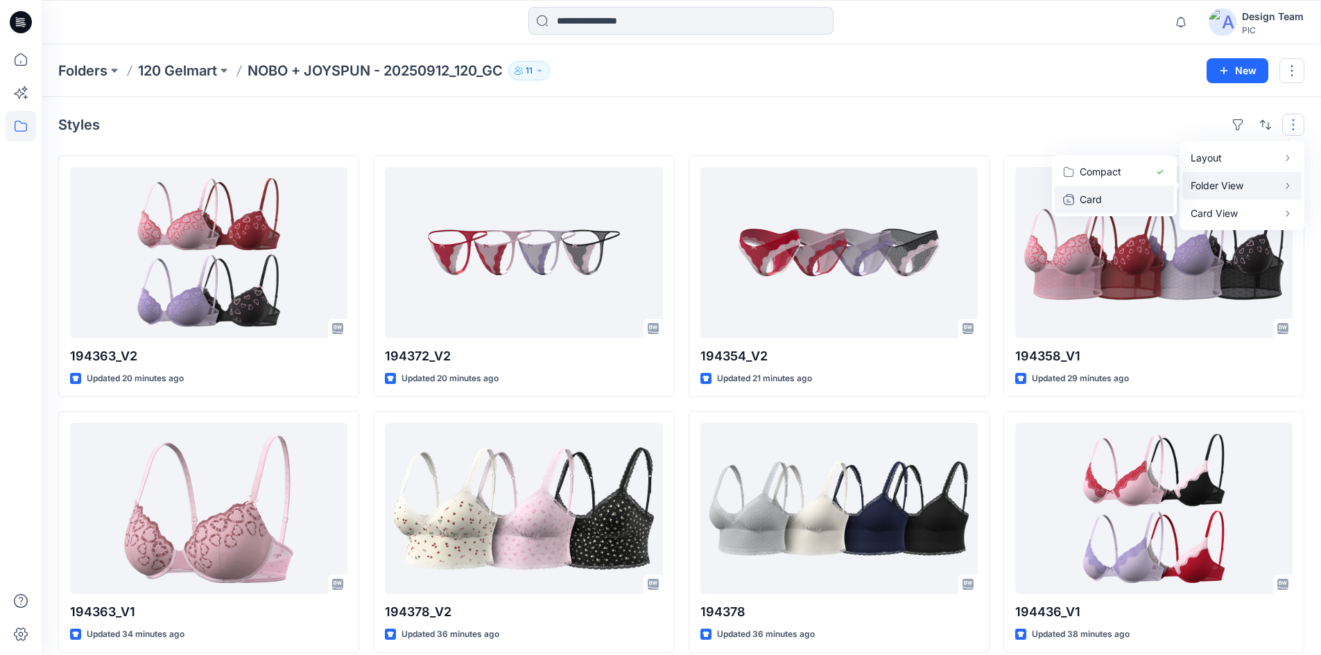
click at [1125, 195] on p "Card" at bounding box center [1114, 199] width 69 height 17
click at [1136, 166] on p "Compact" at bounding box center [1114, 172] width 69 height 17
click at [1132, 196] on p "Card" at bounding box center [1114, 199] width 69 height 17
click at [1144, 171] on p "Compact" at bounding box center [1114, 172] width 69 height 17
click at [1148, 200] on button "Card Info" at bounding box center [1107, 200] width 133 height 28
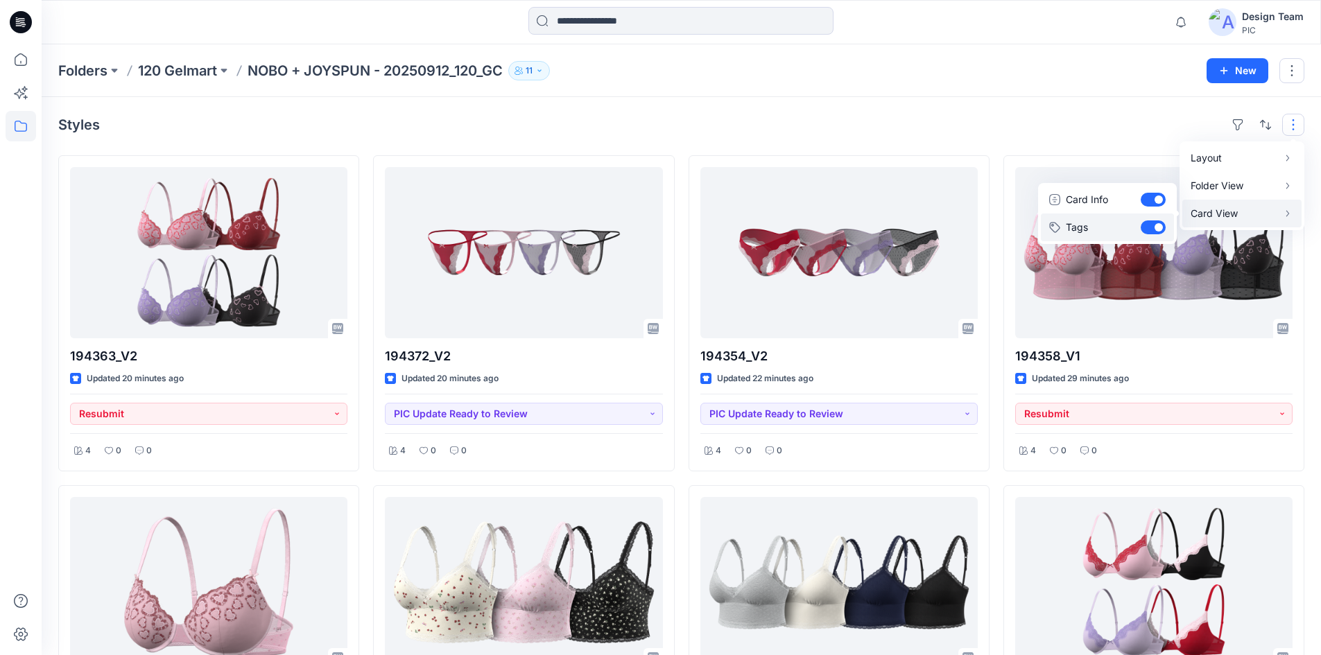
click at [1164, 228] on button "Tags" at bounding box center [1107, 228] width 133 height 28
click at [1217, 185] on p "Folder View" at bounding box center [1234, 186] width 87 height 17
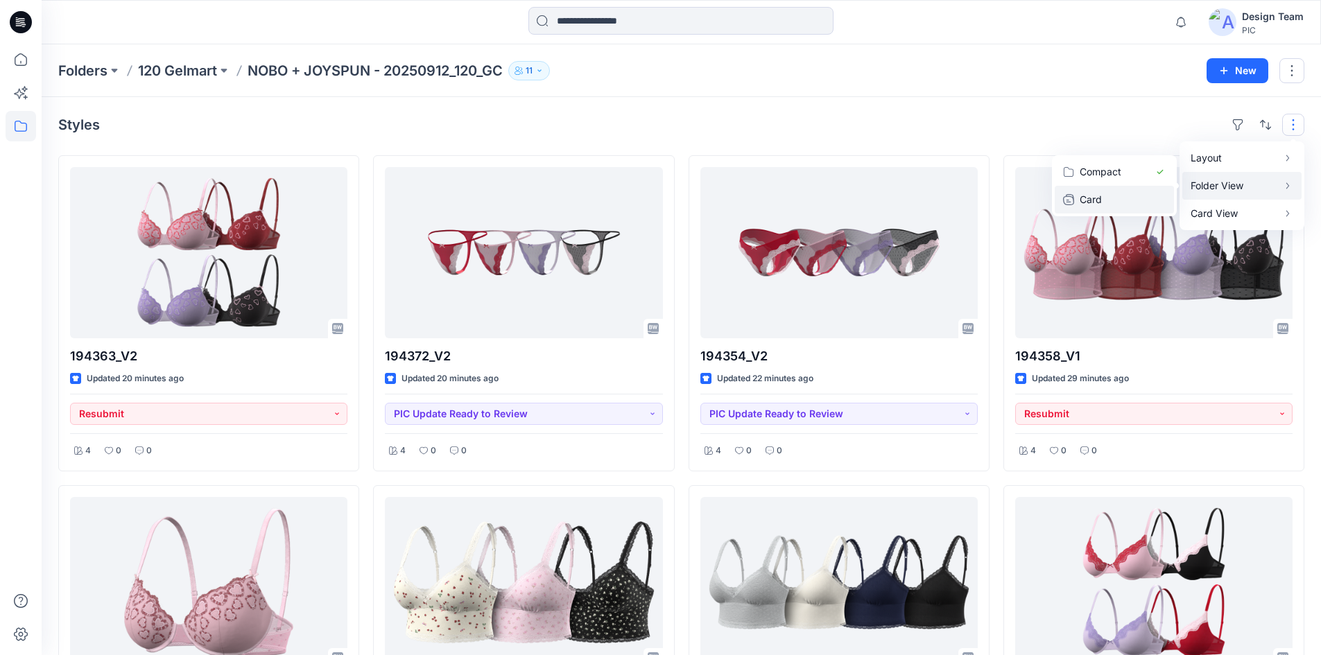
click at [1151, 200] on button "Card" at bounding box center [1114, 200] width 119 height 28
click at [1162, 174] on button "Compact" at bounding box center [1114, 172] width 119 height 28
click at [1014, 117] on div "Styles Layout Grid Large Grid Folder View Compact Card Card View Card Info Tags" at bounding box center [681, 125] width 1246 height 22
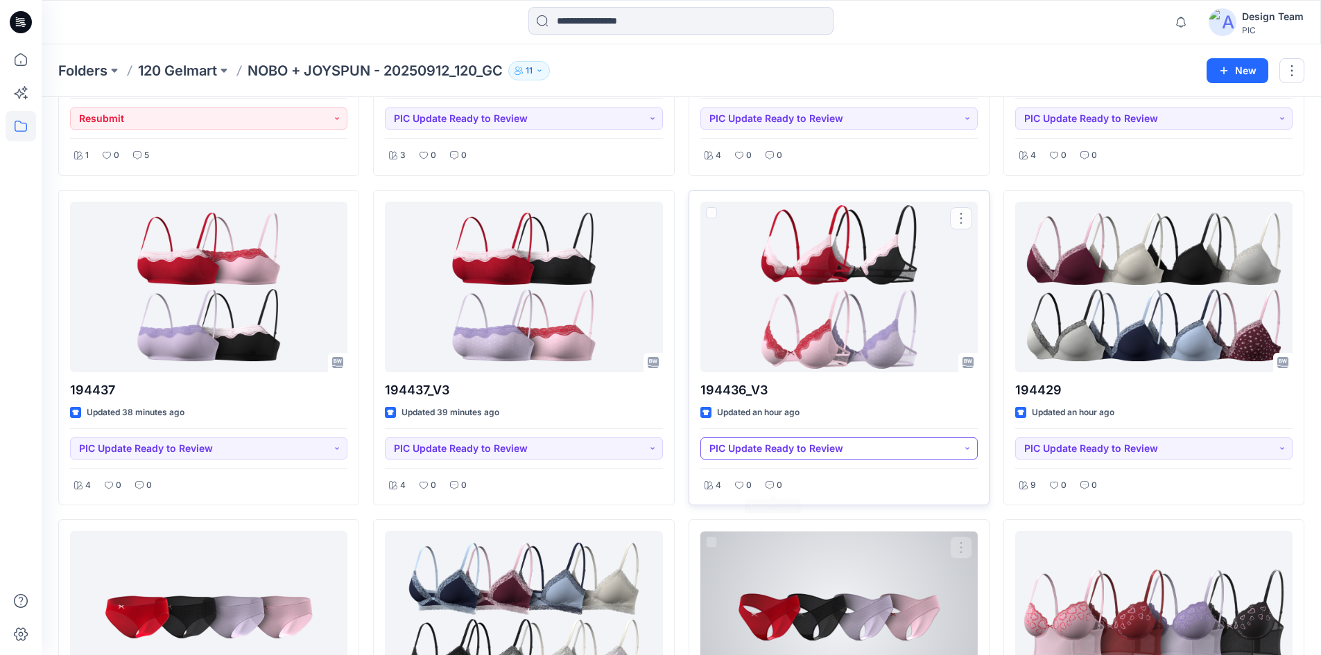
scroll to position [694, 0]
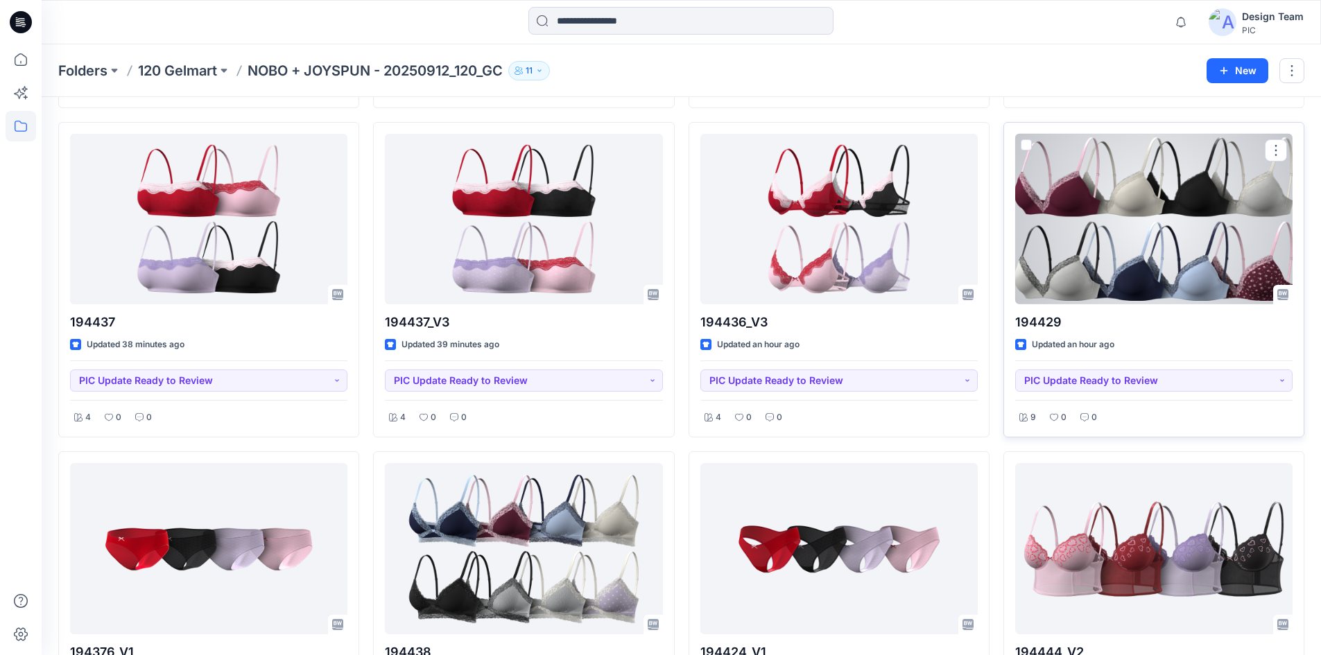
click at [1126, 264] on div at bounding box center [1153, 219] width 277 height 171
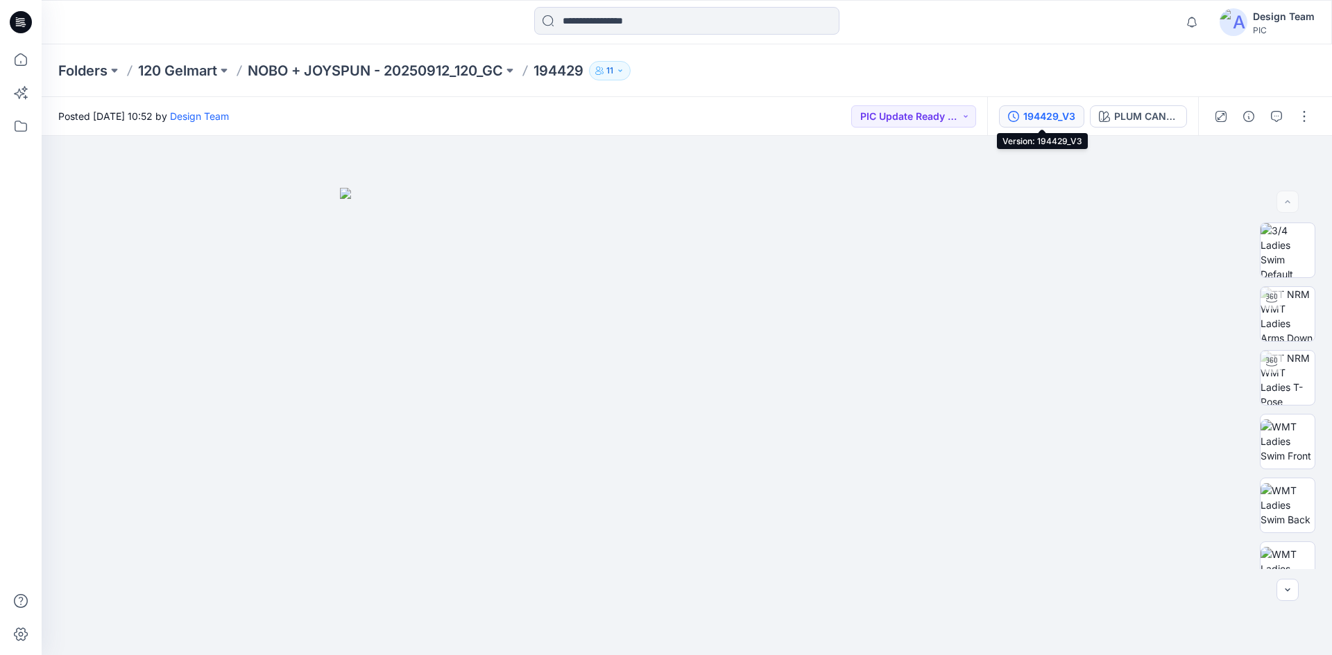
click at [1057, 117] on div "194429_V3" at bounding box center [1049, 116] width 52 height 15
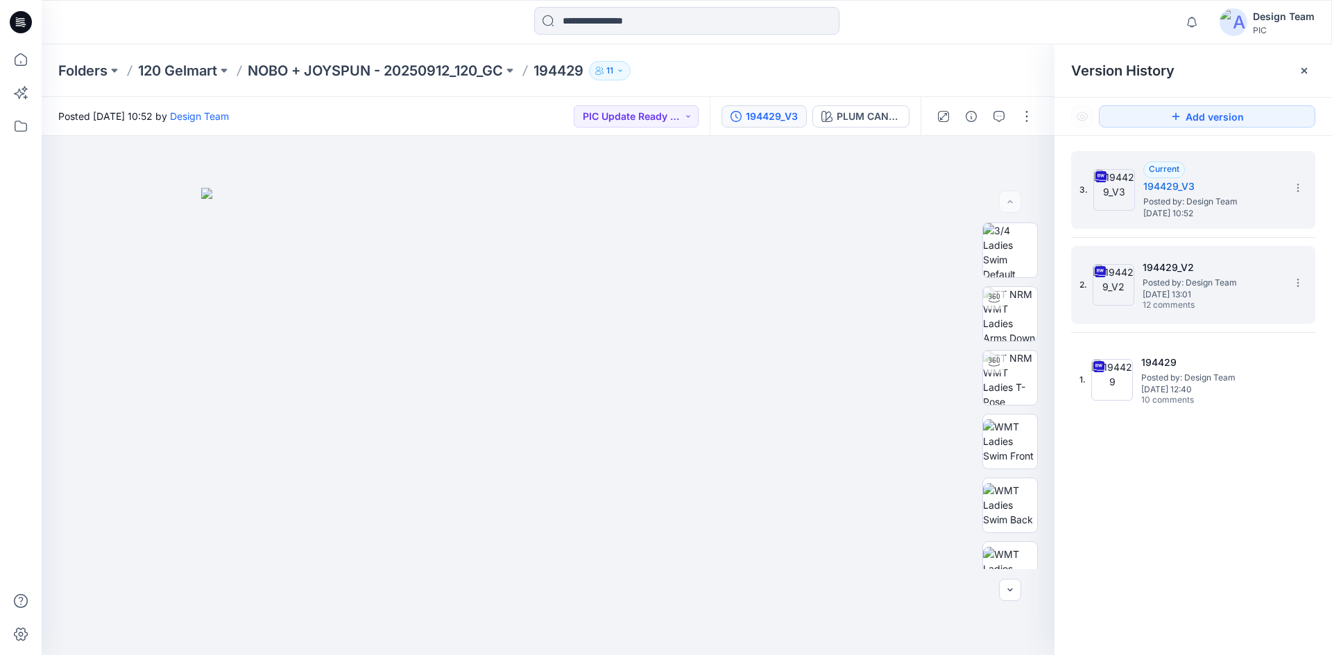
click at [1187, 302] on span "12 comments" at bounding box center [1190, 305] width 97 height 11
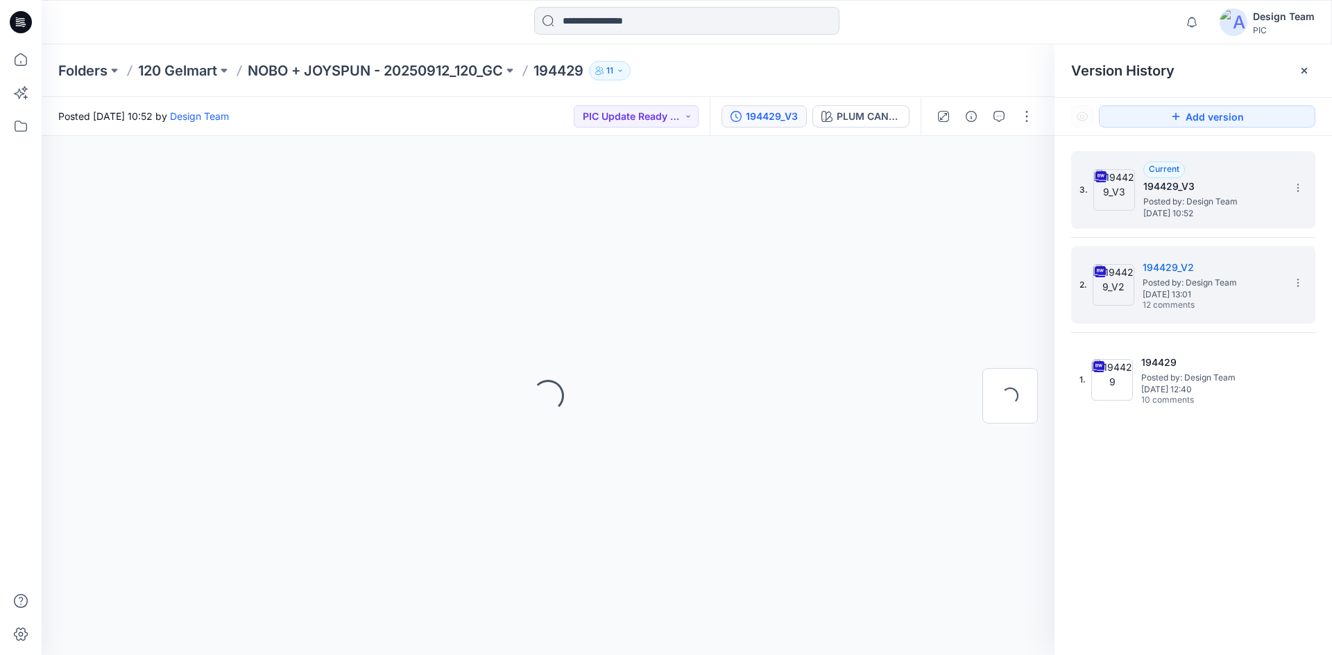
click at [1228, 207] on span "Posted by: Design Team" at bounding box center [1212, 202] width 139 height 14
